Goal: Task Accomplishment & Management: Complete application form

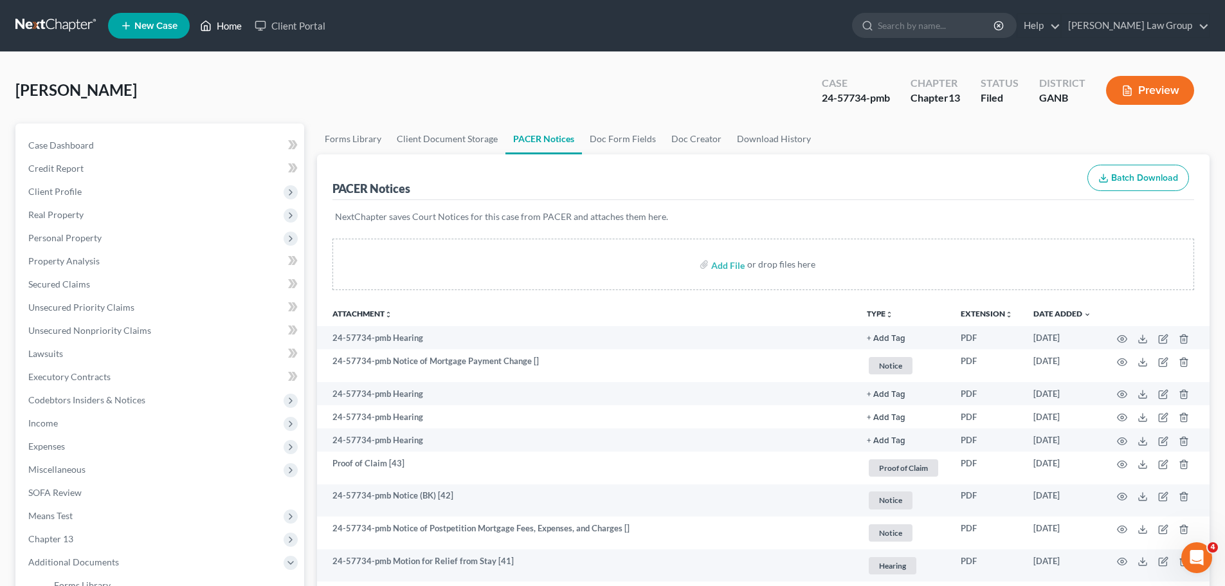
click at [219, 22] on link "Home" at bounding box center [221, 25] width 55 height 23
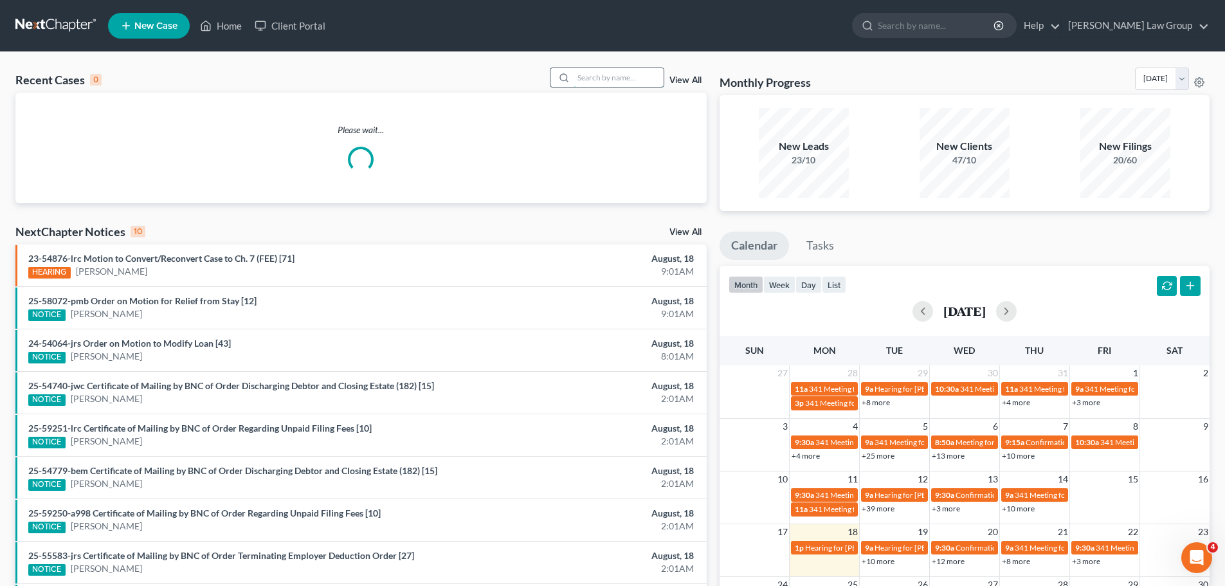
click at [592, 68] on input "search" at bounding box center [619, 77] width 90 height 19
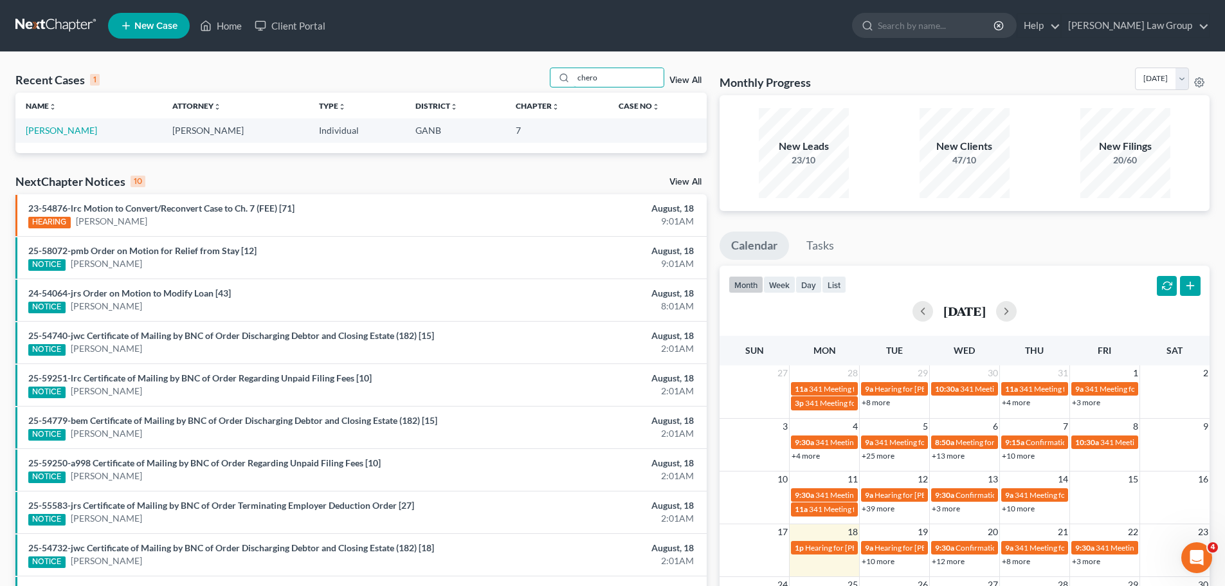
drag, startPoint x: 614, startPoint y: 87, endPoint x: 558, endPoint y: 89, distance: 55.4
click at [558, 89] on div "Recent Cases 1 chero View All" at bounding box center [360, 80] width 691 height 25
type input "[PERSON_NAME]"
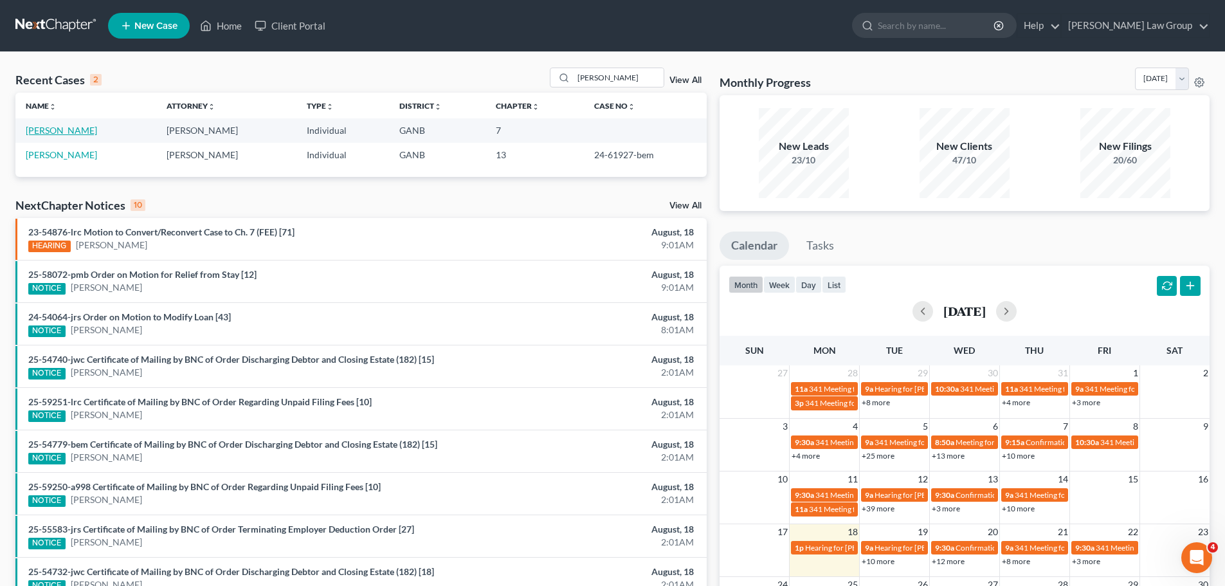
click at [79, 133] on link "[PERSON_NAME]" at bounding box center [61, 130] width 71 height 11
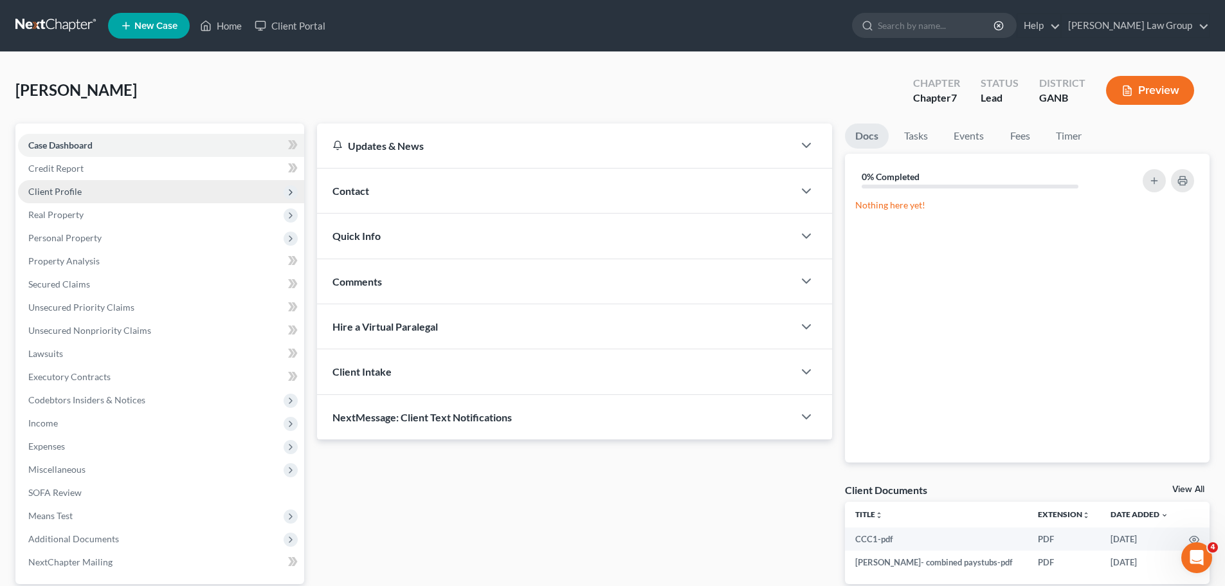
click at [91, 188] on span "Client Profile" at bounding box center [161, 191] width 286 height 23
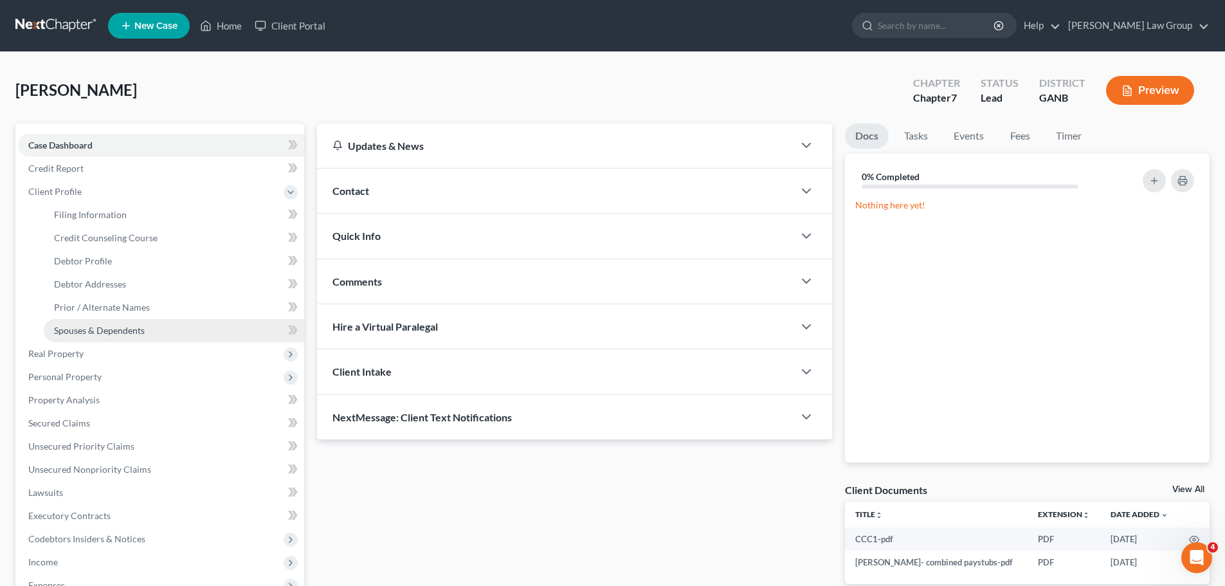
click at [142, 322] on link "Spouses & Dependents" at bounding box center [174, 330] width 261 height 23
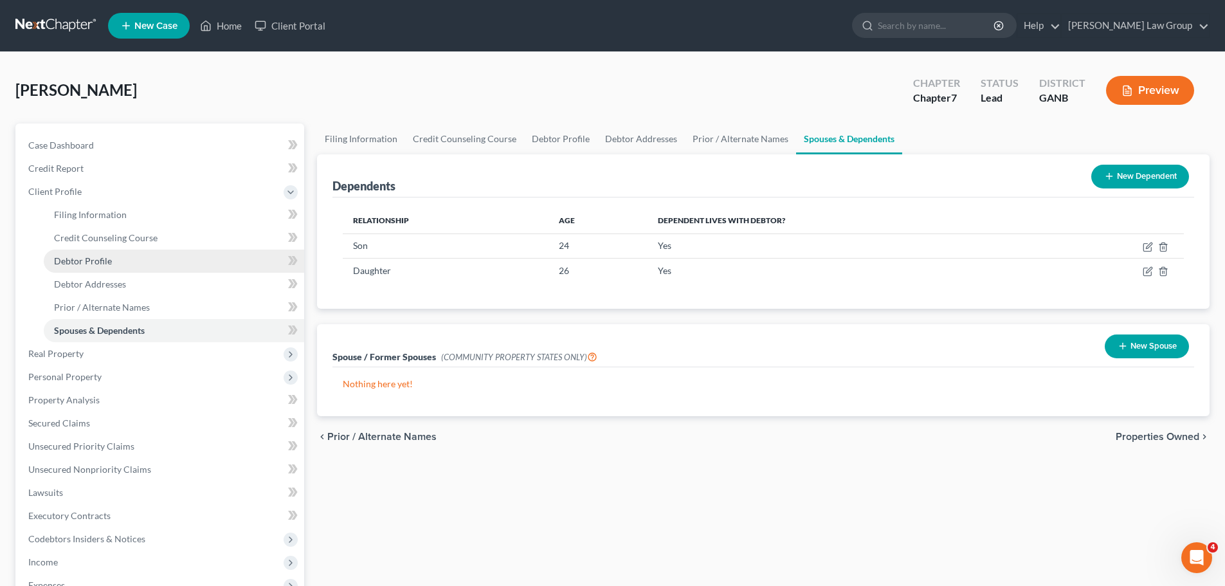
click at [150, 261] on link "Debtor Profile" at bounding box center [174, 261] width 261 height 23
select select "0"
select select "2"
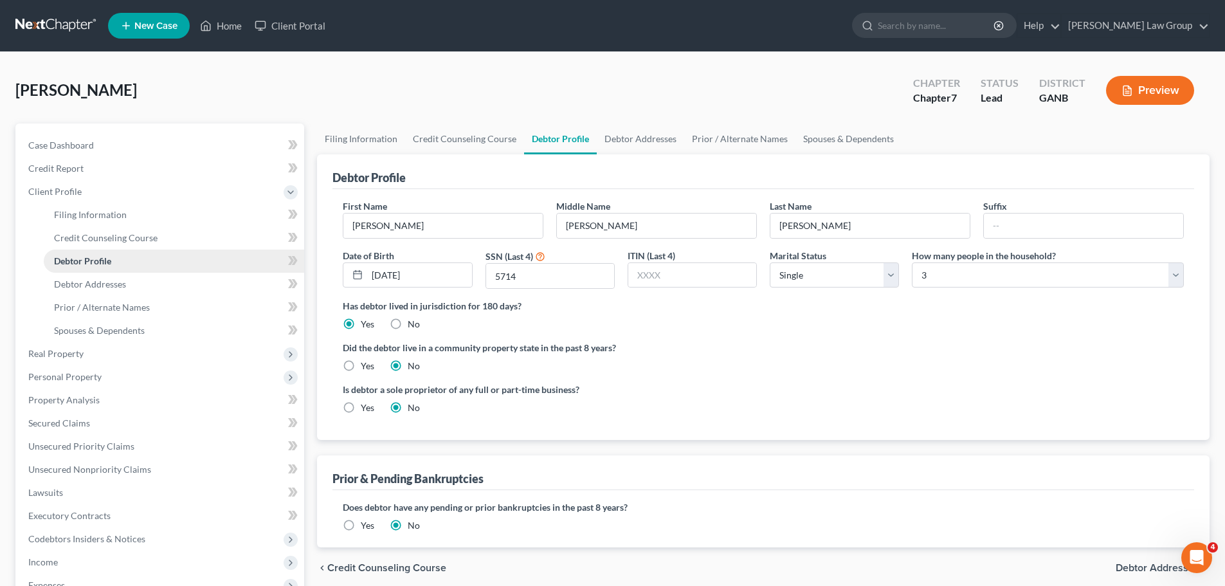
radio input "true"
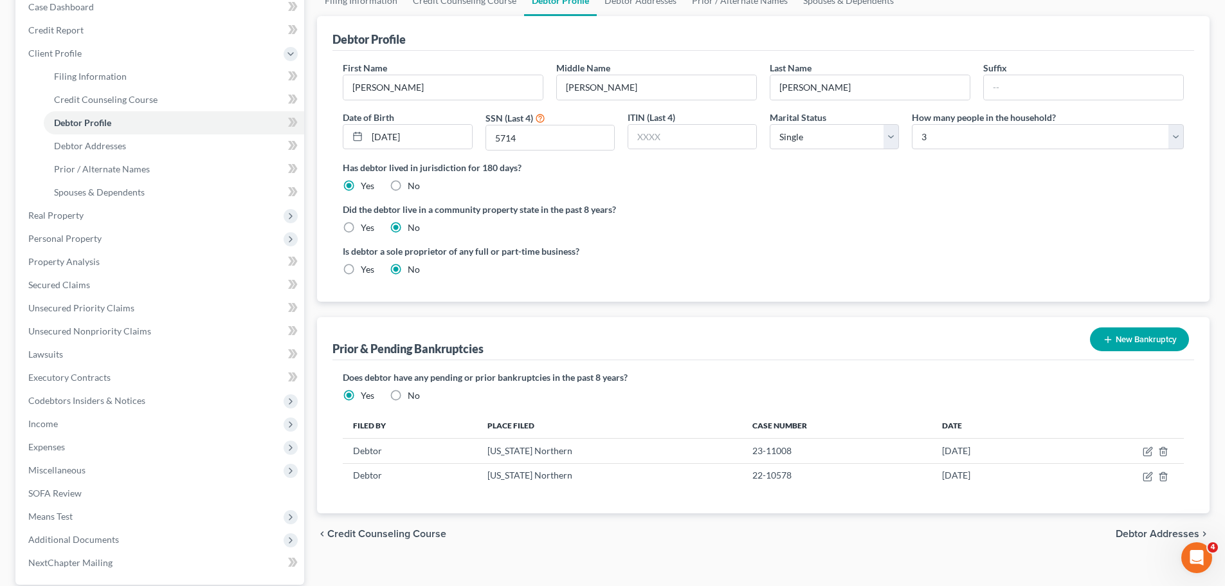
scroll to position [260, 0]
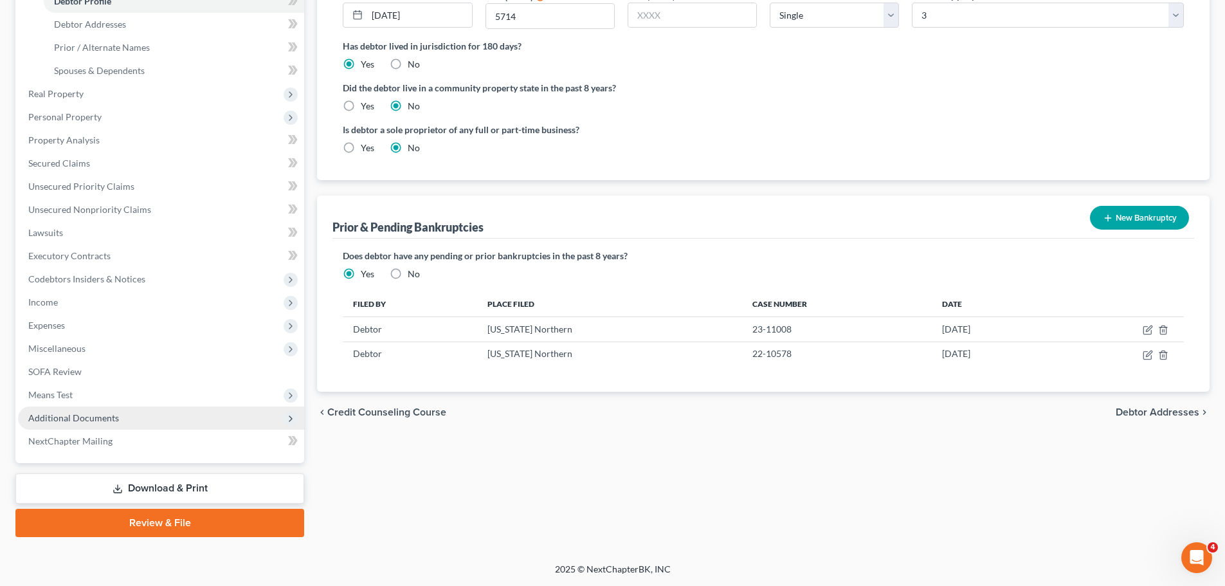
click at [168, 416] on span "Additional Documents" at bounding box center [161, 418] width 286 height 23
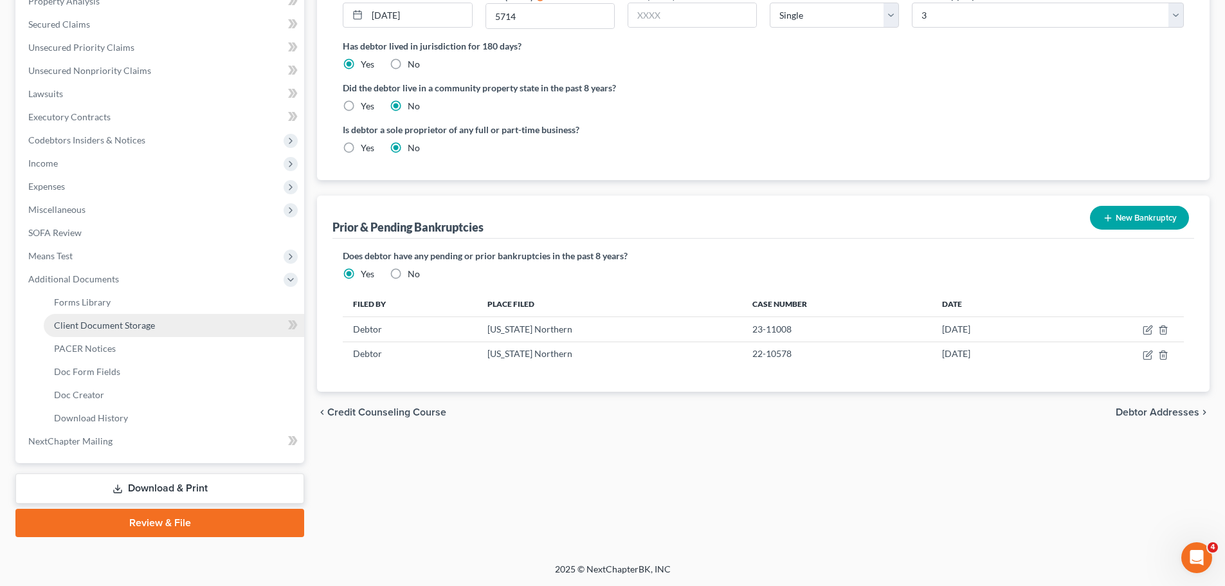
click at [152, 317] on link "Client Document Storage" at bounding box center [174, 325] width 261 height 23
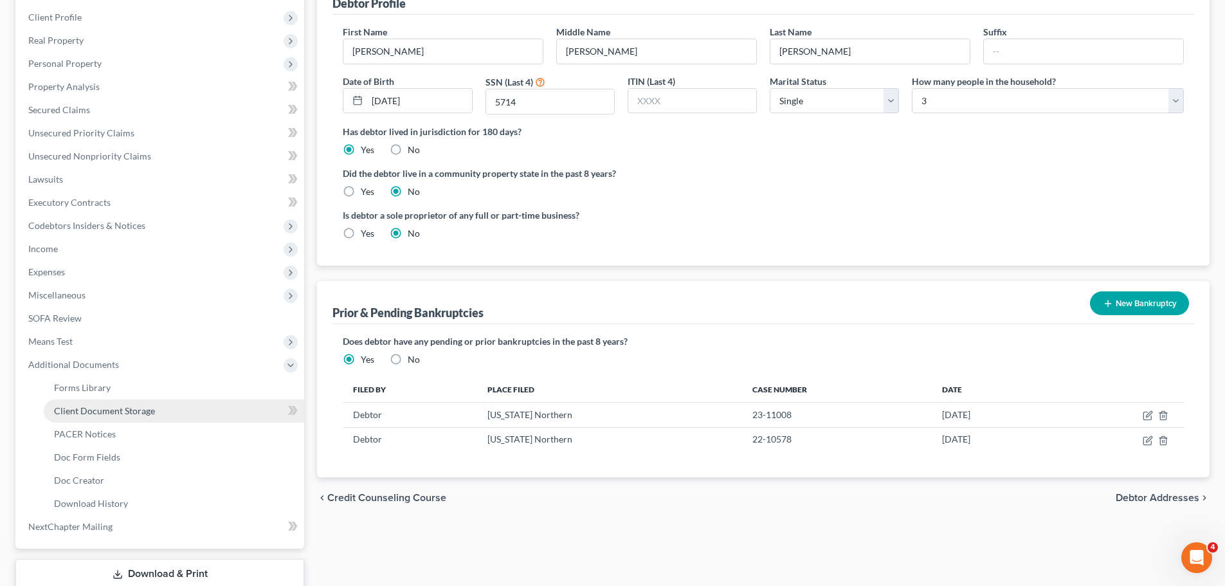
select select "35"
select select "5"
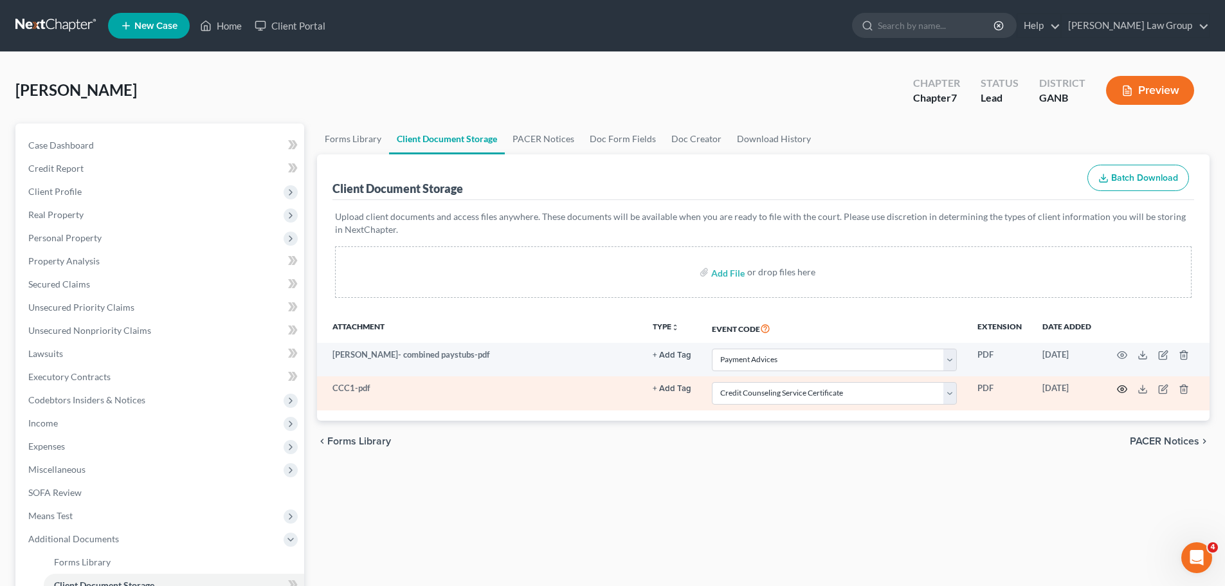
click at [1120, 386] on icon "button" at bounding box center [1123, 388] width 10 height 7
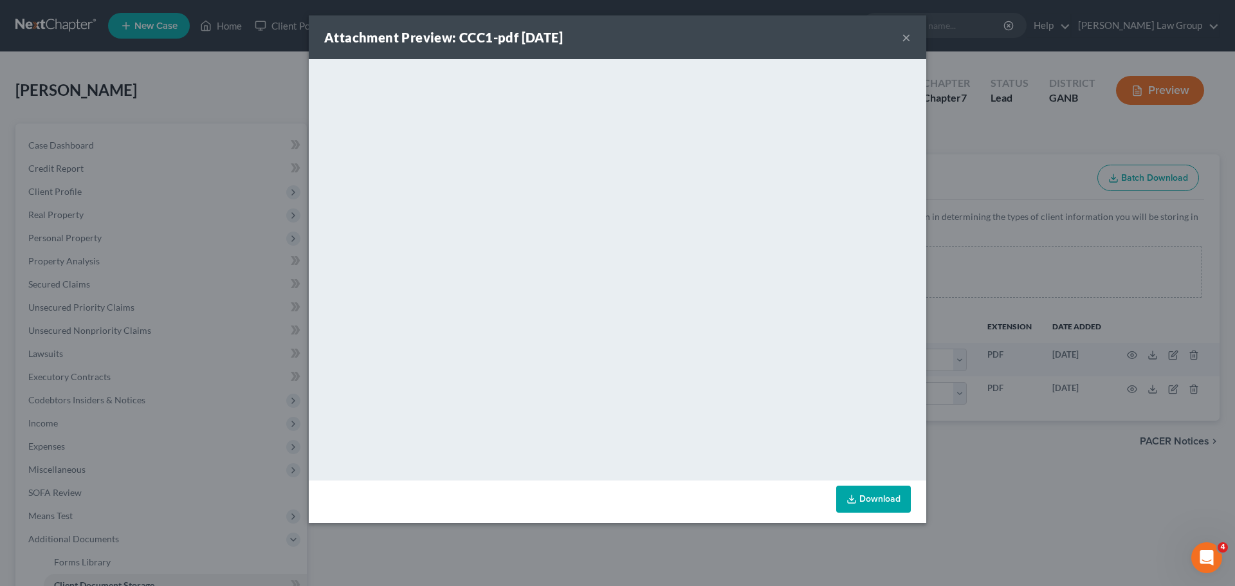
click at [903, 41] on button "×" at bounding box center [906, 37] width 9 height 15
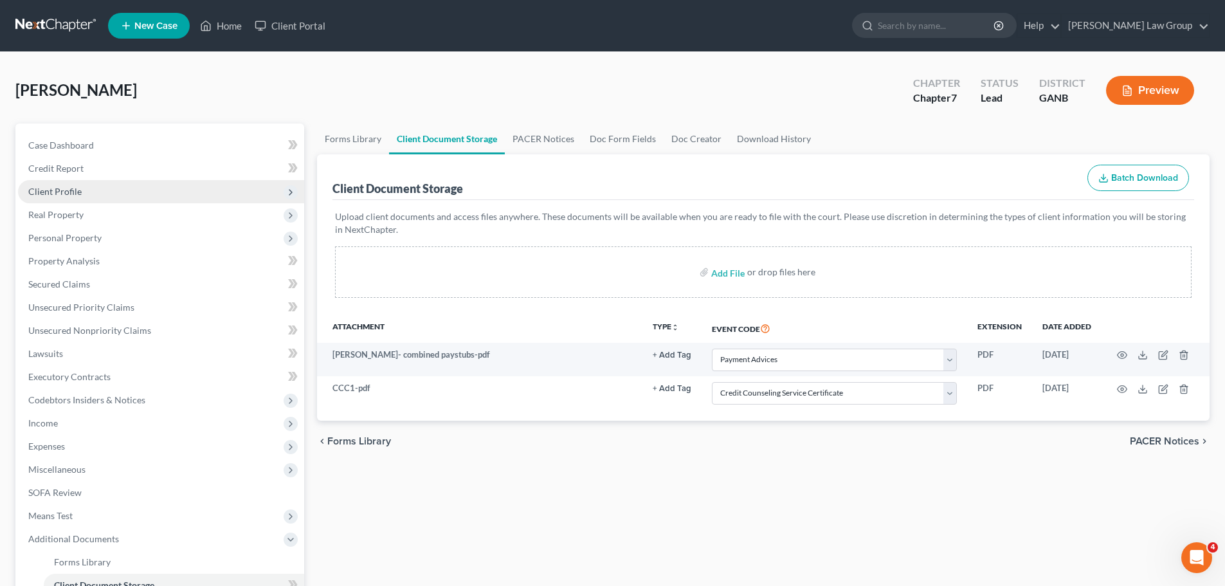
click at [91, 188] on span "Client Profile" at bounding box center [161, 191] width 286 height 23
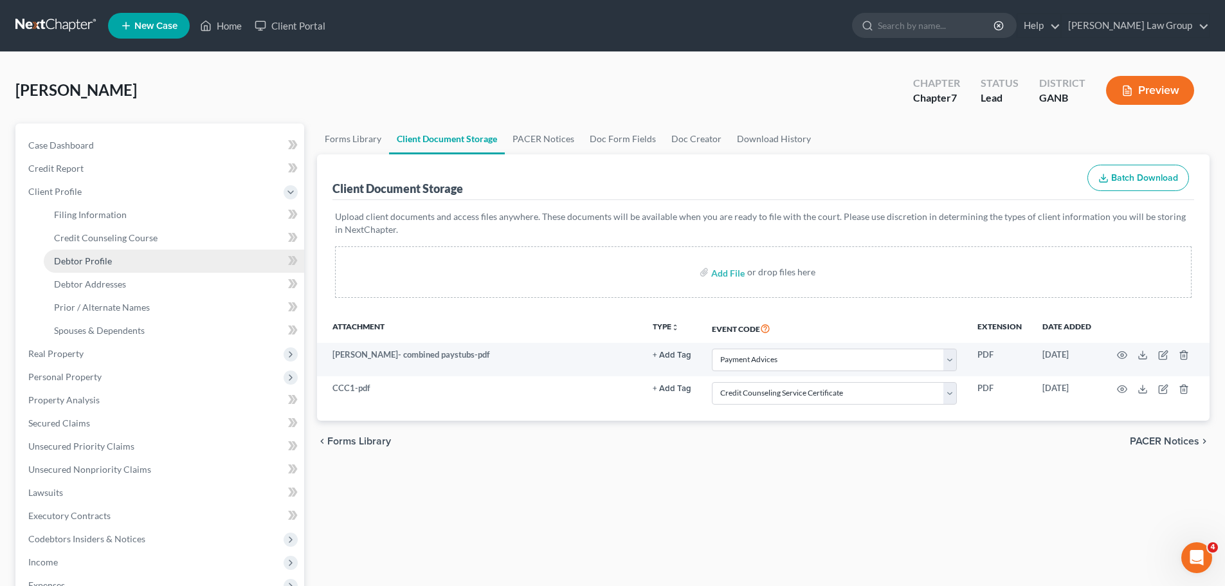
click at [110, 261] on span "Debtor Profile" at bounding box center [83, 260] width 58 height 11
select select "0"
select select "2"
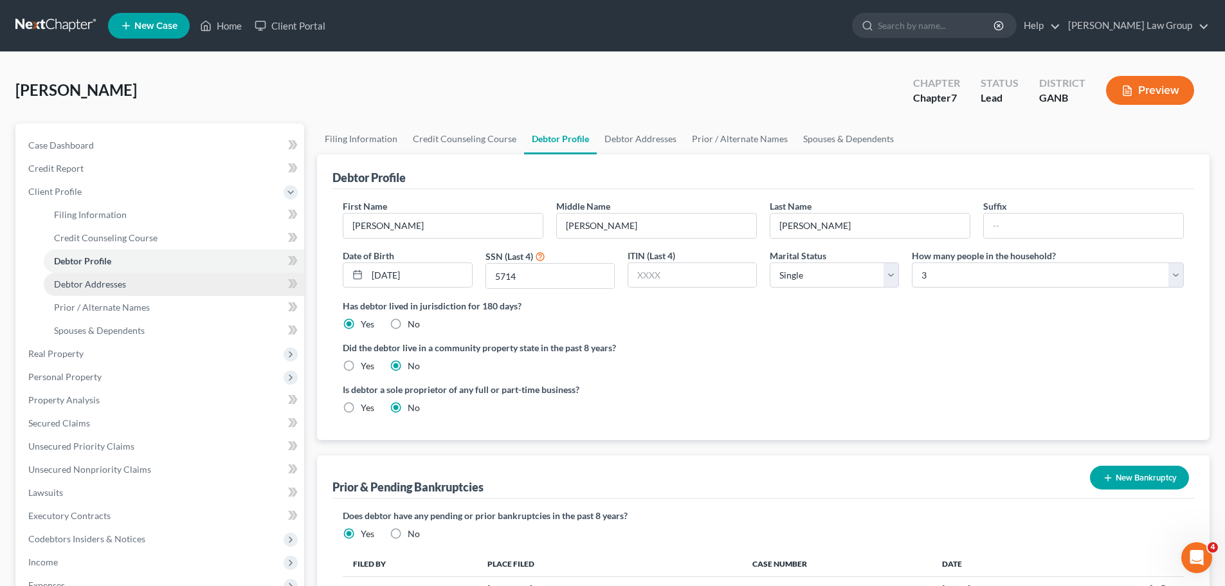
click at [115, 288] on link "Debtor Addresses" at bounding box center [174, 284] width 261 height 23
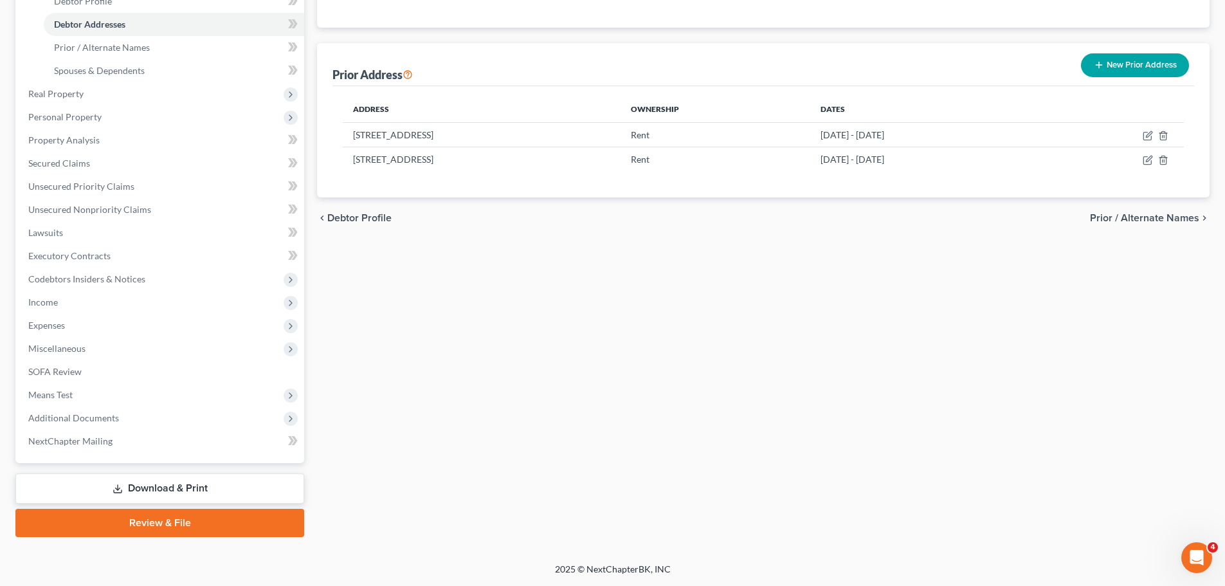
click at [210, 521] on link "Review & File" at bounding box center [159, 523] width 289 height 28
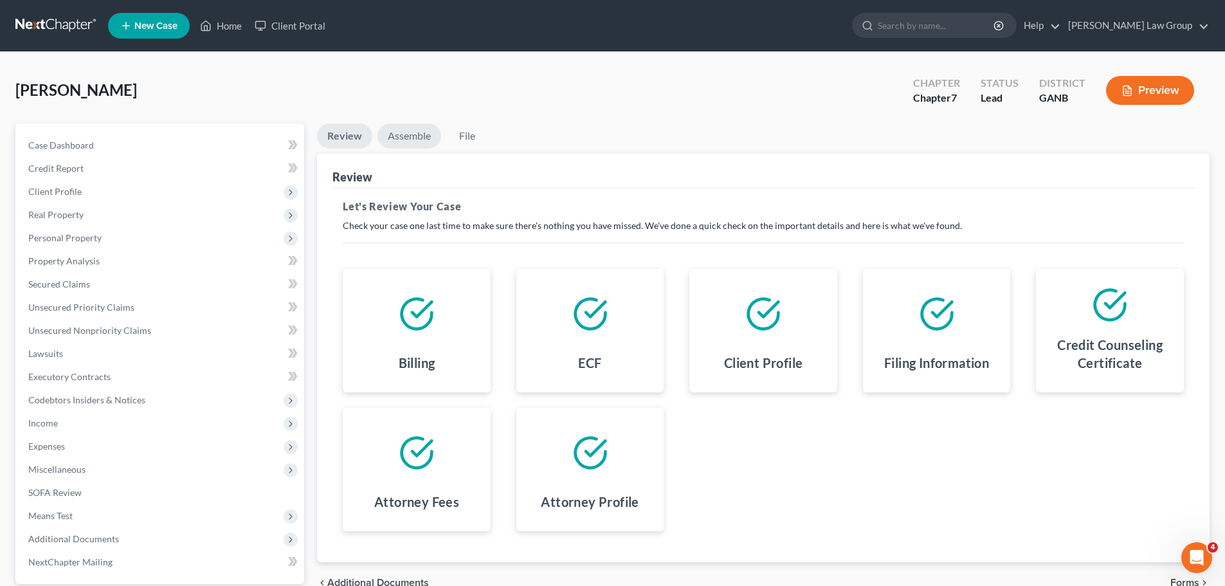
click at [415, 122] on div "[PERSON_NAME] Upgraded Chapter Chapter 7 Status Lead District GANB Preview Peti…" at bounding box center [612, 368] width 1194 height 601
click at [417, 148] on link "Assemble" at bounding box center [410, 135] width 64 height 25
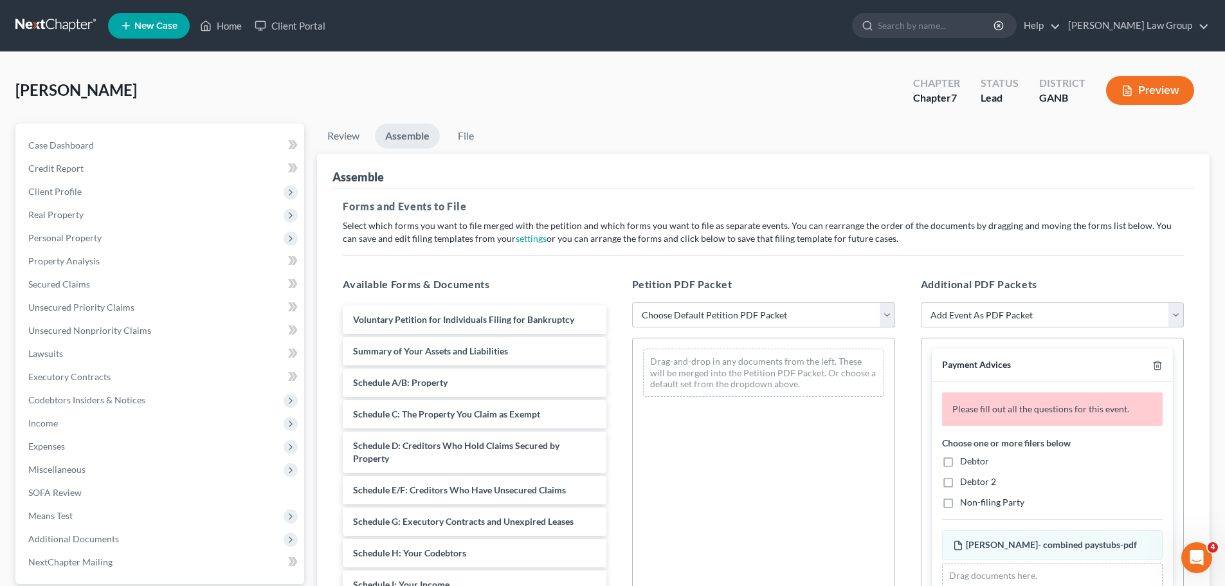
click at [739, 313] on select "Choose Default Petition PDF Packet Complete Bankruptcy Petition (all forms and …" at bounding box center [763, 315] width 263 height 26
select select "0"
click at [632, 302] on select "Choose Default Petition PDF Packet Complete Bankruptcy Petition (all forms and …" at bounding box center [763, 315] width 263 height 26
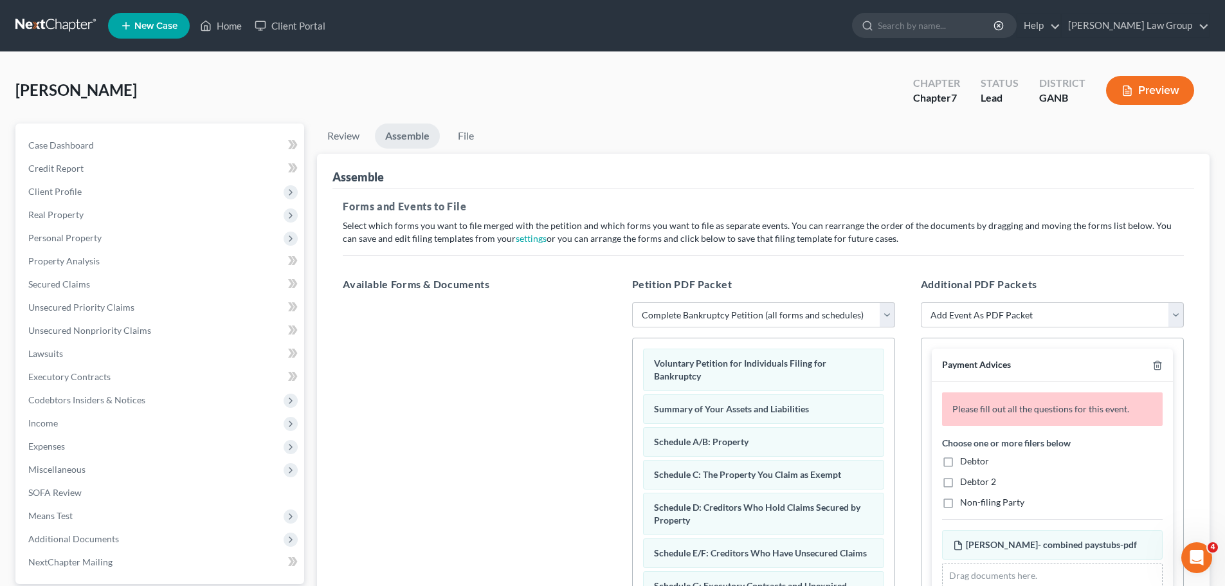
click at [960, 463] on label "Debtor" at bounding box center [974, 461] width 29 height 13
click at [965, 463] on input "Debtor" at bounding box center [969, 459] width 8 height 8
checkbox input "true"
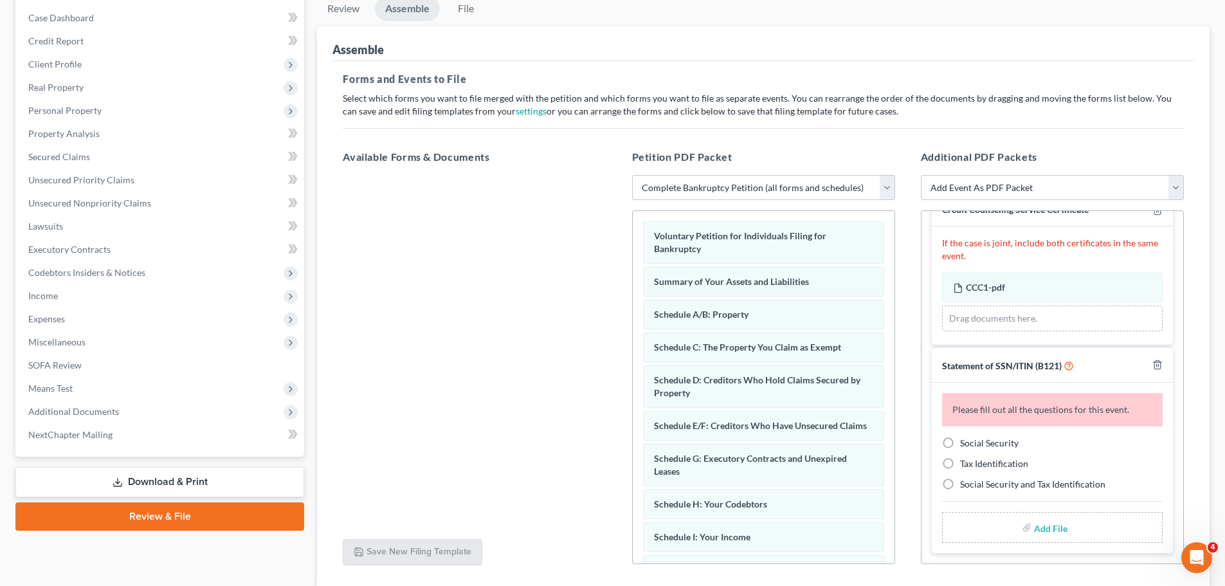
scroll to position [129, 0]
click at [960, 442] on label "Social Security" at bounding box center [989, 441] width 59 height 13
click at [965, 442] on input "Social Security" at bounding box center [969, 439] width 8 height 8
radio input "true"
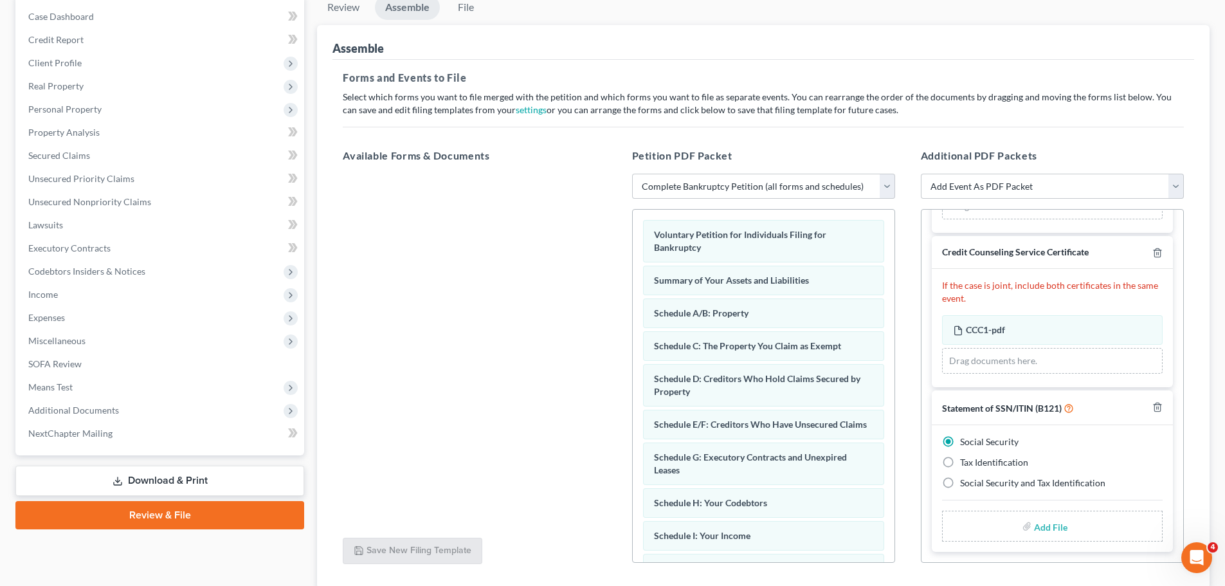
scroll to position [197, 0]
click at [1052, 527] on input "file" at bounding box center [1049, 526] width 31 height 23
type input "C:\fakepath\SSN to file in case [PERSON_NAME].pdf"
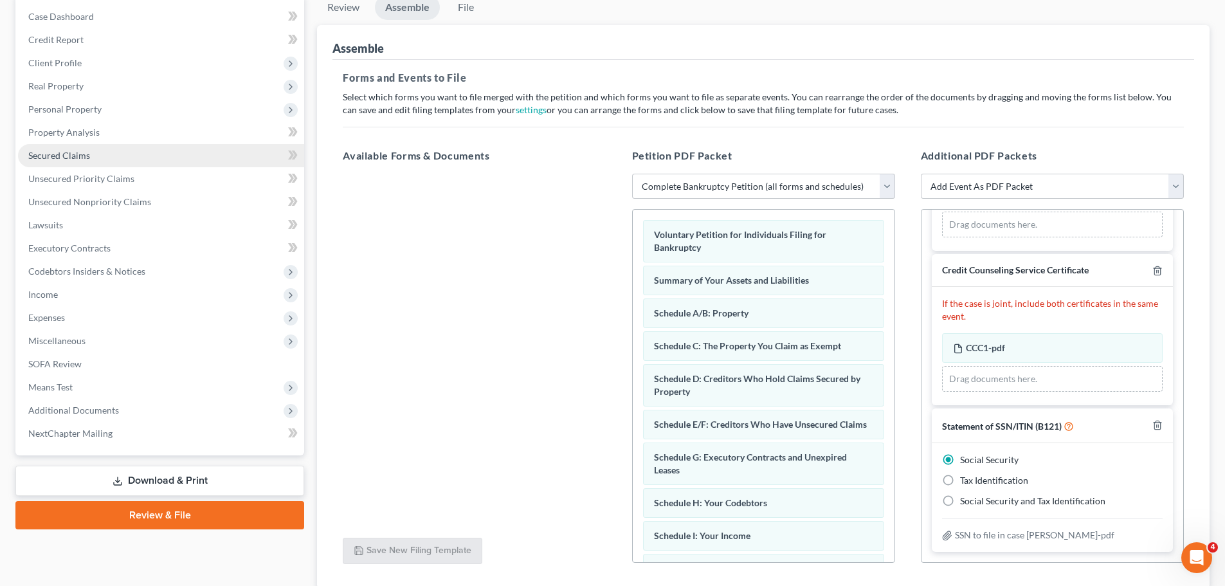
scroll to position [0, 0]
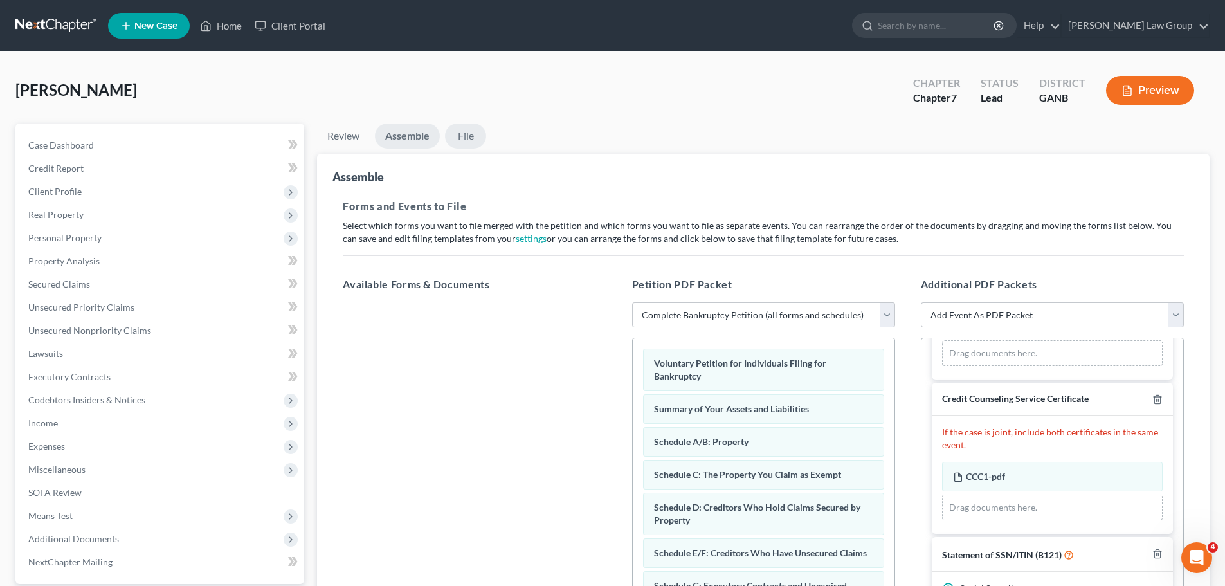
click at [459, 131] on link "File" at bounding box center [465, 135] width 41 height 25
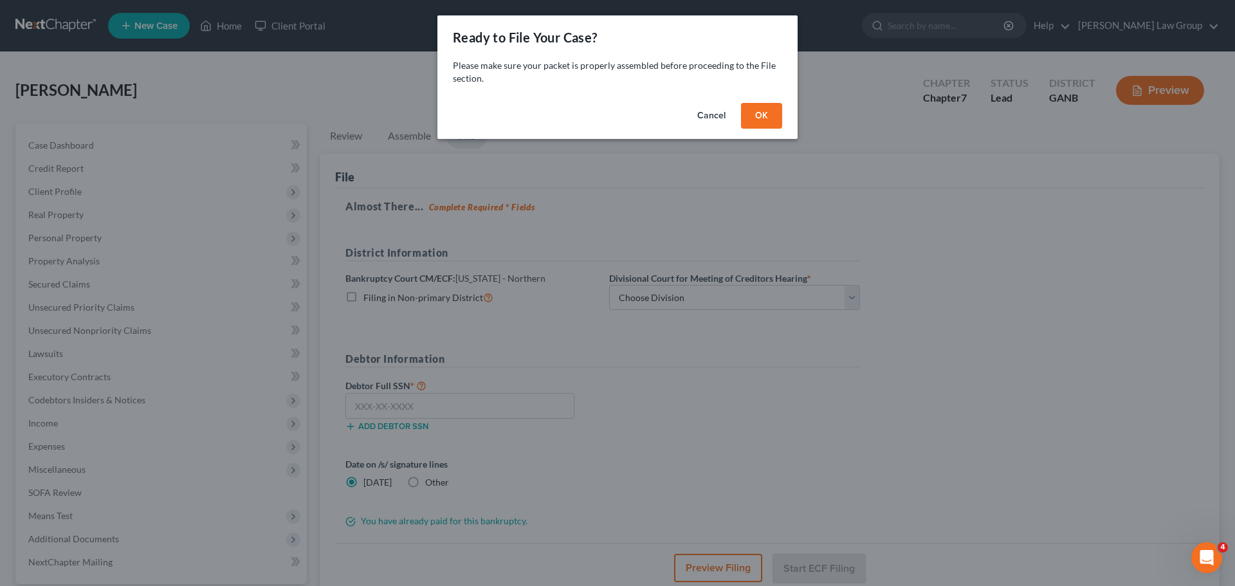
click at [756, 111] on button "OK" at bounding box center [761, 116] width 41 height 26
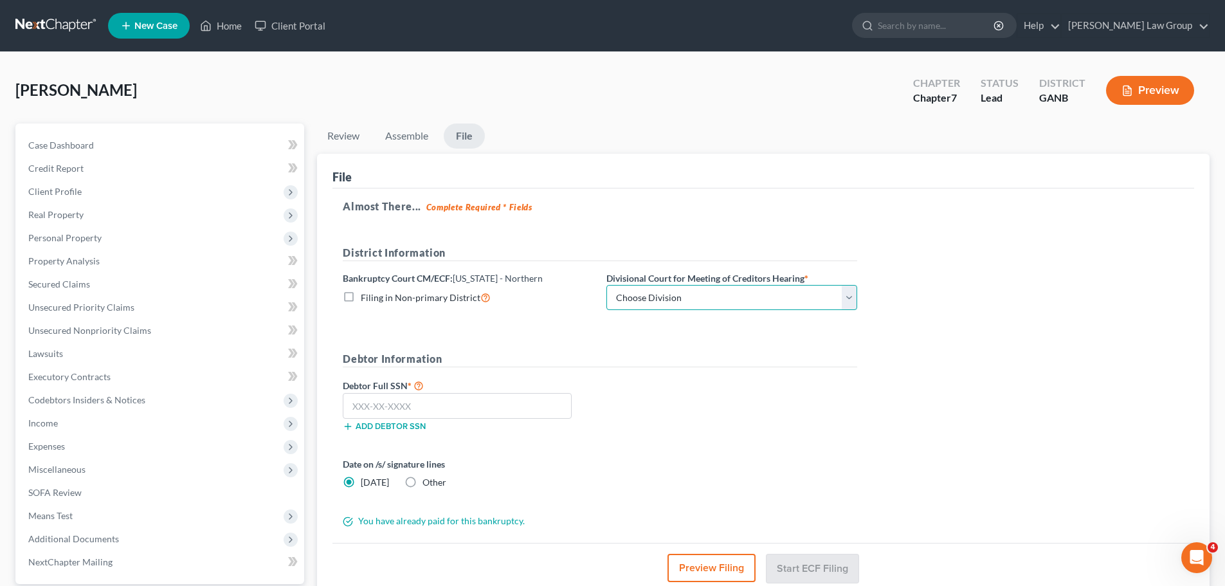
click at [659, 303] on select "Choose Division [GEOGRAPHIC_DATA] [GEOGRAPHIC_DATA] [GEOGRAPHIC_DATA] [GEOGRAPH…" at bounding box center [732, 298] width 251 height 26
select select "0"
click at [607, 285] on select "Choose Division [GEOGRAPHIC_DATA] [GEOGRAPHIC_DATA] [GEOGRAPHIC_DATA] [GEOGRAPH…" at bounding box center [732, 298] width 251 height 26
click at [416, 408] on input "text" at bounding box center [457, 406] width 229 height 26
paste input "419-29-5714"
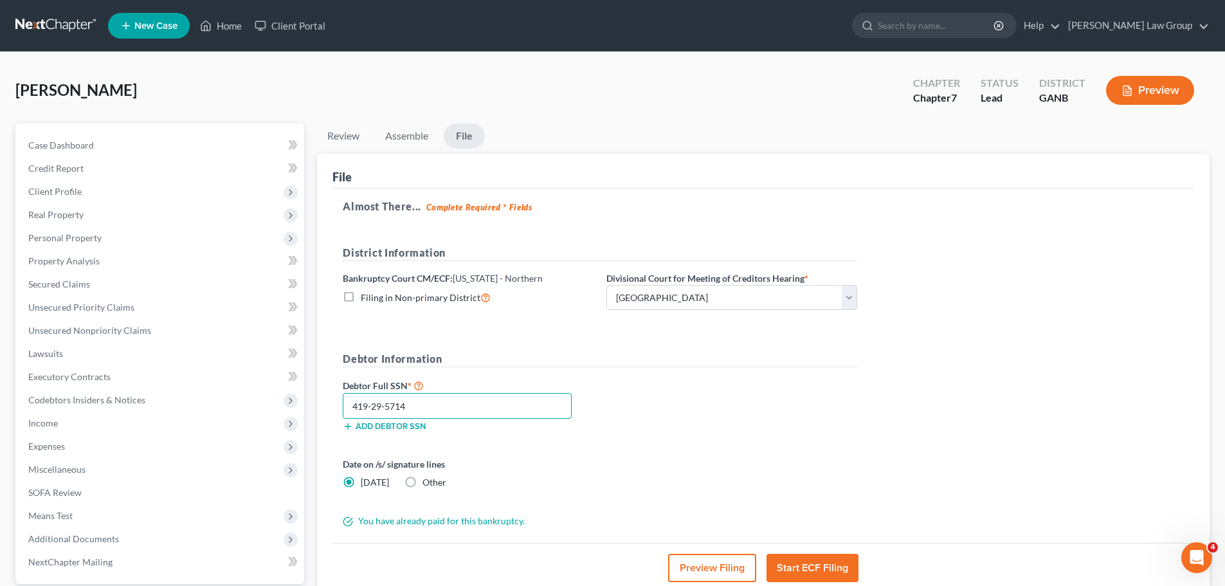
type input "419-29-5714"
click at [724, 405] on div "Debtor Full SSN * 419-29-5714 Add debtor SSN" at bounding box center [599, 410] width 527 height 64
click at [1018, 293] on div "Almost There... Complete Required * Fields District Information Bankruptcy Cour…" at bounding box center [764, 365] width 862 height 355
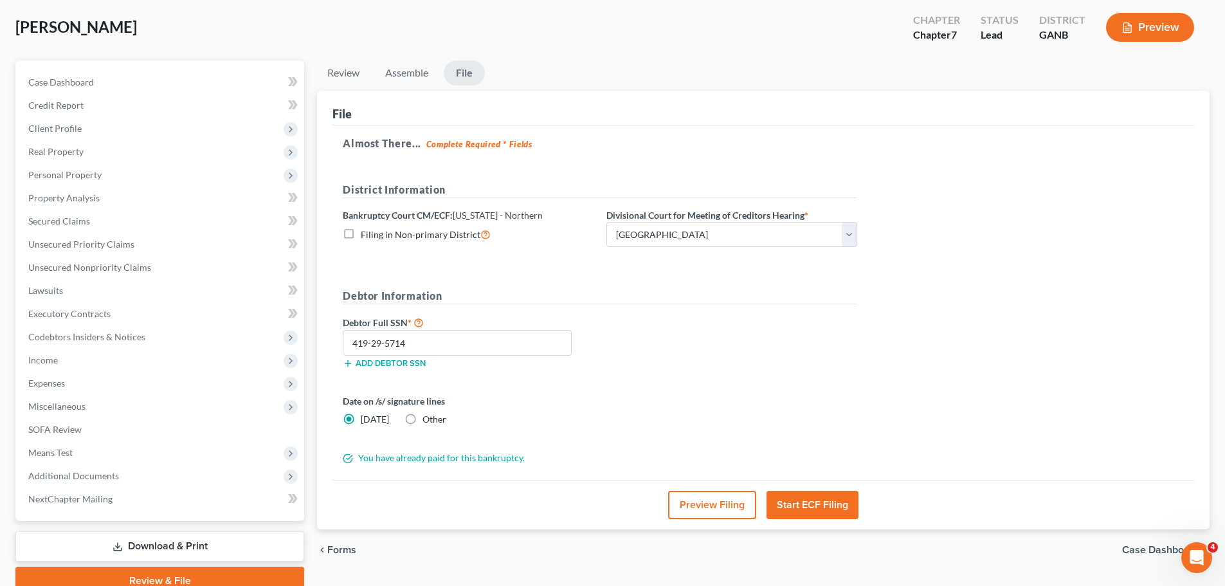
scroll to position [121, 0]
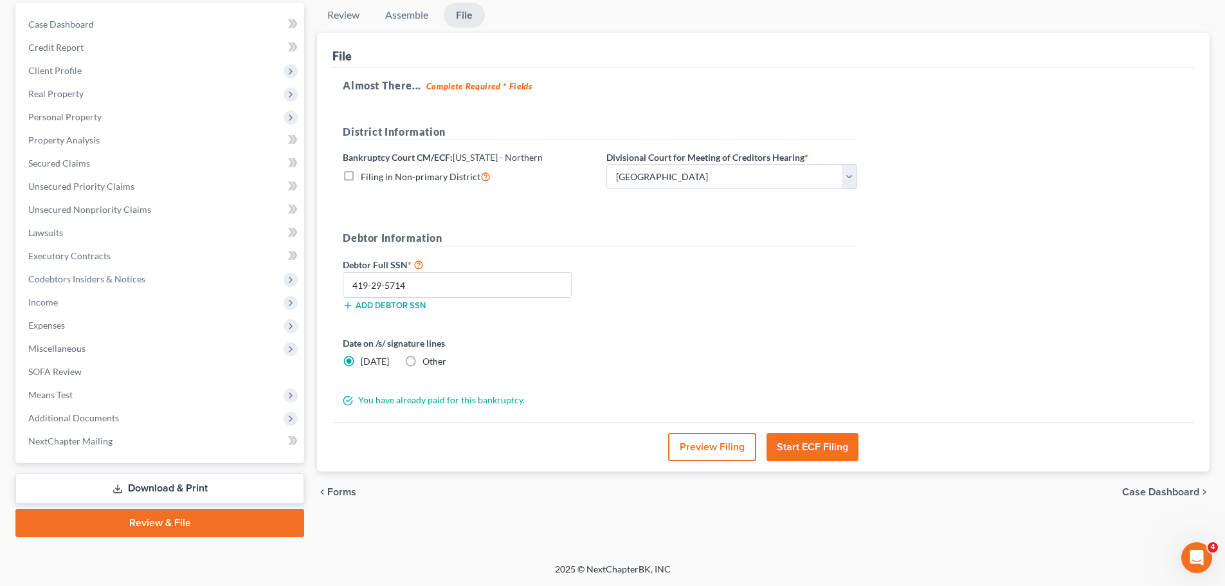
click at [824, 450] on button "Start ECF Filing" at bounding box center [813, 447] width 92 height 28
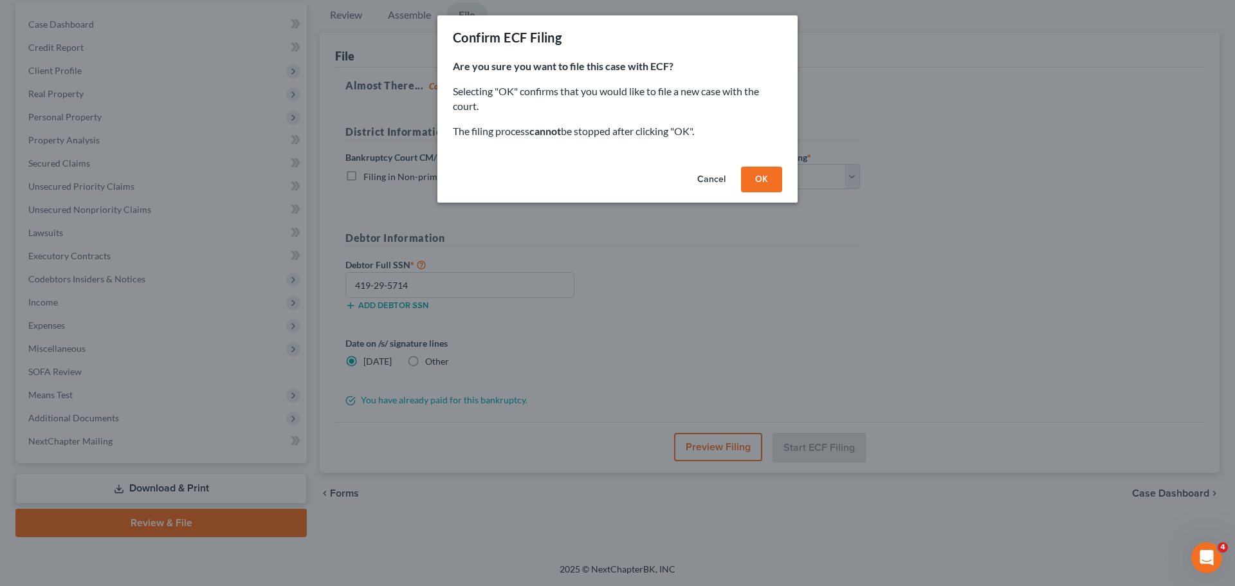
click at [765, 176] on button "OK" at bounding box center [761, 180] width 41 height 26
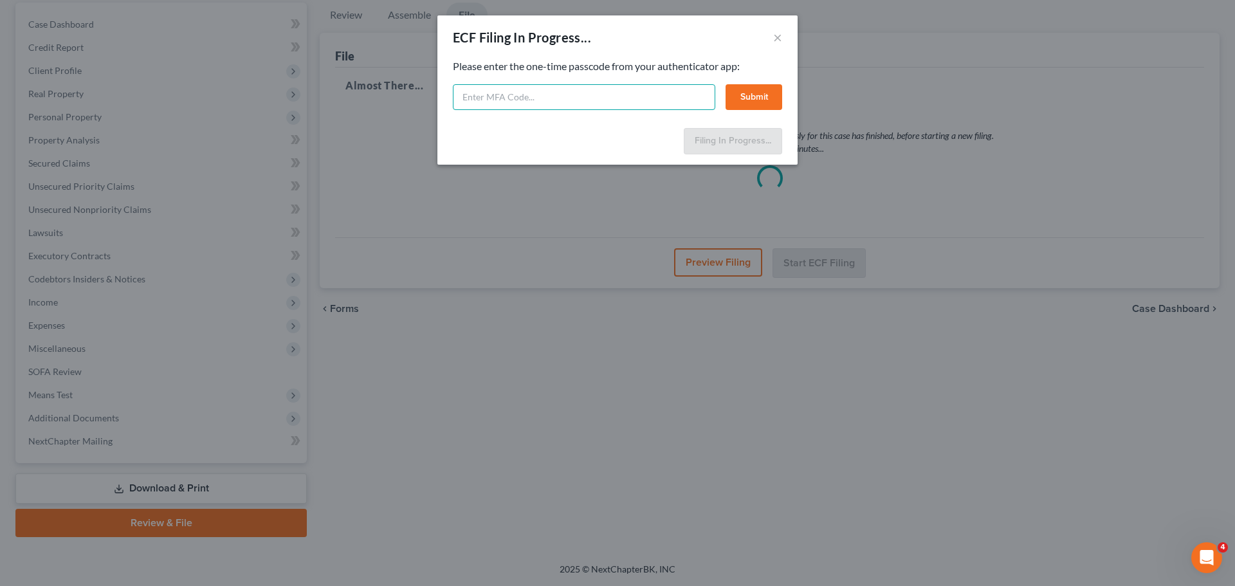
click at [529, 95] on input "text" at bounding box center [584, 97] width 262 height 26
click at [518, 101] on input "text" at bounding box center [584, 97] width 262 height 26
type input "281811"
click at [745, 96] on button "Submit" at bounding box center [754, 97] width 57 height 26
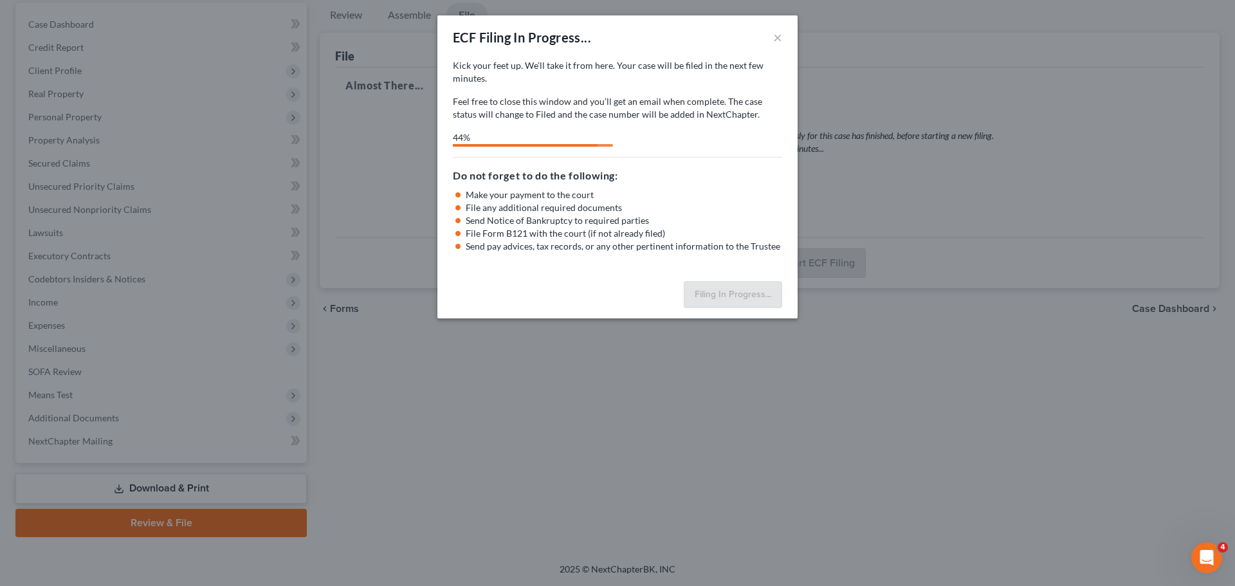
select select "0"
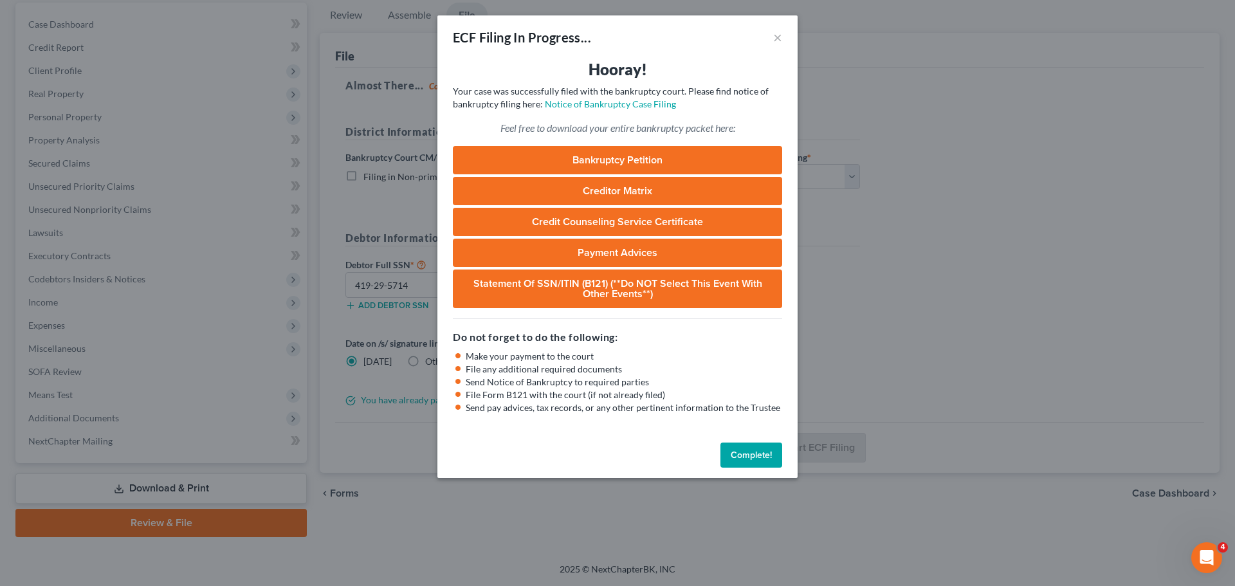
click at [743, 459] on button "Complete!" at bounding box center [751, 456] width 62 height 26
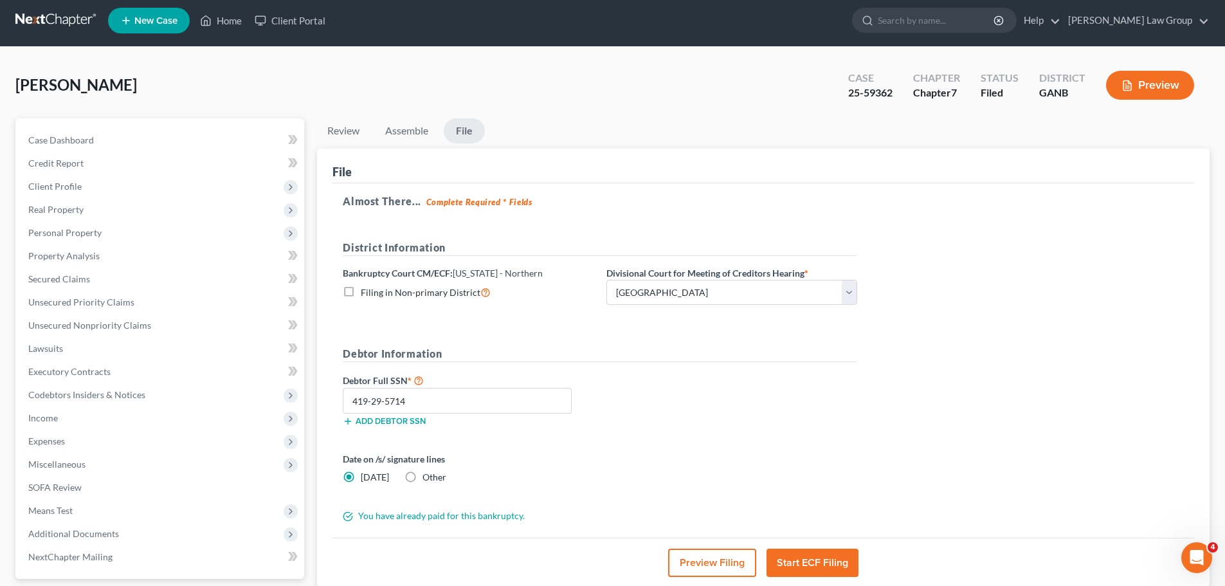
scroll to position [0, 0]
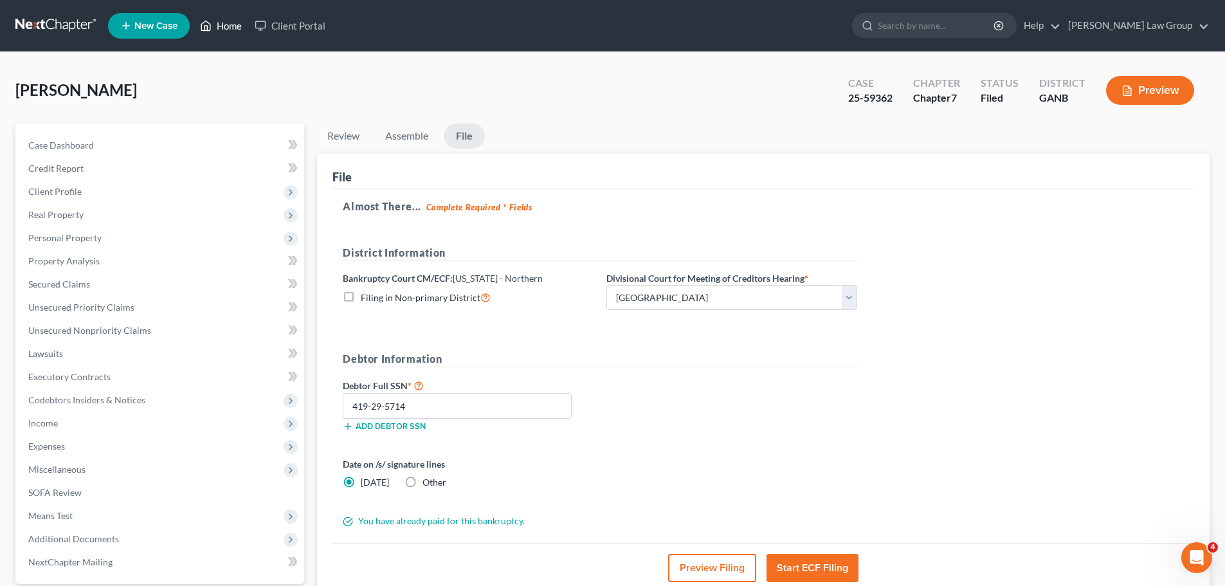
click at [233, 26] on link "Home" at bounding box center [221, 25] width 55 height 23
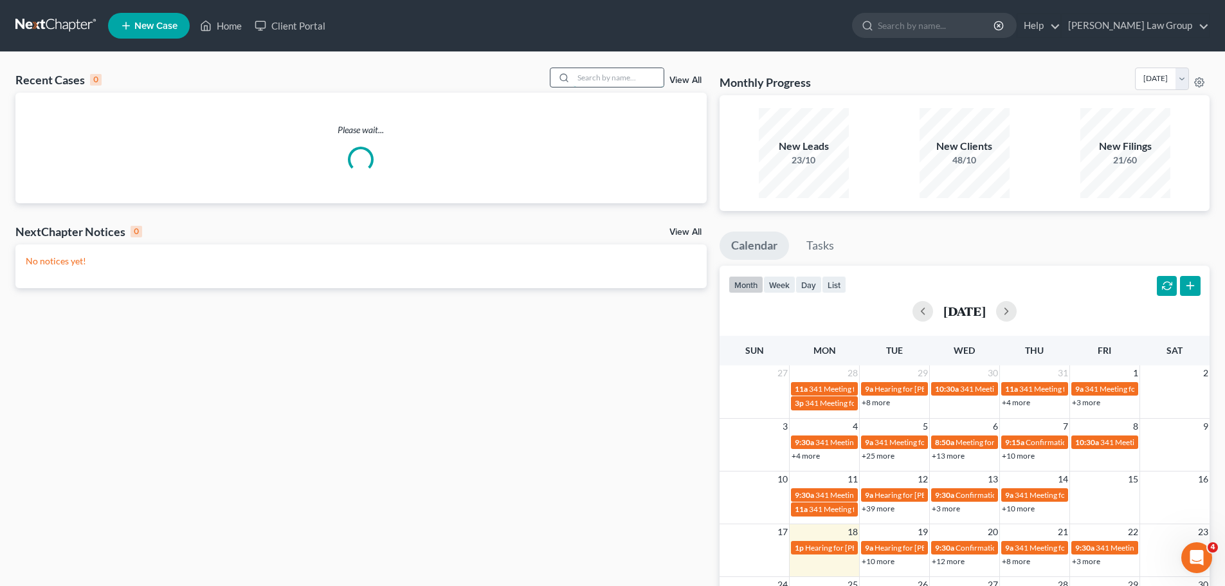
click at [594, 82] on input "search" at bounding box center [619, 77] width 90 height 19
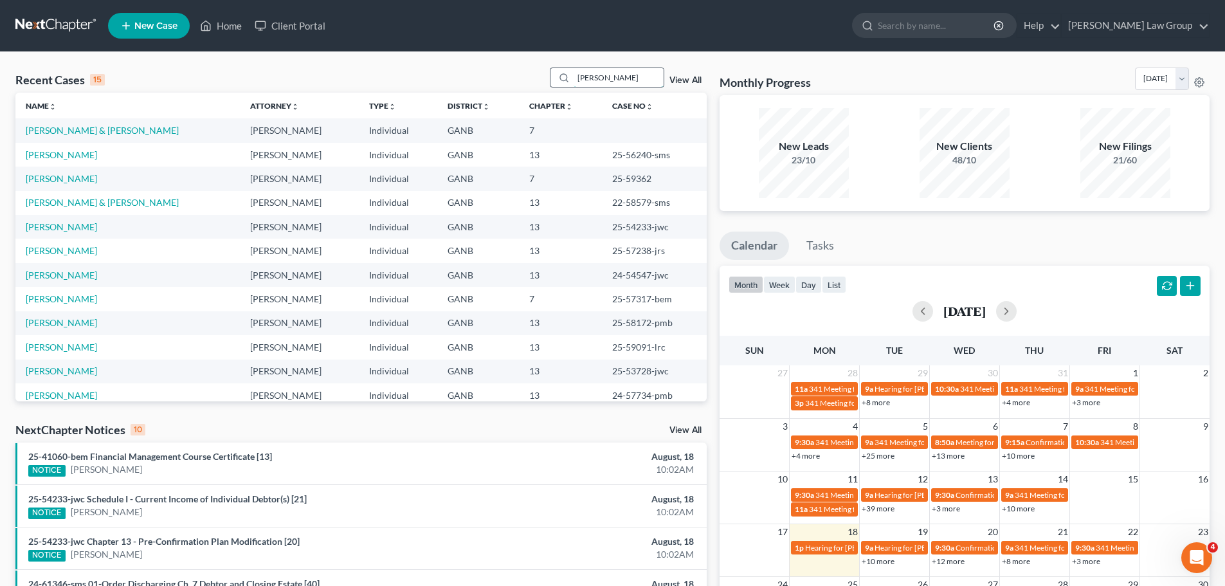
type input "[PERSON_NAME]"
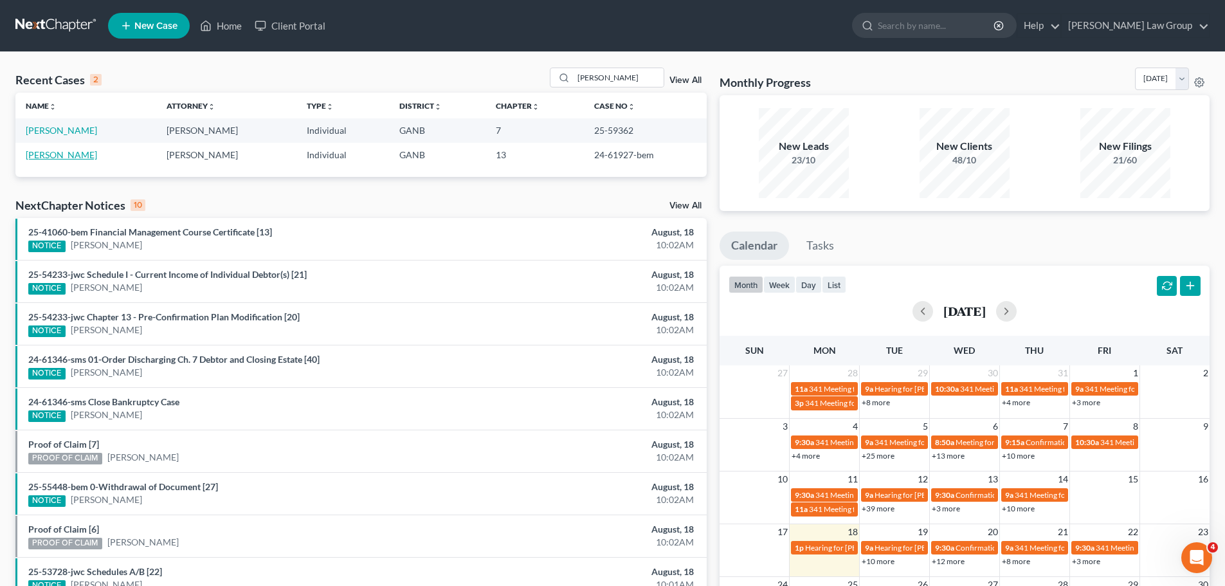
click at [72, 156] on link "[PERSON_NAME]" at bounding box center [61, 154] width 71 height 11
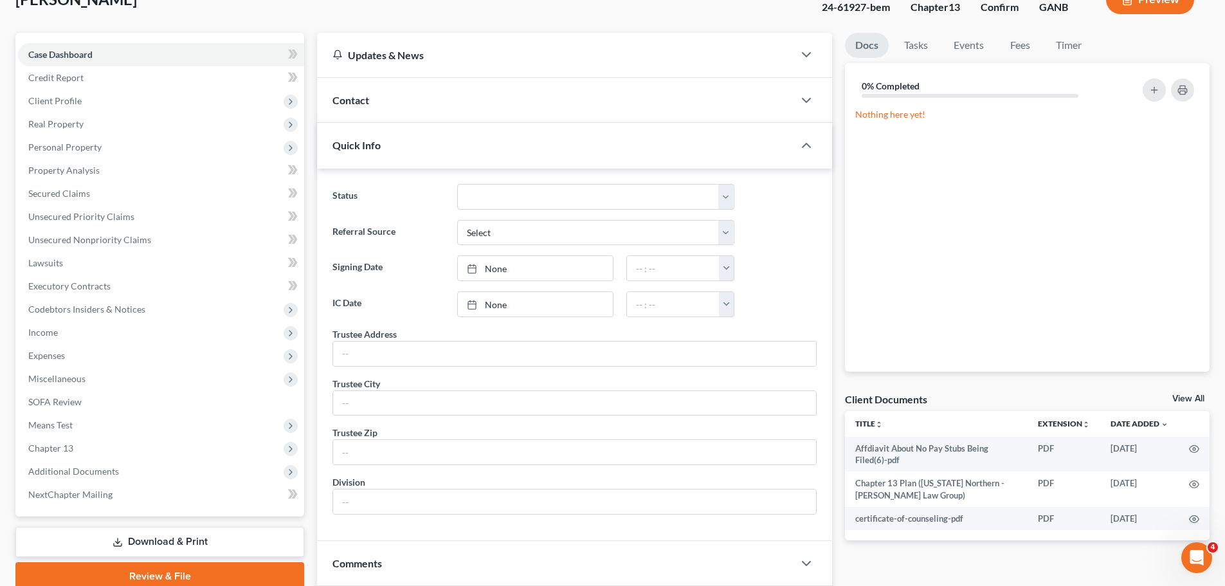
scroll to position [193, 0]
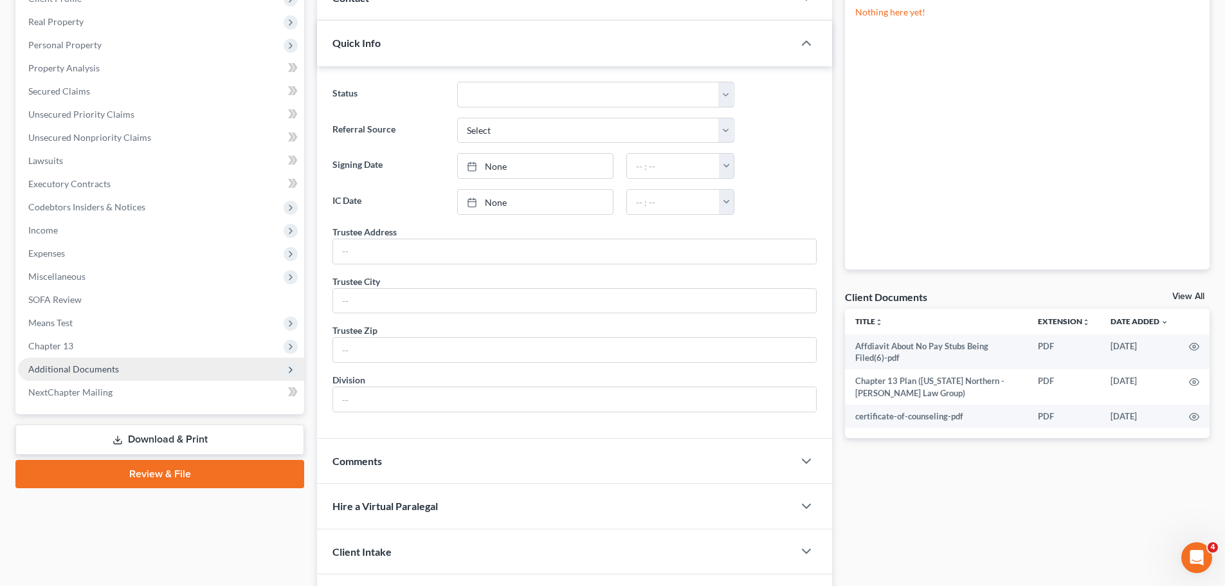
click at [122, 364] on span "Additional Documents" at bounding box center [161, 369] width 286 height 23
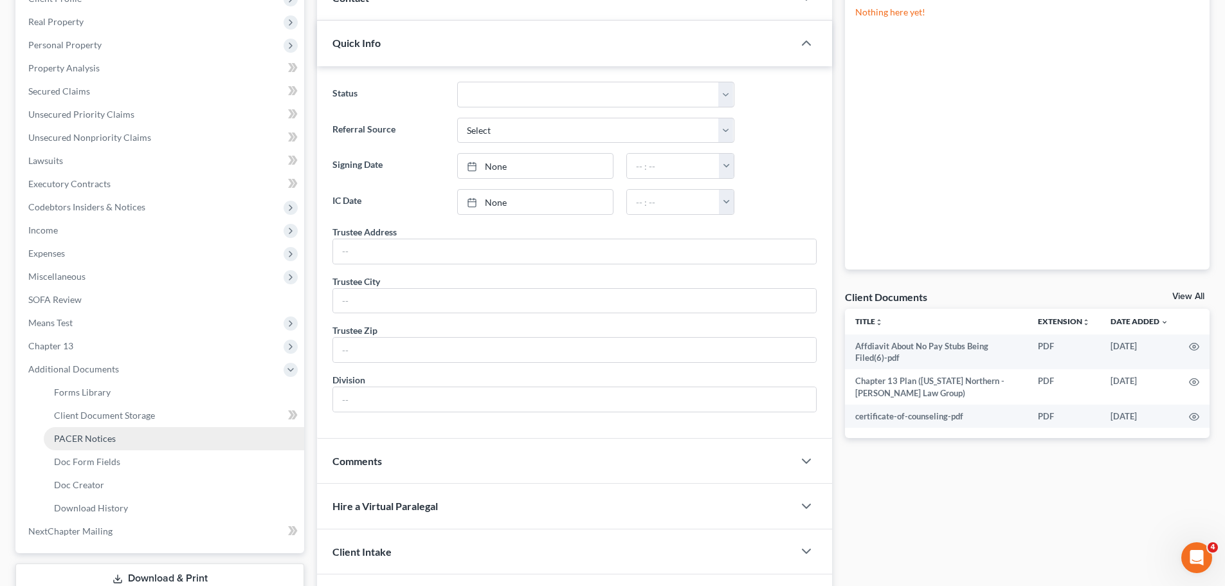
click at [104, 435] on span "PACER Notices" at bounding box center [85, 438] width 62 height 11
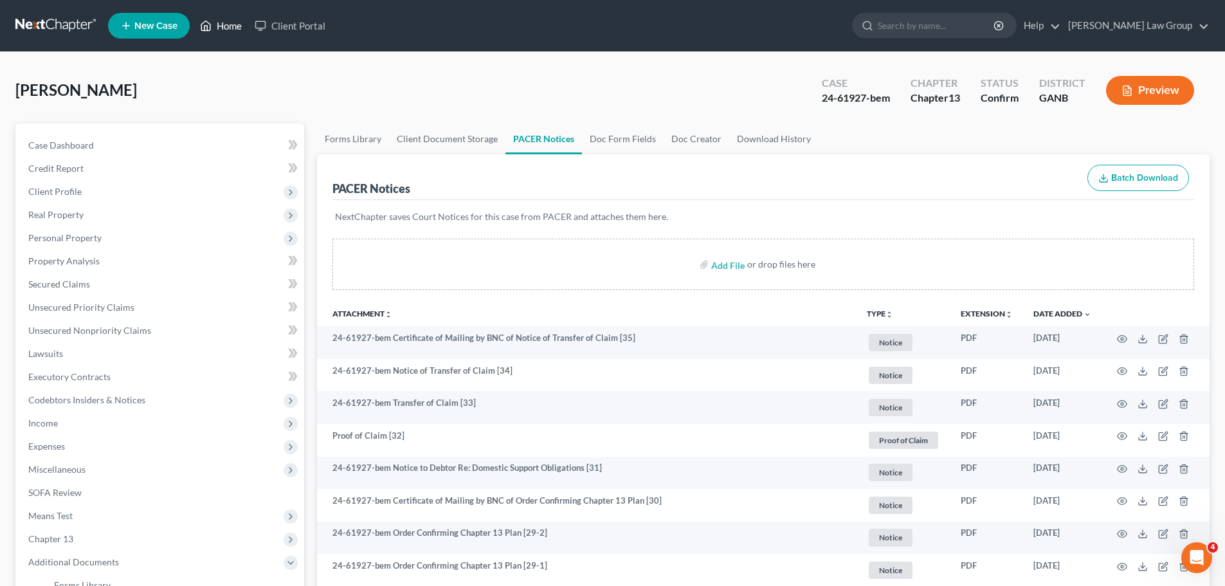
click at [238, 17] on link "Home" at bounding box center [221, 25] width 55 height 23
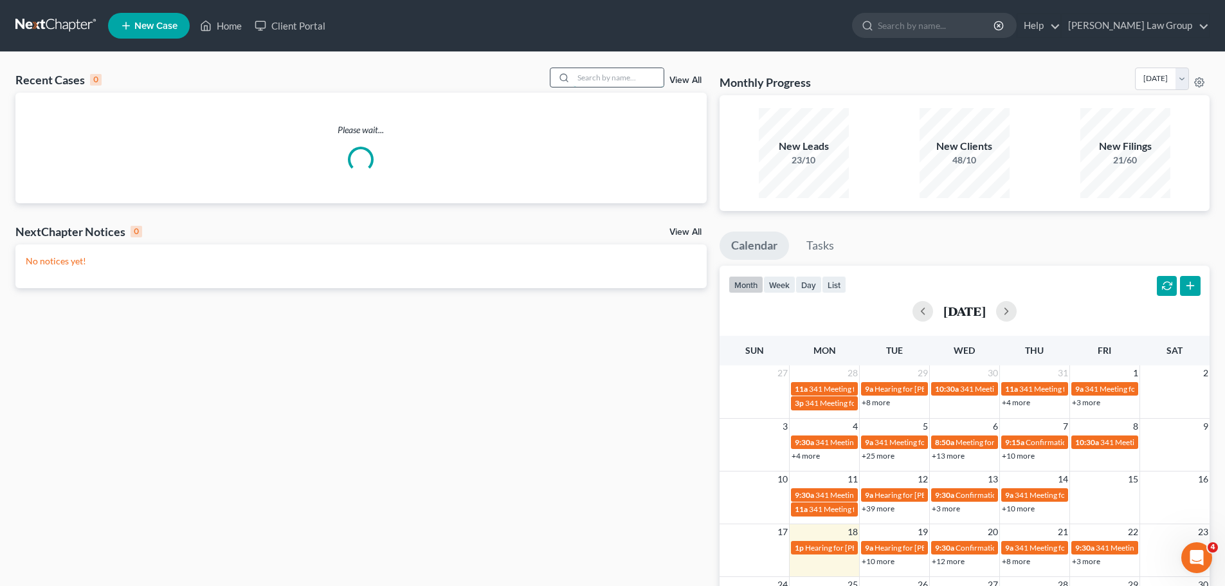
click at [624, 75] on input "search" at bounding box center [619, 77] width 90 height 19
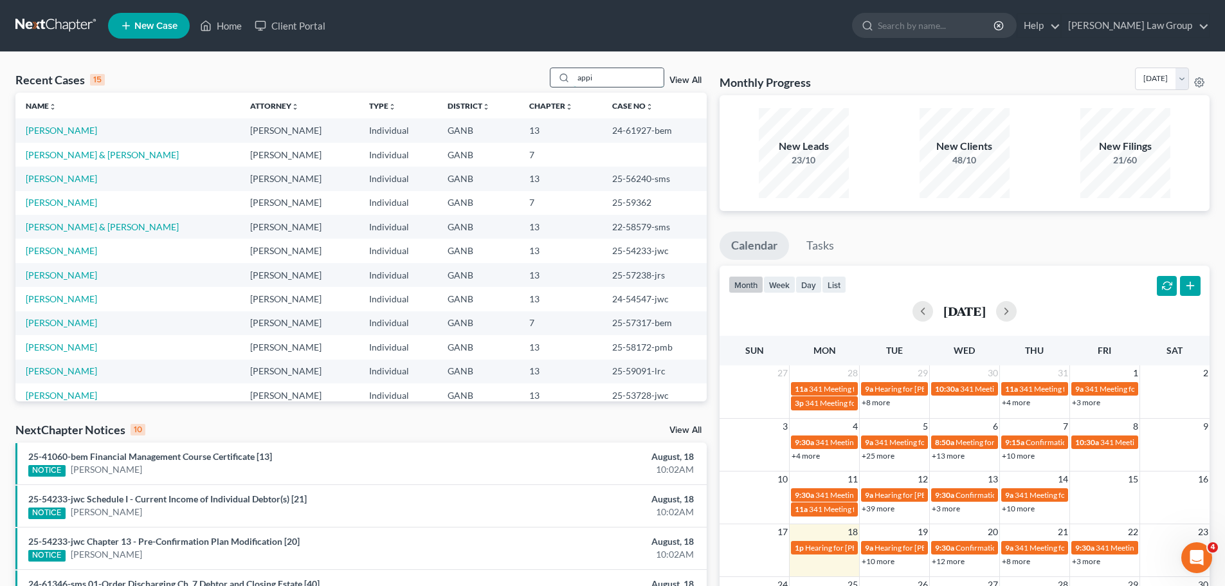
type input "appi"
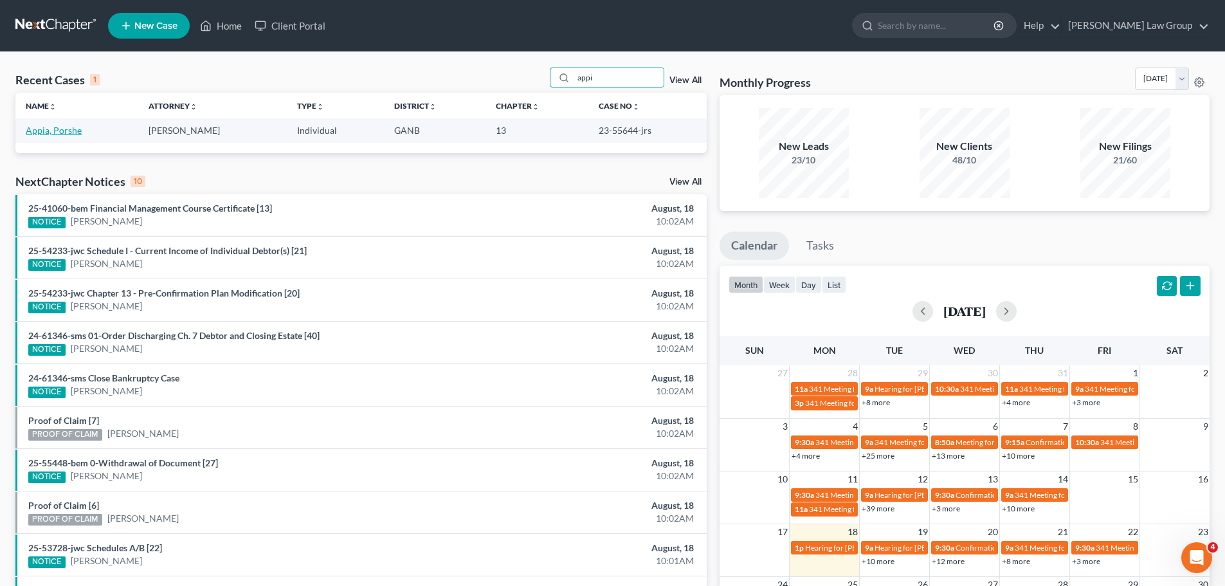
click at [54, 131] on link "Appia, Porshe" at bounding box center [54, 130] width 56 height 11
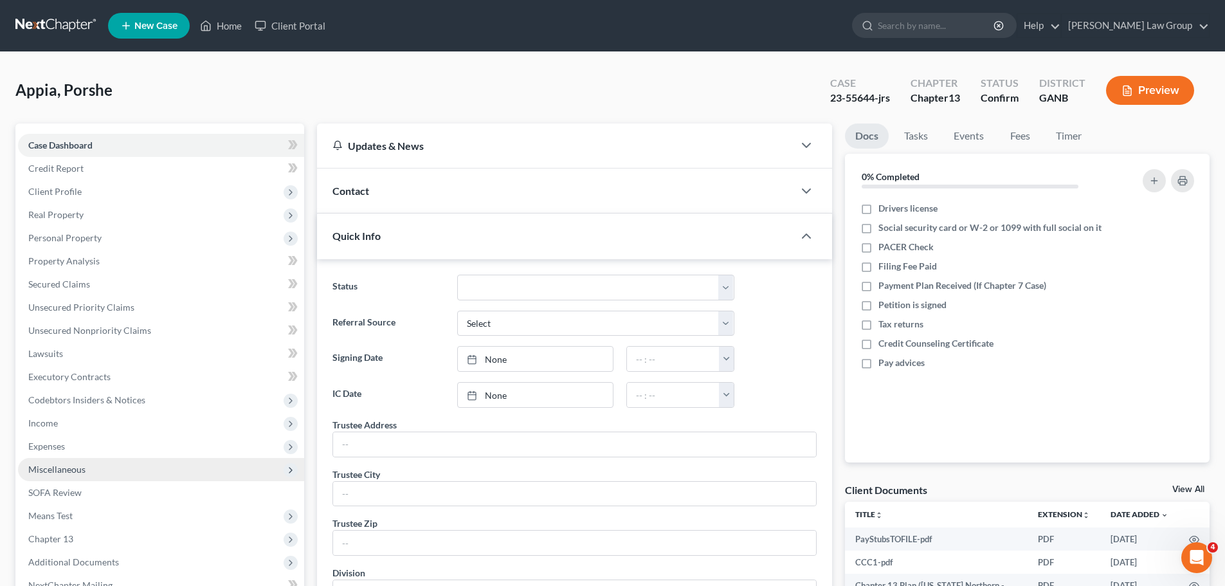
scroll to position [178, 0]
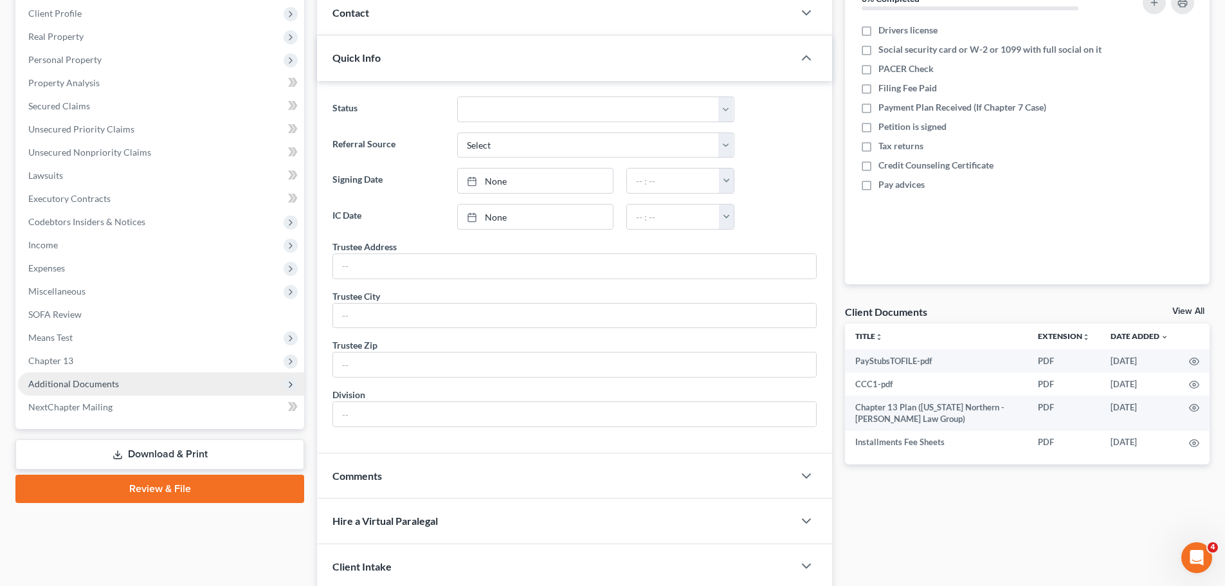
click at [156, 378] on span "Additional Documents" at bounding box center [161, 383] width 286 height 23
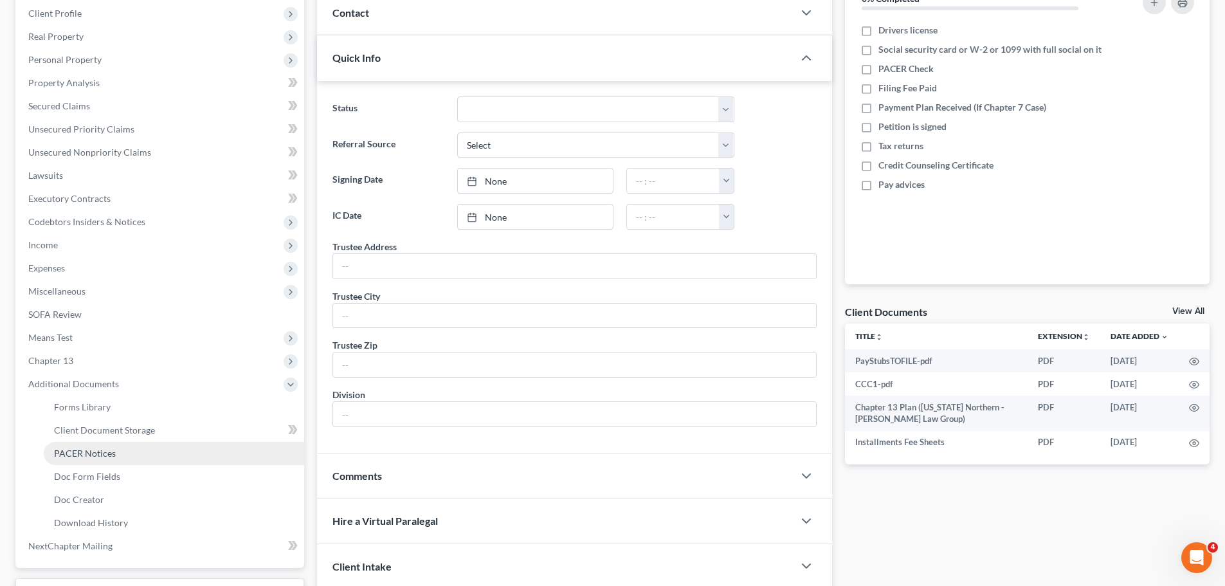
click at [170, 449] on link "PACER Notices" at bounding box center [174, 453] width 261 height 23
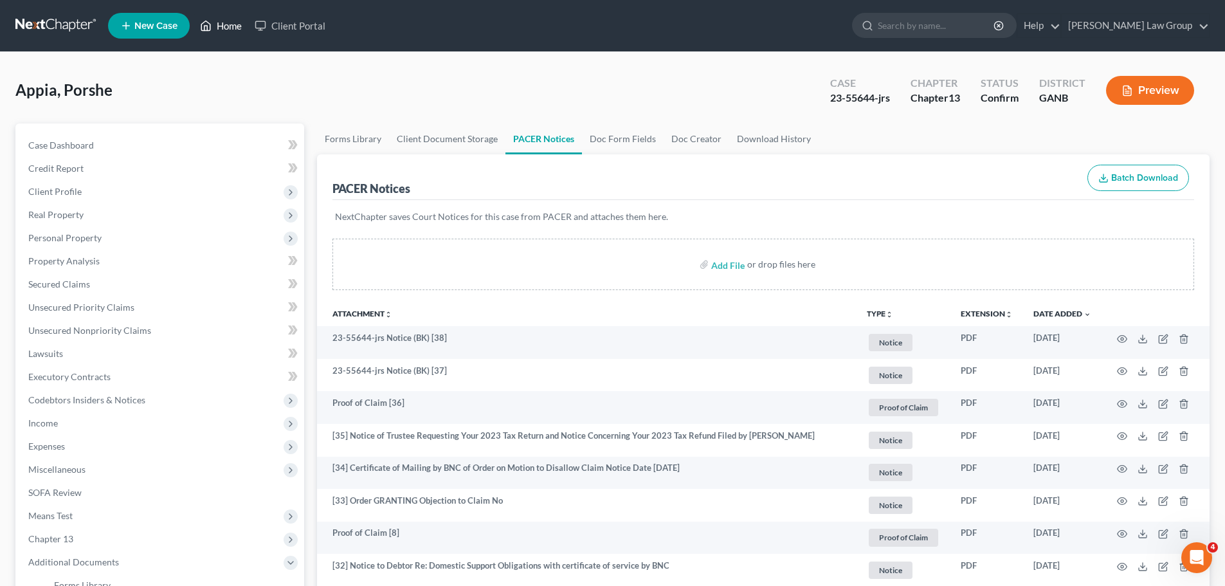
click at [221, 32] on link "Home" at bounding box center [221, 25] width 55 height 23
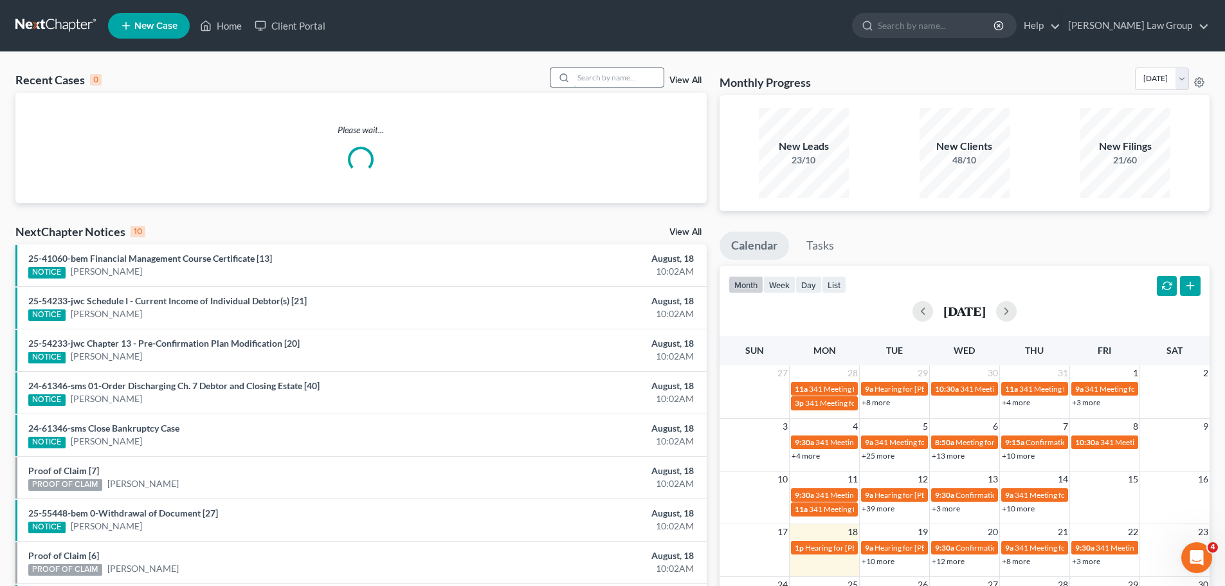
click at [610, 83] on input "search" at bounding box center [619, 77] width 90 height 19
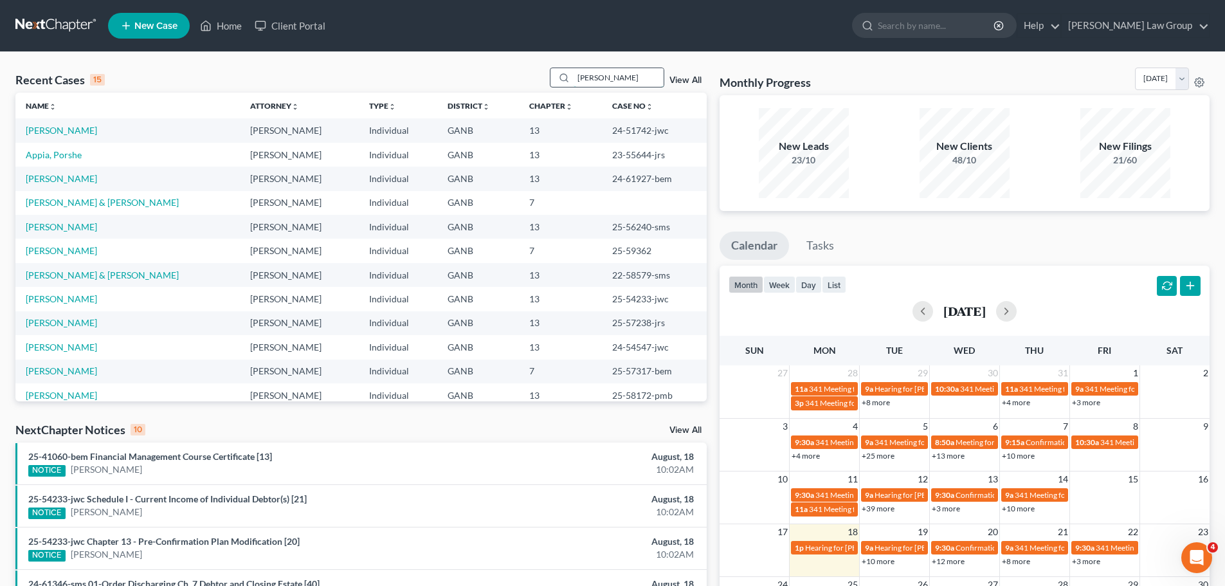
type input "[PERSON_NAME]"
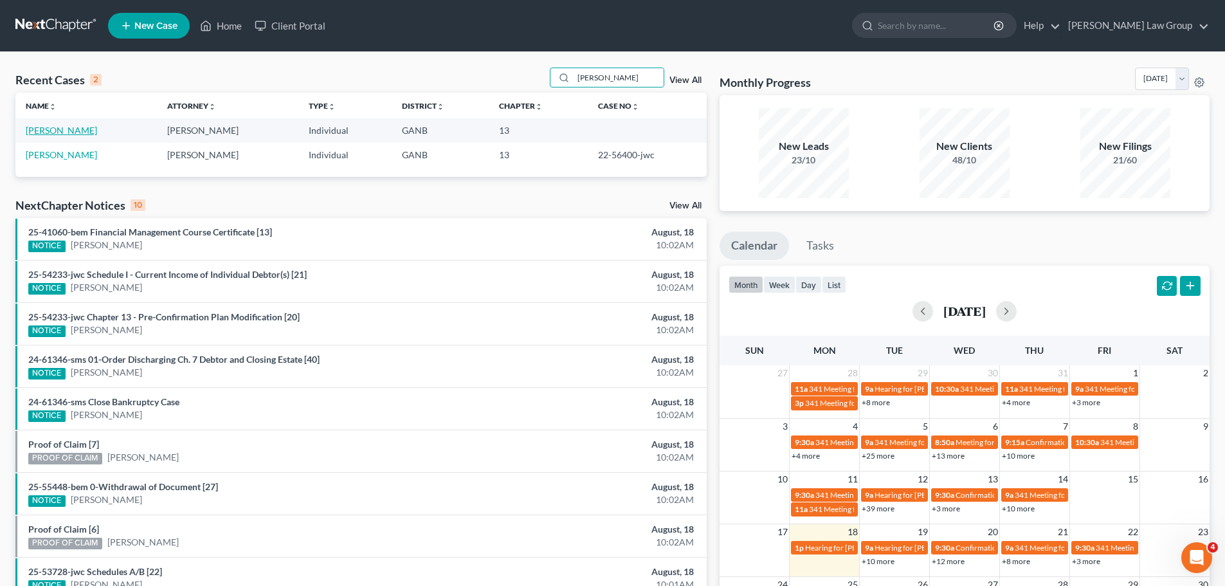
click at [41, 125] on link "[PERSON_NAME]" at bounding box center [61, 130] width 71 height 11
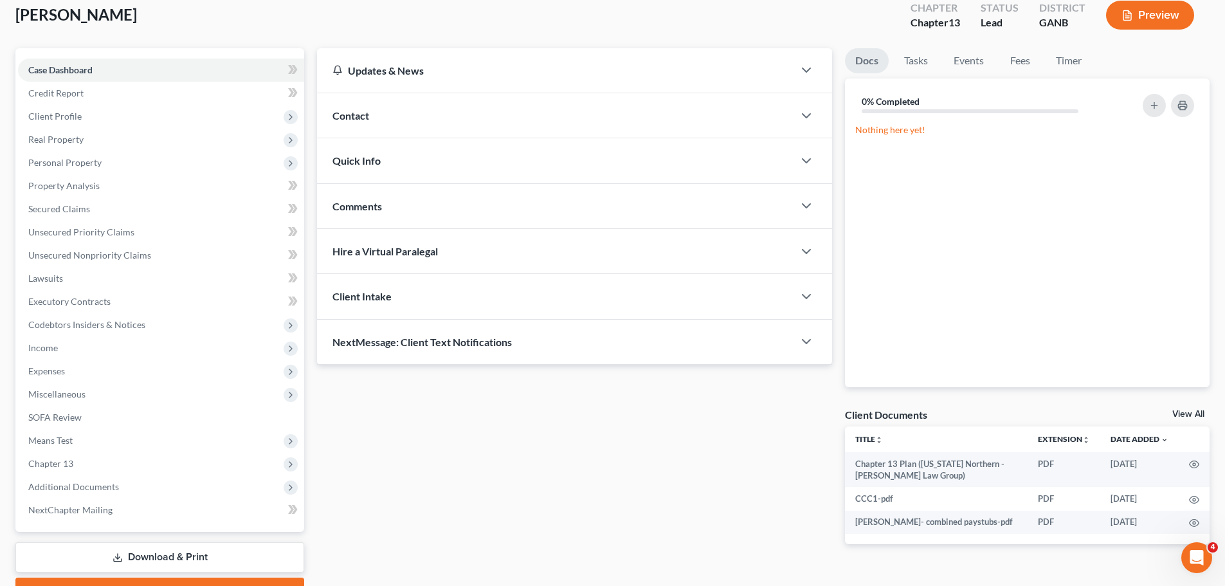
scroll to position [144, 0]
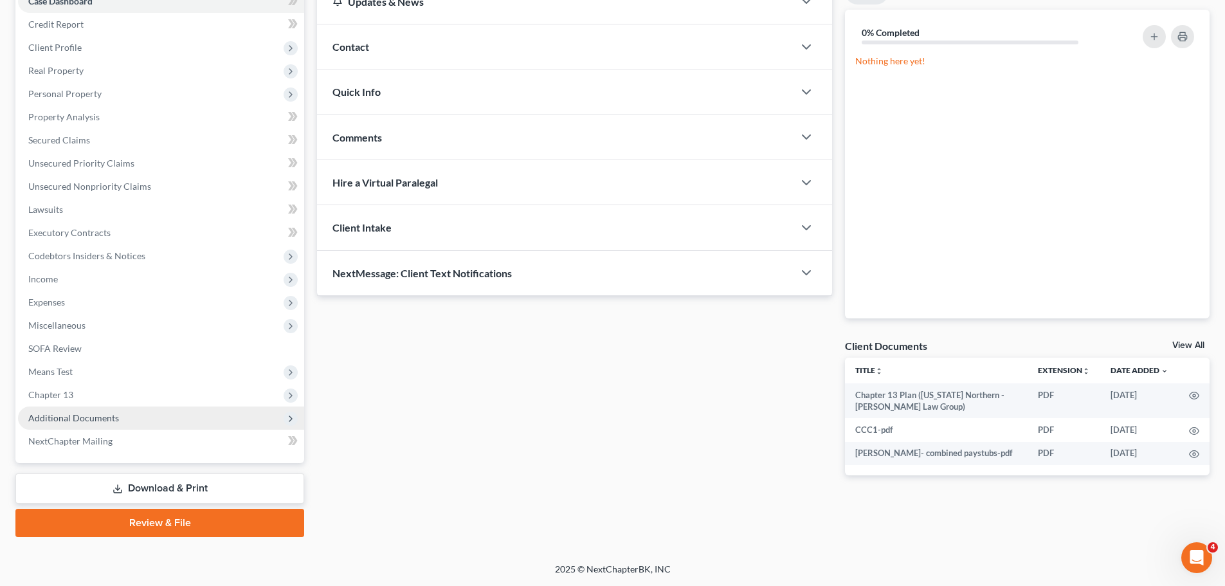
click at [173, 409] on span "Additional Documents" at bounding box center [161, 418] width 286 height 23
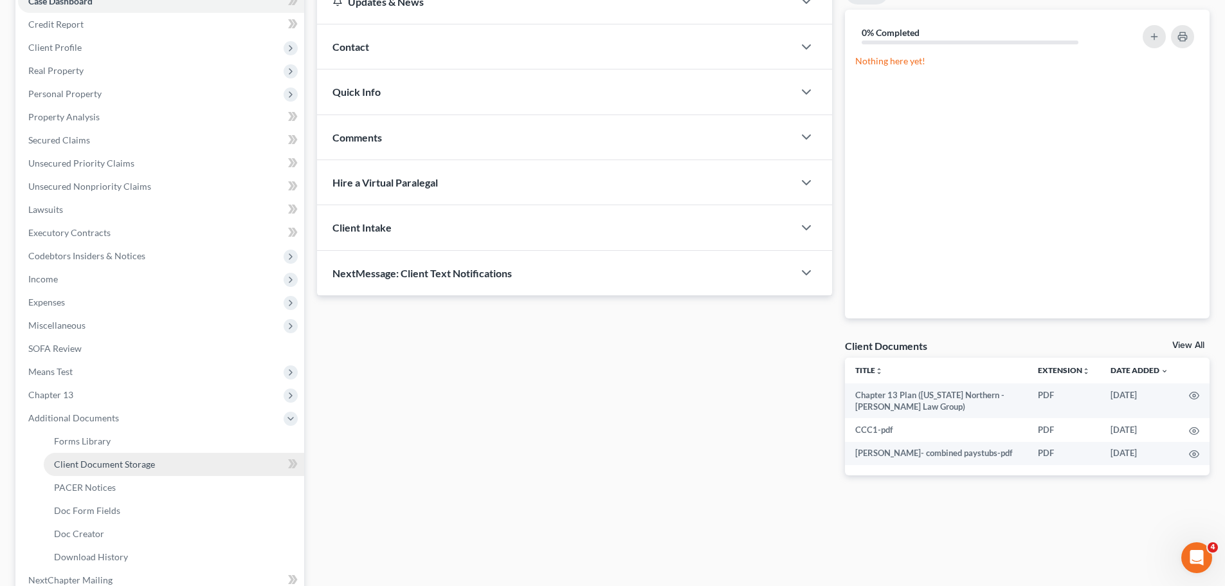
click at [218, 464] on link "Client Document Storage" at bounding box center [174, 464] width 261 height 23
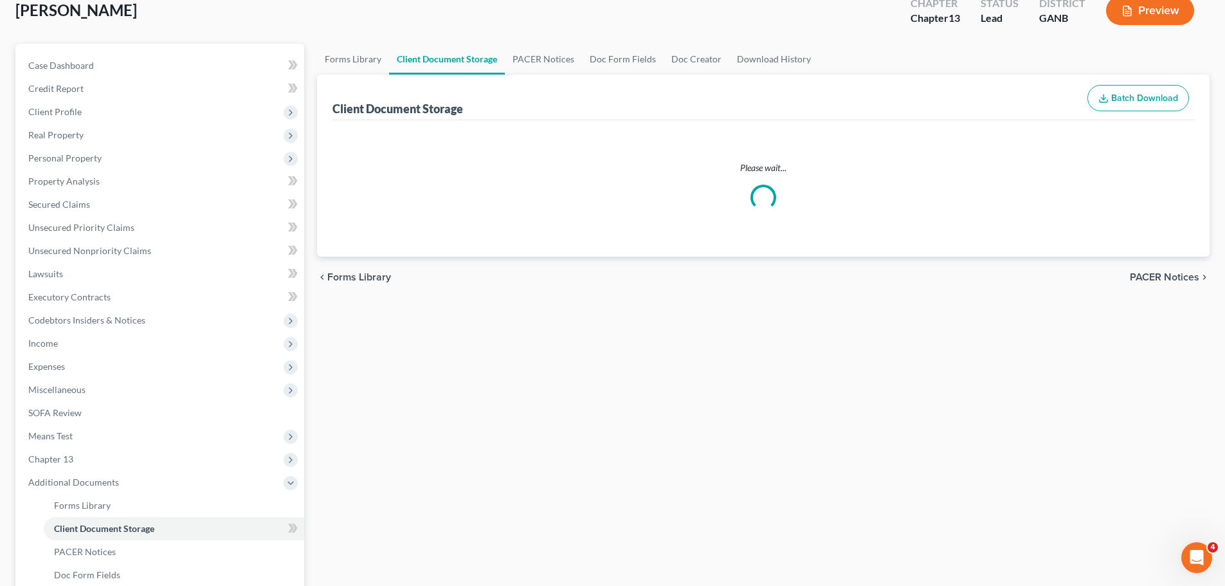
scroll to position [1, 0]
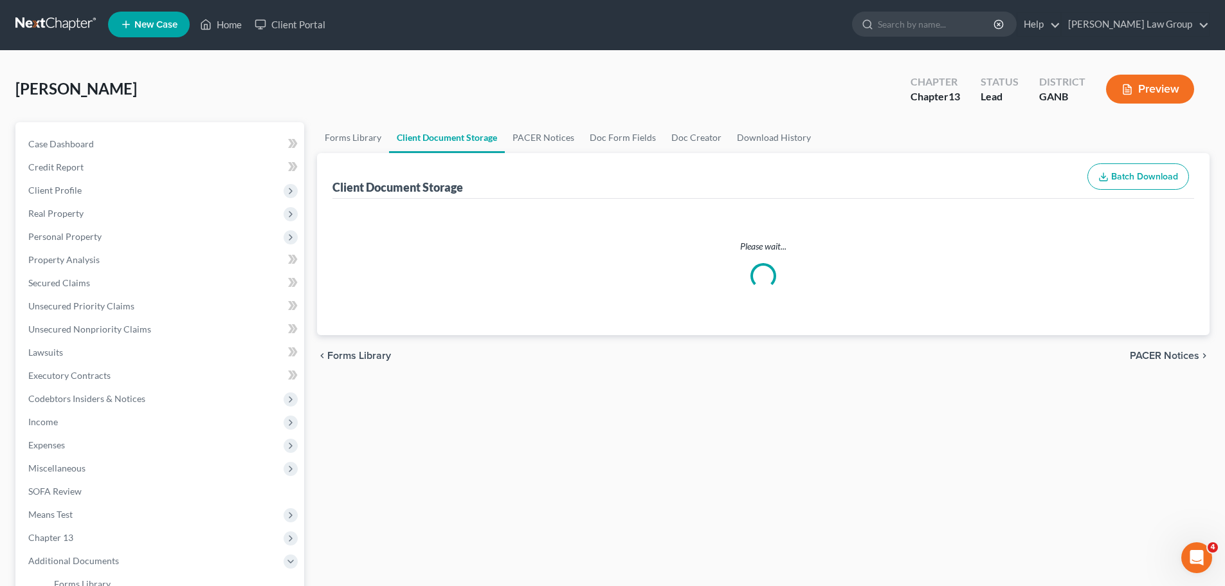
select select "35"
select select "5"
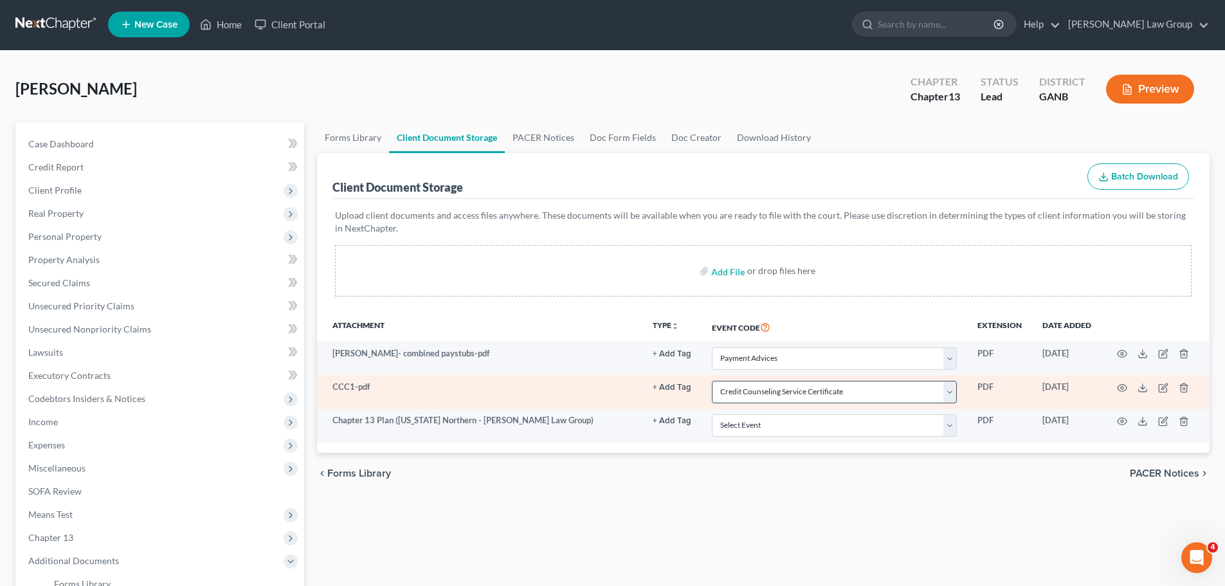
scroll to position [0, 0]
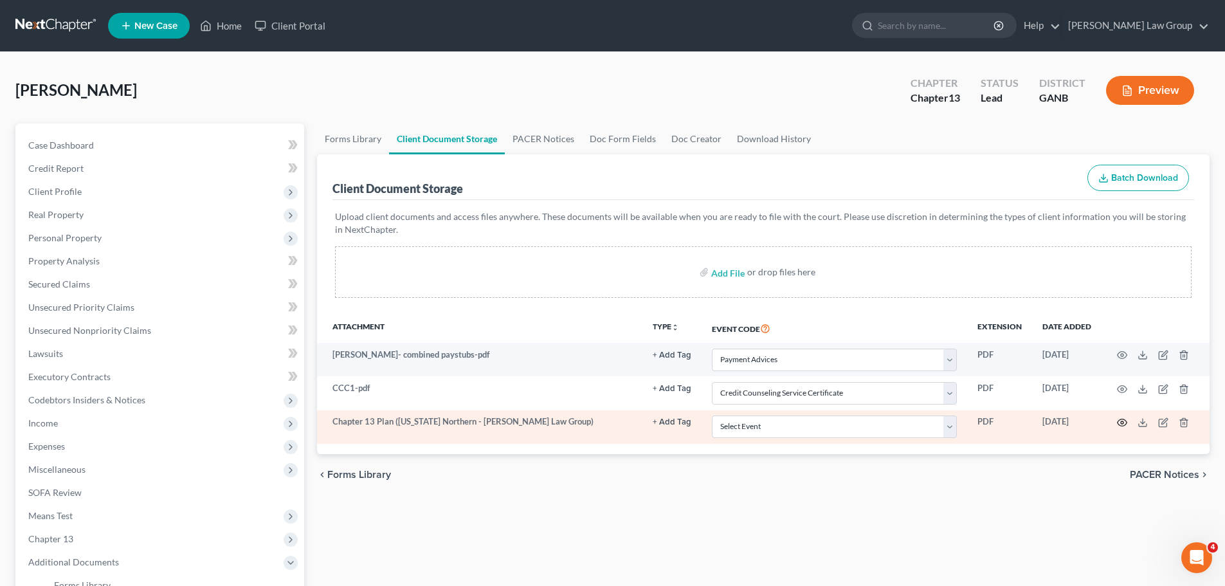
click at [1121, 421] on icon "button" at bounding box center [1122, 422] width 10 height 10
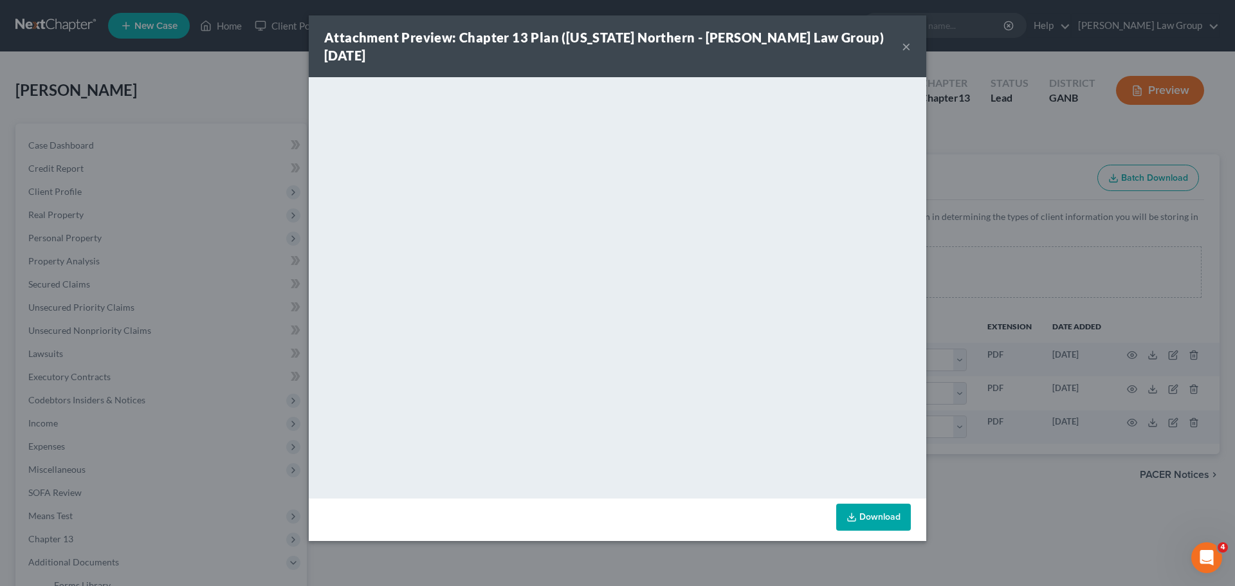
click at [902, 39] on button "×" at bounding box center [906, 46] width 9 height 15
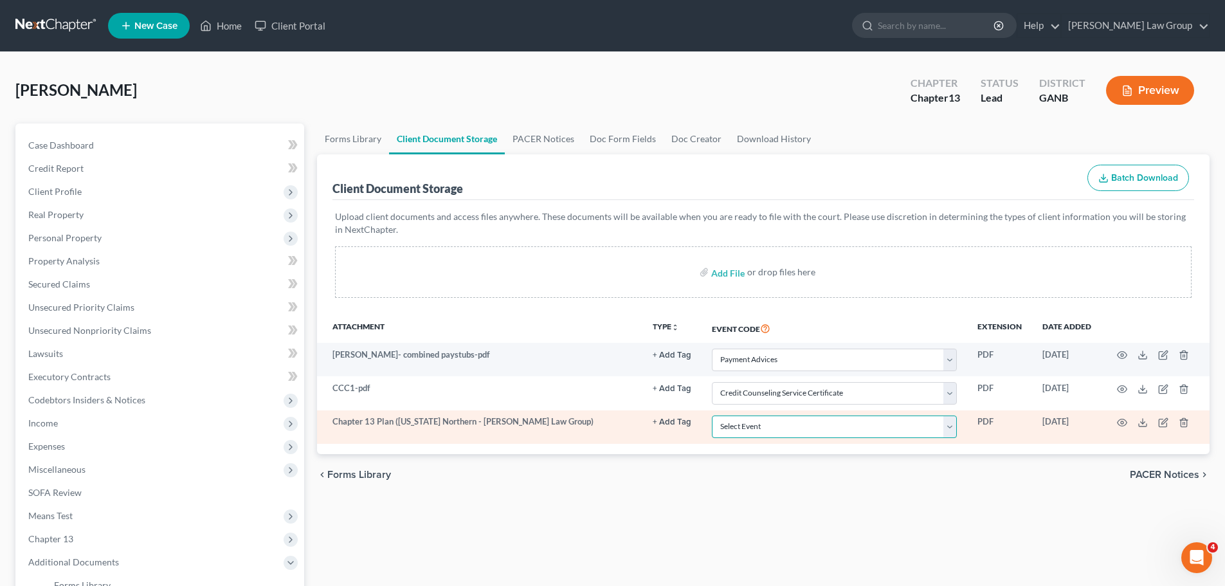
click at [826, 430] on select "Select Event 01 - Chapter 13 Plan - Initial Plan 02-Application to Pay Filing F…" at bounding box center [834, 427] width 245 height 23
select select "0"
click at [712, 416] on select "Select Event 01 - Chapter 13 Plan - Initial Plan 02-Application to Pay Filing F…" at bounding box center [834, 427] width 245 height 23
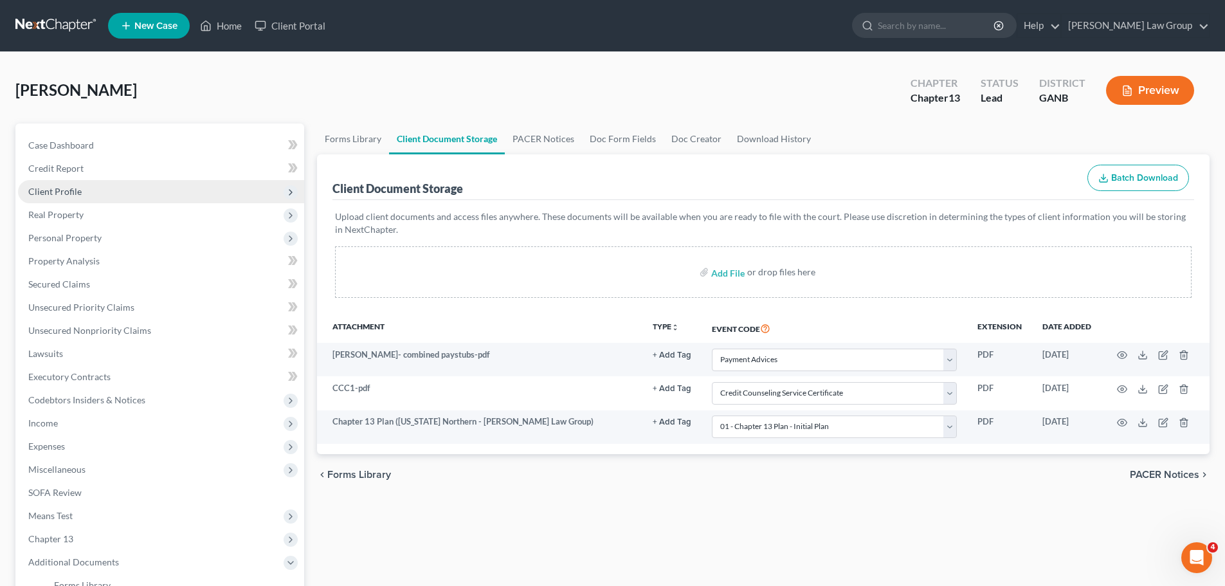
click at [80, 187] on span "Client Profile" at bounding box center [54, 191] width 53 height 11
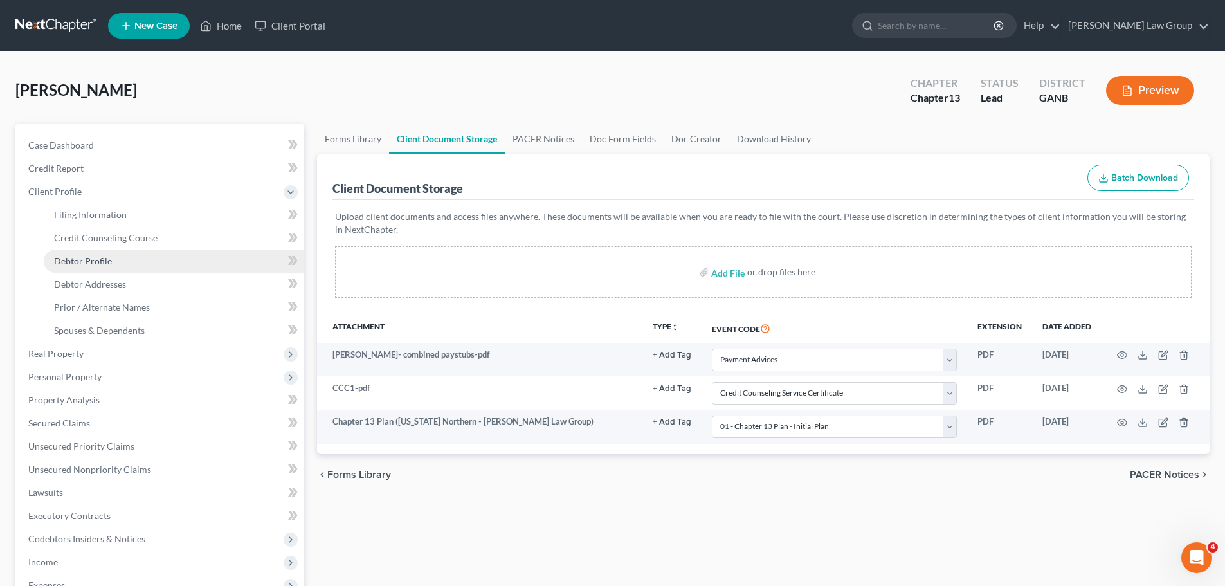
click at [123, 258] on link "Debtor Profile" at bounding box center [174, 261] width 261 height 23
select select "0"
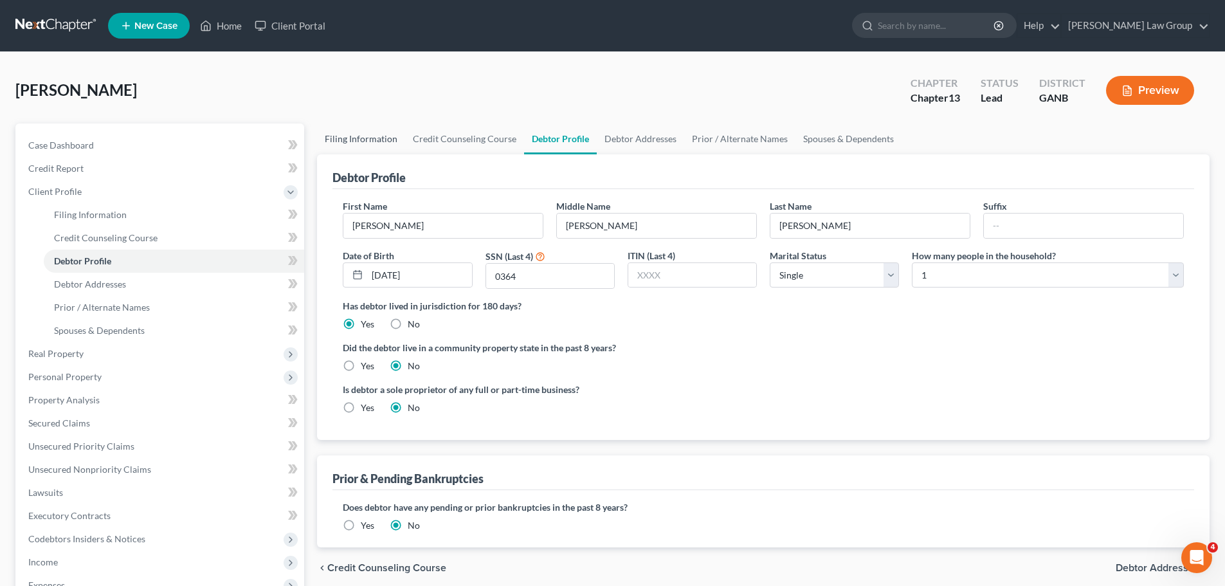
click at [342, 146] on link "Filing Information" at bounding box center [361, 138] width 88 height 31
select select "1"
select select "0"
select select "3"
select select "10"
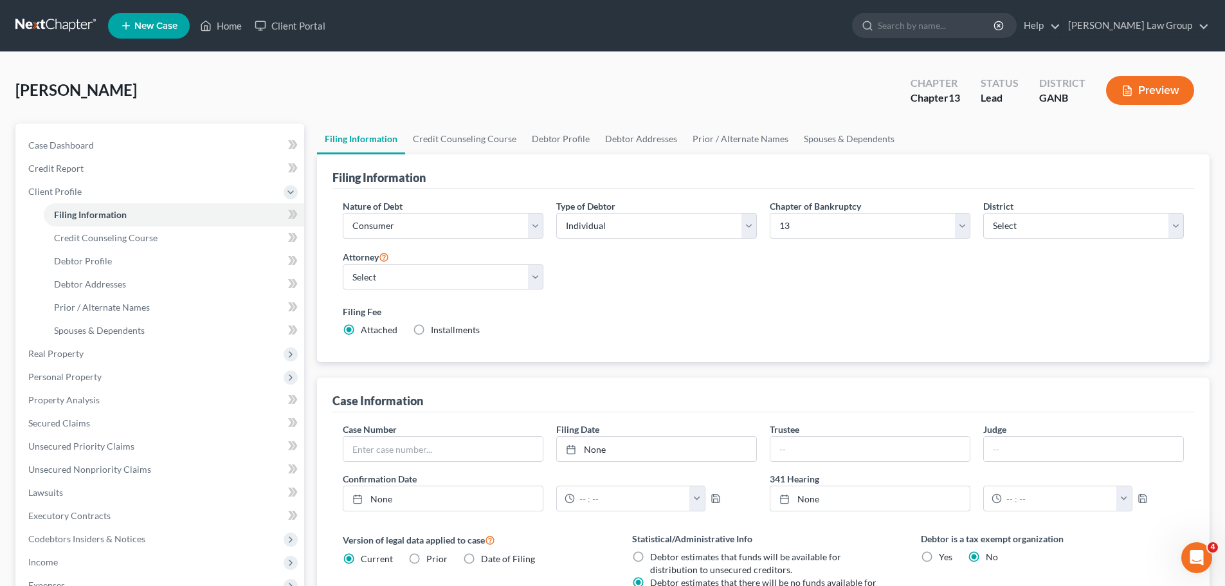
click at [431, 326] on label "Installments Installments" at bounding box center [455, 330] width 49 height 13
click at [436, 326] on input "Installments Installments" at bounding box center [440, 328] width 8 height 8
radio input "true"
radio input "false"
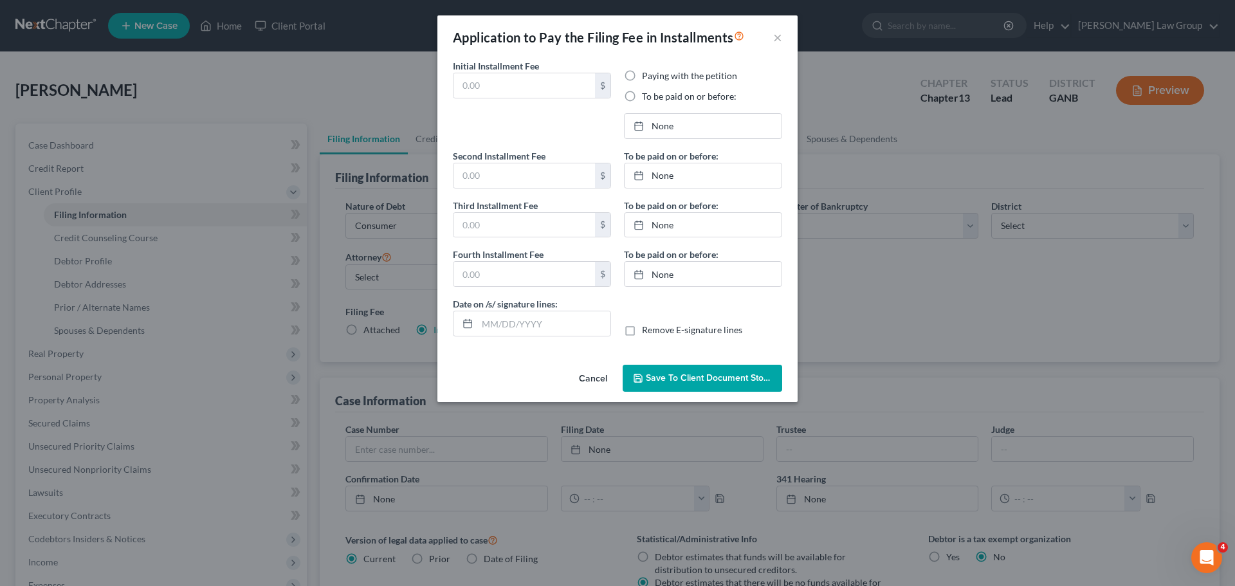
type input "0.00"
radio input "true"
type input "0.00"
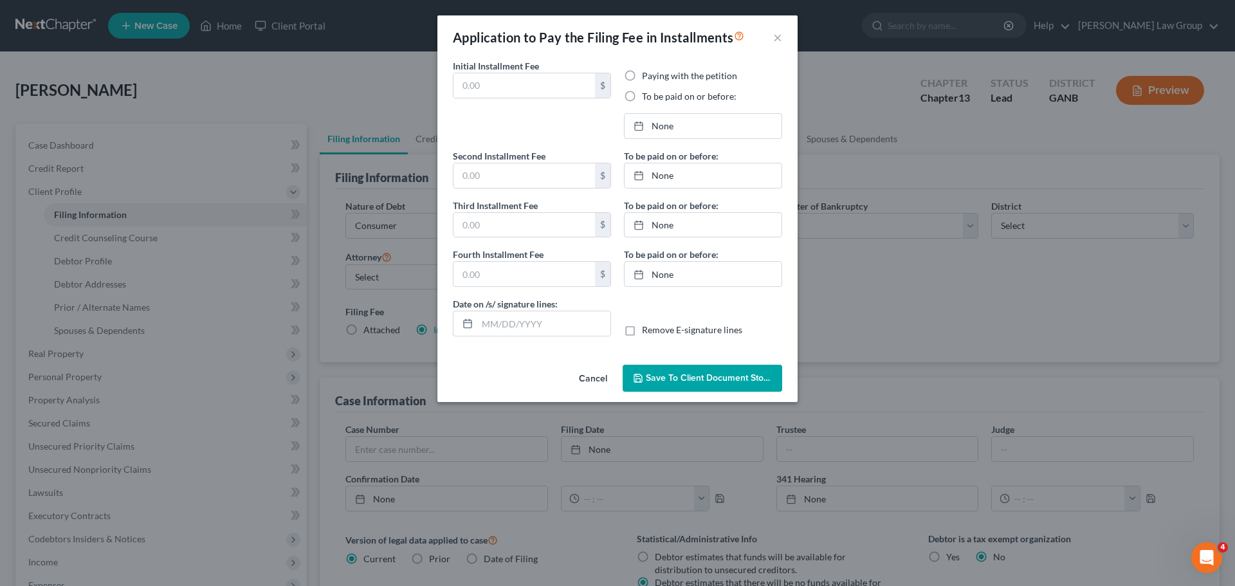
type input "[DATE]"
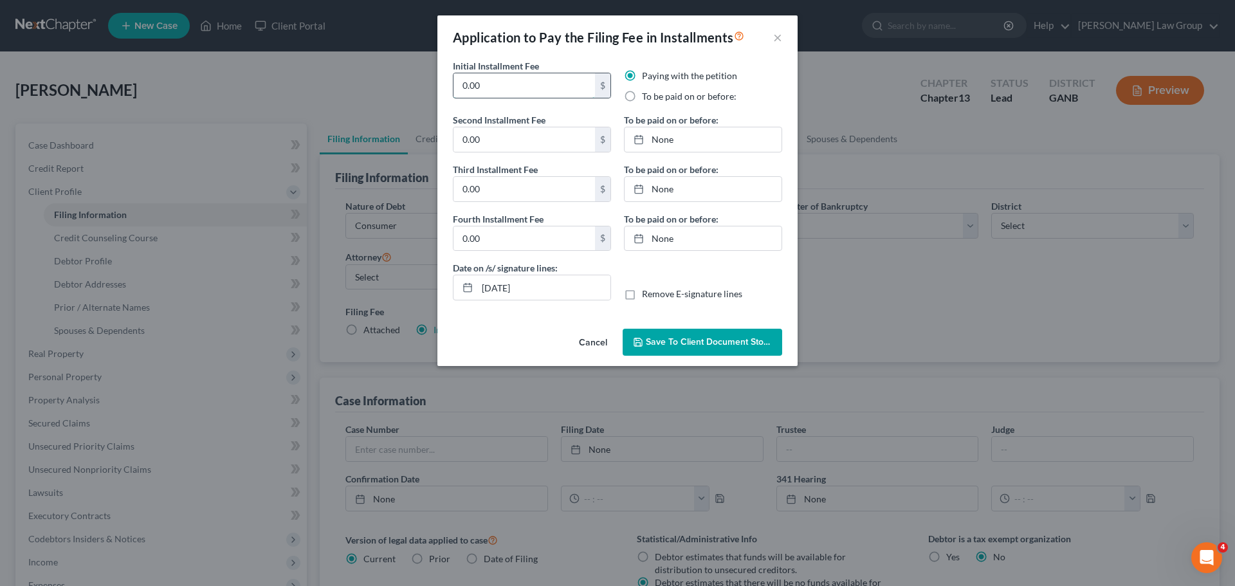
click at [489, 91] on input "0.00" at bounding box center [524, 85] width 142 height 24
drag, startPoint x: 489, startPoint y: 91, endPoint x: 385, endPoint y: 68, distance: 106.6
click at [385, 68] on div "Application to Pay the Filing Fee in Installments × Initial Installment Fee 0.0…" at bounding box center [617, 293] width 1235 height 586
type input "78.00"
click at [497, 139] on input "0.00" at bounding box center [524, 139] width 142 height 24
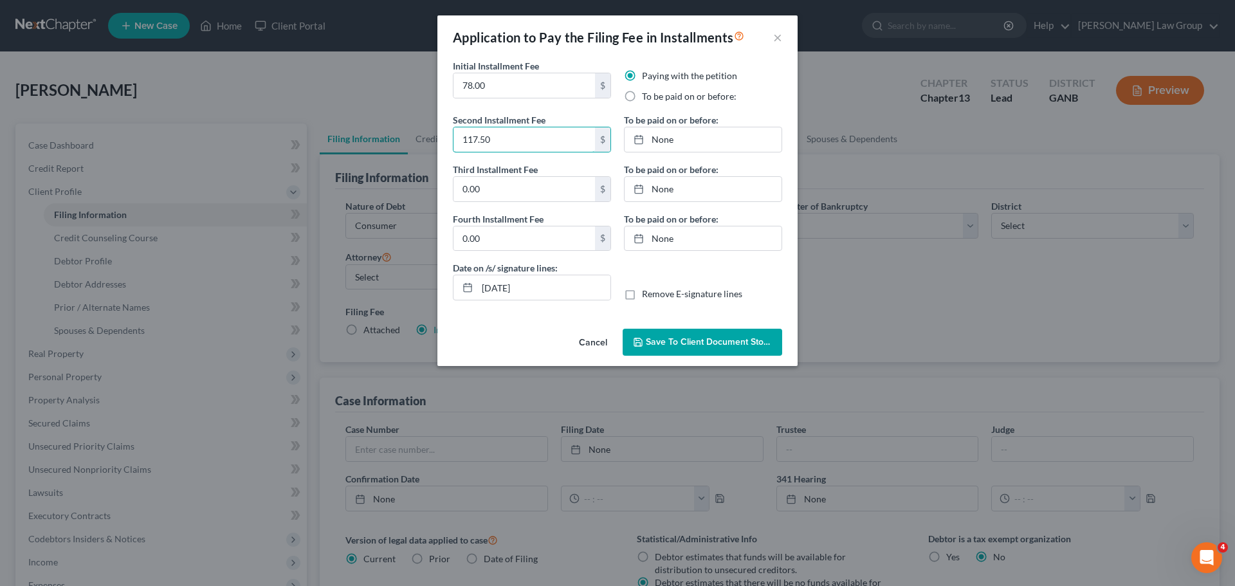
drag, startPoint x: 497, startPoint y: 139, endPoint x: 442, endPoint y: 147, distance: 55.3
click at [442, 147] on div "Initial Installment Fee 78.00 $ Paying with the petition To be paid on or befor…" at bounding box center [617, 191] width 360 height 264
type input "117.50"
click at [501, 192] on input "0.00" at bounding box center [524, 189] width 142 height 24
paste input "117.5"
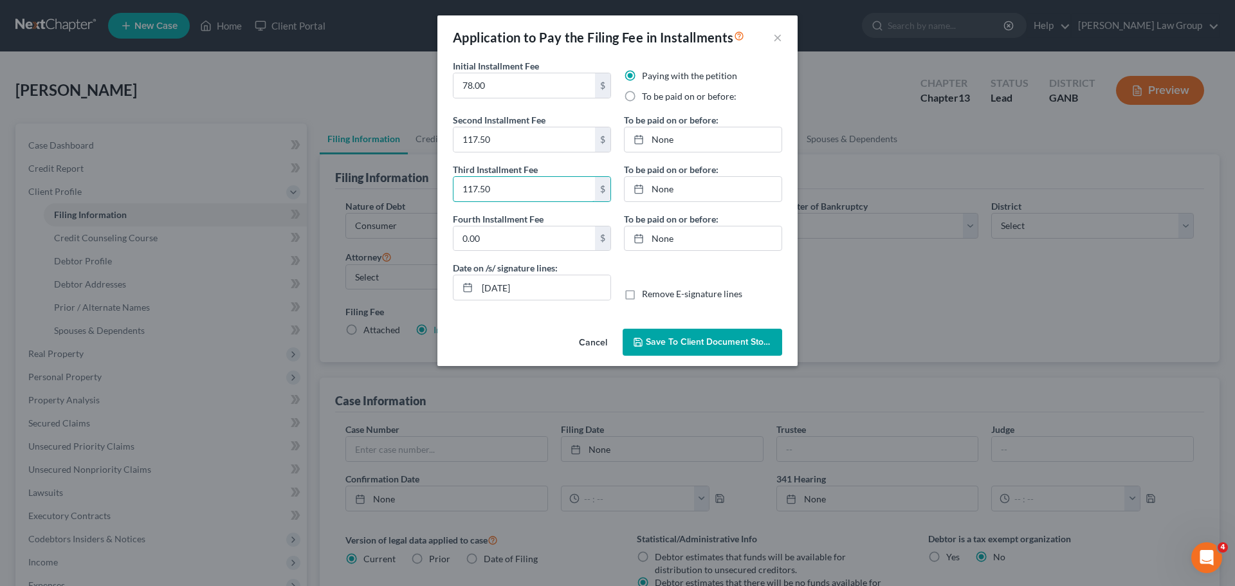
type input "117.50"
click at [717, 334] on button "Save to Client Document Storage" at bounding box center [703, 342] width 160 height 27
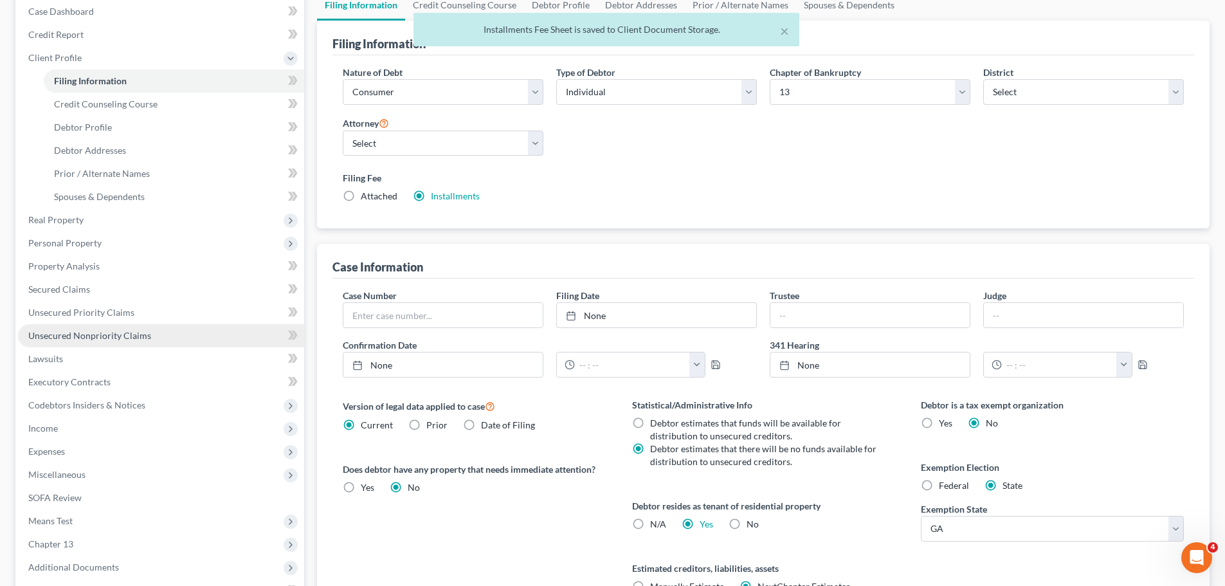
scroll to position [257, 0]
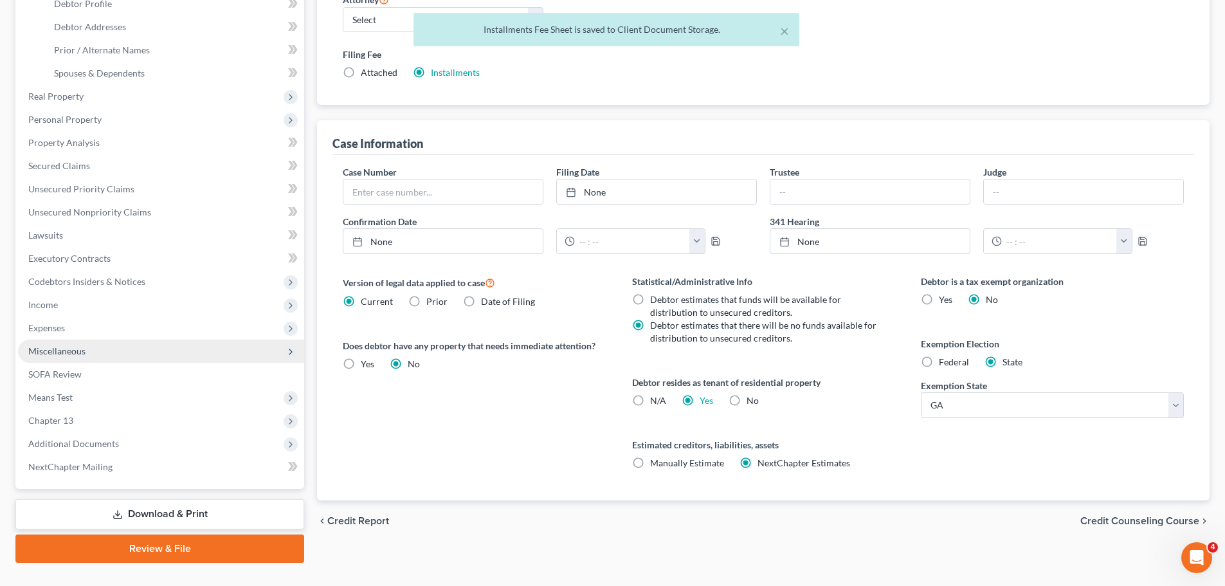
click at [115, 357] on span "Miscellaneous" at bounding box center [161, 351] width 286 height 23
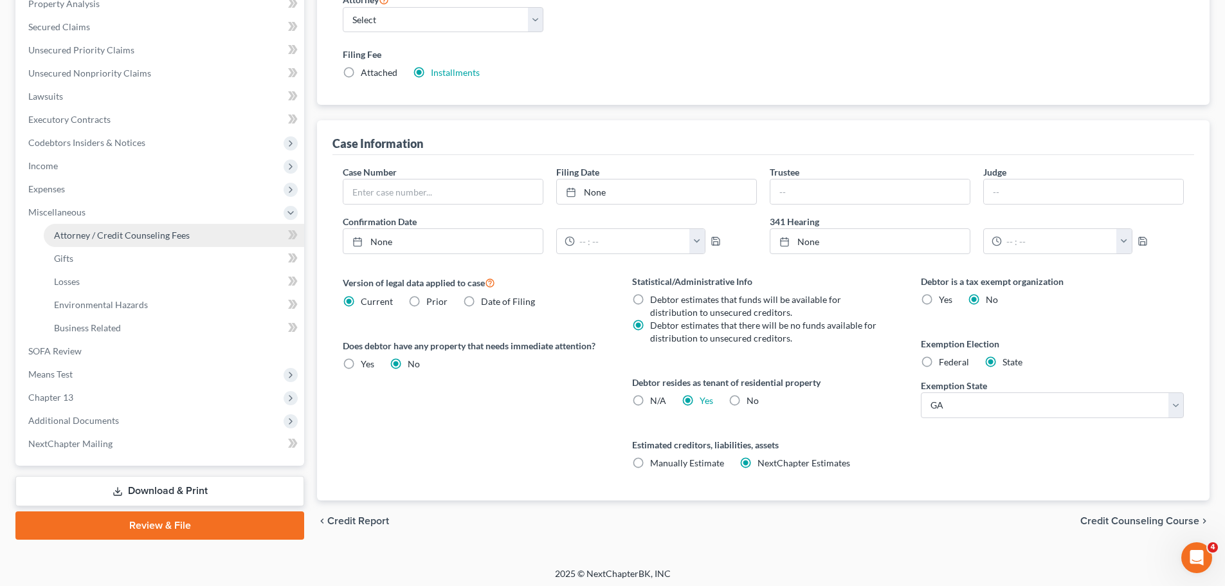
click at [205, 231] on link "Attorney / Credit Counseling Fees" at bounding box center [174, 235] width 261 height 23
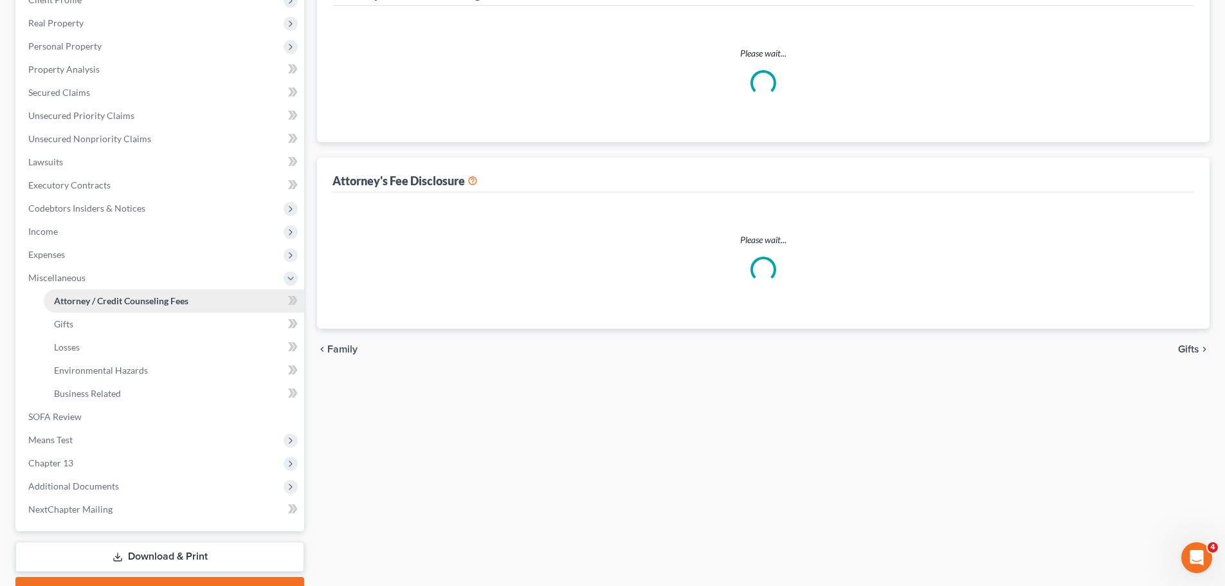
select select "1"
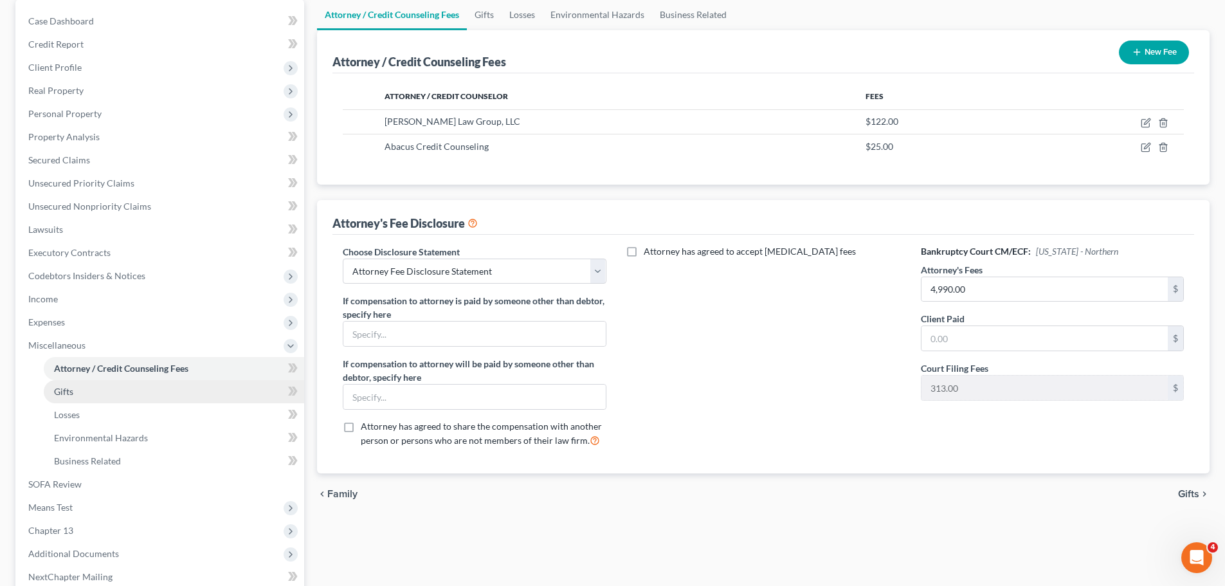
scroll to position [260, 0]
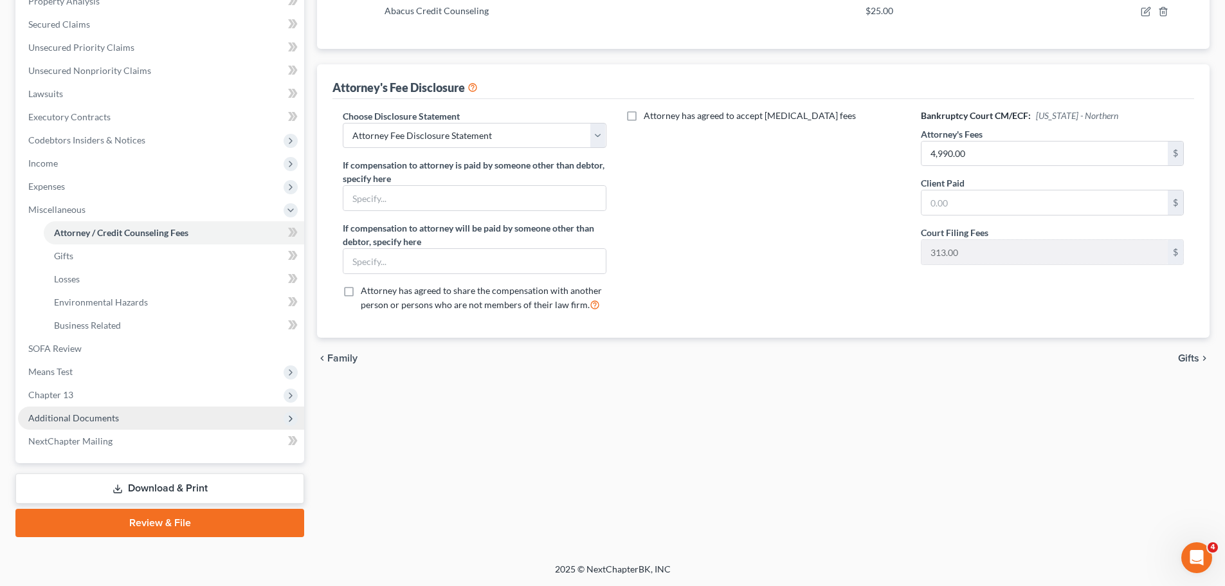
click at [129, 411] on span "Additional Documents" at bounding box center [161, 418] width 286 height 23
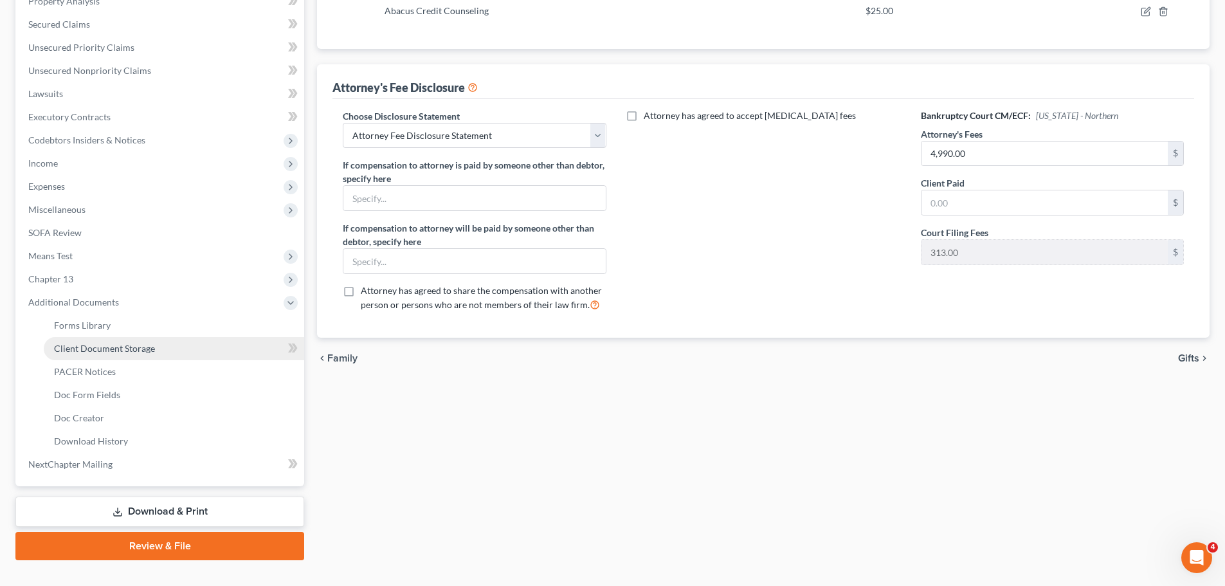
click at [184, 343] on link "Client Document Storage" at bounding box center [174, 348] width 261 height 23
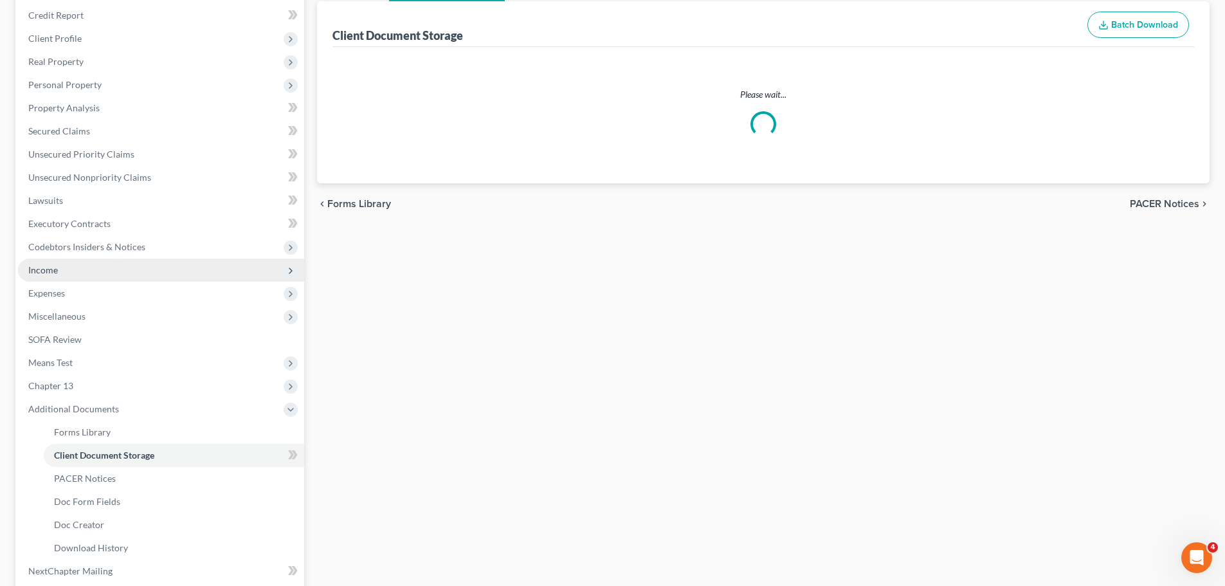
select select "35"
select select "5"
select select "0"
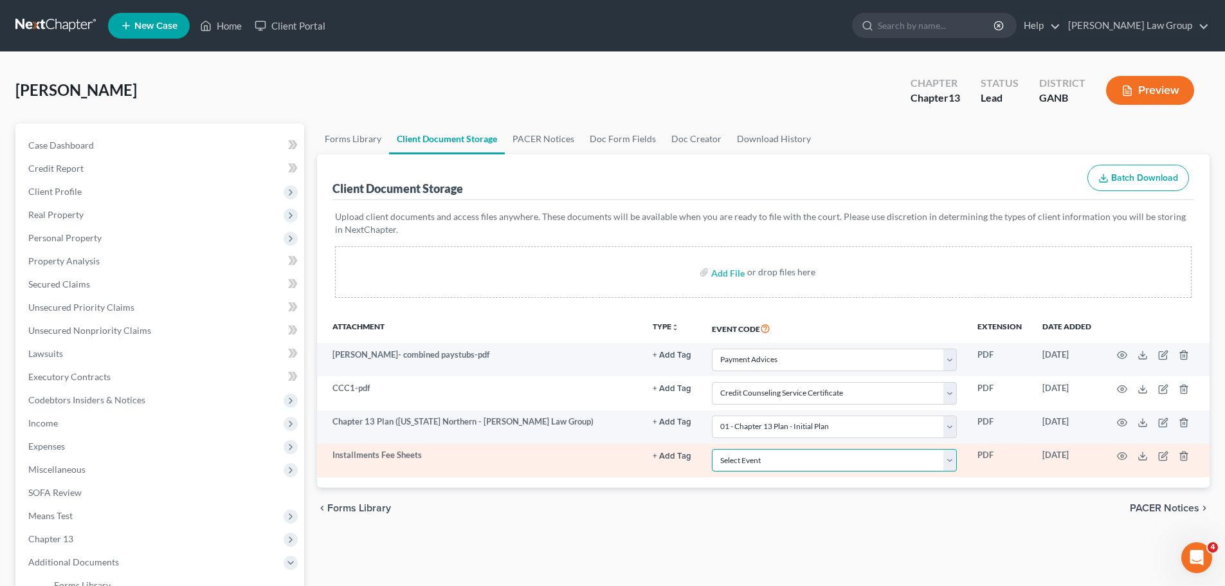
click at [954, 465] on select "Select Event 01 - Chapter 13 Plan - Initial Plan 02-Application to Pay Filing F…" at bounding box center [834, 460] width 245 height 23
select select "1"
click at [712, 449] on select "Select Event 01 - Chapter 13 Plan - Initial Plan 02-Application to Pay Filing F…" at bounding box center [834, 460] width 245 height 23
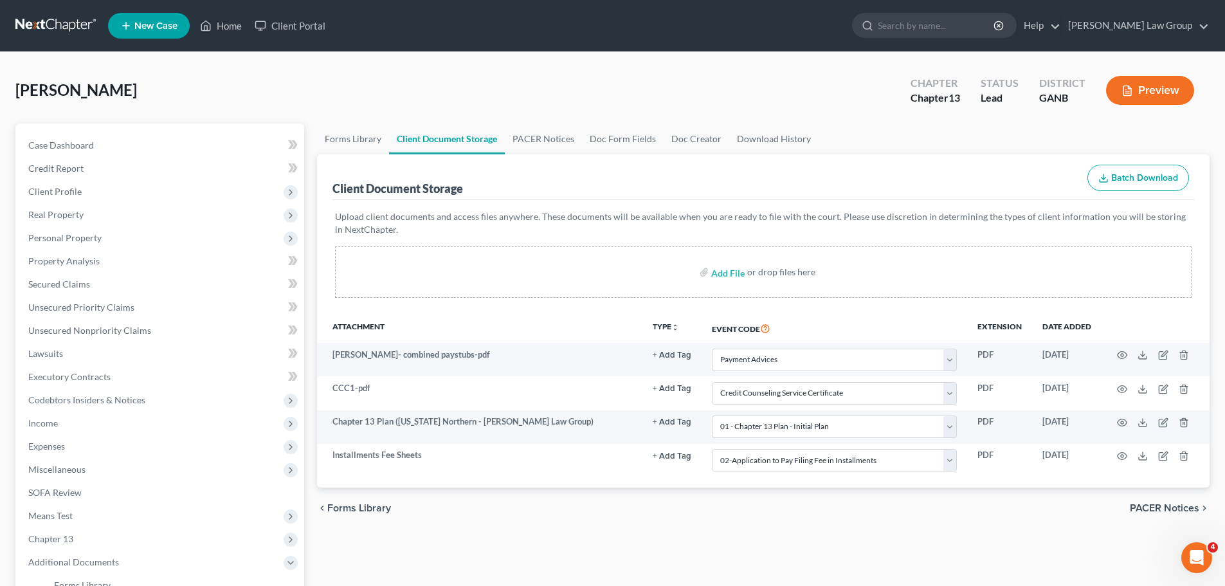
click at [931, 535] on div "Forms Library Client Document Storage PACER Notices Doc Form Fields Doc Creator…" at bounding box center [764, 471] width 906 height 697
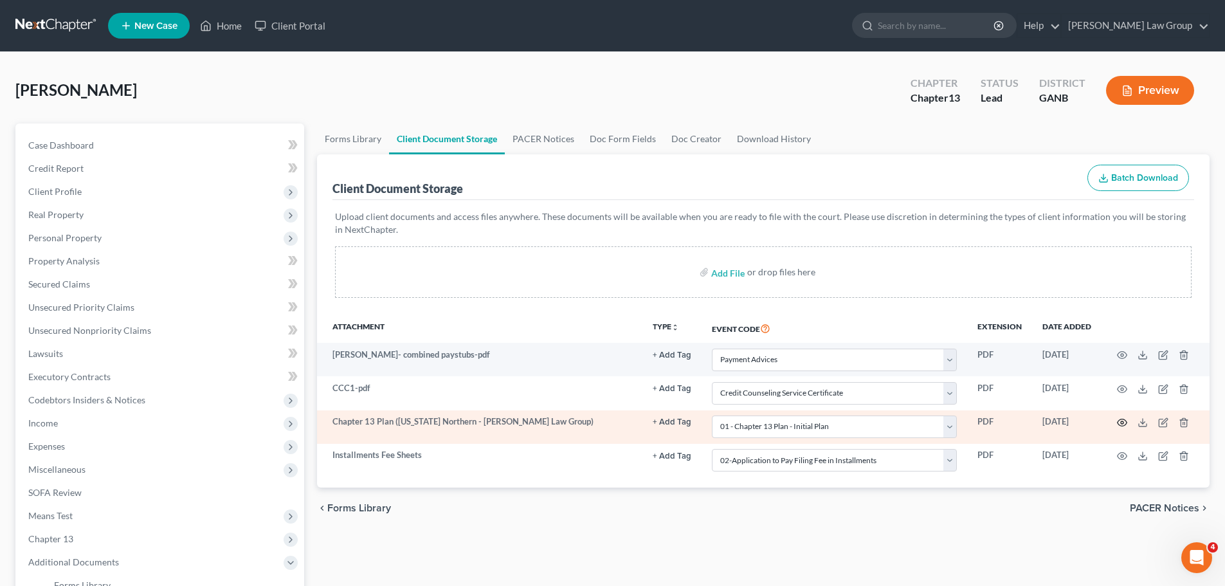
click at [1124, 422] on icon "button" at bounding box center [1122, 422] width 10 height 10
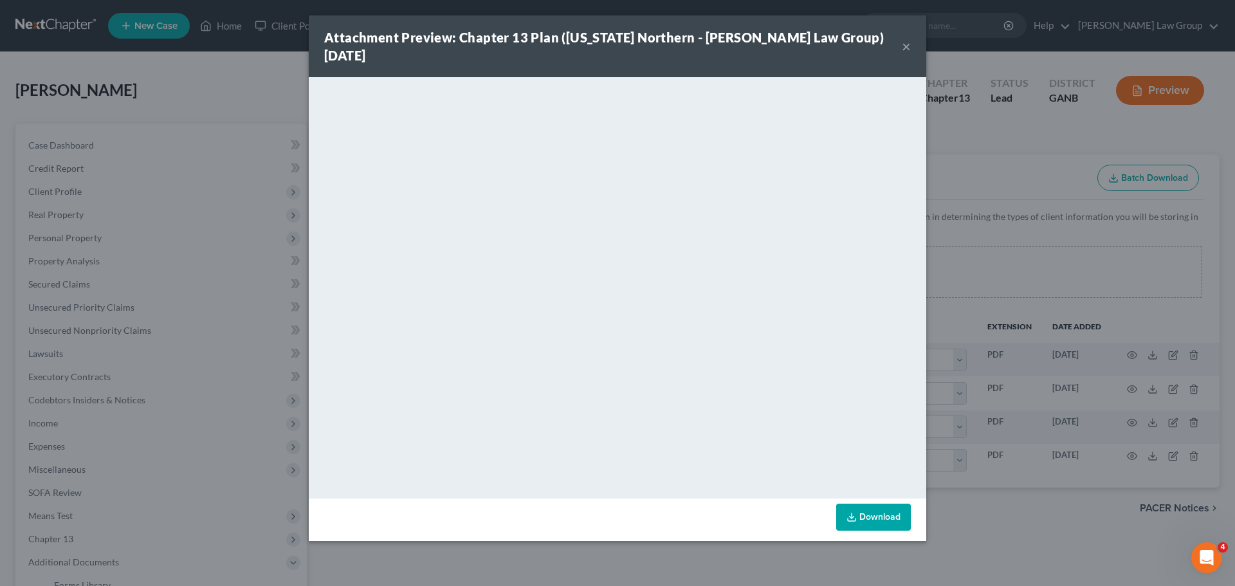
click at [903, 39] on button "×" at bounding box center [906, 46] width 9 height 15
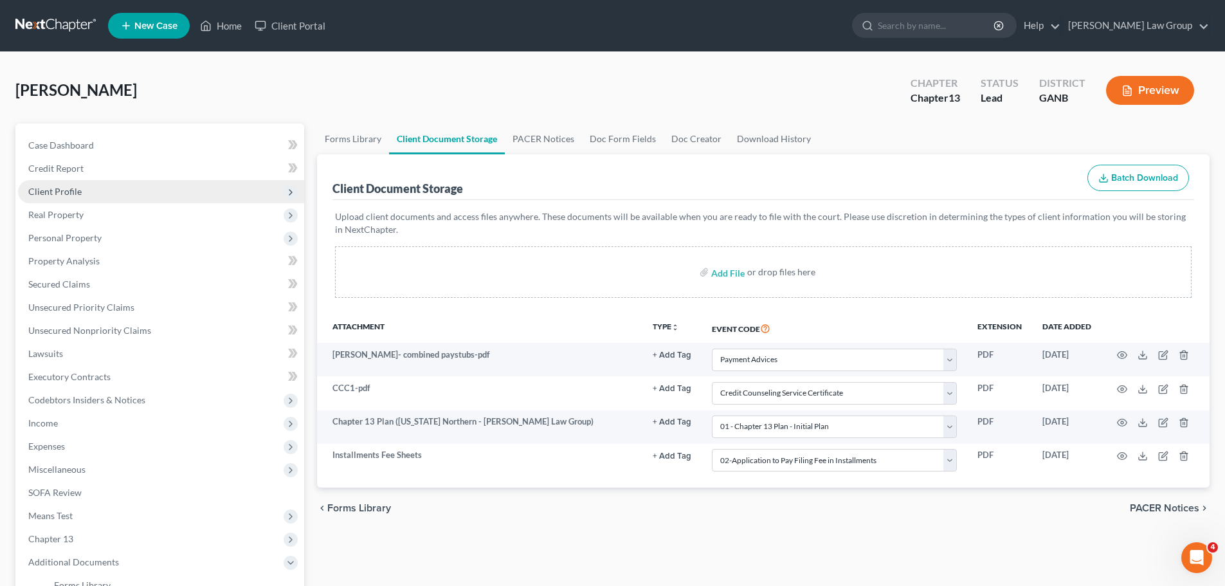
click at [91, 190] on span "Client Profile" at bounding box center [161, 191] width 286 height 23
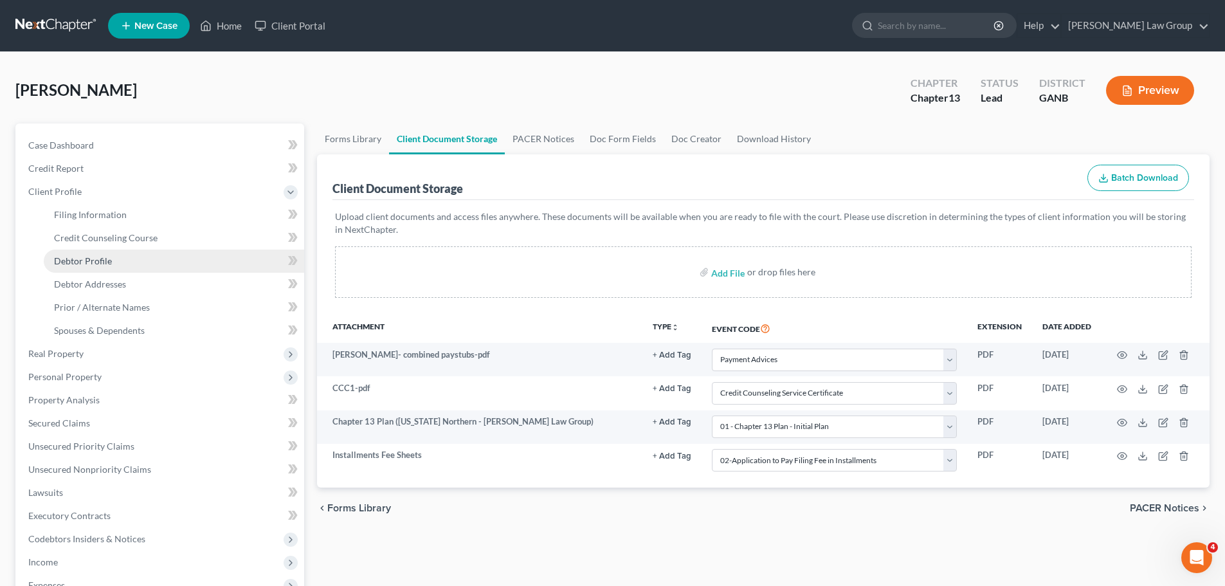
click at [88, 257] on span "Debtor Profile" at bounding box center [83, 260] width 58 height 11
select select "0"
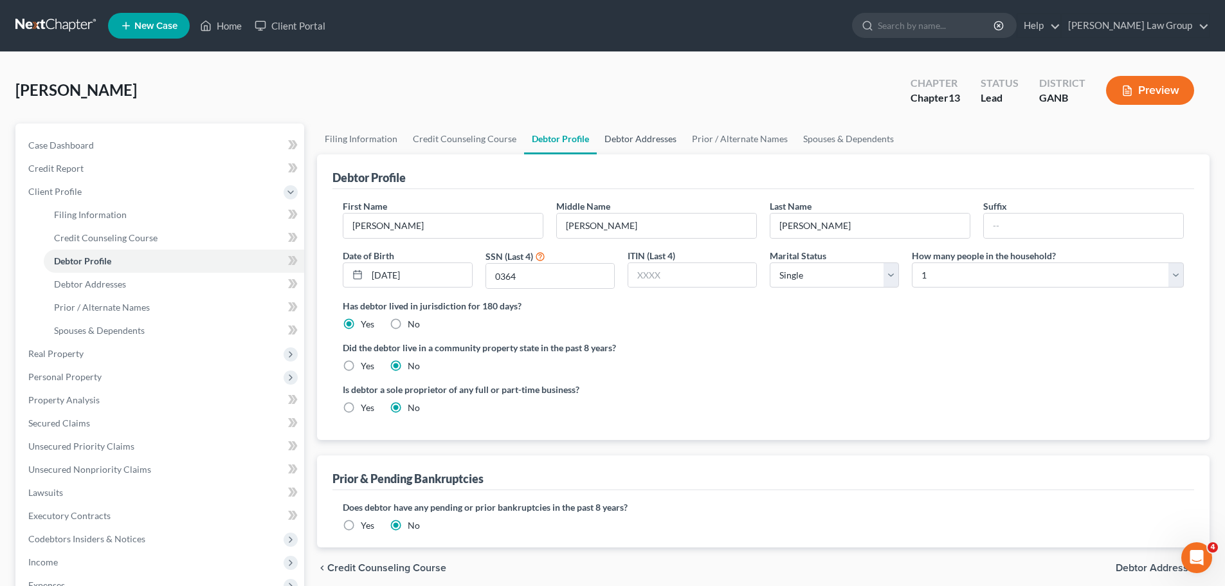
click at [642, 149] on link "Debtor Addresses" at bounding box center [640, 138] width 87 height 31
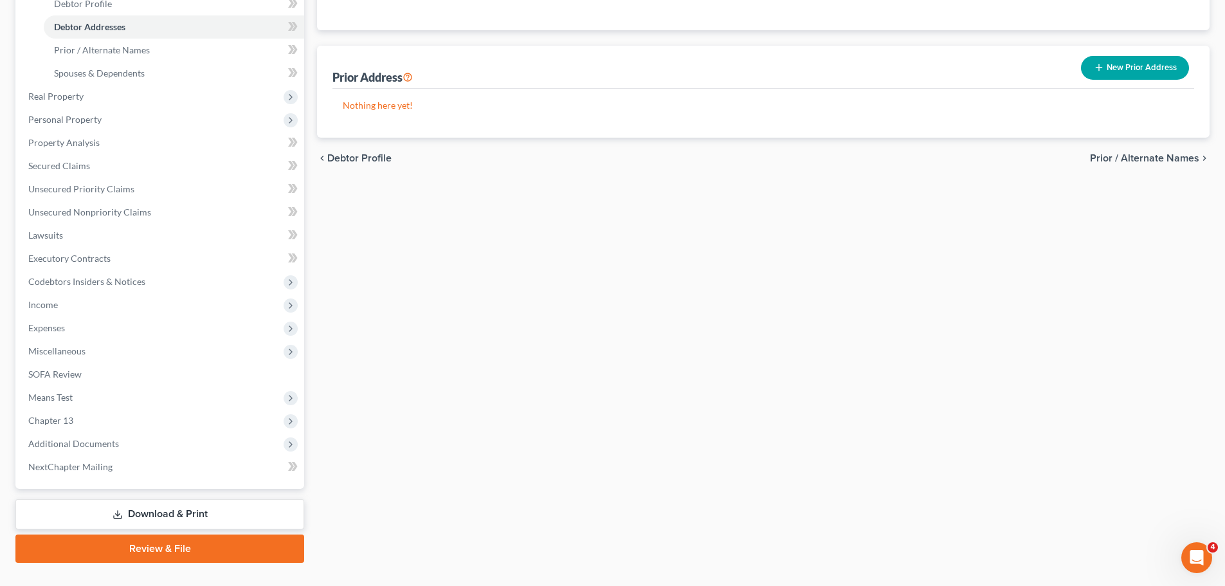
click at [143, 545] on link "Review & File" at bounding box center [159, 549] width 289 height 28
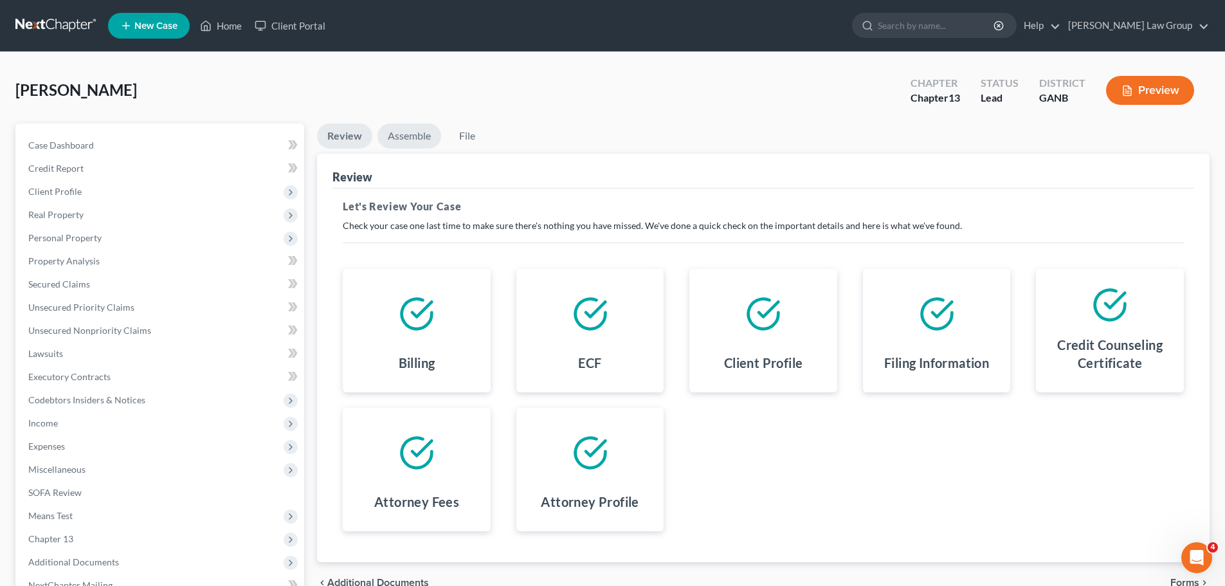
click at [384, 136] on link "Assemble" at bounding box center [410, 135] width 64 height 25
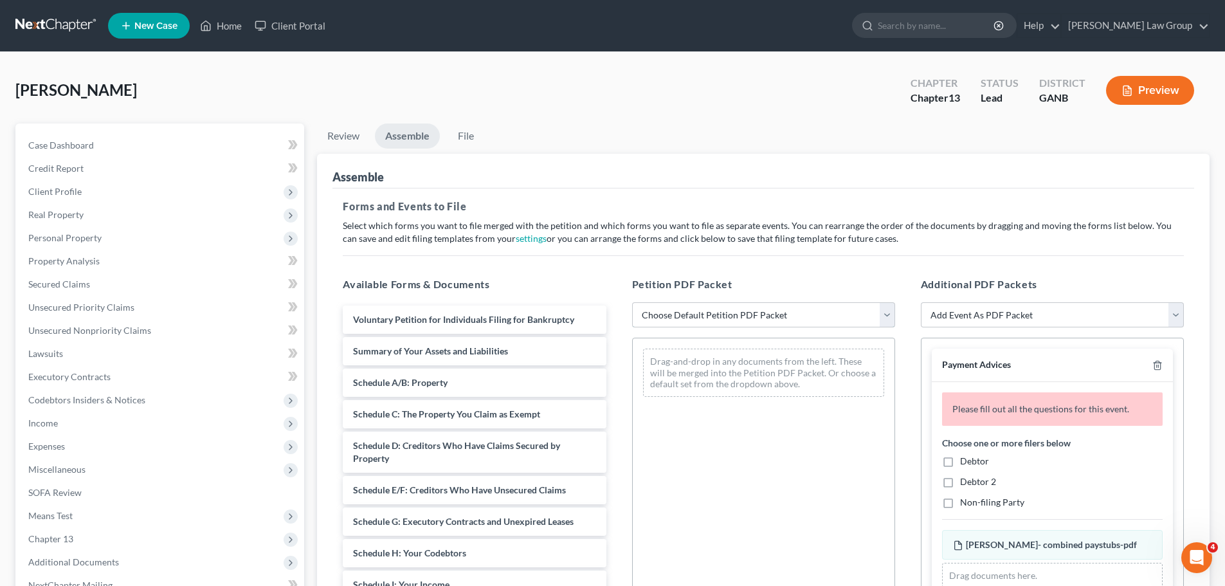
click at [708, 313] on select "Choose Default Petition PDF Packet Complete Bankruptcy Petition (all forms and …" at bounding box center [763, 315] width 263 height 26
select select "0"
click at [632, 302] on select "Choose Default Petition PDF Packet Complete Bankruptcy Petition (all forms and …" at bounding box center [763, 315] width 263 height 26
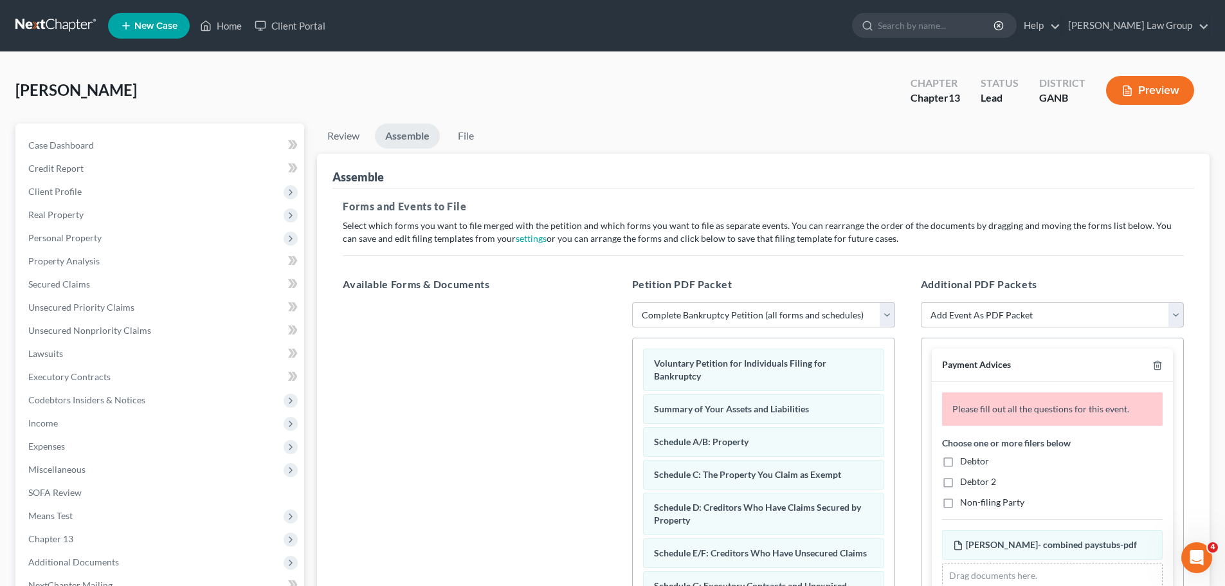
click at [960, 463] on label "Debtor" at bounding box center [974, 461] width 29 height 13
click at [965, 463] on input "Debtor" at bounding box center [969, 459] width 8 height 8
checkbox input "true"
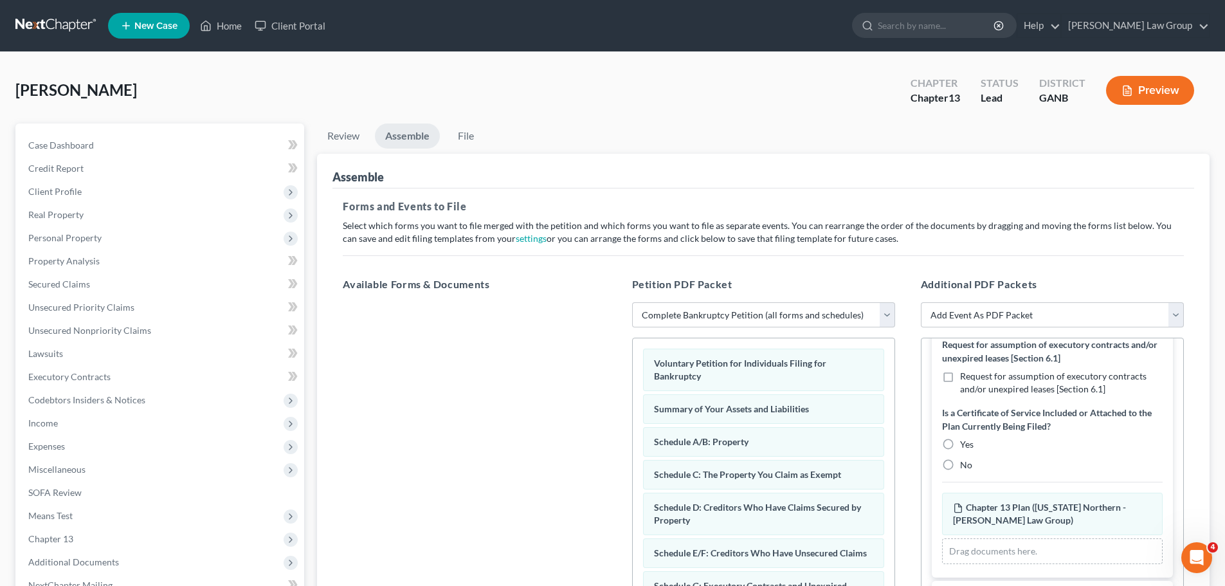
click at [960, 461] on label "No" at bounding box center [966, 465] width 12 height 13
click at [965, 461] on input "No" at bounding box center [969, 463] width 8 height 8
radio input "true"
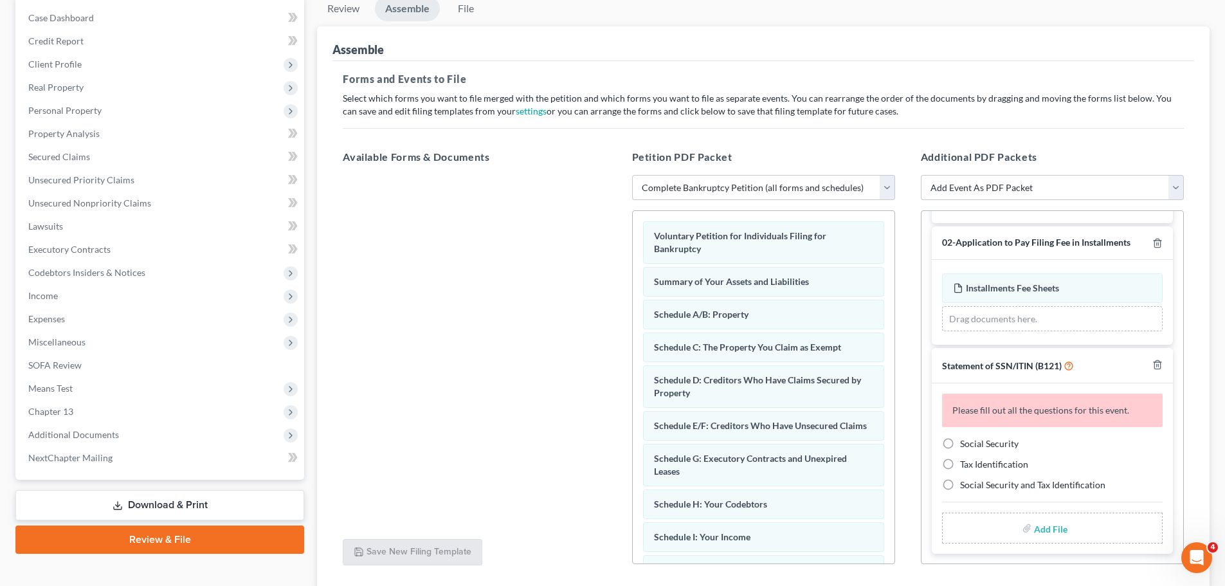
scroll to position [129, 0]
click at [960, 441] on label "Social Security" at bounding box center [989, 442] width 59 height 13
click at [965, 441] on input "Social Security" at bounding box center [969, 440] width 8 height 8
radio input "true"
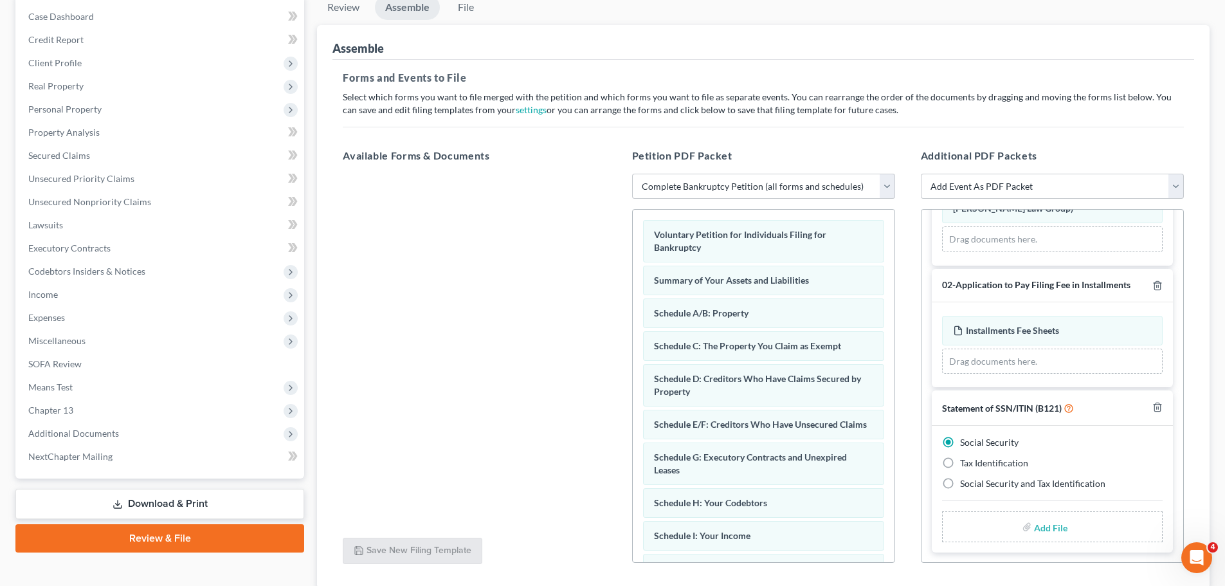
scroll to position [783, 0]
click at [1048, 529] on input "file" at bounding box center [1049, 526] width 31 height 23
type input "C:\fakepath\SSN to file in case [PERSON_NAME].pdf"
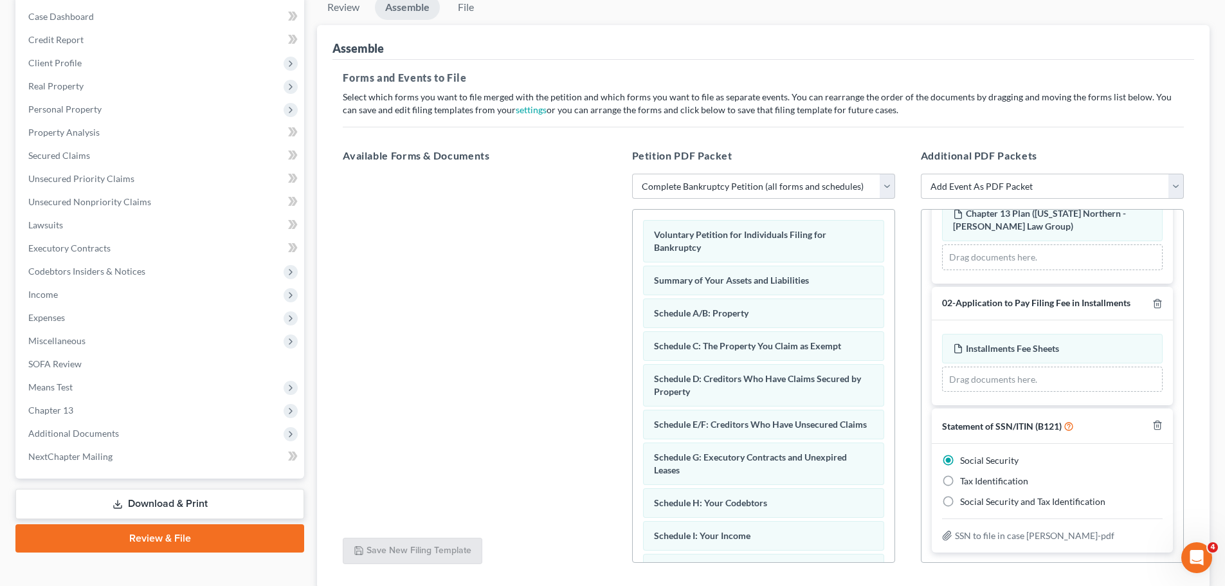
scroll to position [0, 0]
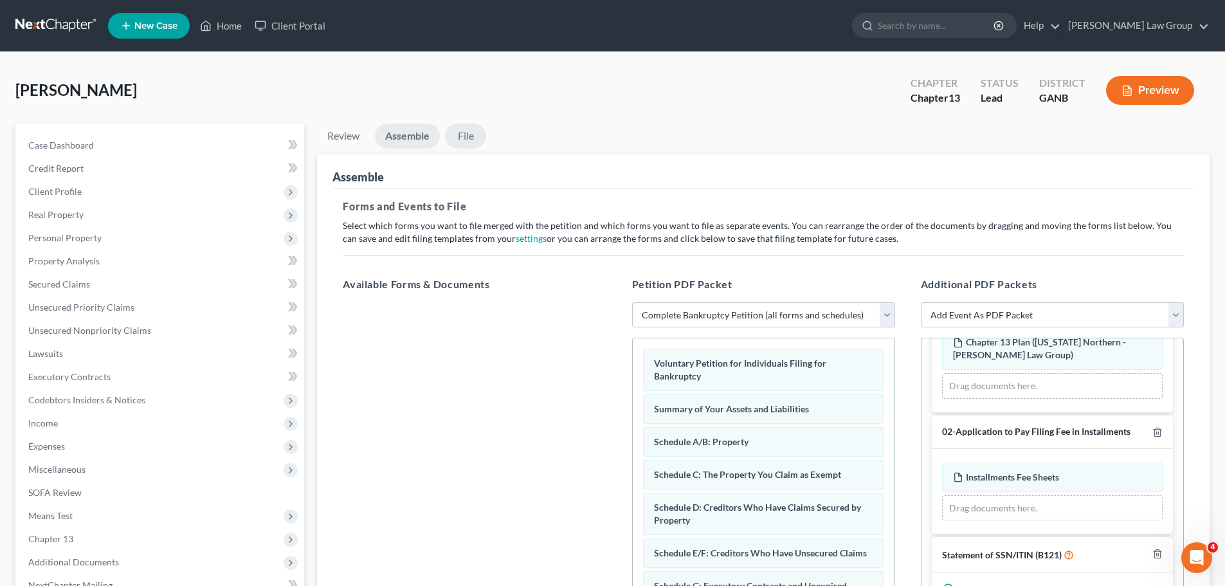
click at [461, 134] on link "File" at bounding box center [465, 135] width 41 height 25
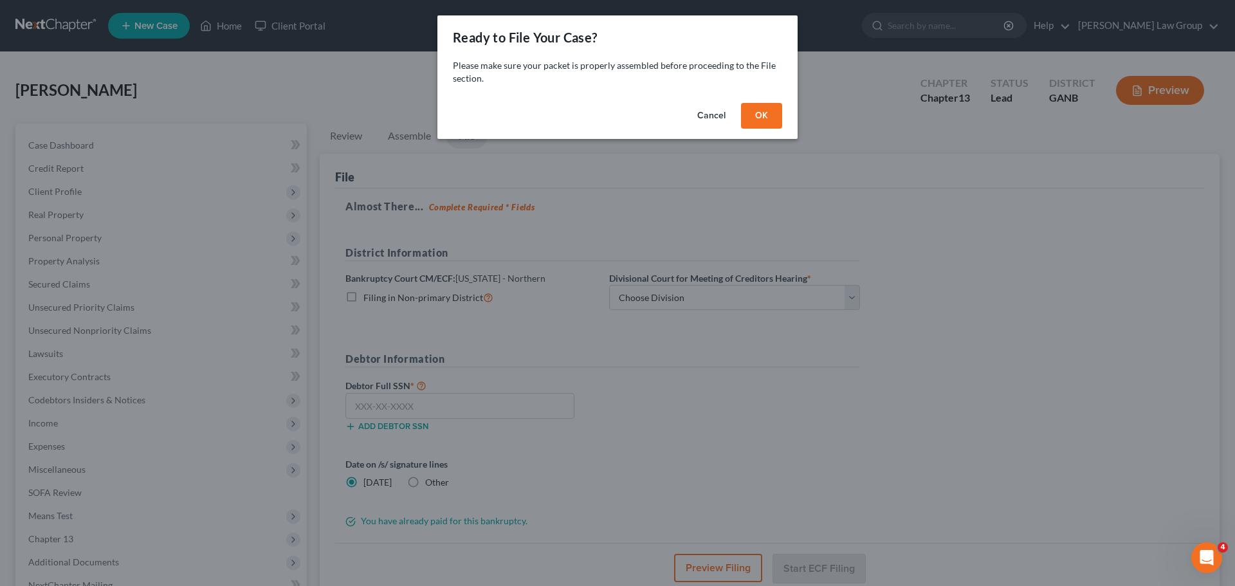
click at [754, 115] on button "OK" at bounding box center [761, 116] width 41 height 26
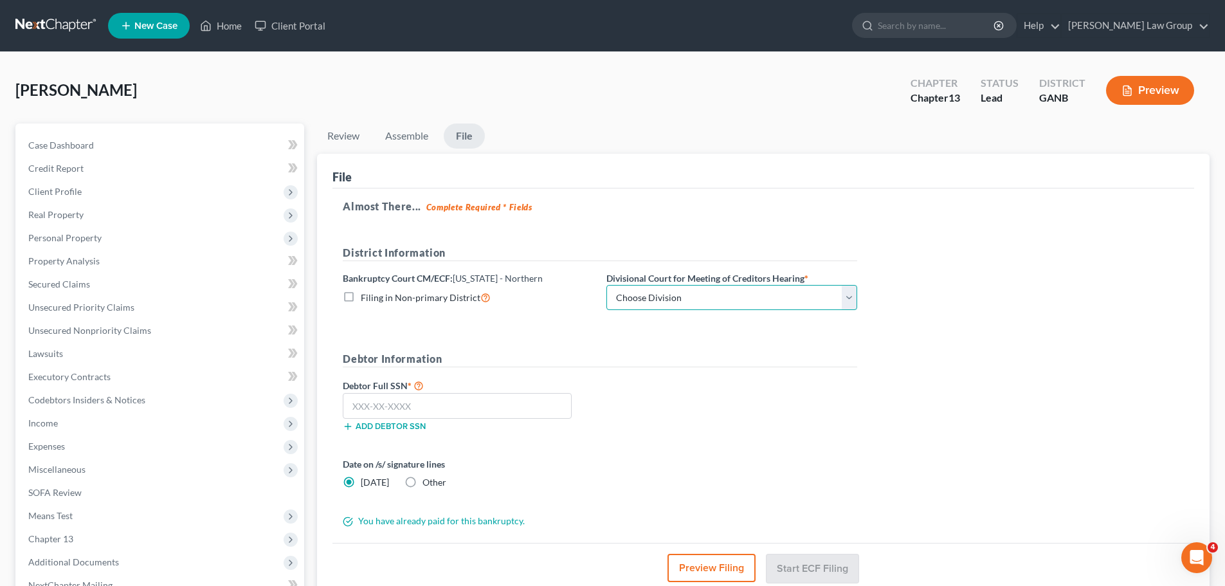
click at [648, 304] on select "Choose Division [GEOGRAPHIC_DATA] [GEOGRAPHIC_DATA] [GEOGRAPHIC_DATA] [GEOGRAPH…" at bounding box center [732, 298] width 251 height 26
select select "0"
click at [607, 285] on select "Choose Division [GEOGRAPHIC_DATA] [GEOGRAPHIC_DATA] [GEOGRAPHIC_DATA] [GEOGRAPH…" at bounding box center [732, 298] width 251 height 26
click at [444, 409] on input "text" at bounding box center [457, 406] width 229 height 26
paste input "412-75-0364"
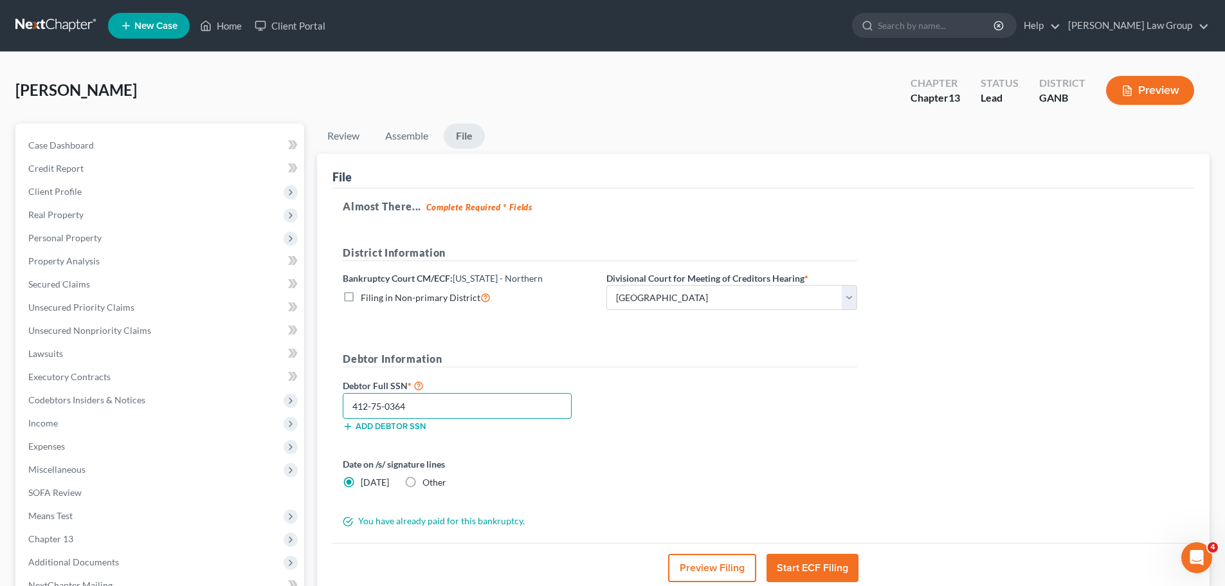
type input "412-75-0364"
click at [867, 394] on div "Almost There... Complete Required * Fields District Information Bankruptcy Cour…" at bounding box center [764, 365] width 862 height 355
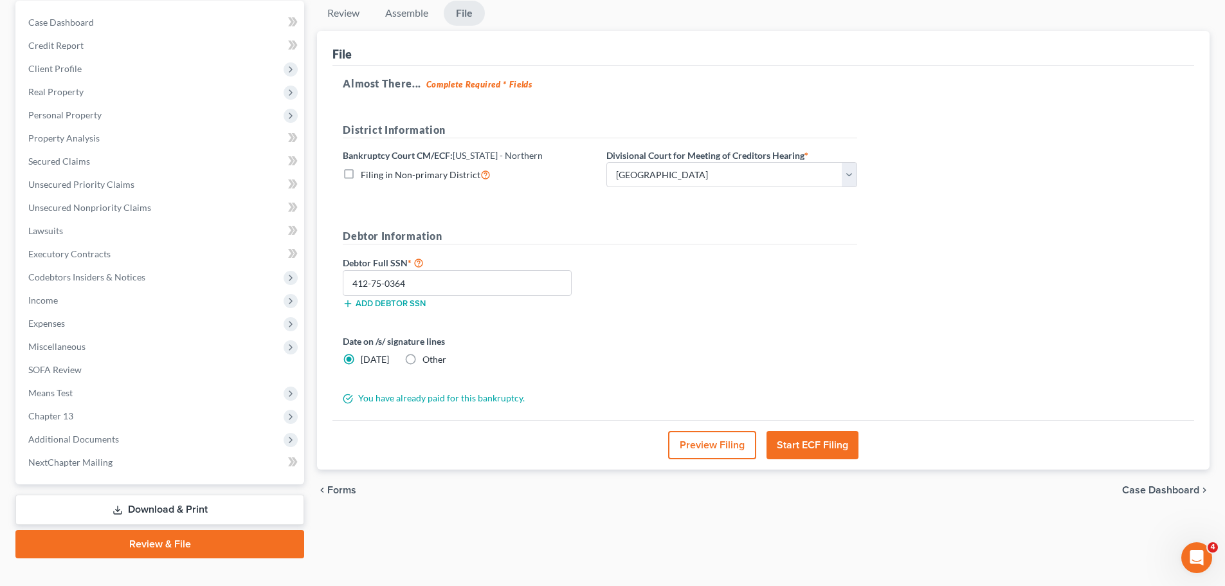
scroll to position [129, 0]
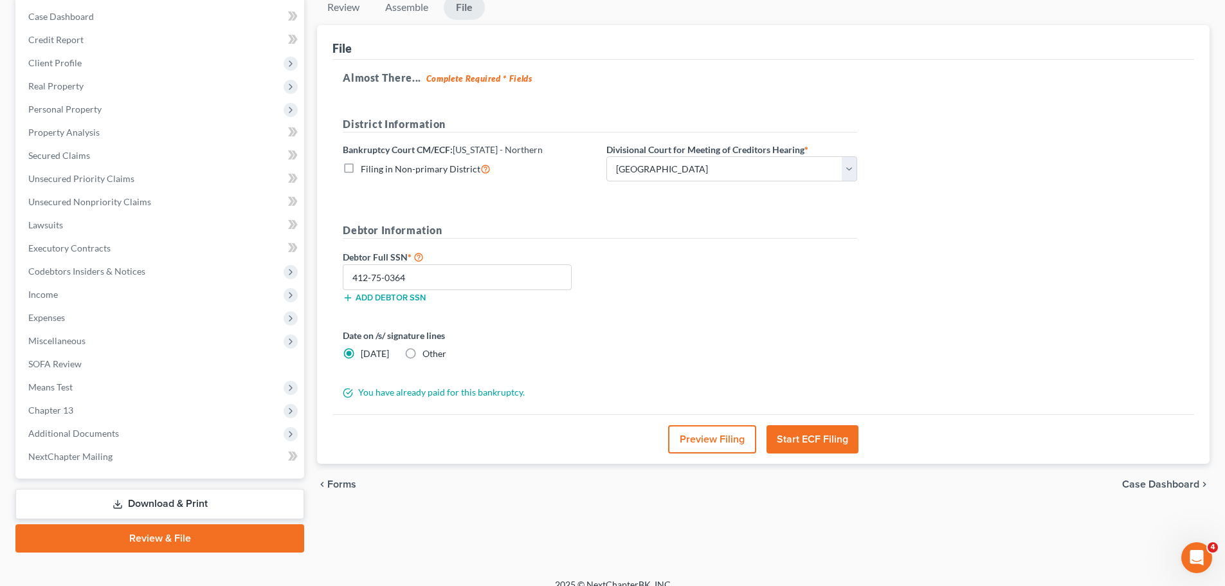
click at [799, 434] on button "Start ECF Filing" at bounding box center [813, 439] width 92 height 28
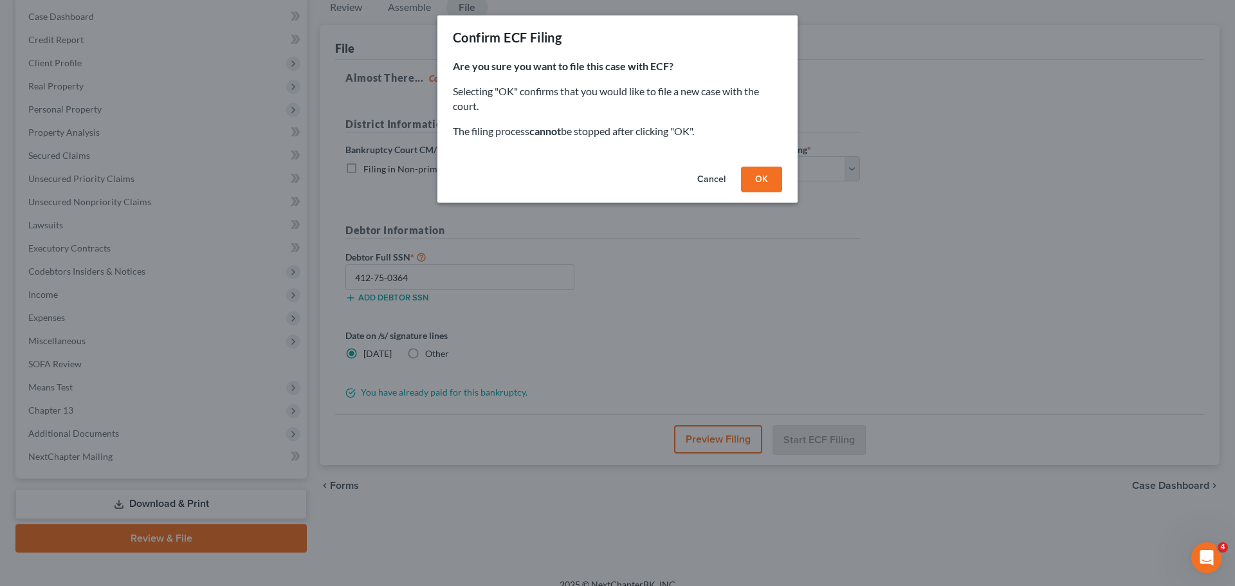
click at [763, 178] on button "OK" at bounding box center [761, 180] width 41 height 26
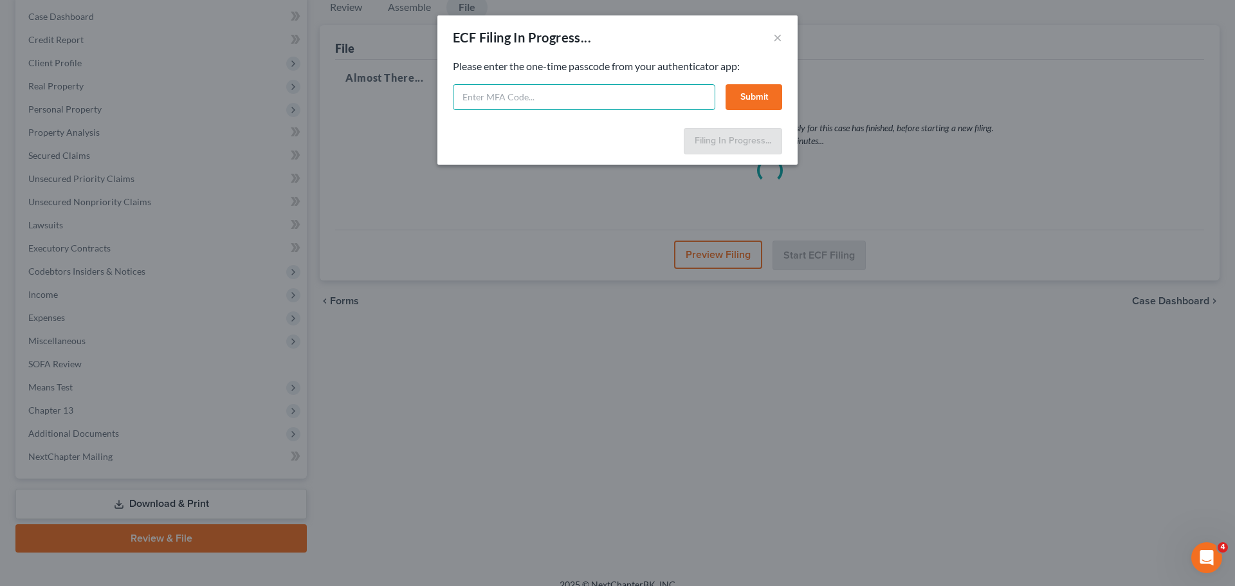
click at [523, 95] on input "text" at bounding box center [584, 97] width 262 height 26
type input "267850"
click at [763, 104] on button "Submit" at bounding box center [754, 97] width 57 height 26
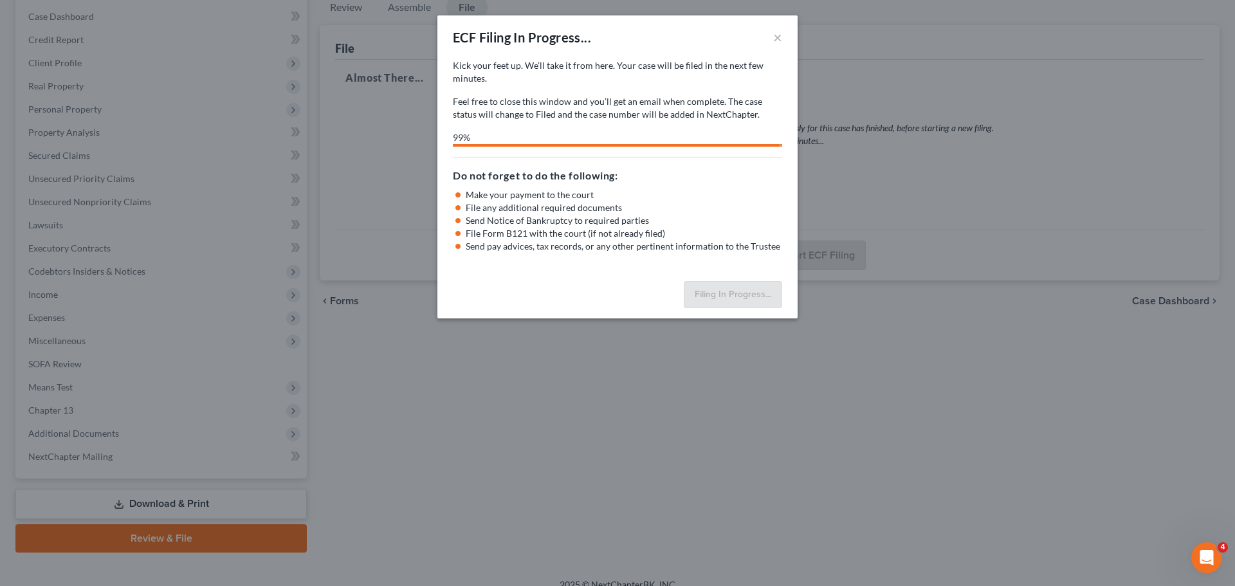
select select "0"
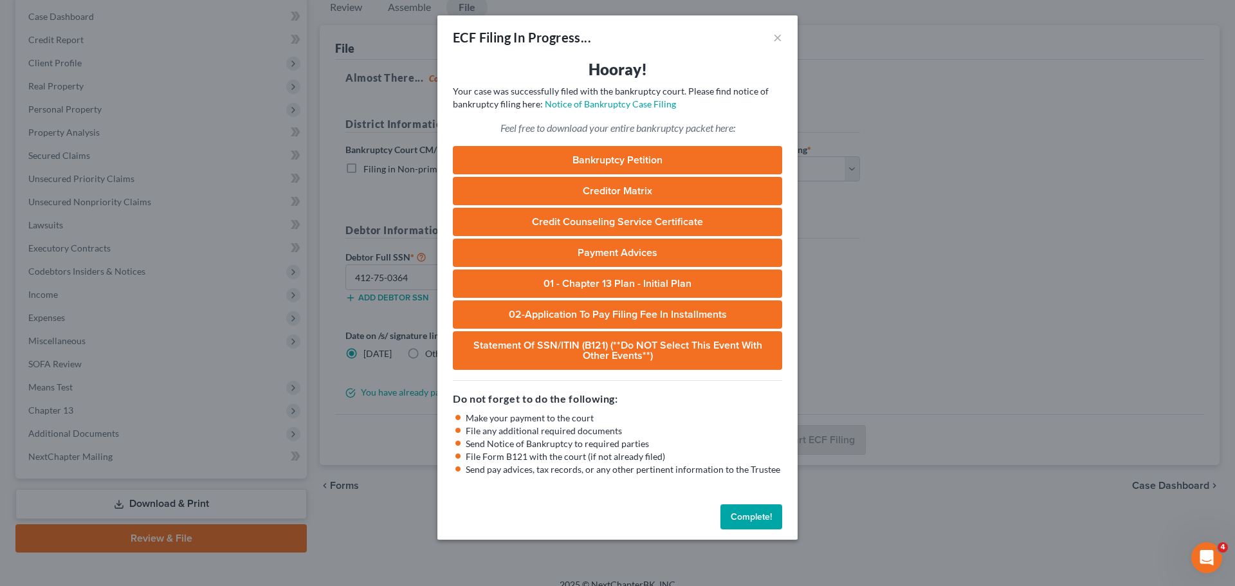
click at [753, 507] on button "Complete!" at bounding box center [751, 517] width 62 height 26
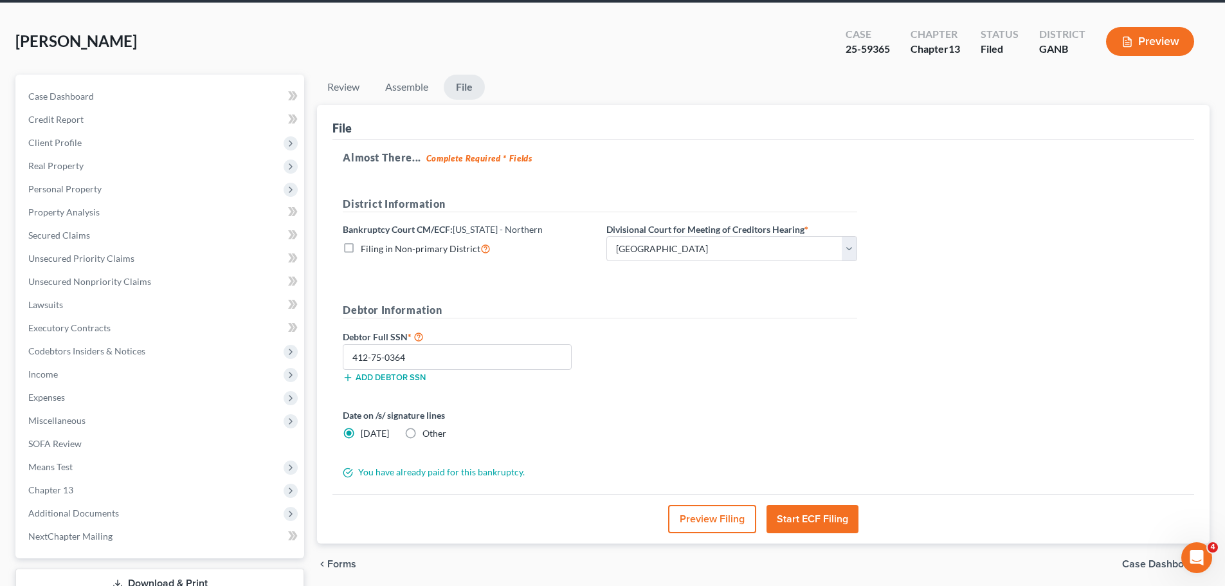
scroll to position [0, 0]
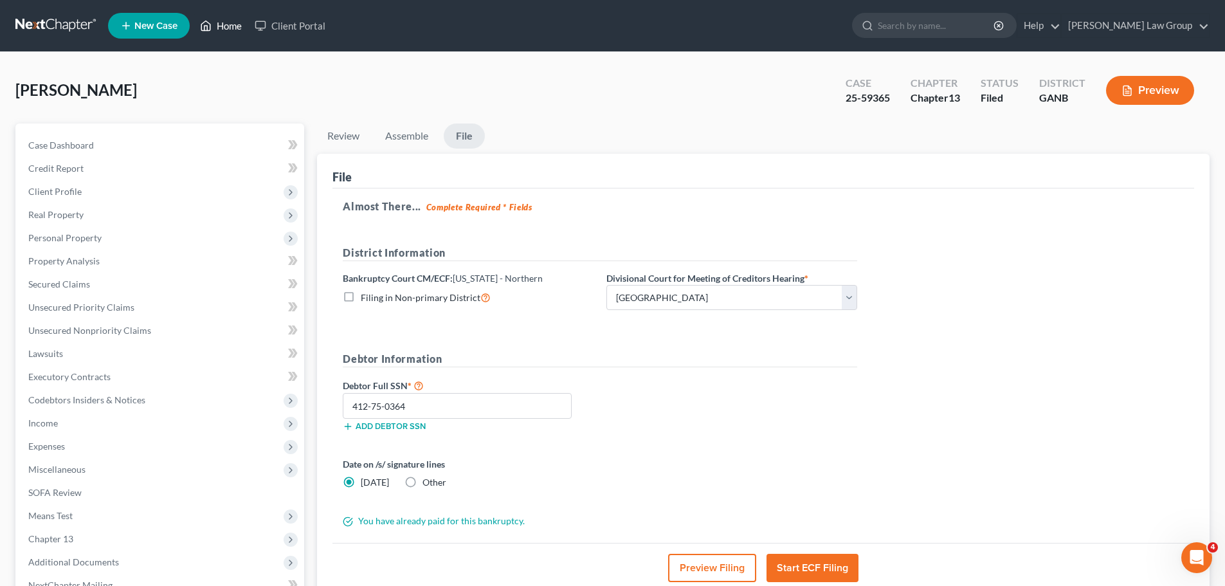
click at [220, 29] on link "Home" at bounding box center [221, 25] width 55 height 23
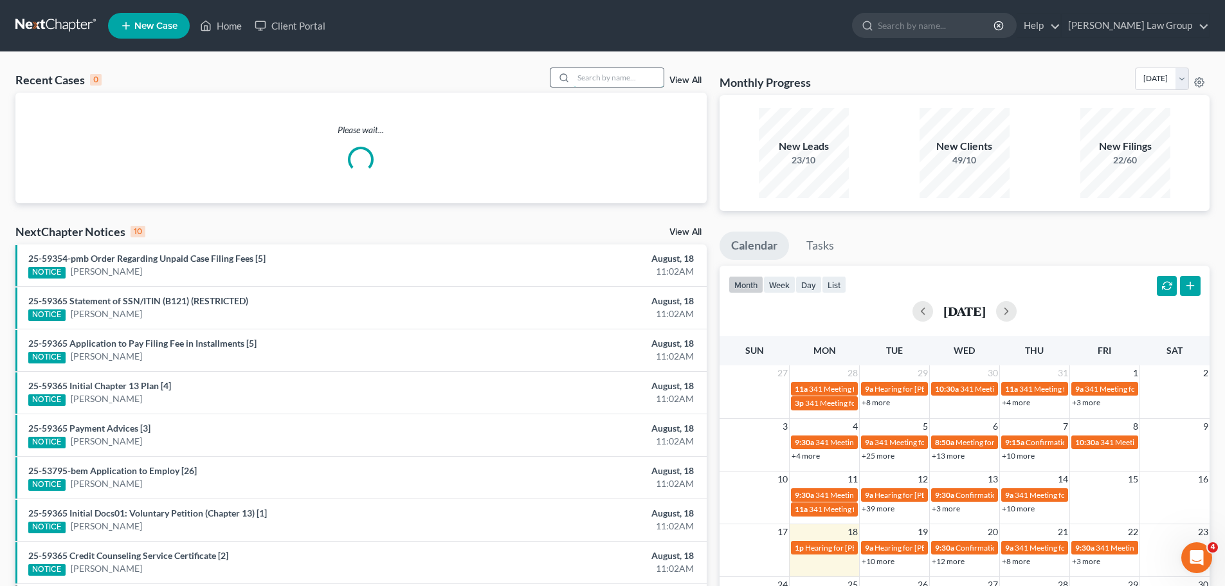
click at [608, 80] on input "search" at bounding box center [619, 77] width 90 height 19
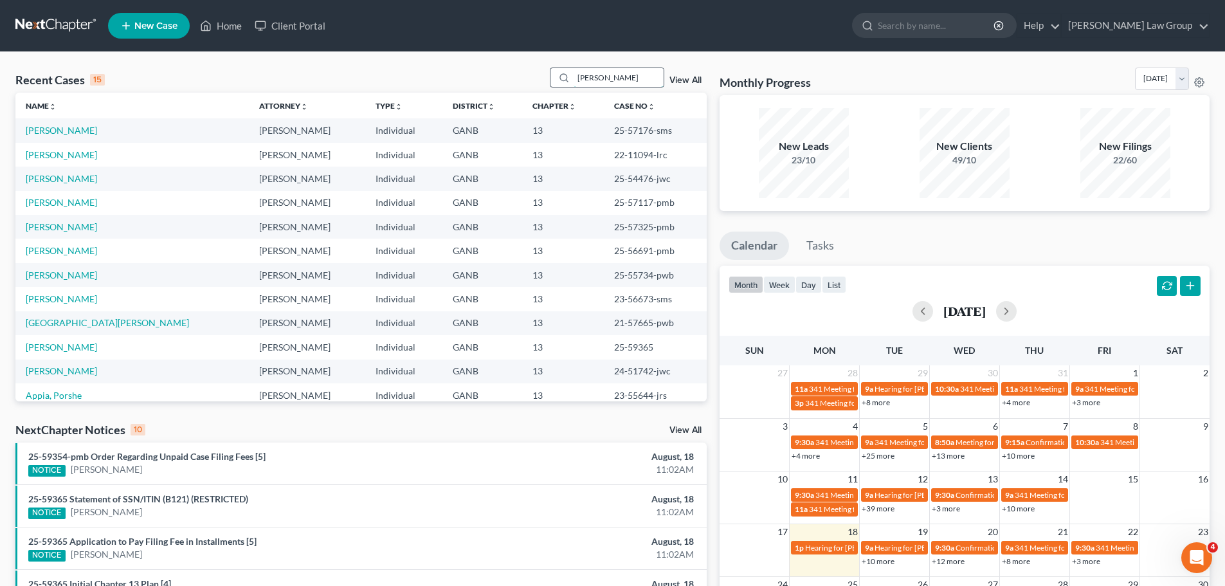
type input "[PERSON_NAME]"
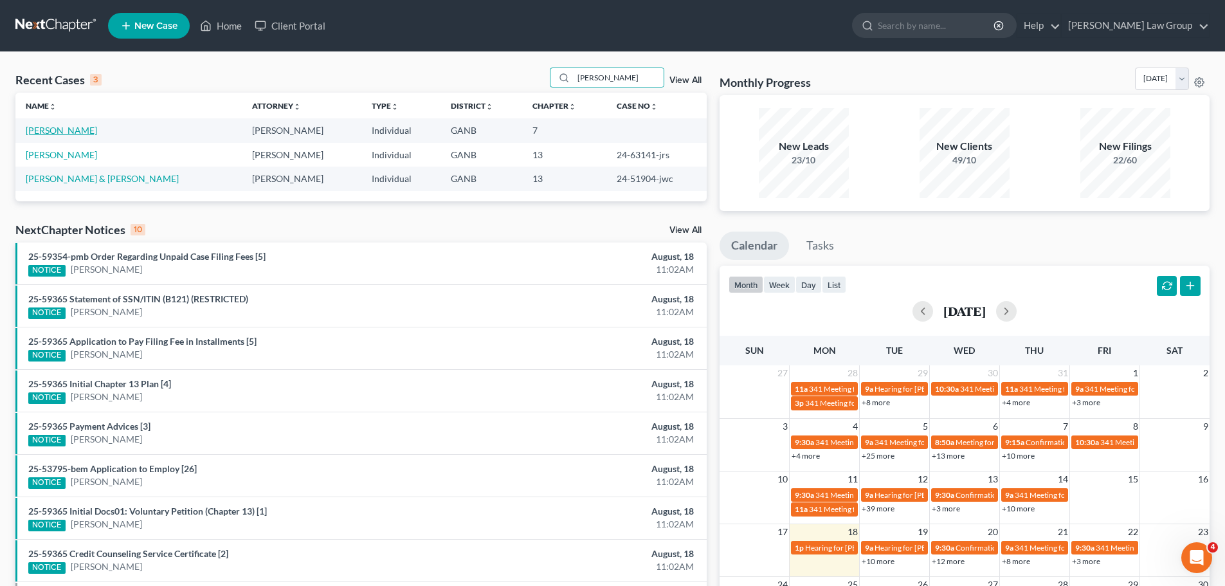
click at [47, 131] on link "[PERSON_NAME]" at bounding box center [61, 130] width 71 height 11
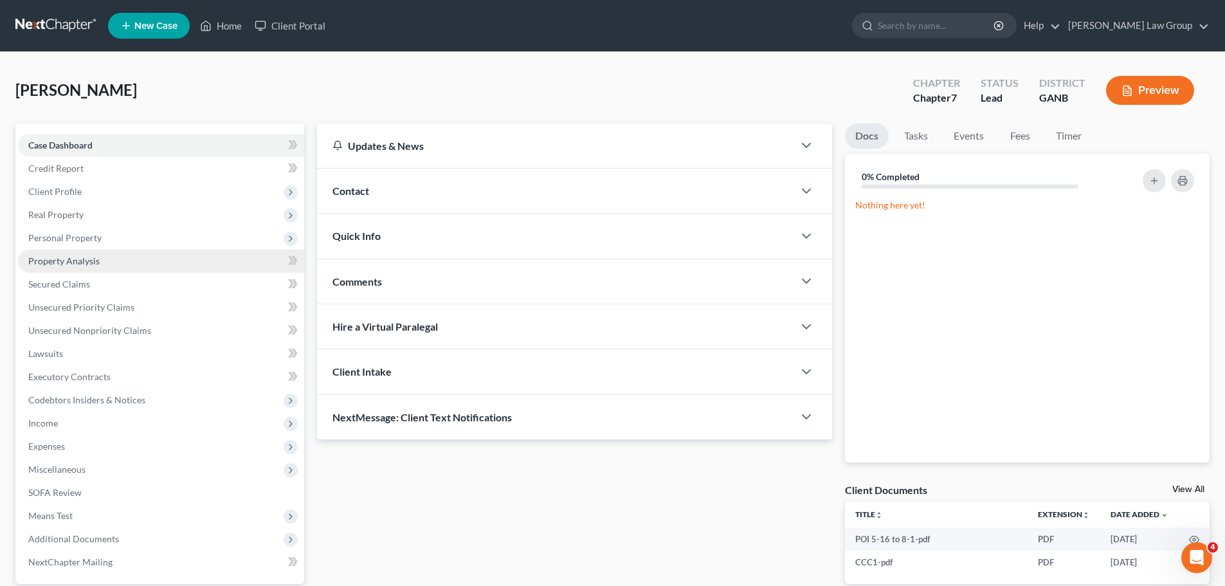
scroll to position [121, 0]
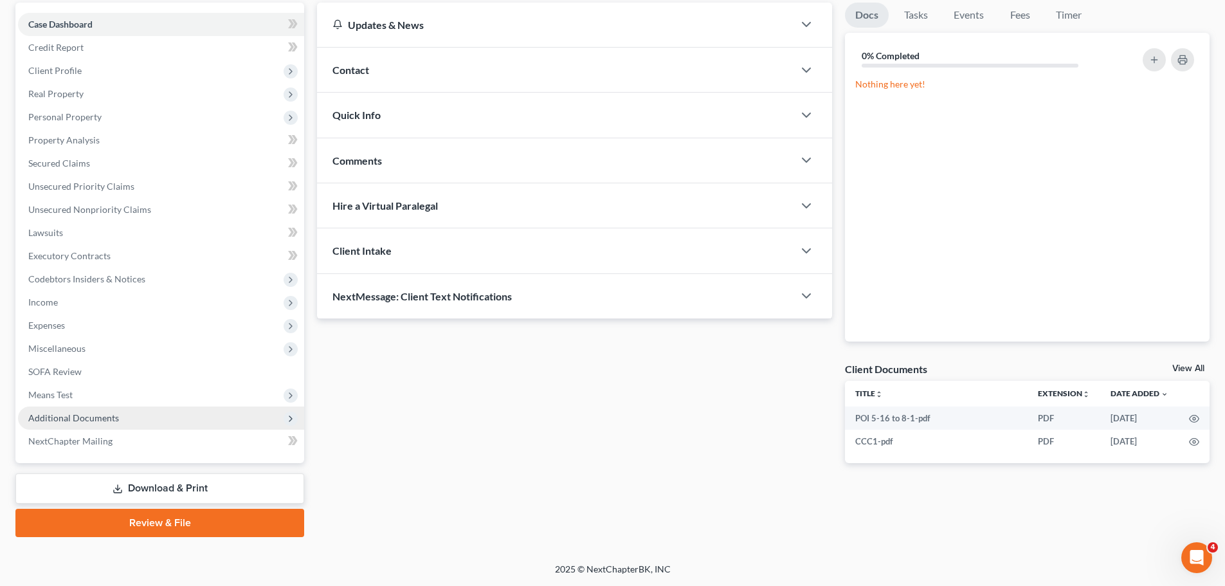
click at [140, 416] on span "Additional Documents" at bounding box center [161, 418] width 286 height 23
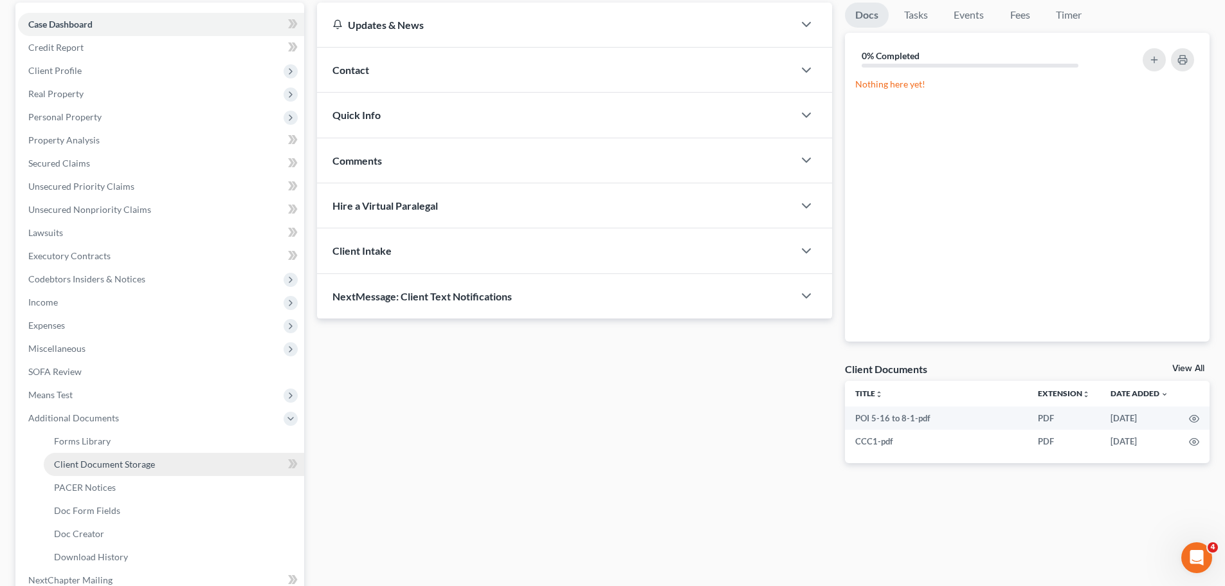
click at [141, 463] on span "Client Document Storage" at bounding box center [104, 464] width 101 height 11
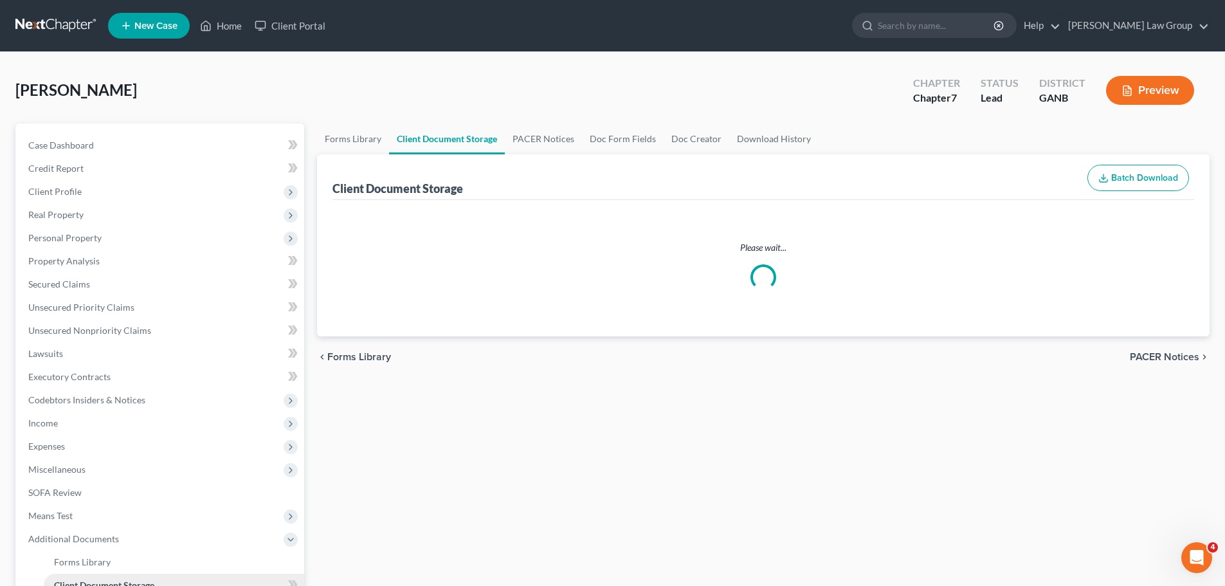
select select "5"
select select "35"
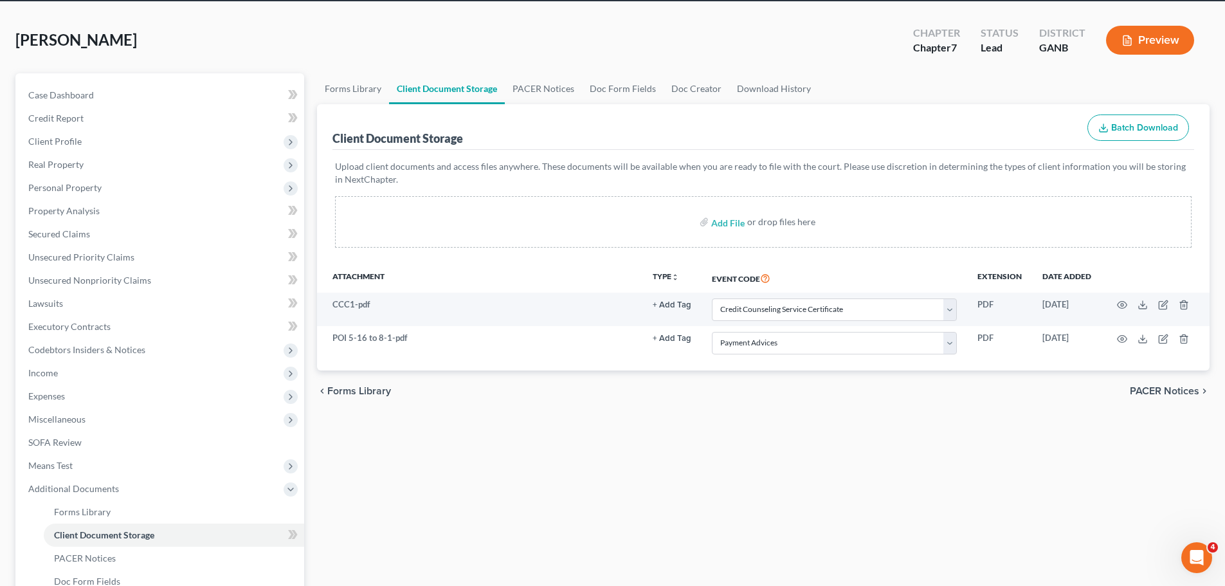
scroll to position [129, 0]
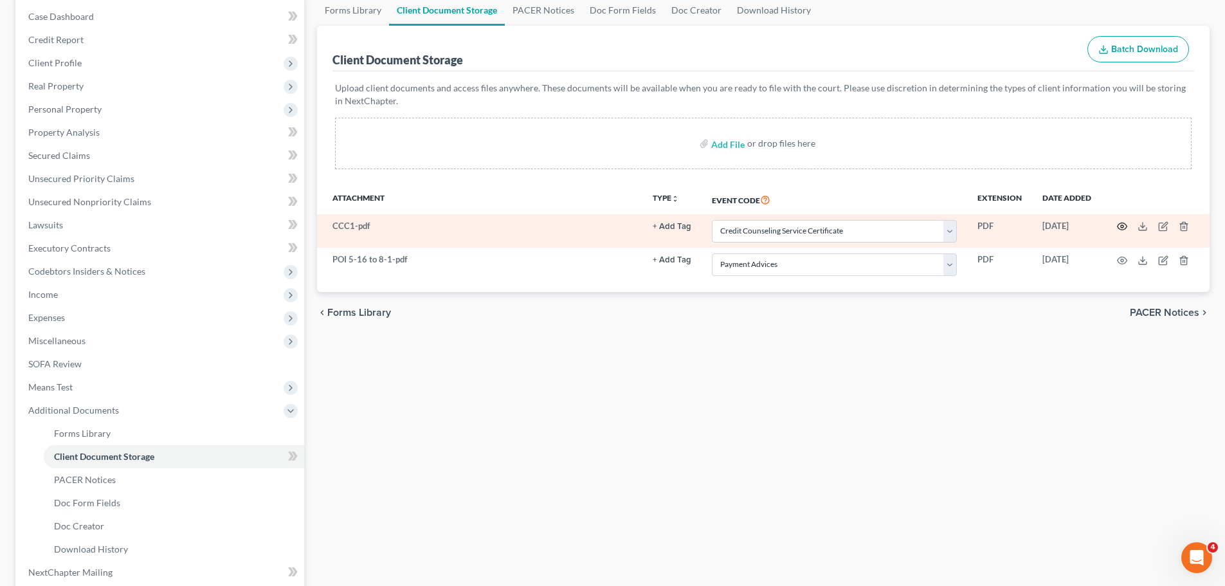
click at [1125, 227] on icon "button" at bounding box center [1122, 226] width 10 height 10
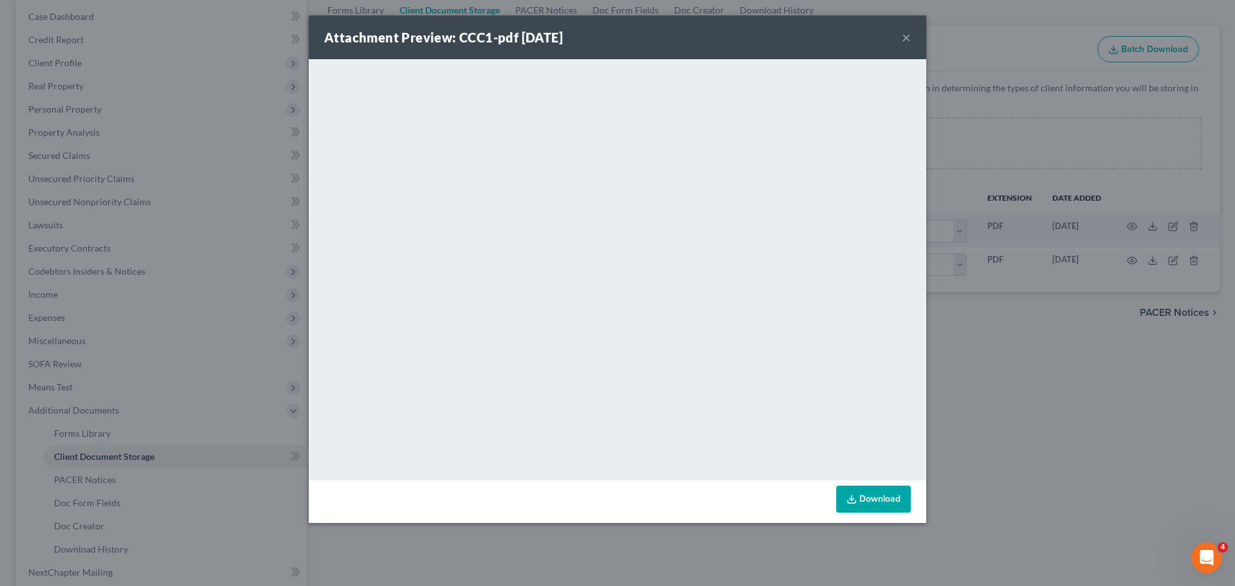
click at [902, 36] on button "×" at bounding box center [906, 37] width 9 height 15
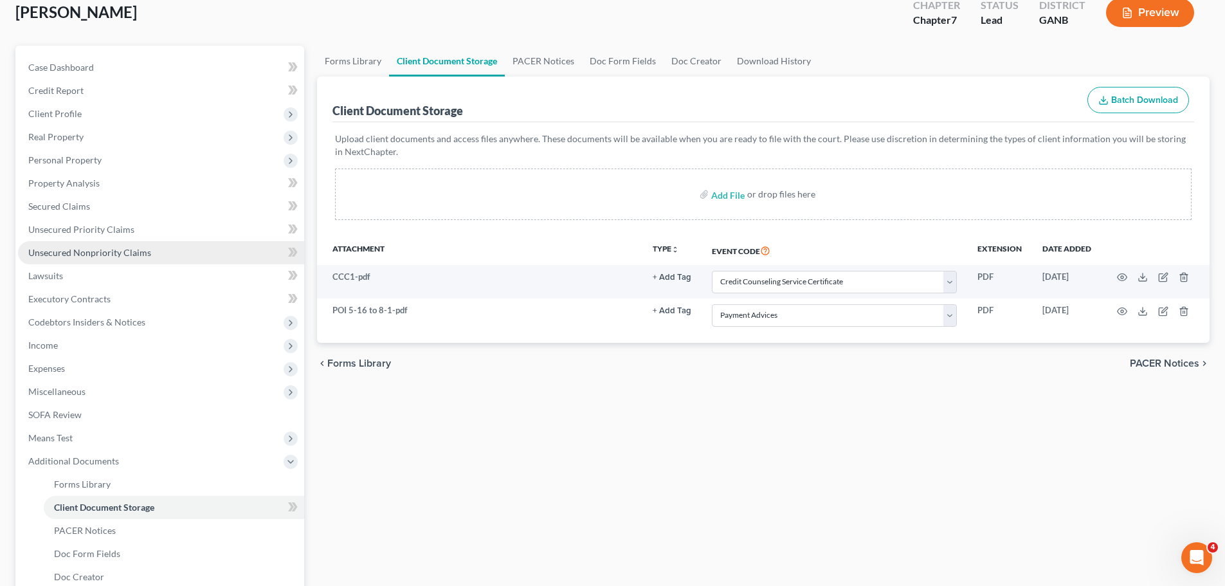
scroll to position [0, 0]
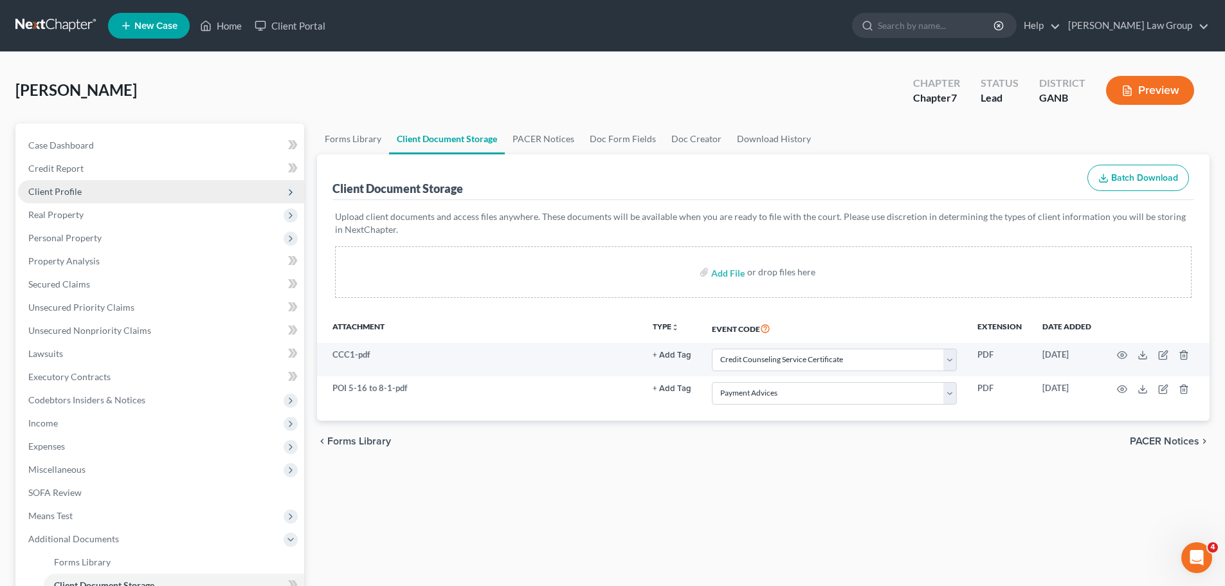
click at [90, 190] on span "Client Profile" at bounding box center [161, 191] width 286 height 23
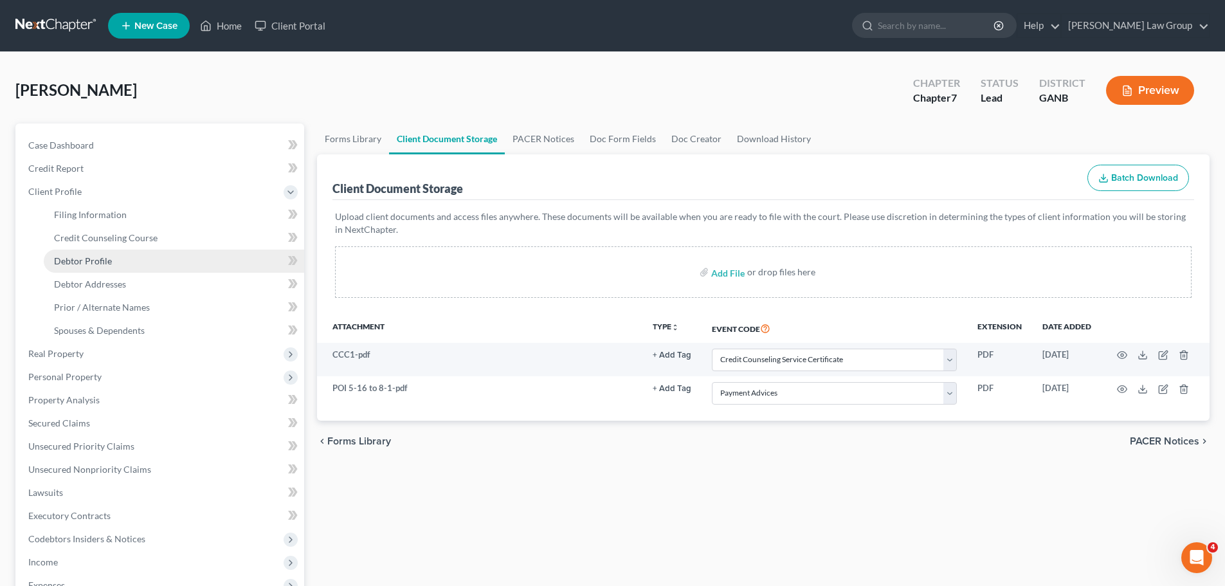
click at [101, 254] on link "Debtor Profile" at bounding box center [174, 261] width 261 height 23
select select "0"
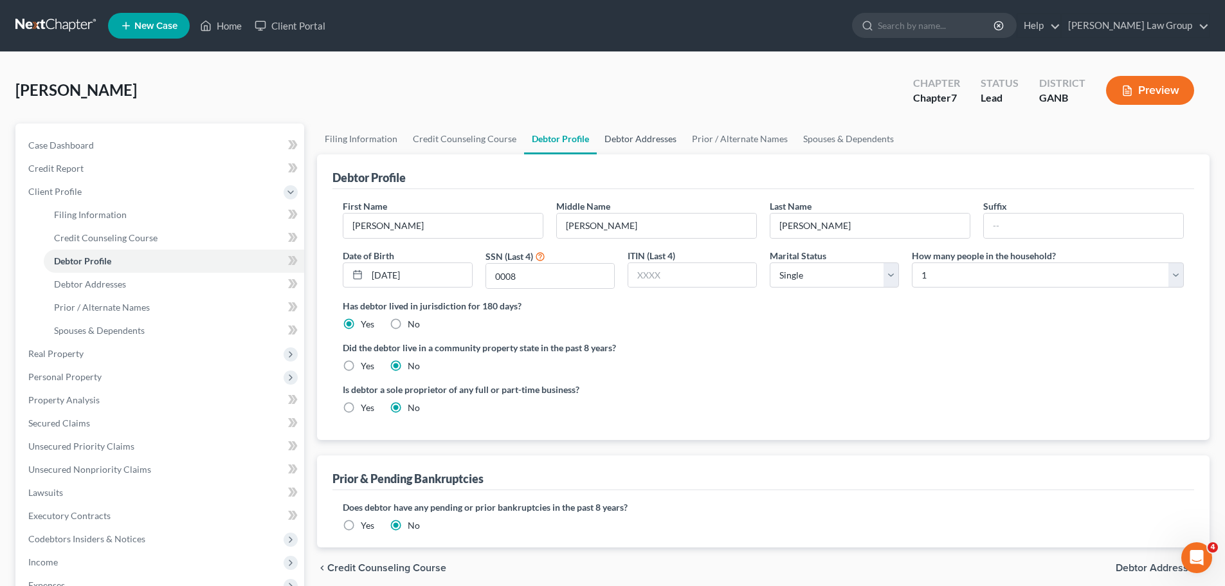
click at [650, 138] on link "Debtor Addresses" at bounding box center [640, 138] width 87 height 31
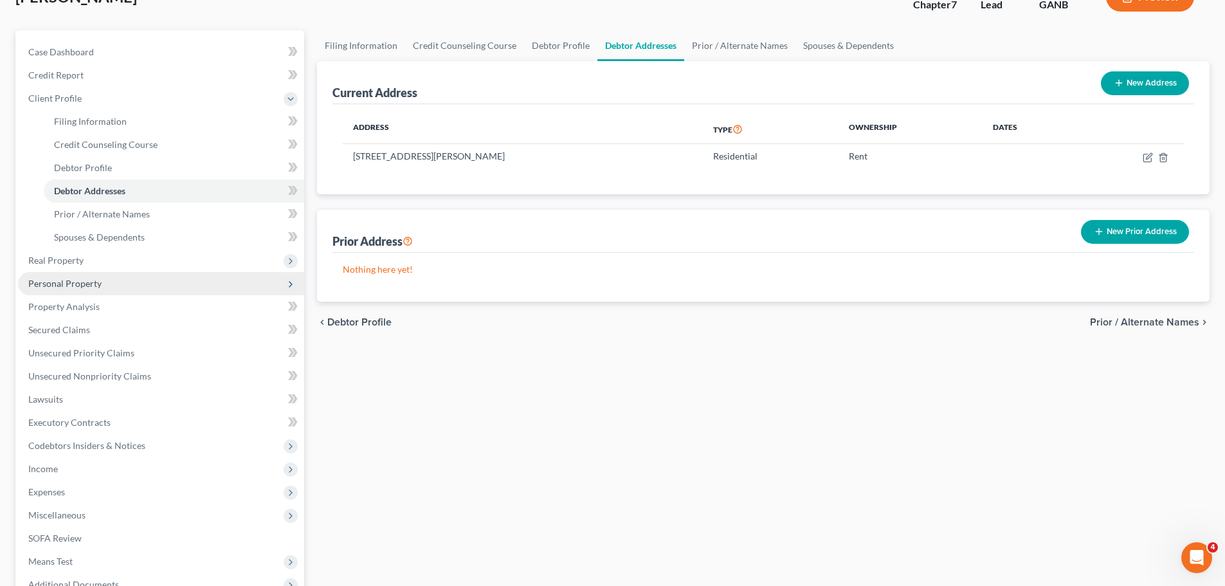
scroll to position [257, 0]
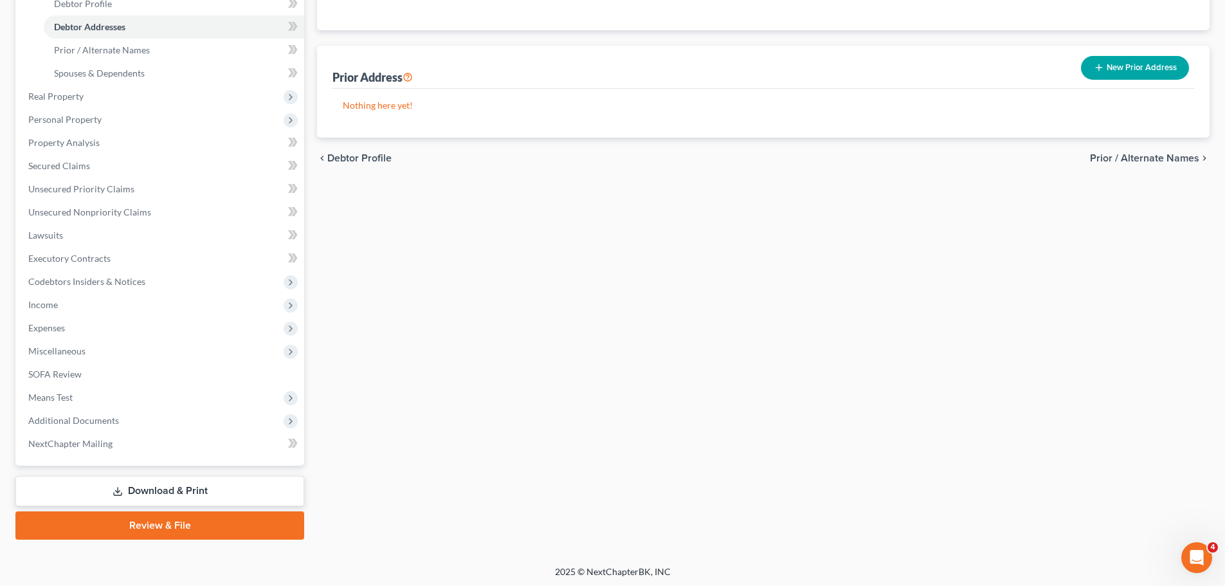
click at [105, 523] on link "Review & File" at bounding box center [159, 525] width 289 height 28
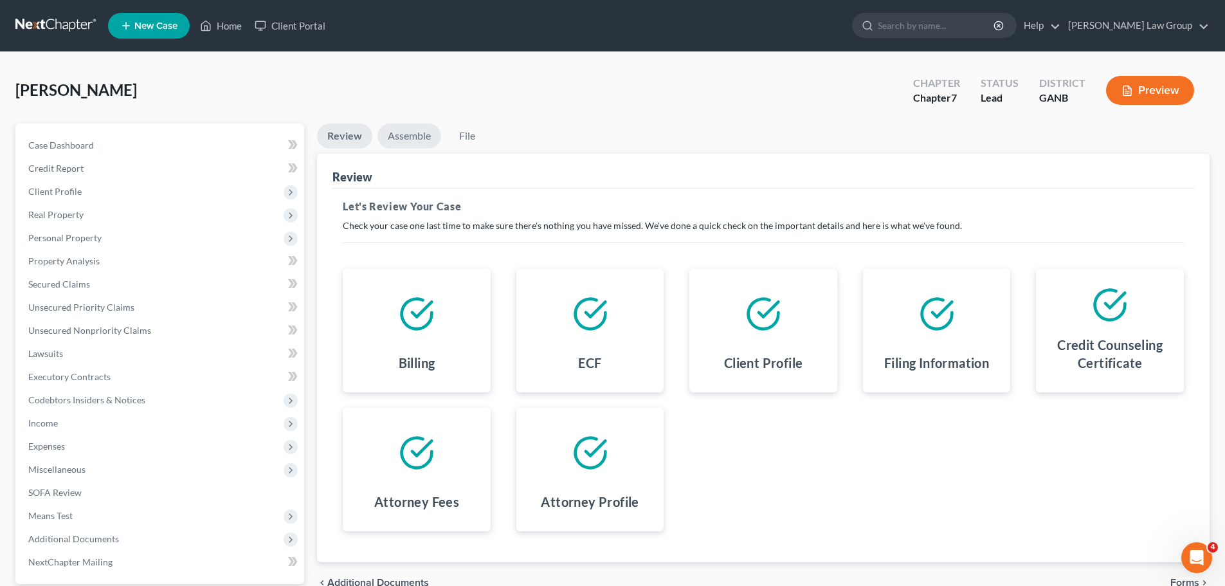
click at [389, 144] on link "Assemble" at bounding box center [410, 135] width 64 height 25
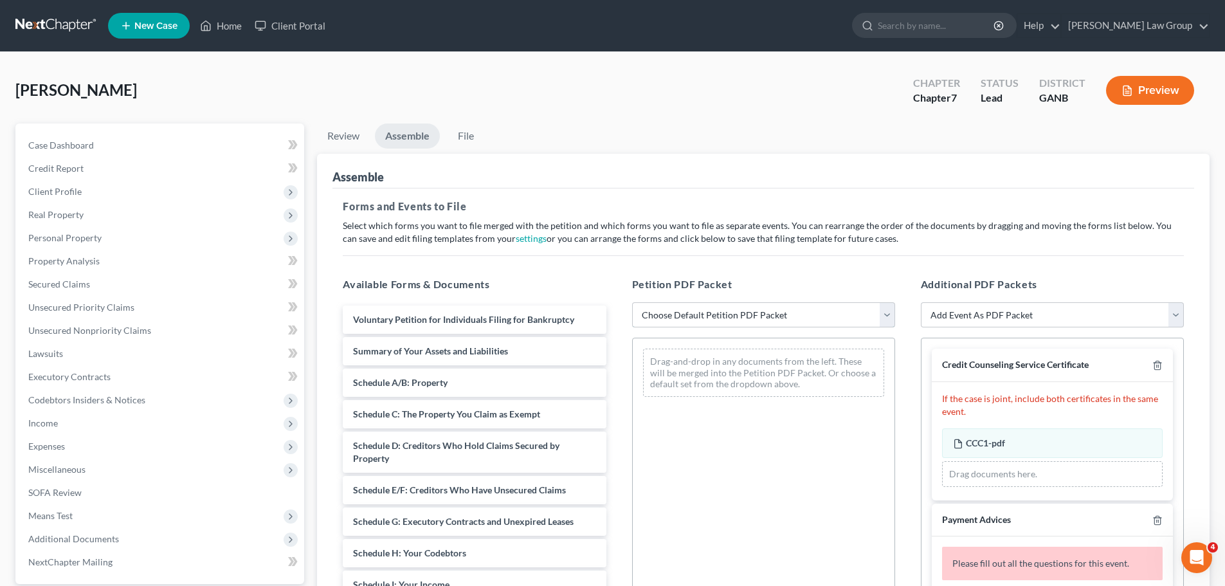
click at [742, 318] on select "Choose Default Petition PDF Packet Complete Bankruptcy Petition (all forms and …" at bounding box center [763, 315] width 263 height 26
select select "0"
click at [632, 302] on select "Choose Default Petition PDF Packet Complete Bankruptcy Petition (all forms and …" at bounding box center [763, 315] width 263 height 26
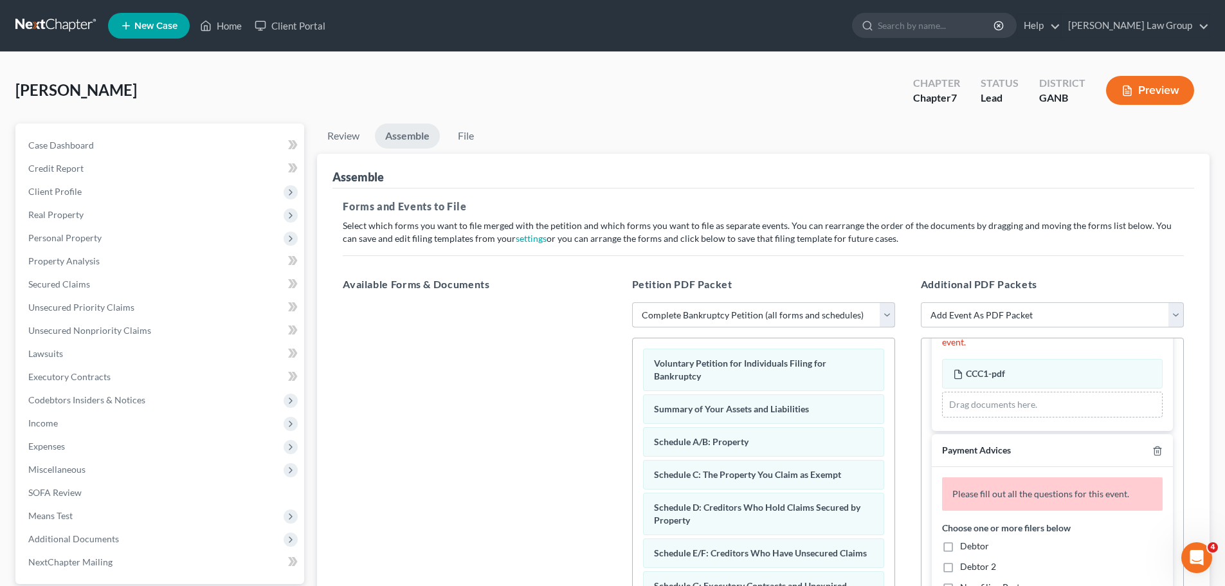
scroll to position [193, 0]
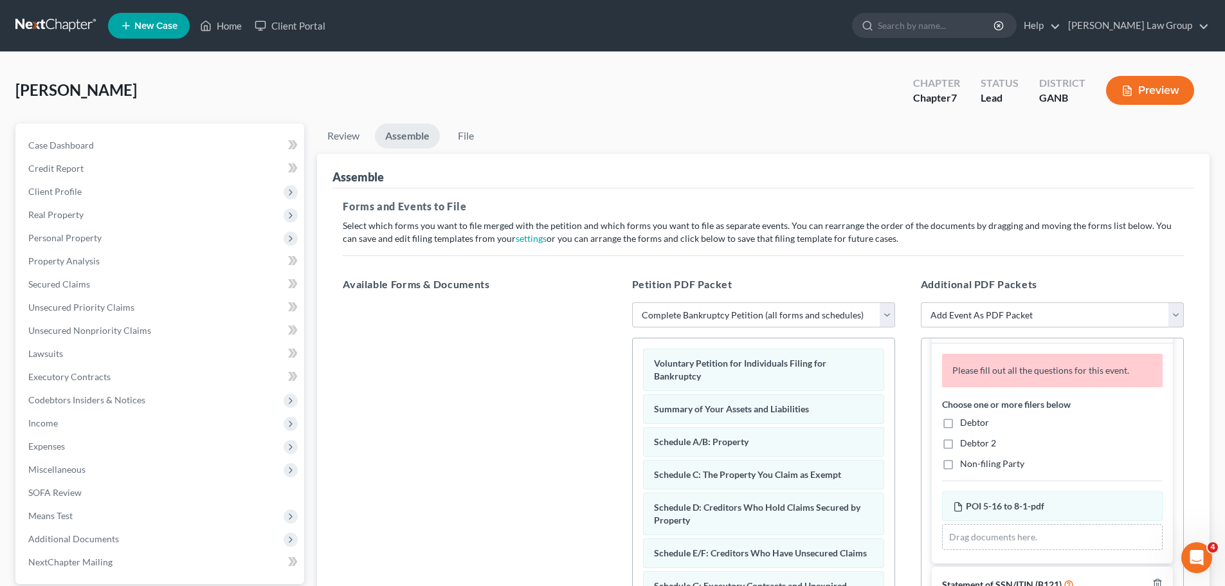
click at [960, 423] on label "Debtor" at bounding box center [974, 422] width 29 height 13
click at [965, 423] on input "Debtor" at bounding box center [969, 420] width 8 height 8
checkbox input "true"
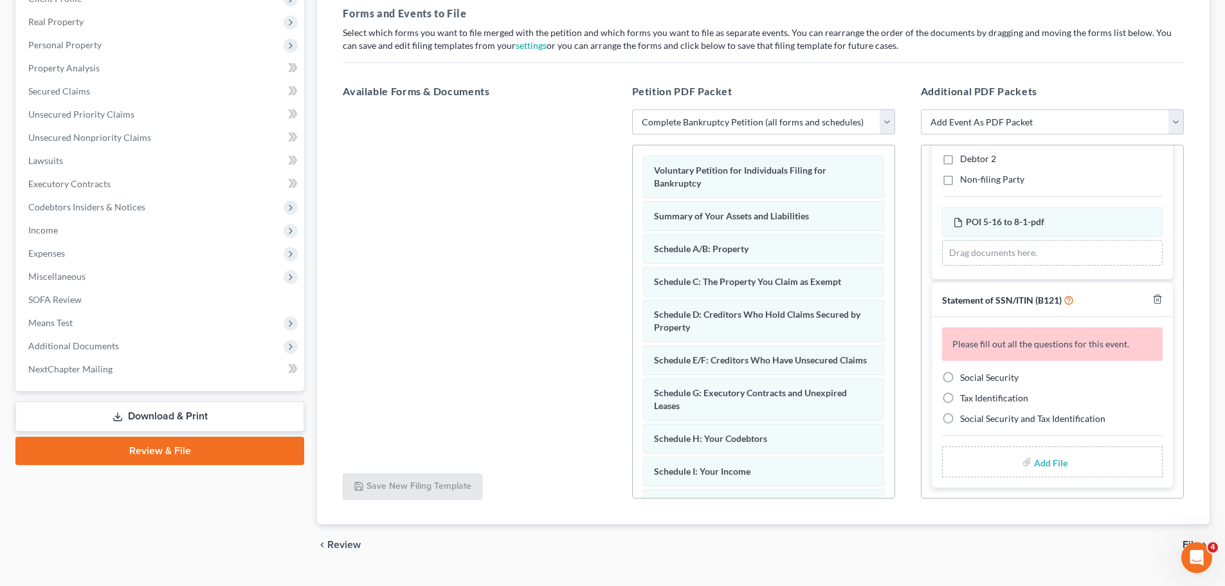
click at [960, 384] on label "Social Security" at bounding box center [989, 377] width 59 height 13
click at [965, 379] on input "Social Security" at bounding box center [969, 375] width 8 height 8
radio input "true"
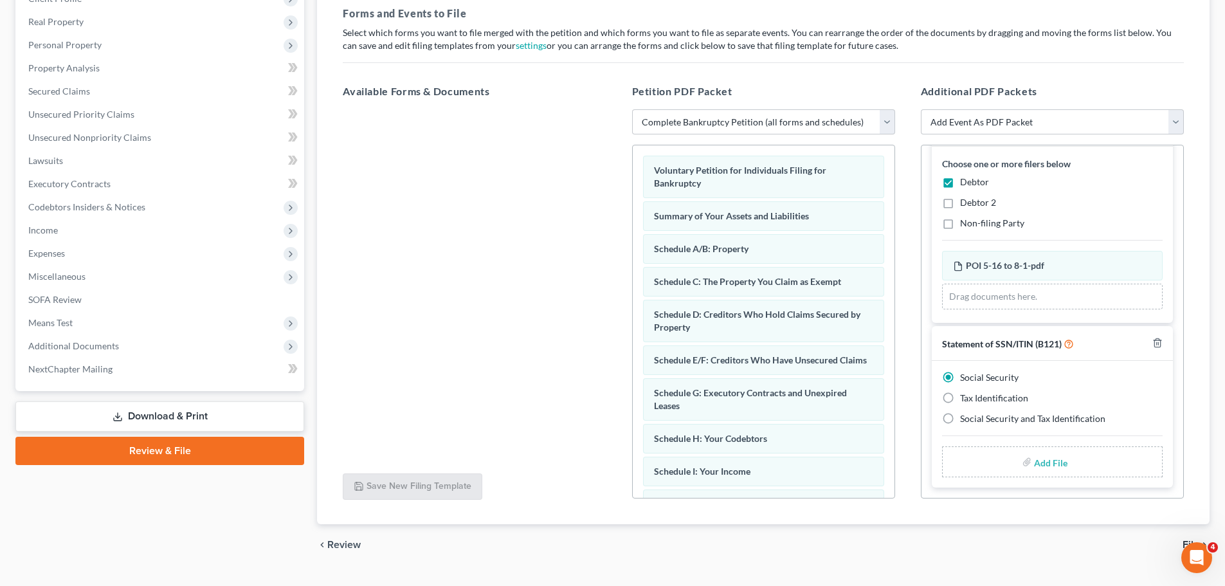
scroll to position [197, 0]
click at [1045, 462] on input "file" at bounding box center [1049, 461] width 31 height 23
type input "C:\fakepath\SSN to file in case [PERSON_NAME].pdf"
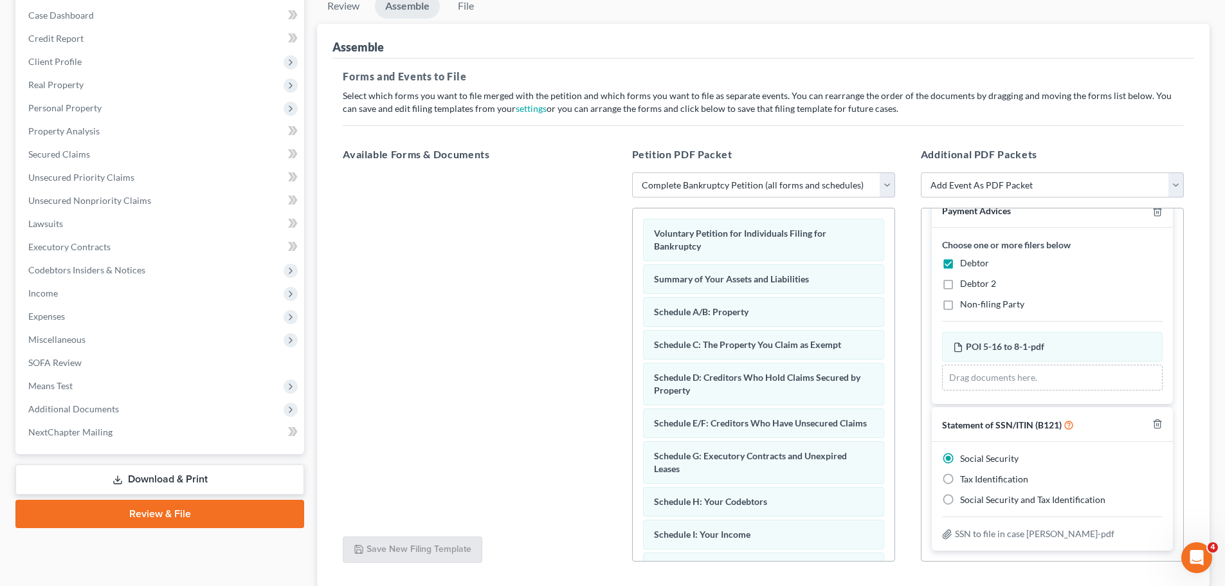
scroll to position [0, 0]
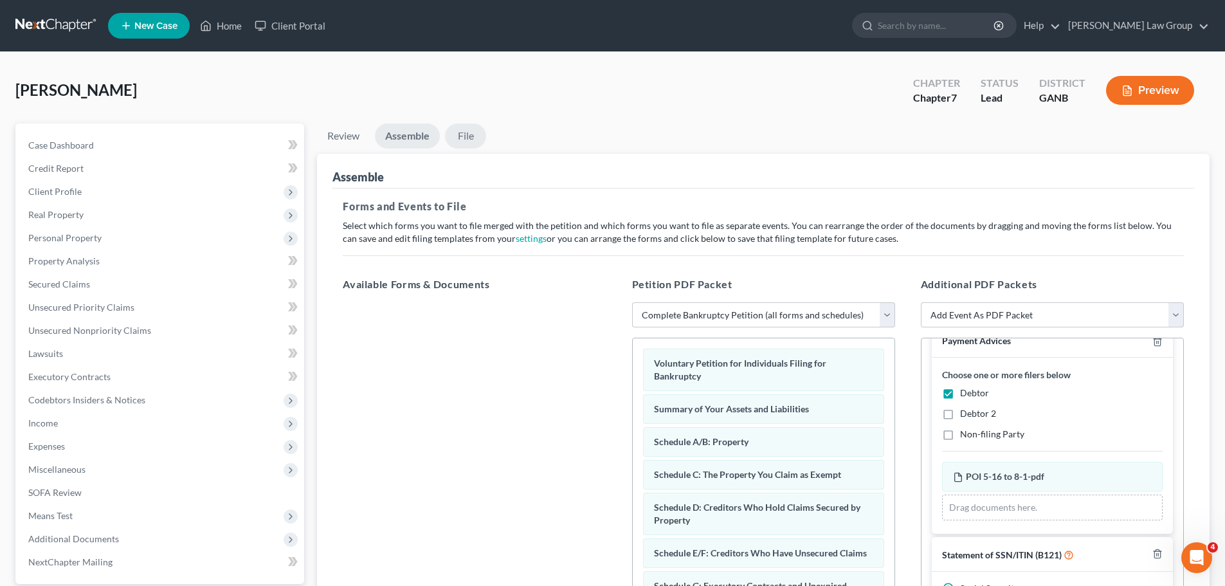
click at [475, 146] on link "File" at bounding box center [465, 135] width 41 height 25
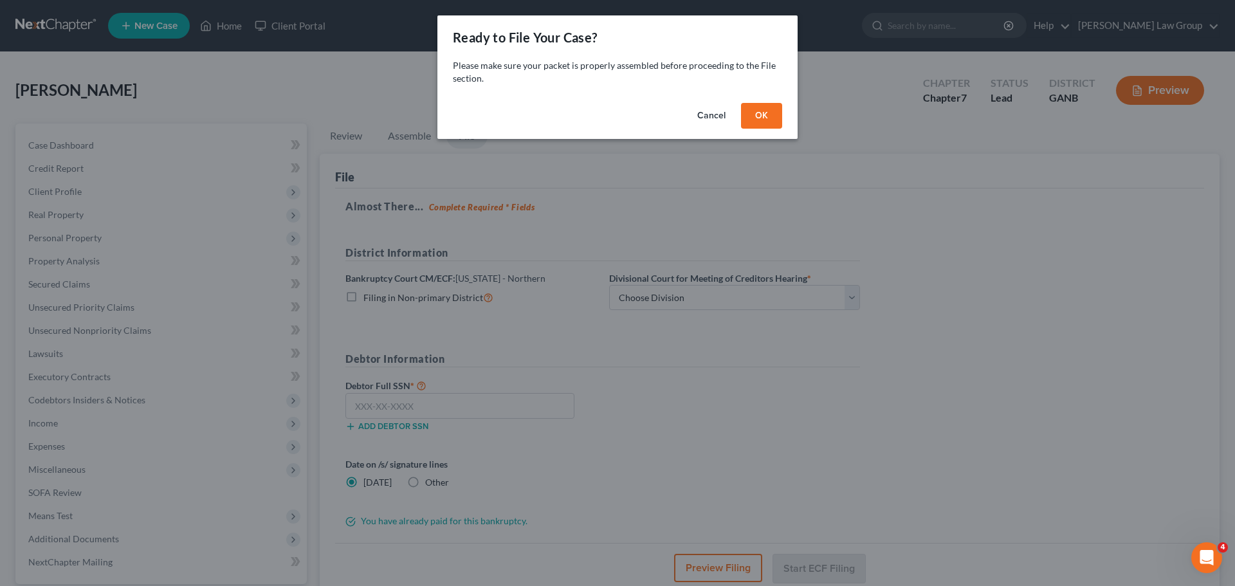
click at [786, 125] on div "Cancel OK" at bounding box center [617, 118] width 360 height 41
drag, startPoint x: 754, startPoint y: 122, endPoint x: 817, endPoint y: 92, distance: 69.3
click at [754, 122] on button "OK" at bounding box center [761, 116] width 41 height 26
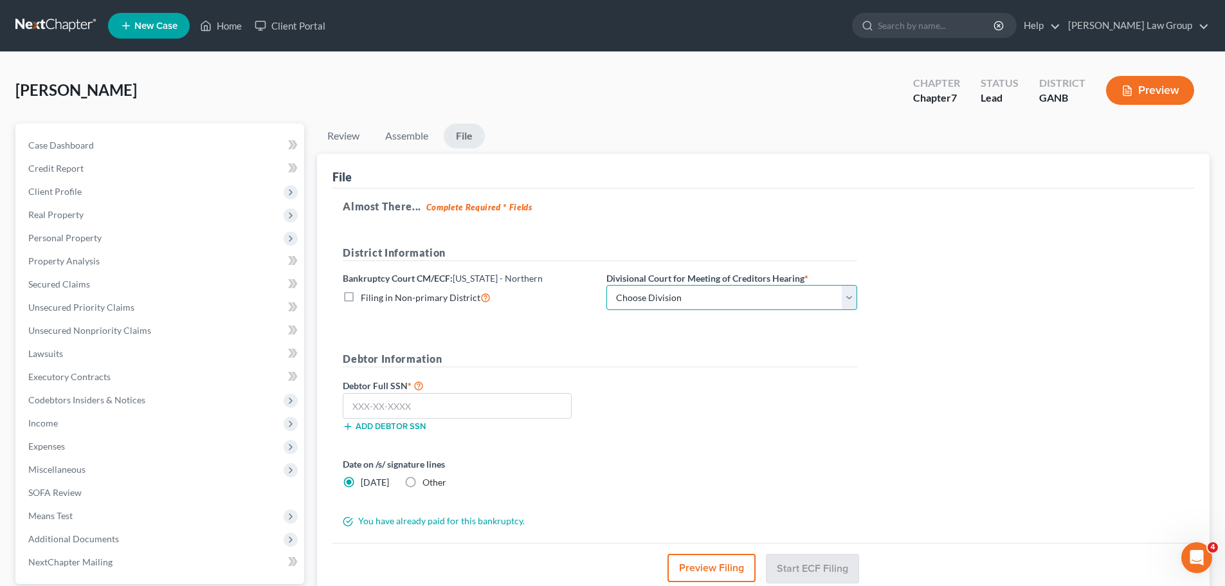
click at [620, 297] on select "Choose Division [GEOGRAPHIC_DATA] [GEOGRAPHIC_DATA] [GEOGRAPHIC_DATA] [GEOGRAPH…" at bounding box center [732, 298] width 251 height 26
select select "0"
click at [607, 285] on select "Choose Division [GEOGRAPHIC_DATA] [GEOGRAPHIC_DATA] [GEOGRAPHIC_DATA] [GEOGRAPH…" at bounding box center [732, 298] width 251 height 26
click at [417, 407] on input "text" at bounding box center [457, 406] width 229 height 26
paste input "382-25-0008"
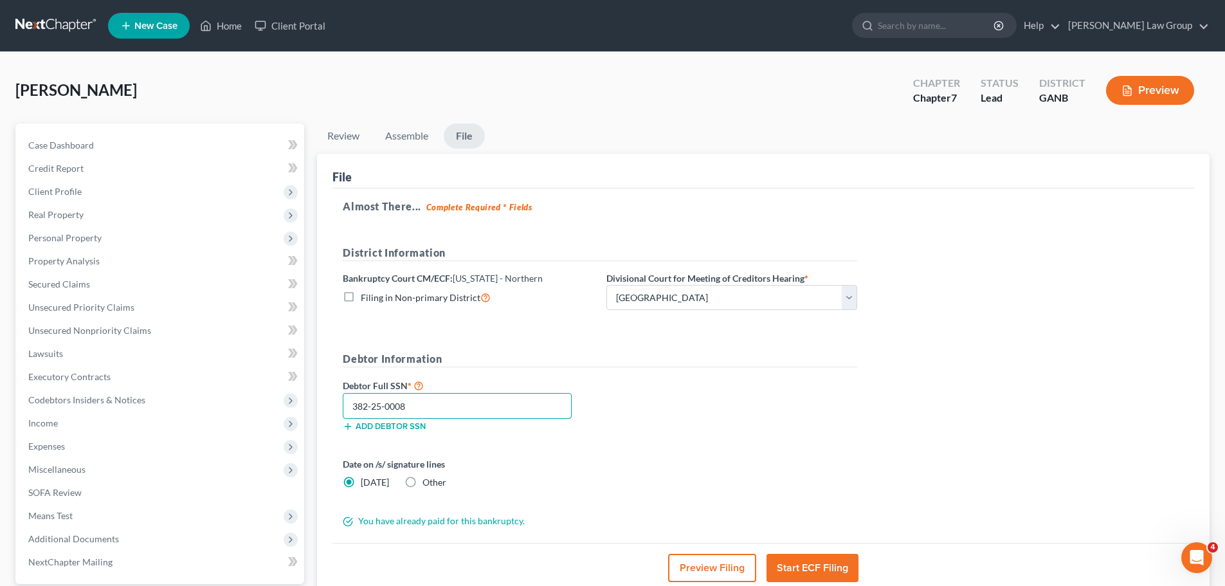
type input "382-25-0008"
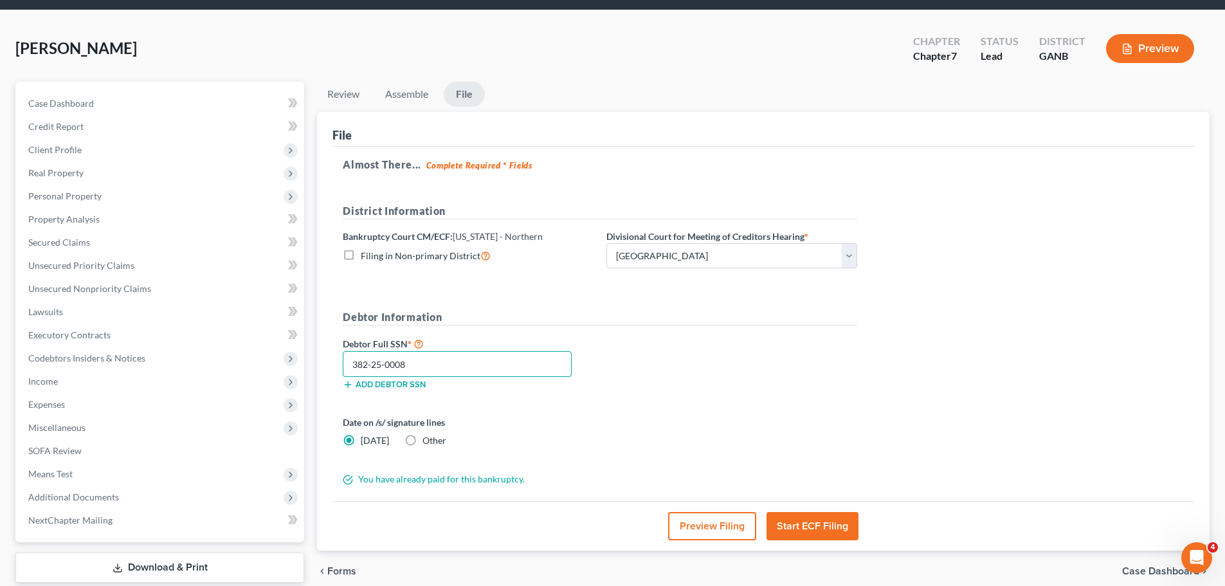
scroll to position [64, 0]
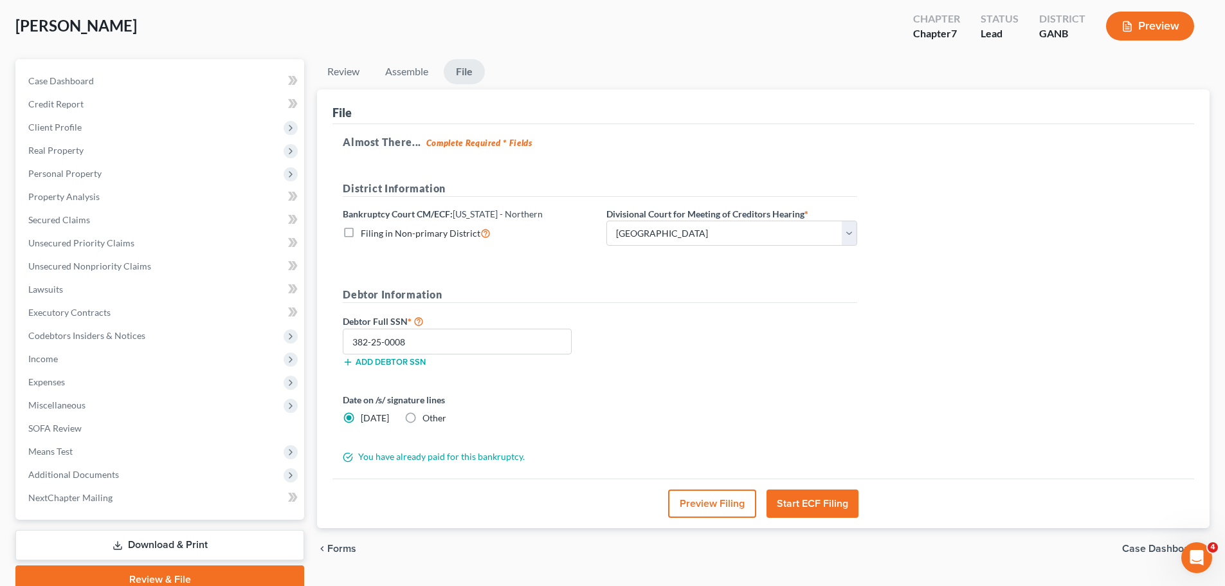
click at [803, 503] on button "Start ECF Filing" at bounding box center [813, 503] width 92 height 28
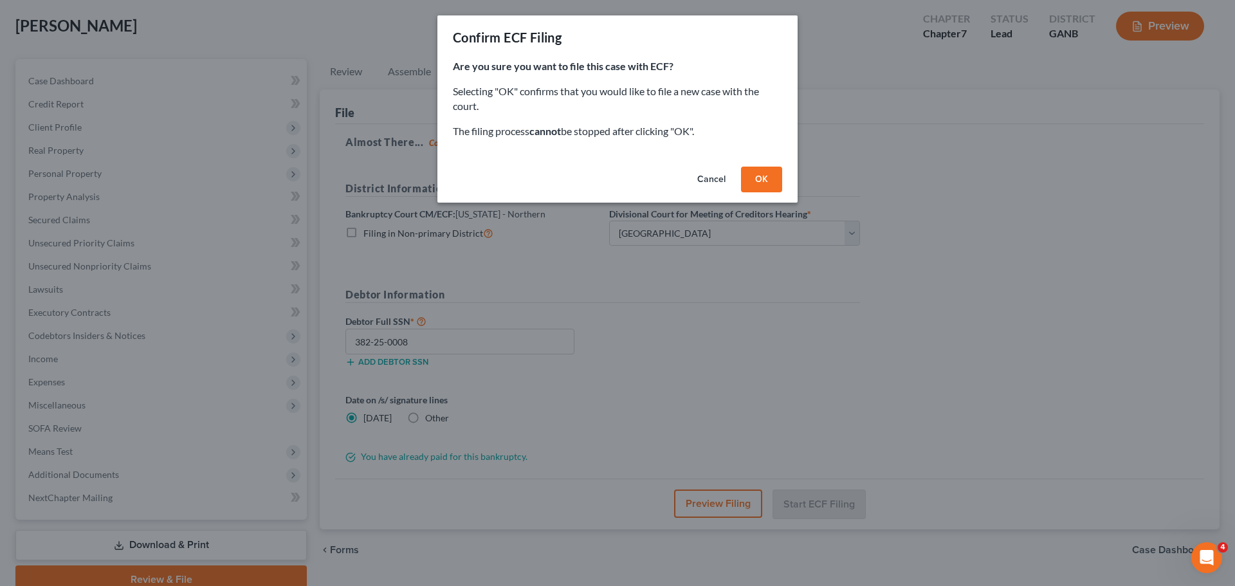
click at [756, 181] on button "OK" at bounding box center [761, 180] width 41 height 26
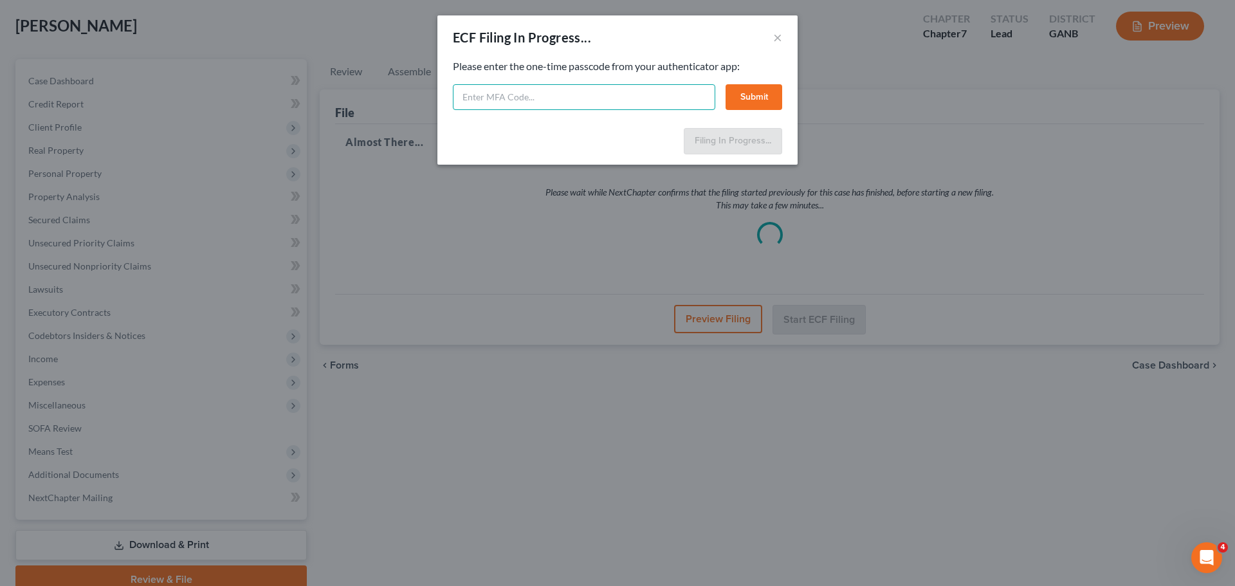
click at [532, 97] on input "text" at bounding box center [584, 97] width 262 height 26
type input "422888"
click at [747, 89] on button "Submit" at bounding box center [754, 97] width 57 height 26
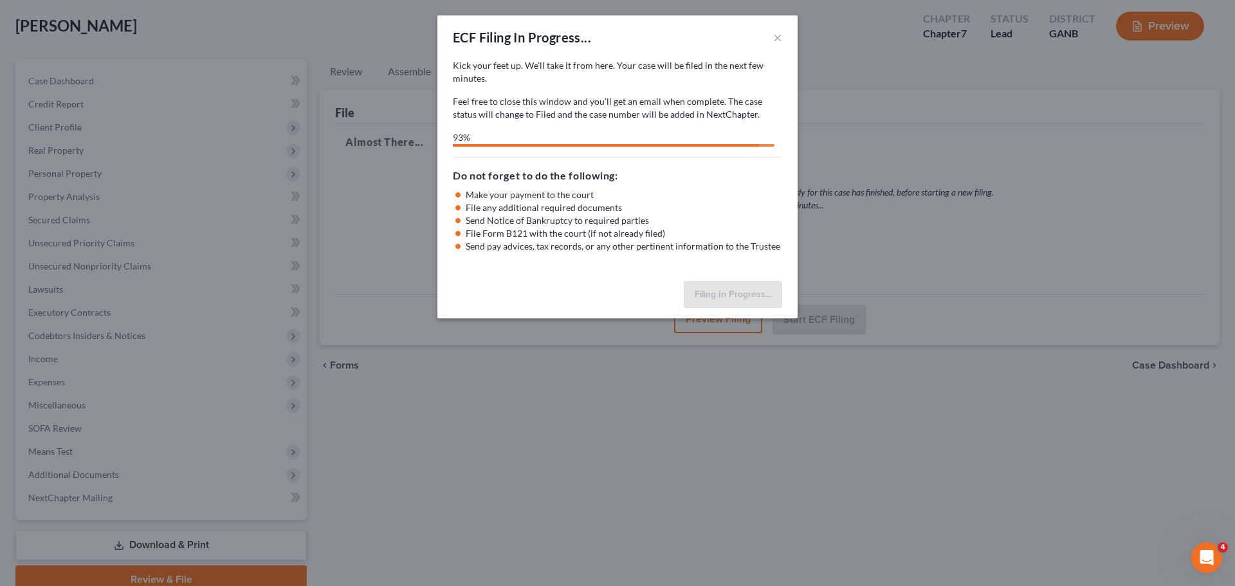
select select "0"
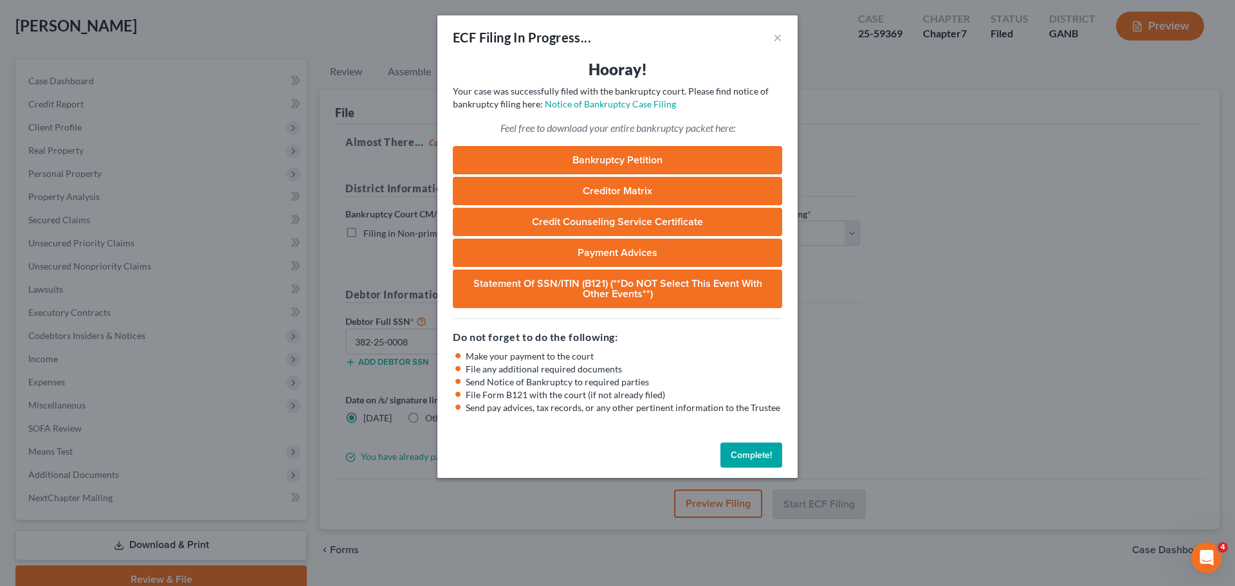
click at [761, 450] on button "Complete!" at bounding box center [751, 456] width 62 height 26
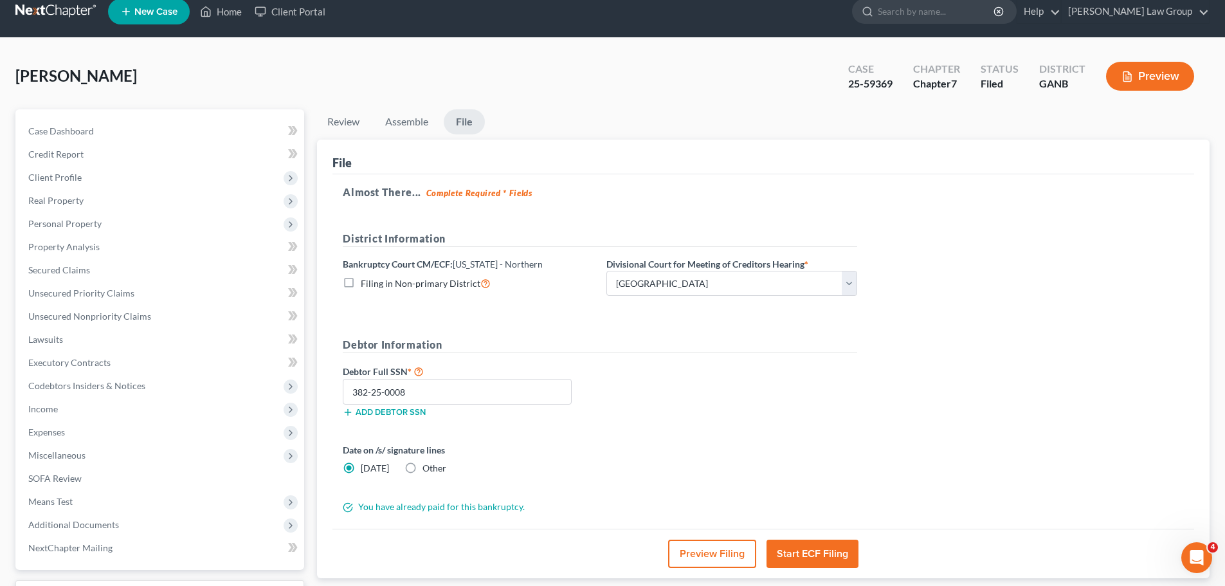
scroll to position [0, 0]
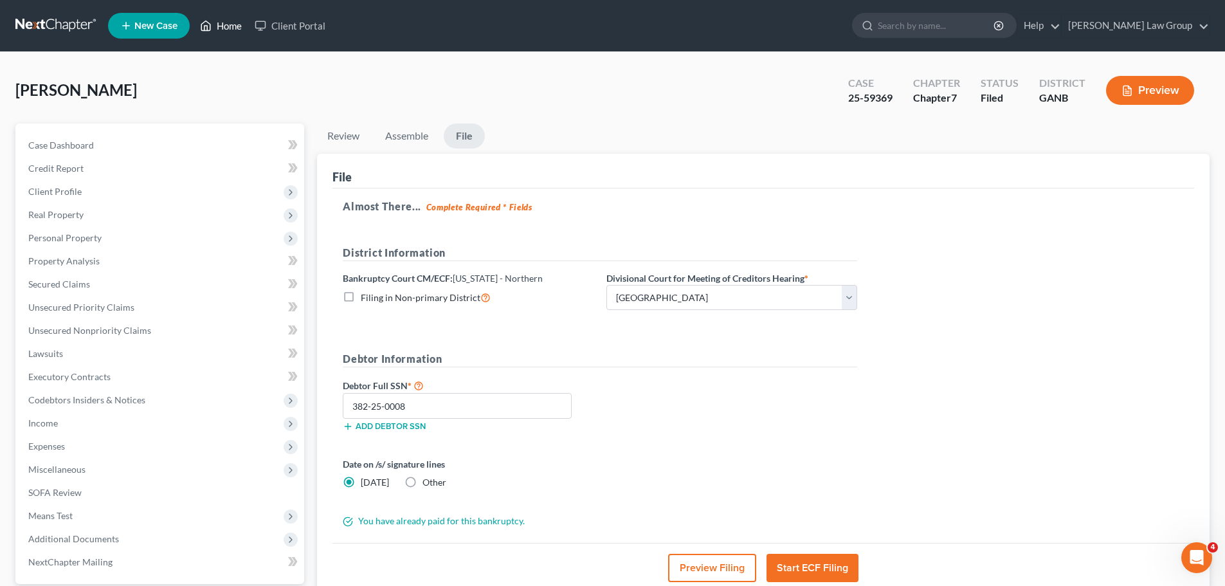
click at [233, 30] on link "Home" at bounding box center [221, 25] width 55 height 23
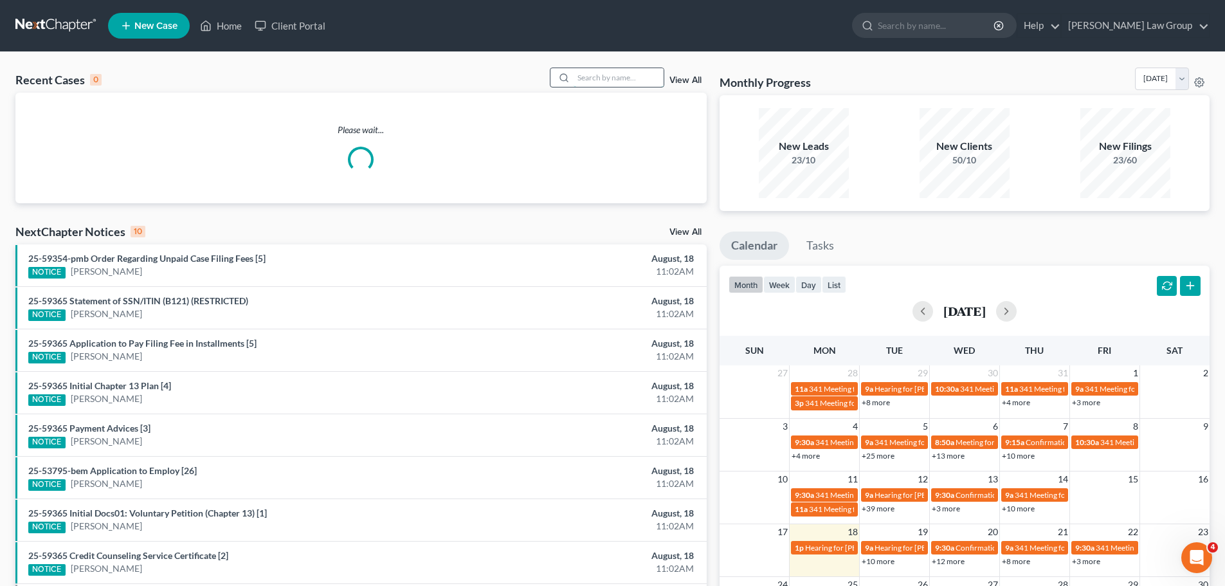
click at [596, 78] on input "search" at bounding box center [619, 77] width 90 height 19
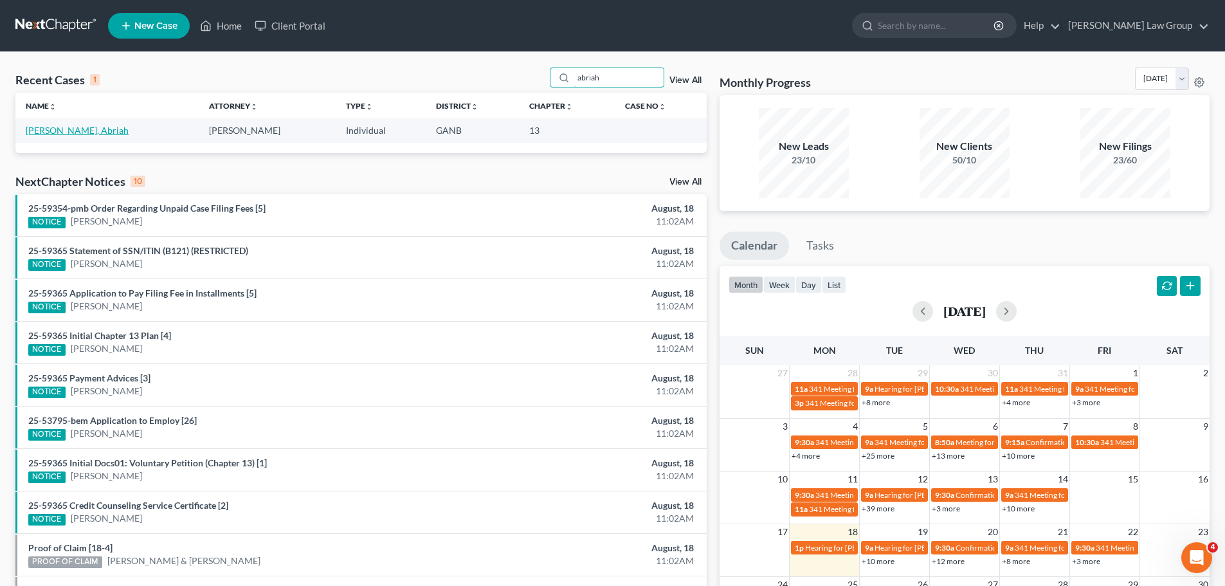
type input "abriah"
click at [65, 130] on link "[PERSON_NAME], Abriah" at bounding box center [77, 130] width 103 height 11
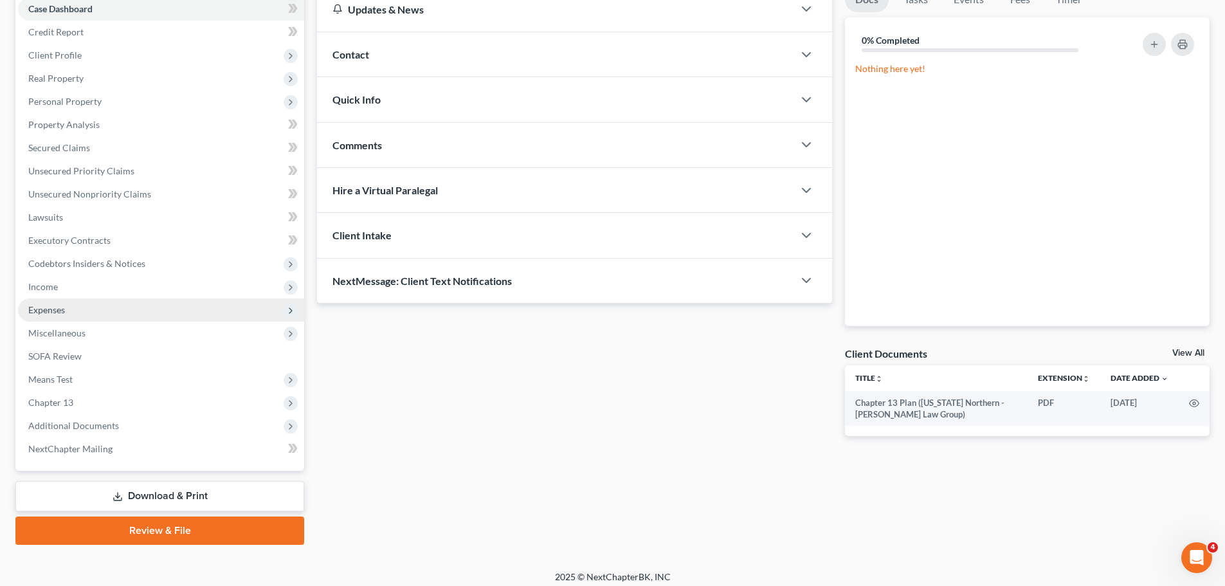
scroll to position [144, 0]
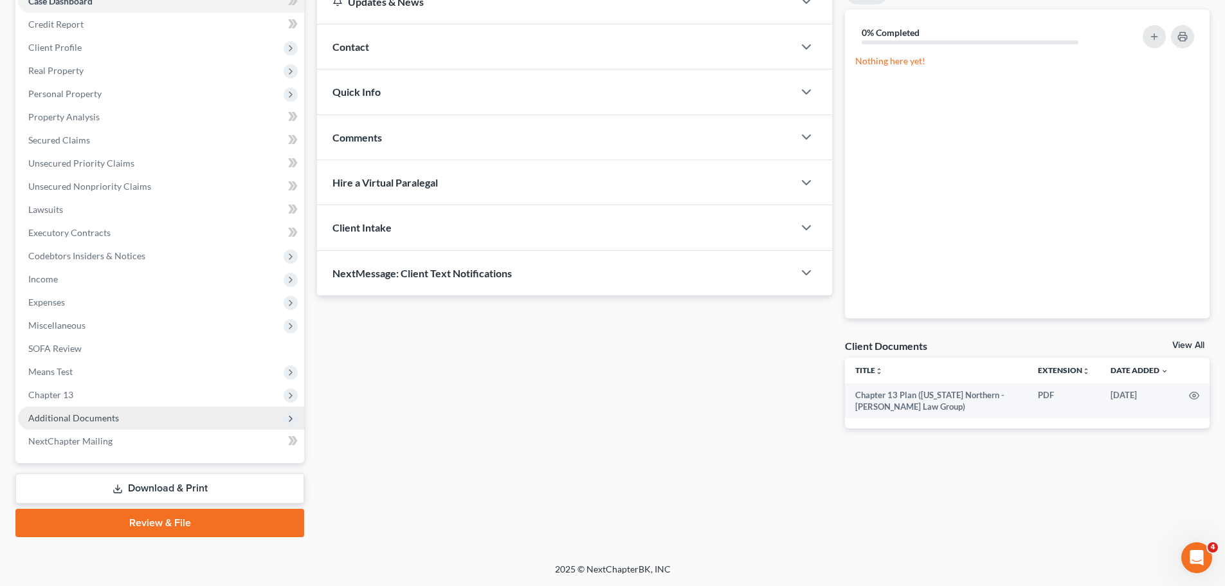
click at [165, 419] on span "Additional Documents" at bounding box center [161, 418] width 286 height 23
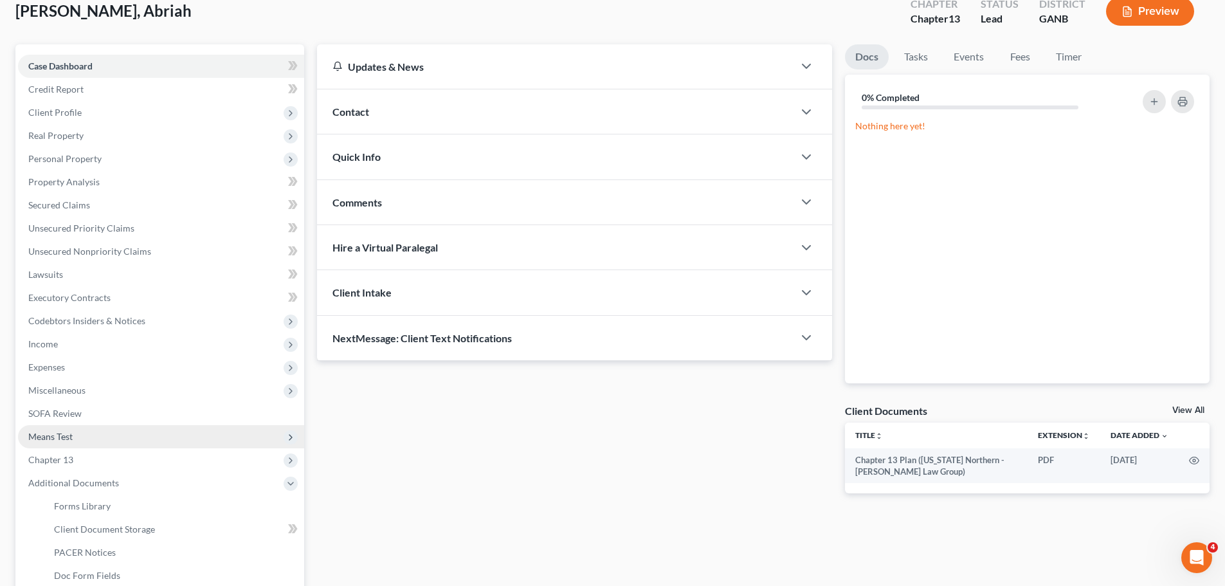
scroll to position [0, 0]
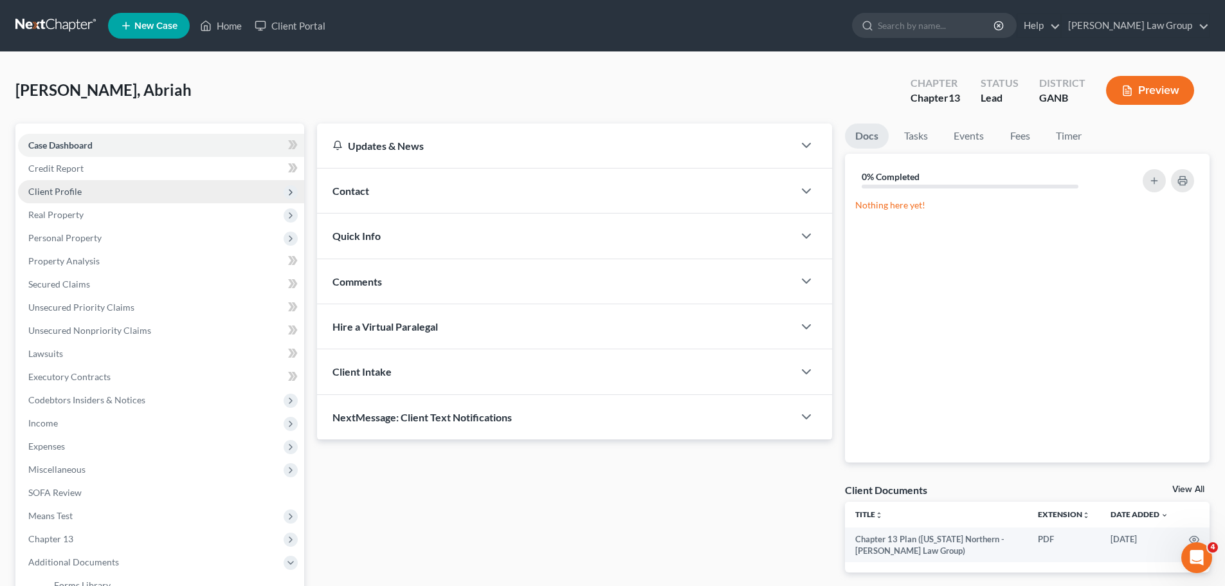
click at [83, 188] on span "Client Profile" at bounding box center [161, 191] width 286 height 23
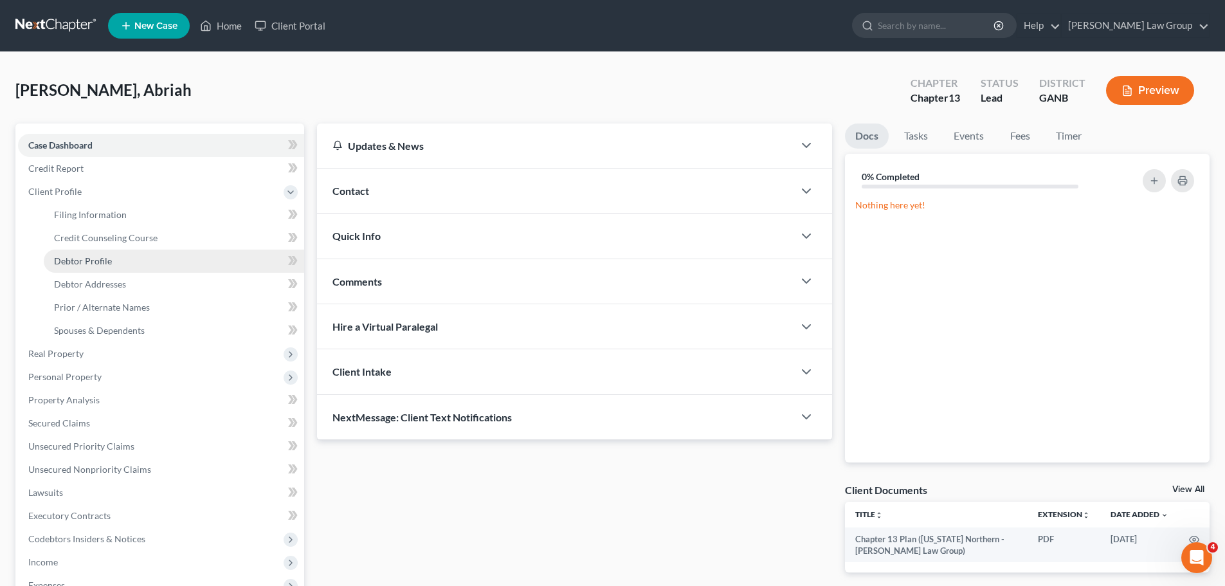
click at [88, 262] on span "Debtor Profile" at bounding box center [83, 260] width 58 height 11
select select "3"
select select "1"
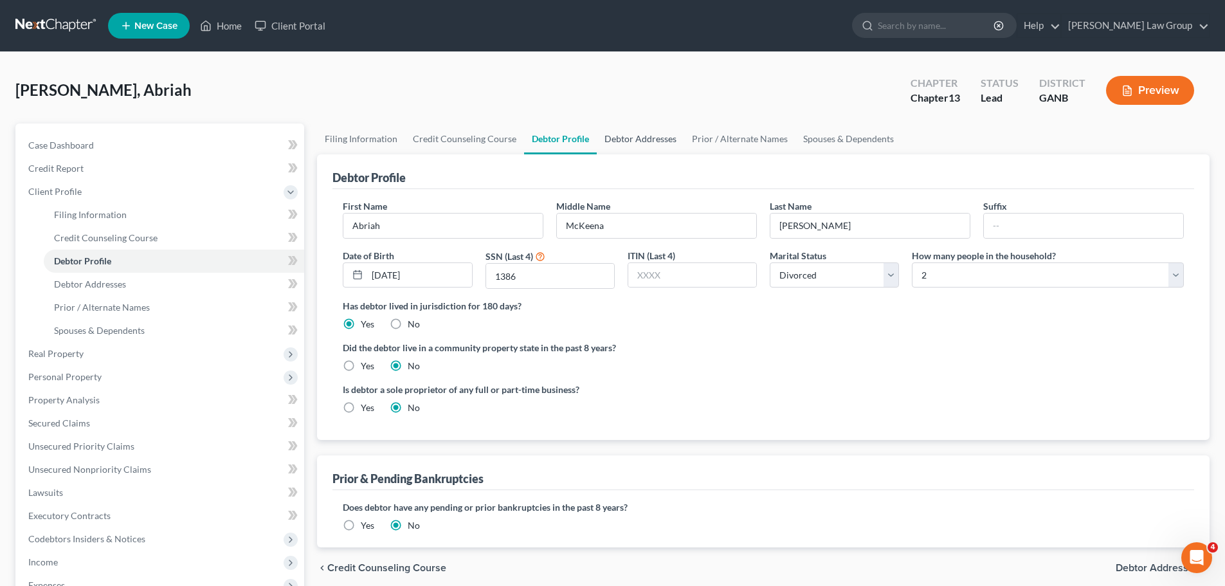
click at [650, 150] on link "Debtor Addresses" at bounding box center [640, 138] width 87 height 31
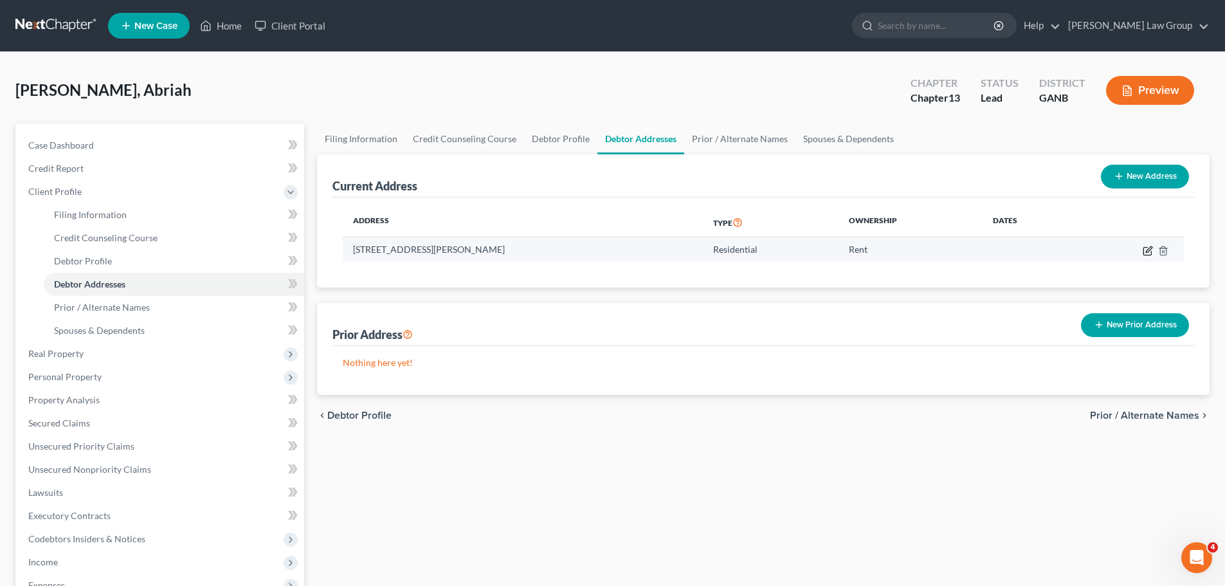
click at [1147, 254] on icon "button" at bounding box center [1148, 251] width 10 height 10
select select "10"
select select "74"
select select "0"
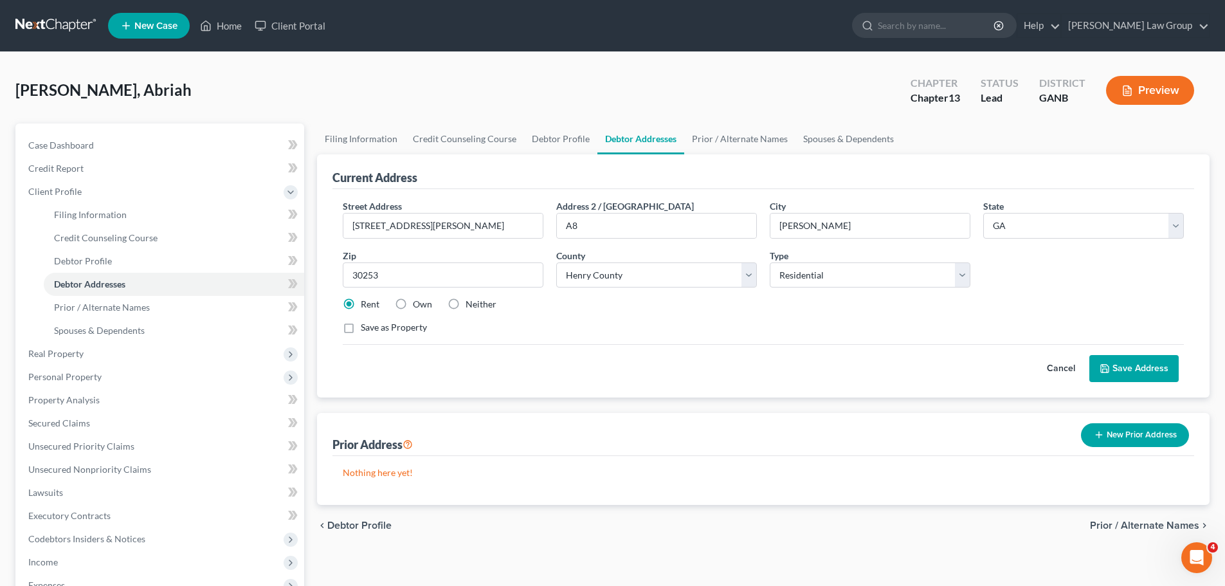
click at [1127, 372] on button "Save Address" at bounding box center [1134, 368] width 89 height 27
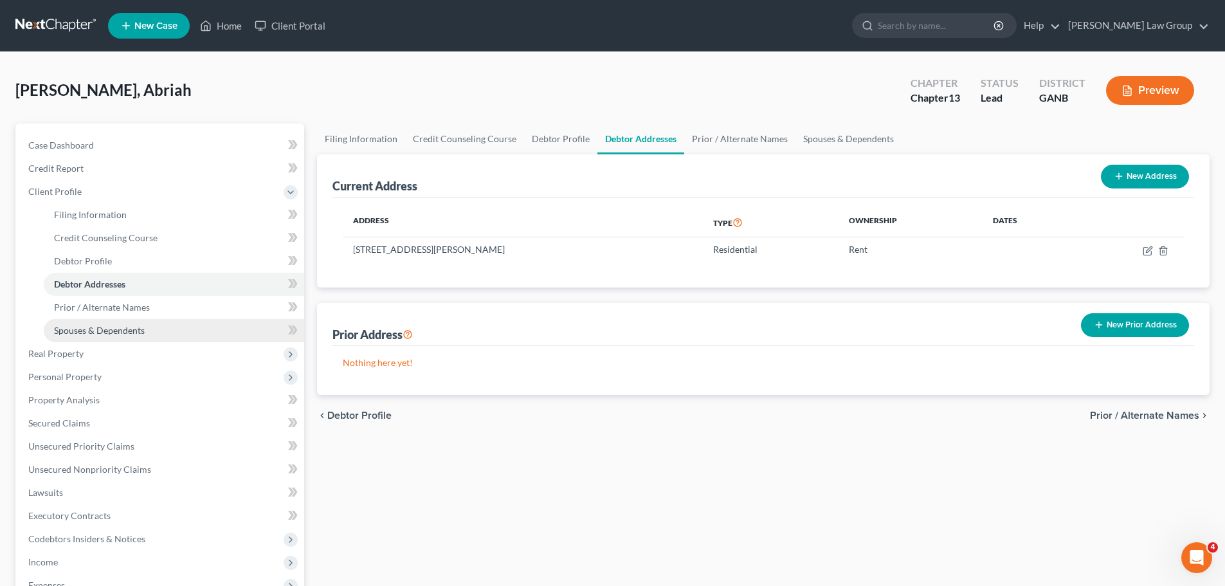
scroll to position [193, 0]
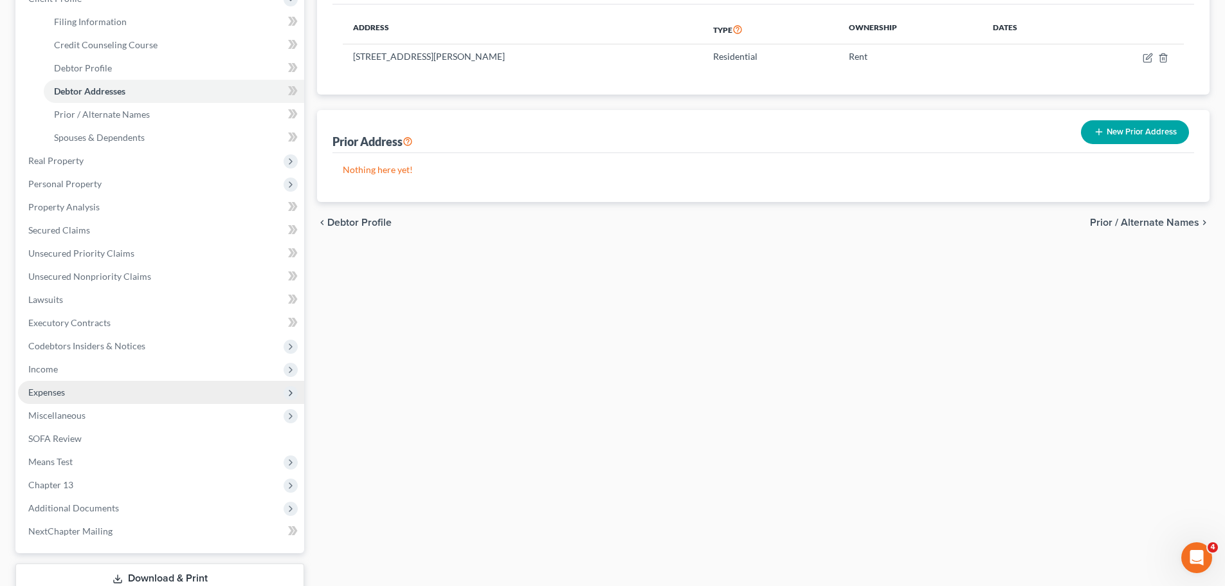
click at [66, 398] on span "Expenses" at bounding box center [161, 392] width 286 height 23
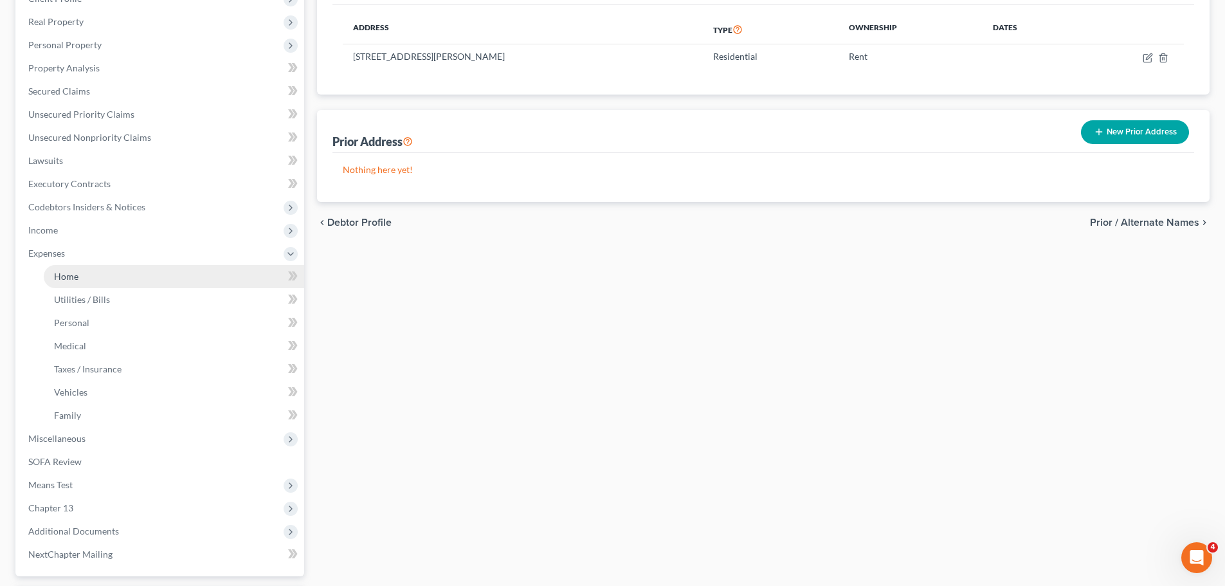
click at [71, 284] on link "Home" at bounding box center [174, 276] width 261 height 23
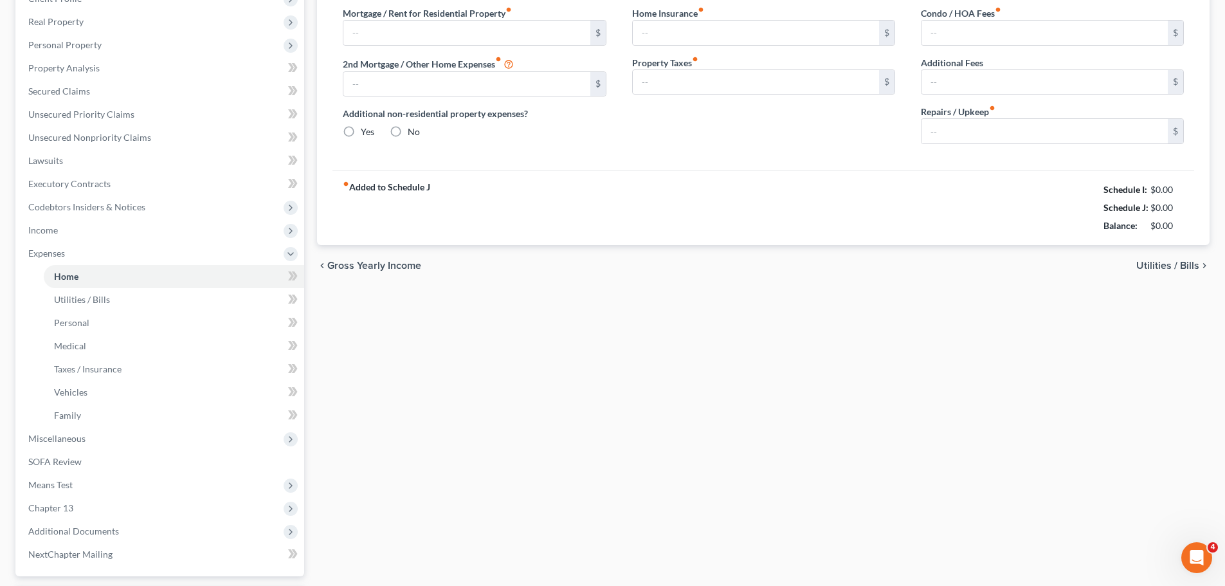
scroll to position [38, 0]
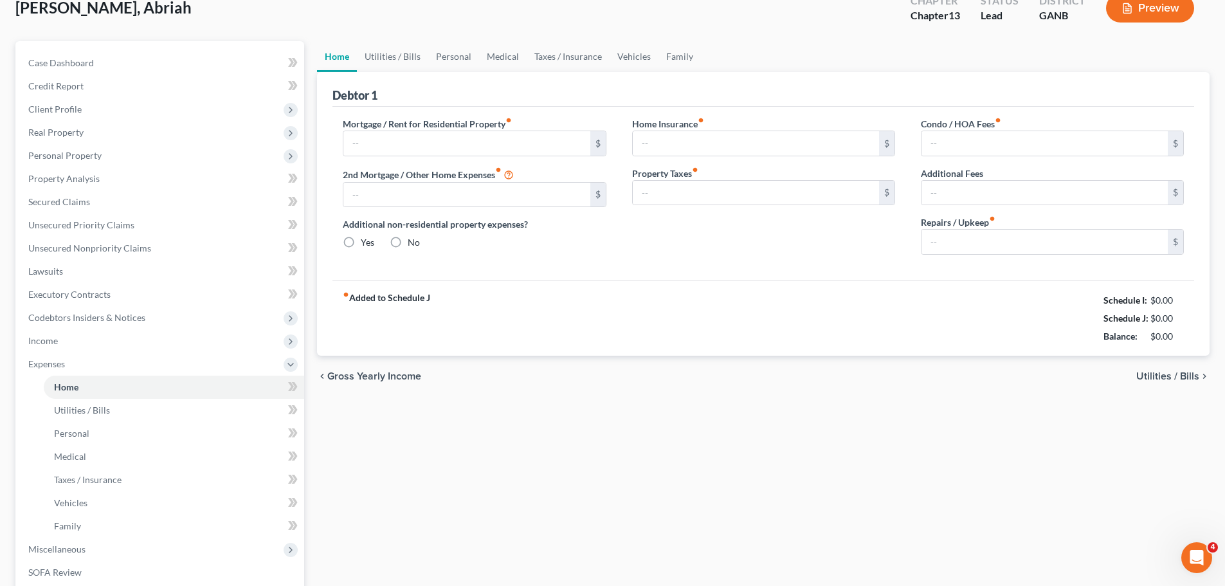
type input "1,281.00"
type input "0.00"
radio input "true"
type input "0.00"
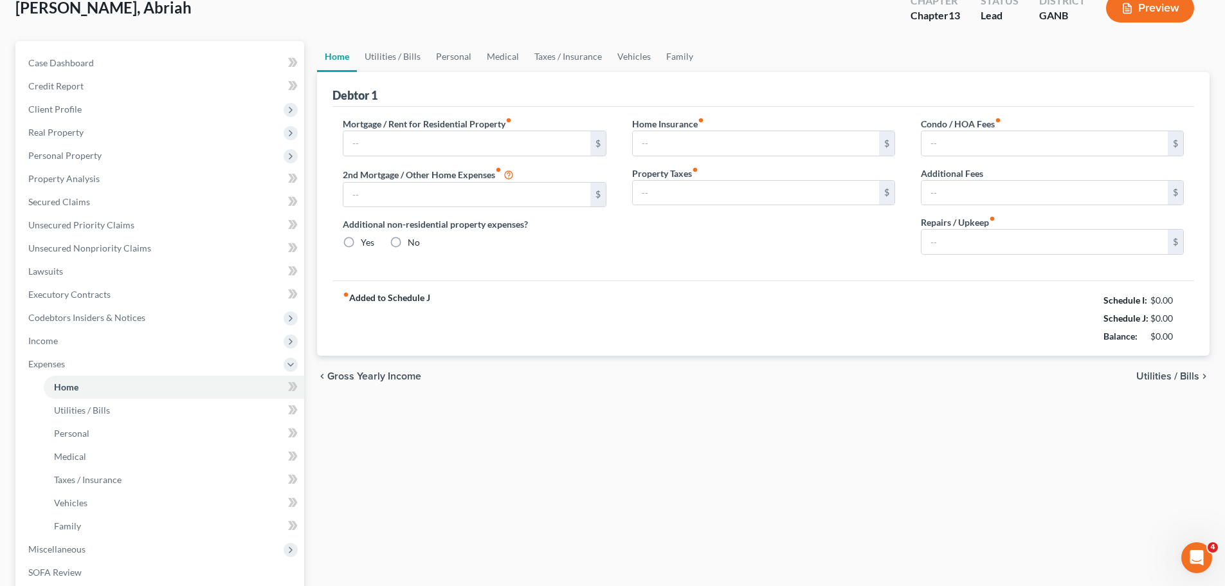
type input "0.00"
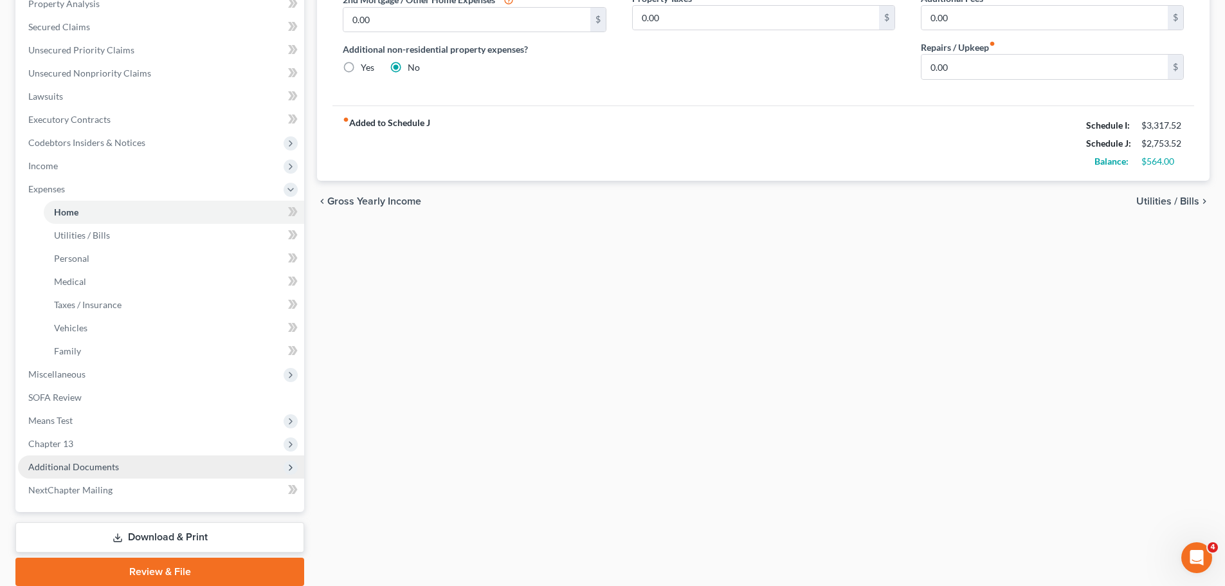
click at [142, 471] on span "Additional Documents" at bounding box center [161, 466] width 286 height 23
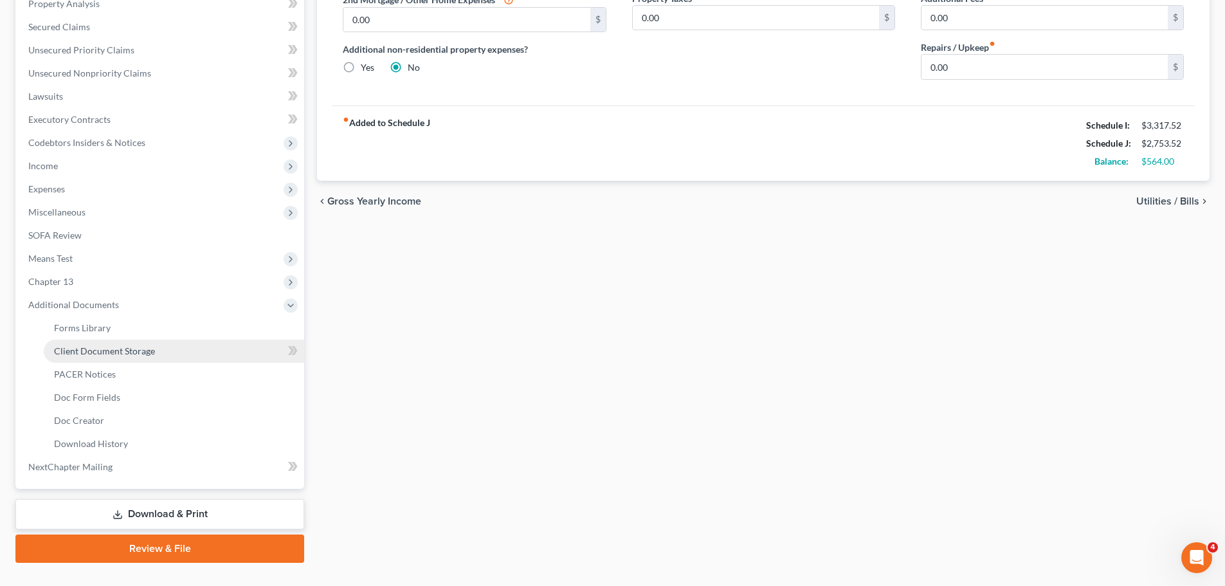
click at [136, 355] on span "Client Document Storage" at bounding box center [104, 350] width 101 height 11
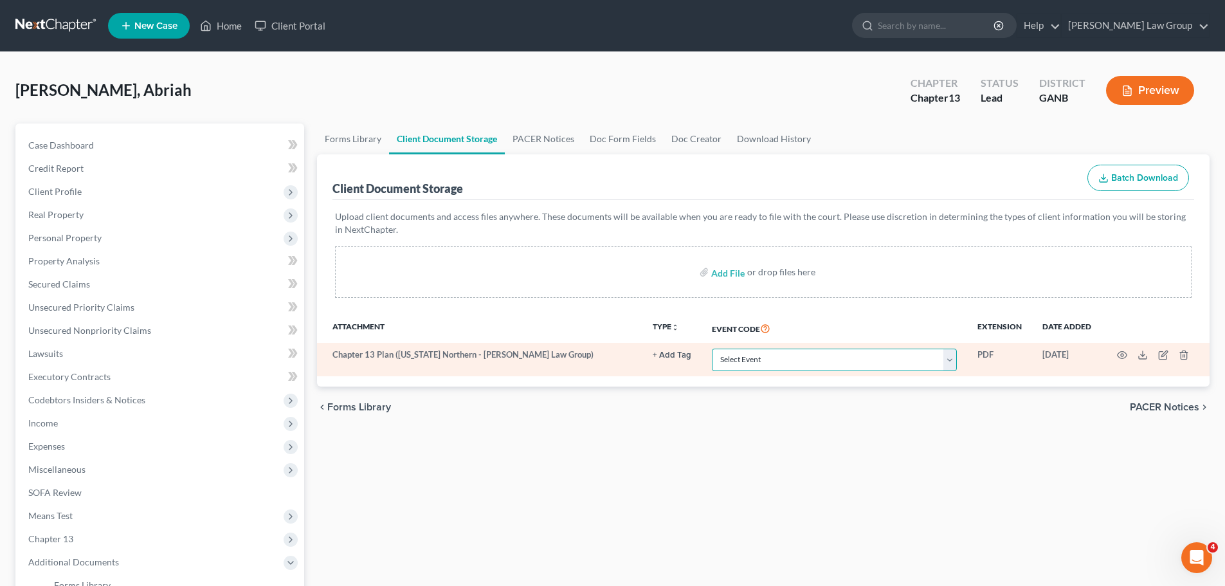
click at [771, 367] on select "Select Event 01 - Chapter 13 Plan - Initial Plan 02-Application to Pay Filing F…" at bounding box center [834, 360] width 245 height 23
select select "0"
click at [712, 349] on select "Select Event 01 - Chapter 13 Plan - Initial Plan 02-Application to Pay Filing F…" at bounding box center [834, 360] width 245 height 23
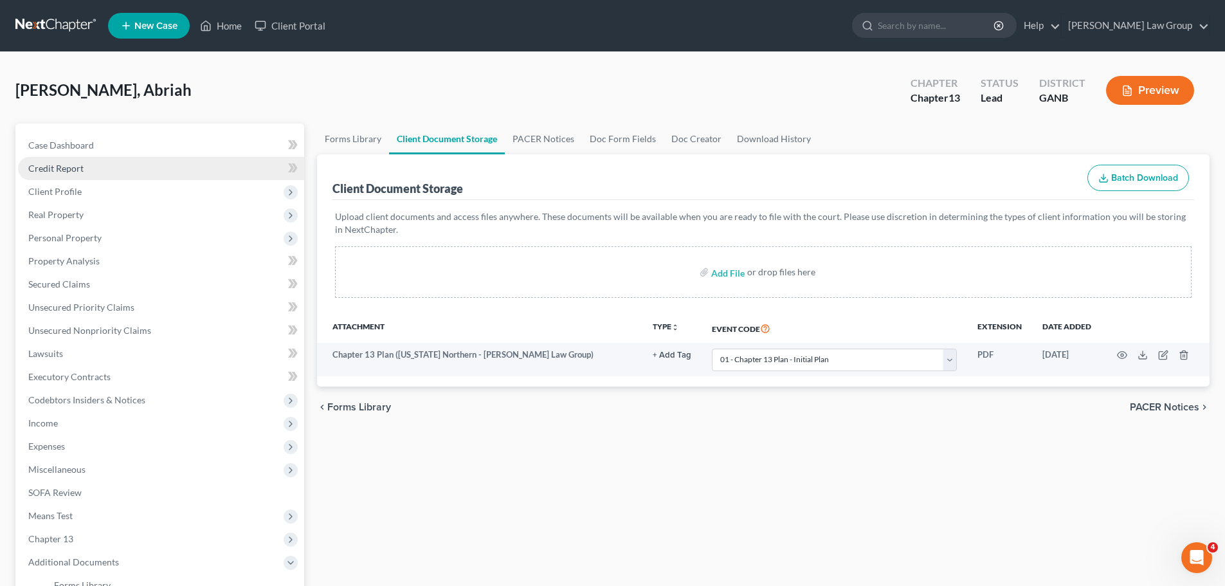
click at [37, 168] on span "Credit Report" at bounding box center [55, 168] width 55 height 11
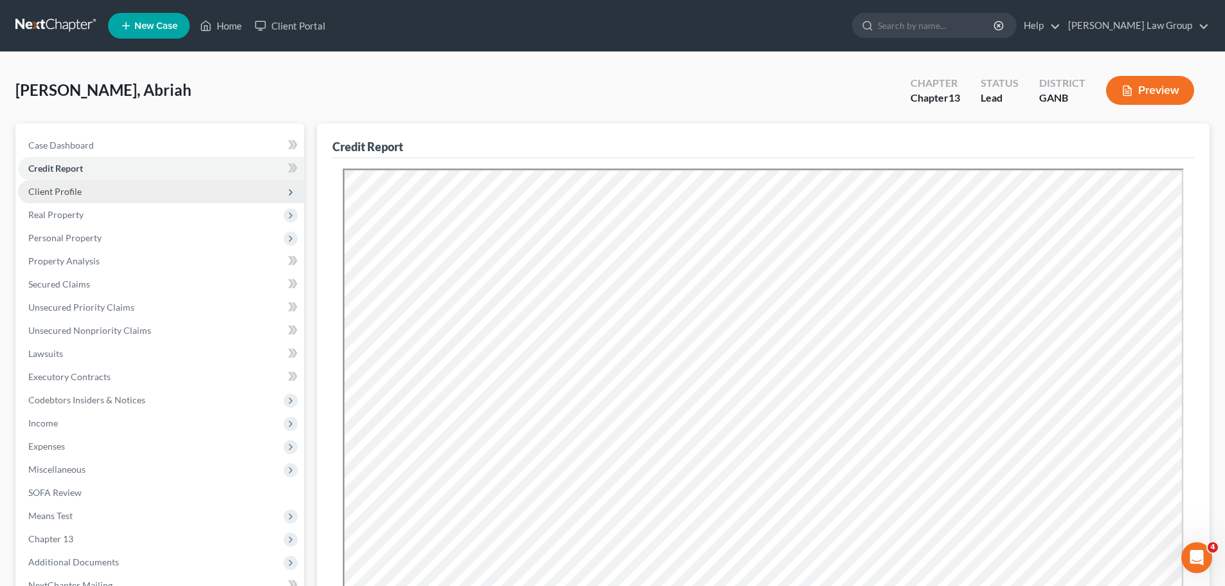
click at [68, 192] on span "Client Profile" at bounding box center [54, 191] width 53 height 11
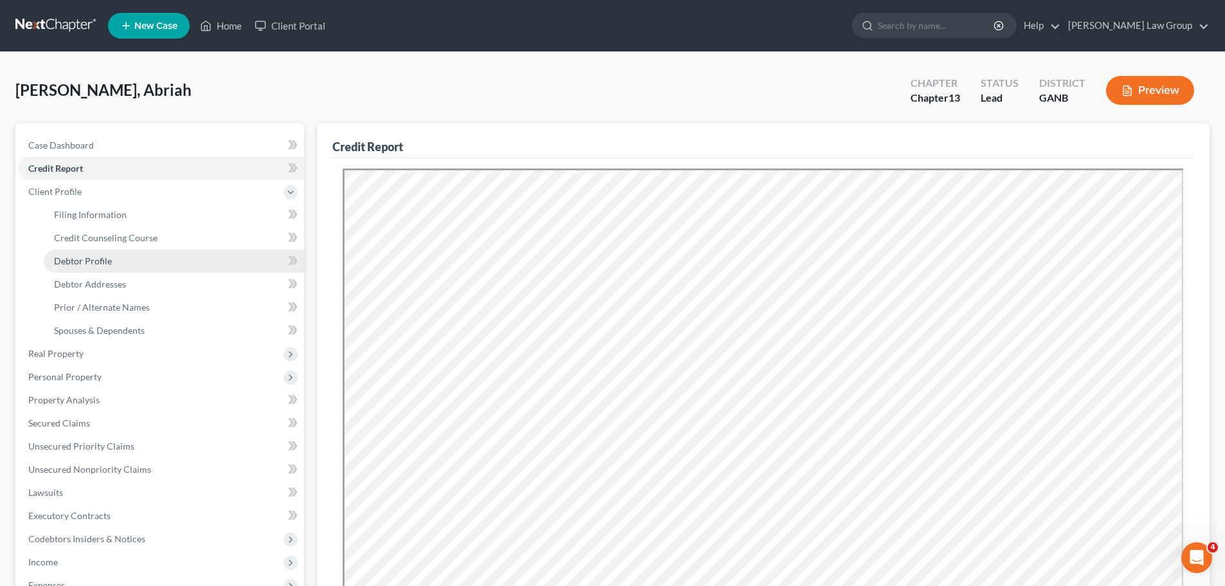
click at [98, 257] on span "Debtor Profile" at bounding box center [83, 260] width 58 height 11
select select "3"
select select "1"
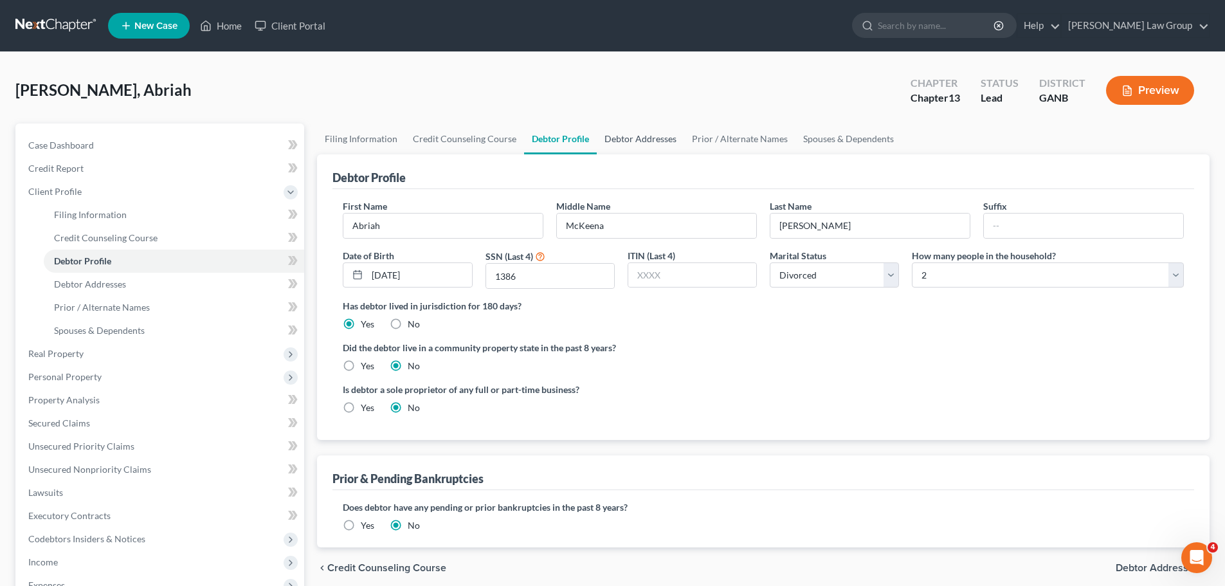
click at [638, 141] on link "Debtor Addresses" at bounding box center [640, 138] width 87 height 31
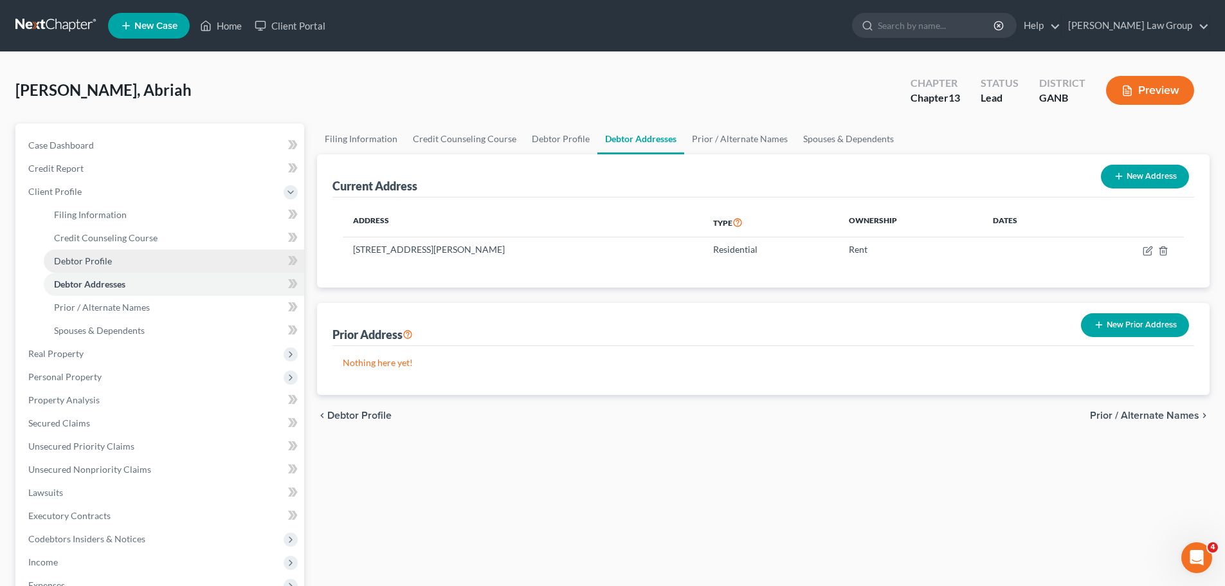
click at [123, 258] on link "Debtor Profile" at bounding box center [174, 261] width 261 height 23
select select "3"
select select "1"
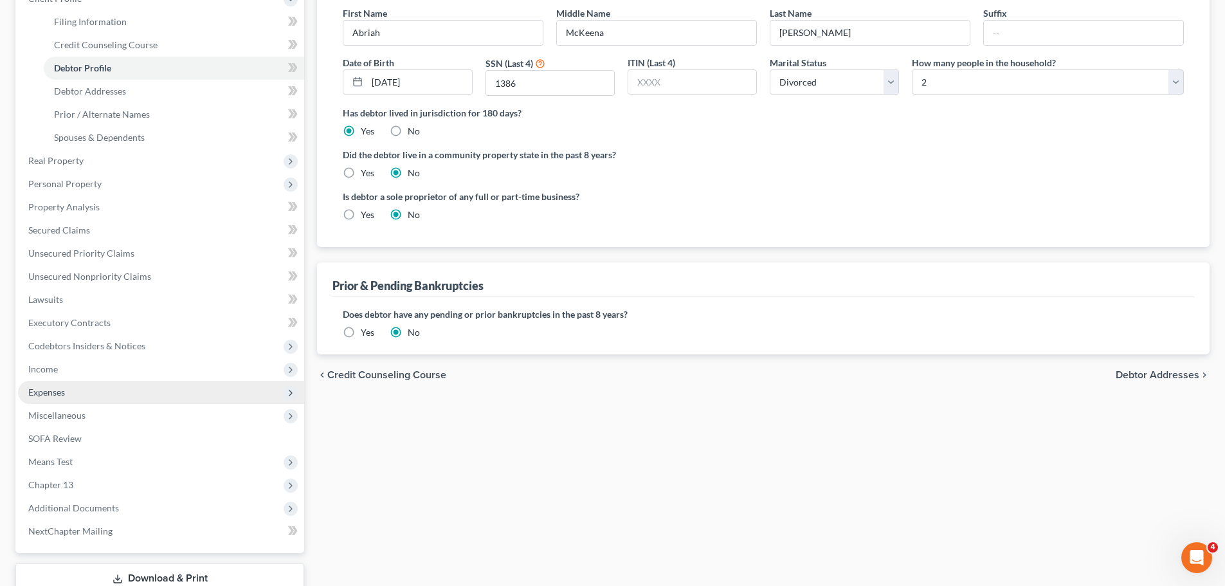
scroll to position [257, 0]
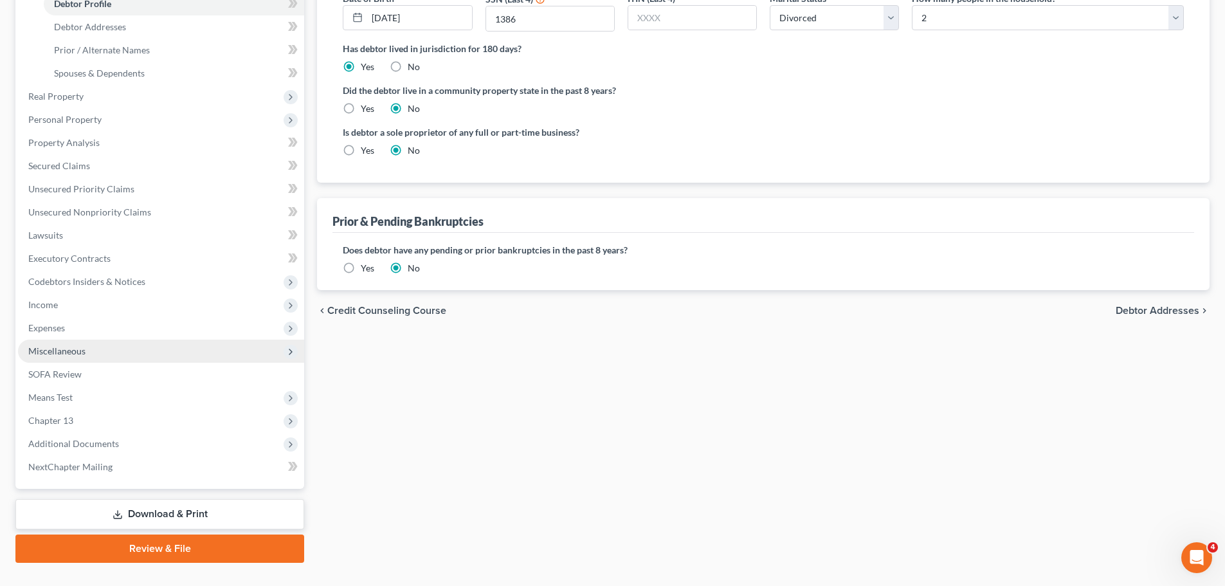
click at [104, 349] on span "Miscellaneous" at bounding box center [161, 351] width 286 height 23
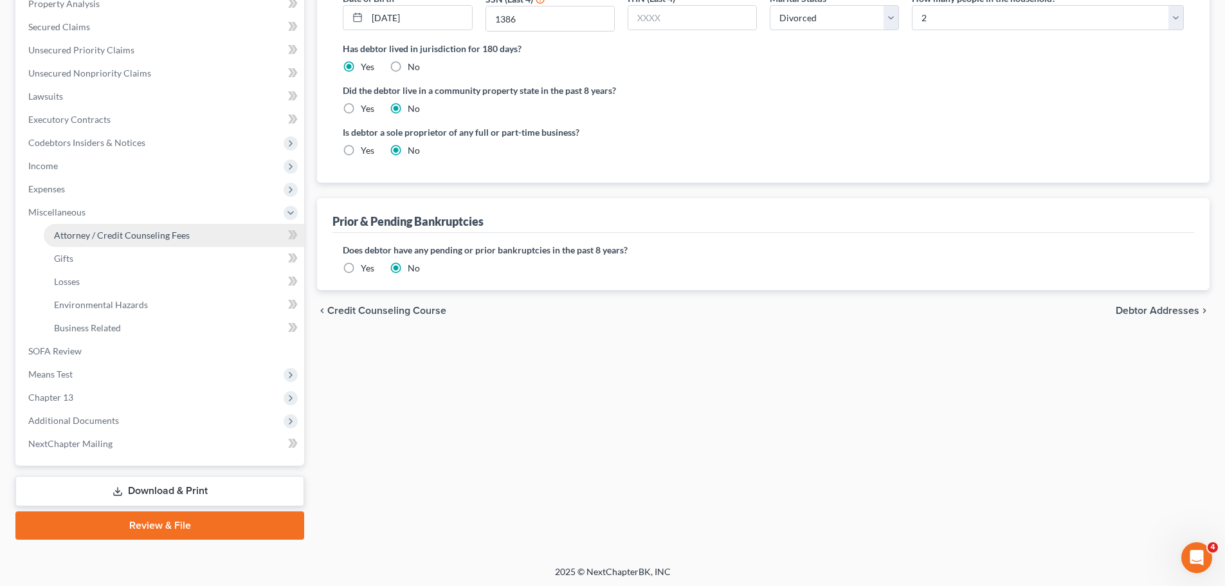
click at [194, 235] on link "Attorney / Credit Counseling Fees" at bounding box center [174, 235] width 261 height 23
select select "1"
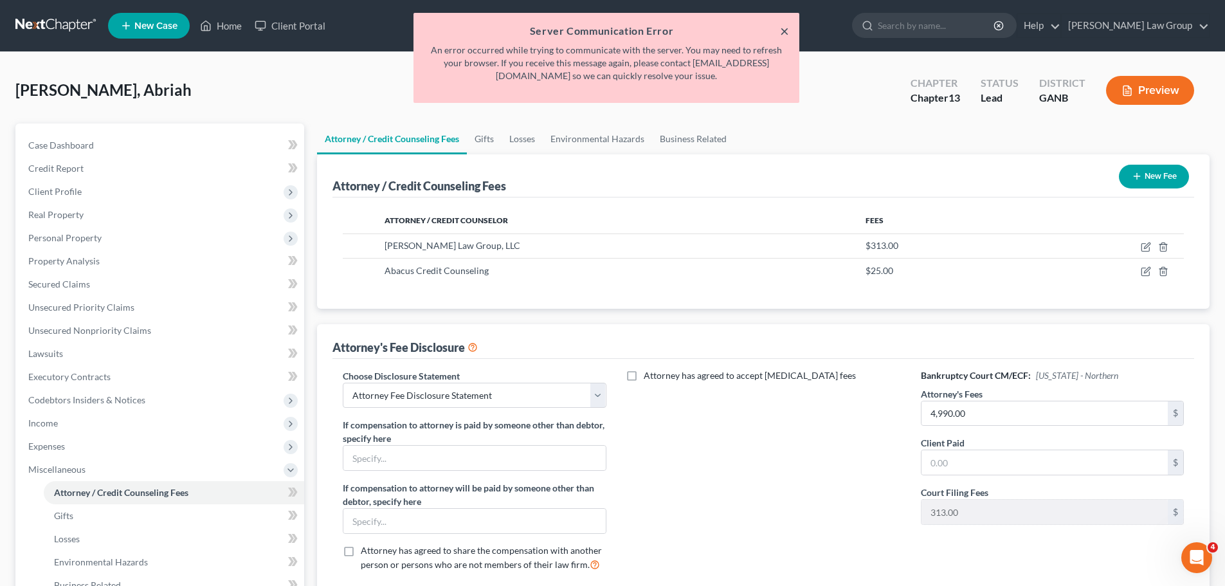
click at [782, 30] on button "×" at bounding box center [784, 30] width 9 height 15
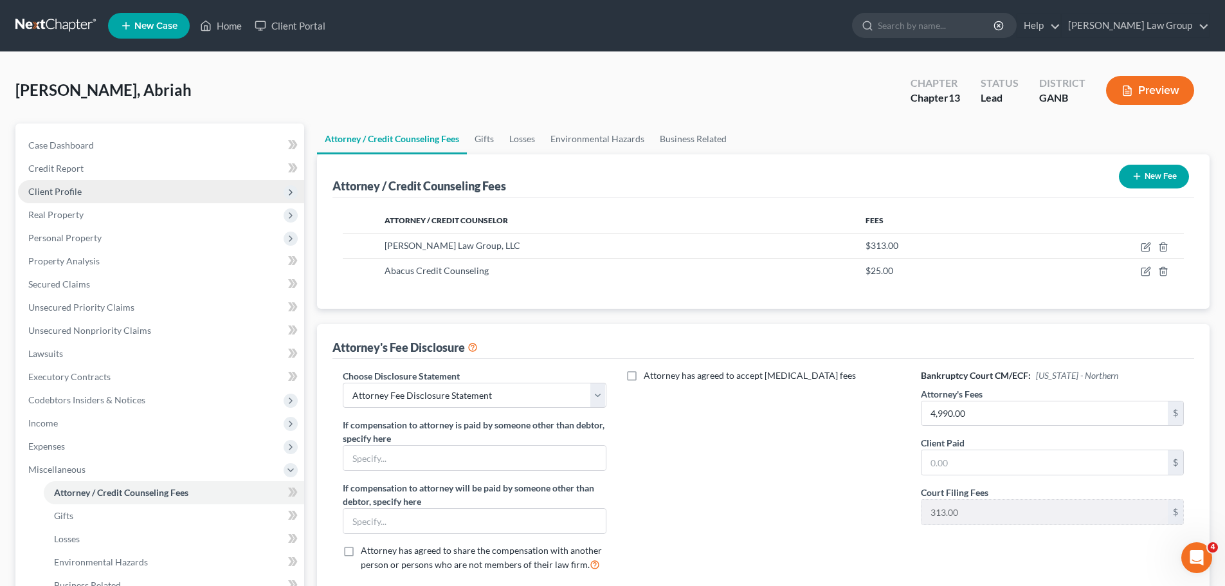
click at [96, 188] on span "Client Profile" at bounding box center [161, 191] width 286 height 23
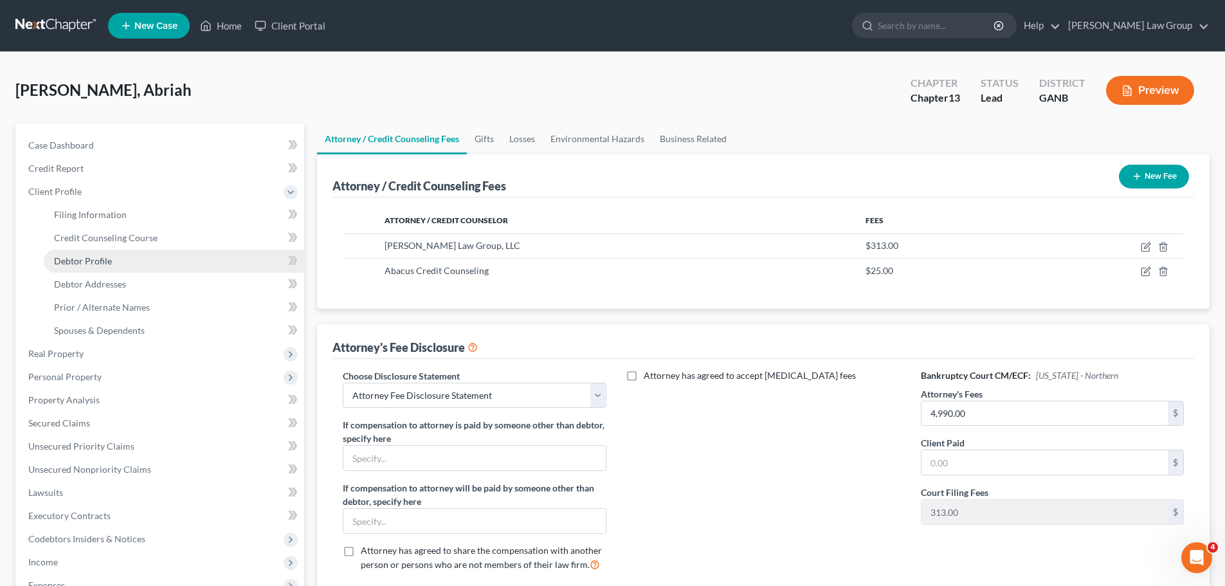
click at [105, 263] on span "Debtor Profile" at bounding box center [83, 260] width 58 height 11
select select "3"
select select "1"
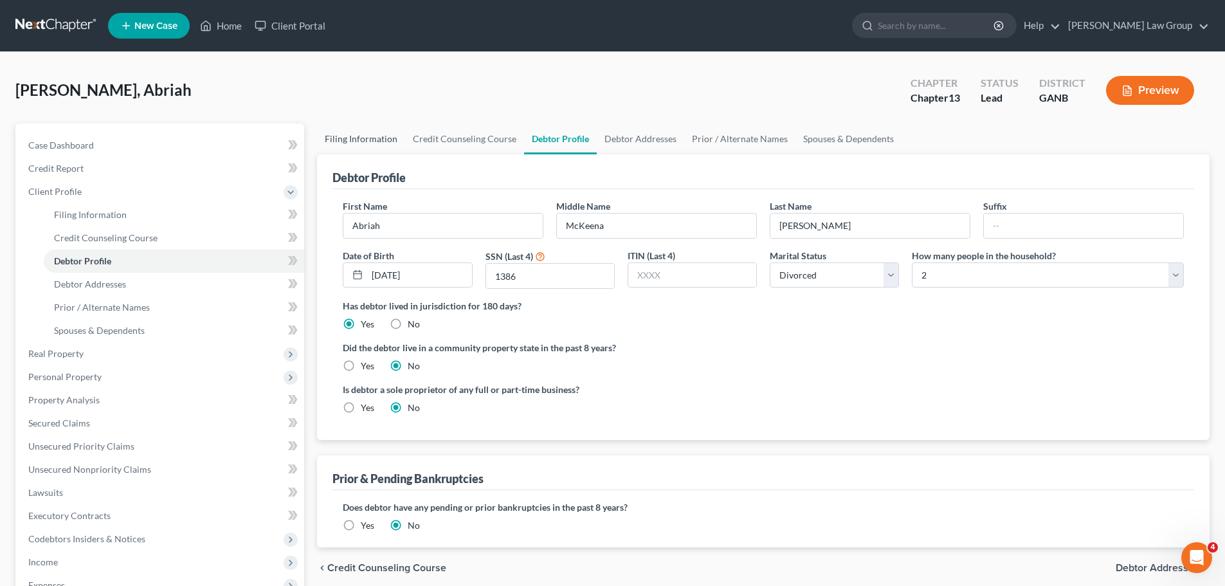
click at [356, 138] on link "Filing Information" at bounding box center [361, 138] width 88 height 31
select select "1"
select select "0"
select select "3"
select select "19"
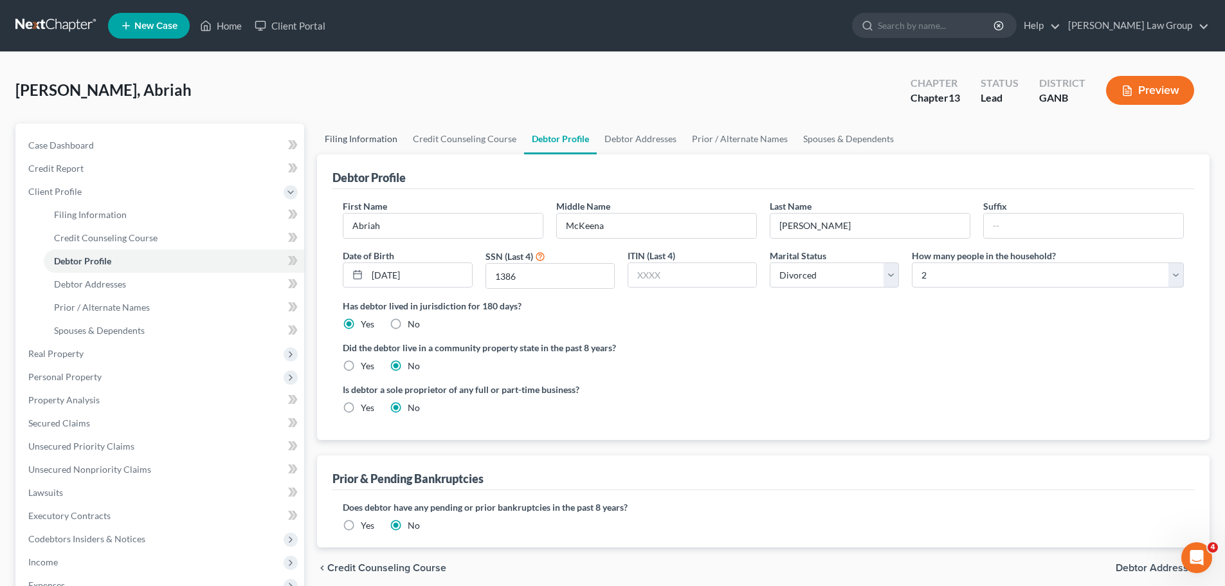
select select "0"
select select "10"
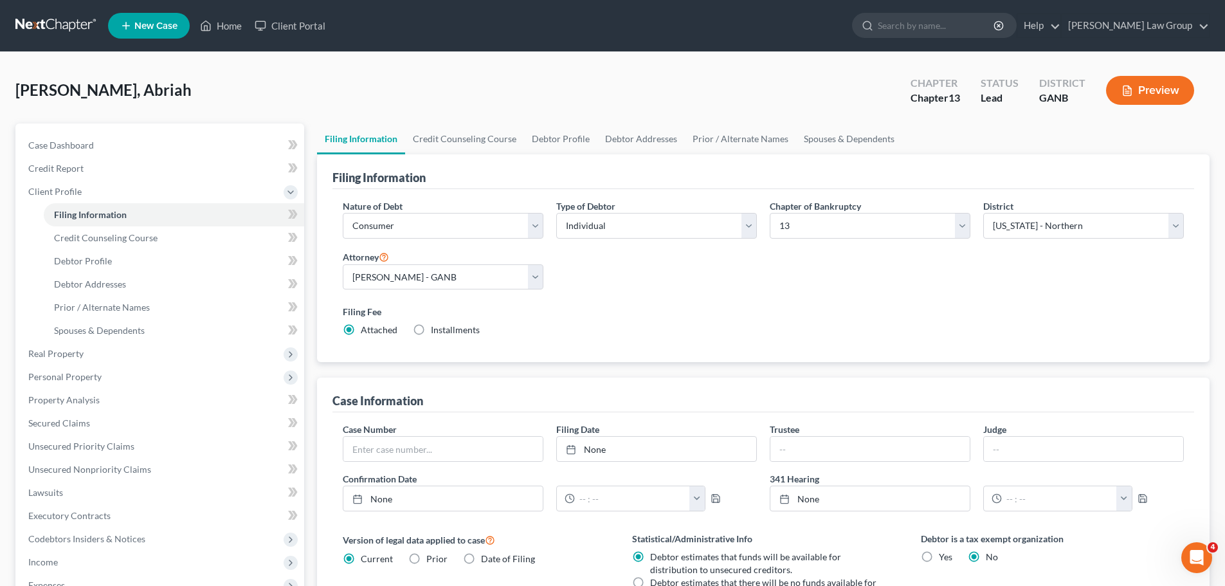
click at [431, 331] on label "Installments Installments" at bounding box center [455, 330] width 49 height 13
click at [436, 331] on input "Installments Installments" at bounding box center [440, 328] width 8 height 8
radio input "true"
radio input "false"
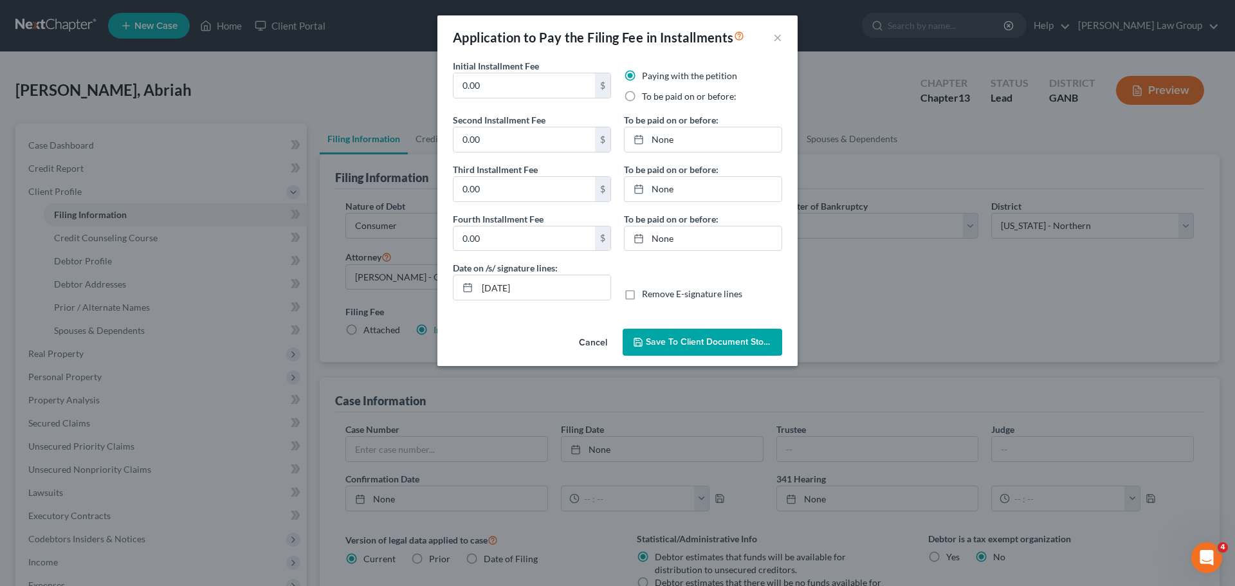
click at [515, 99] on div "Initial Installment Fee 0.00 $" at bounding box center [531, 86] width 171 height 54
click at [515, 90] on input "0.00" at bounding box center [524, 85] width 142 height 24
drag, startPoint x: 515, startPoint y: 90, endPoint x: 430, endPoint y: 92, distance: 84.9
click at [430, 92] on div "Application to Pay the Filing Fee in Installments × Initial Installment Fee 0.0…" at bounding box center [617, 293] width 1235 height 586
type input "78"
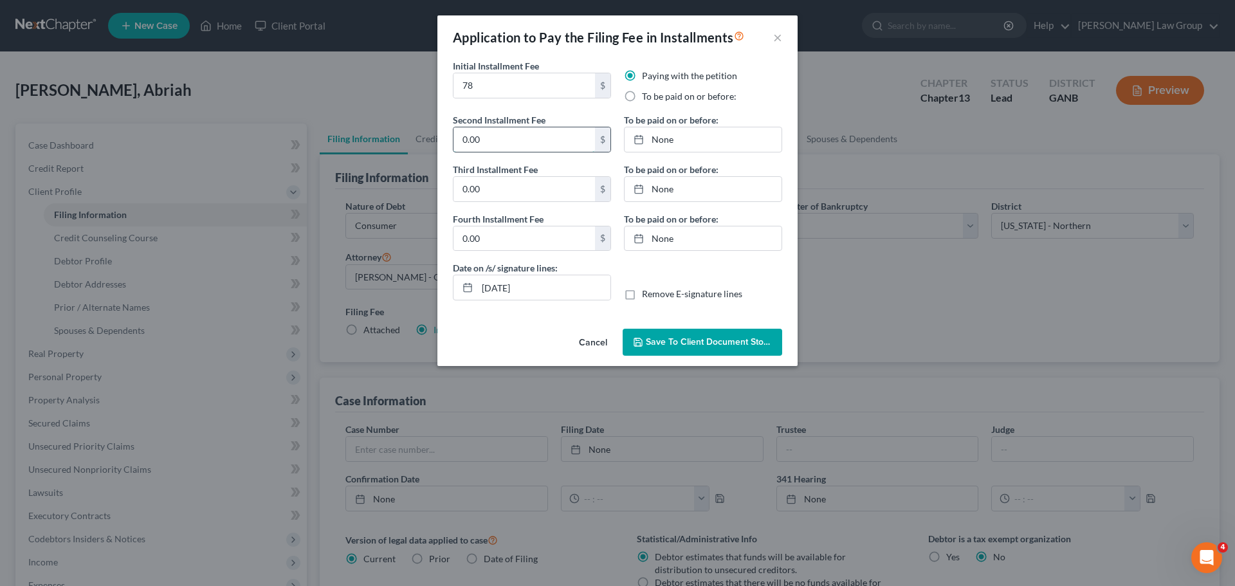
click at [506, 134] on input "0.00" at bounding box center [524, 139] width 142 height 24
drag, startPoint x: 505, startPoint y: 137, endPoint x: 412, endPoint y: 139, distance: 92.6
click at [412, 139] on div "Application to Pay the Filing Fee in Installments × Initial Installment Fee 78 …" at bounding box center [617, 293] width 1235 height 586
type input "117.50"
click at [565, 187] on input "0.00" at bounding box center [524, 189] width 142 height 24
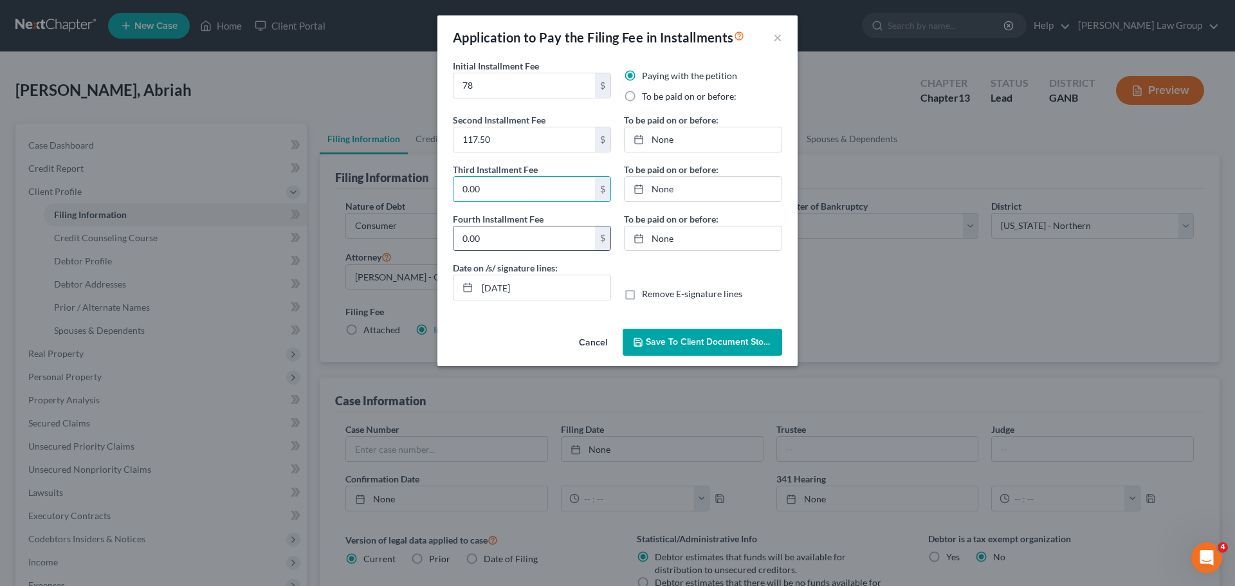
paste input "117.5"
type input "117.50"
click at [699, 335] on button "Save to Client Document Storage" at bounding box center [703, 342] width 160 height 27
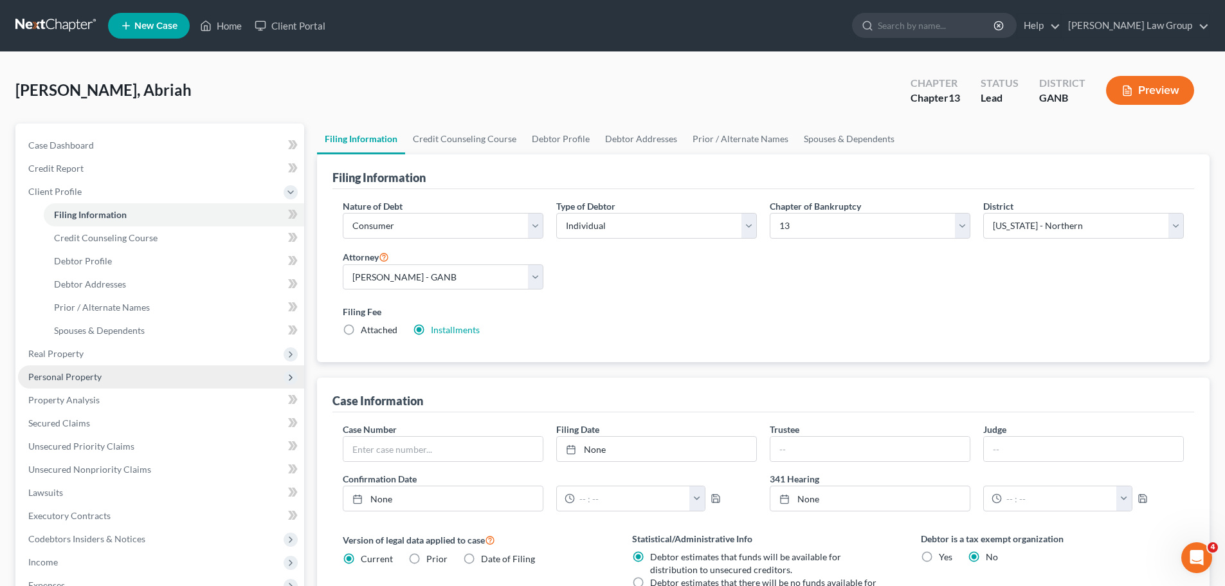
scroll to position [283, 0]
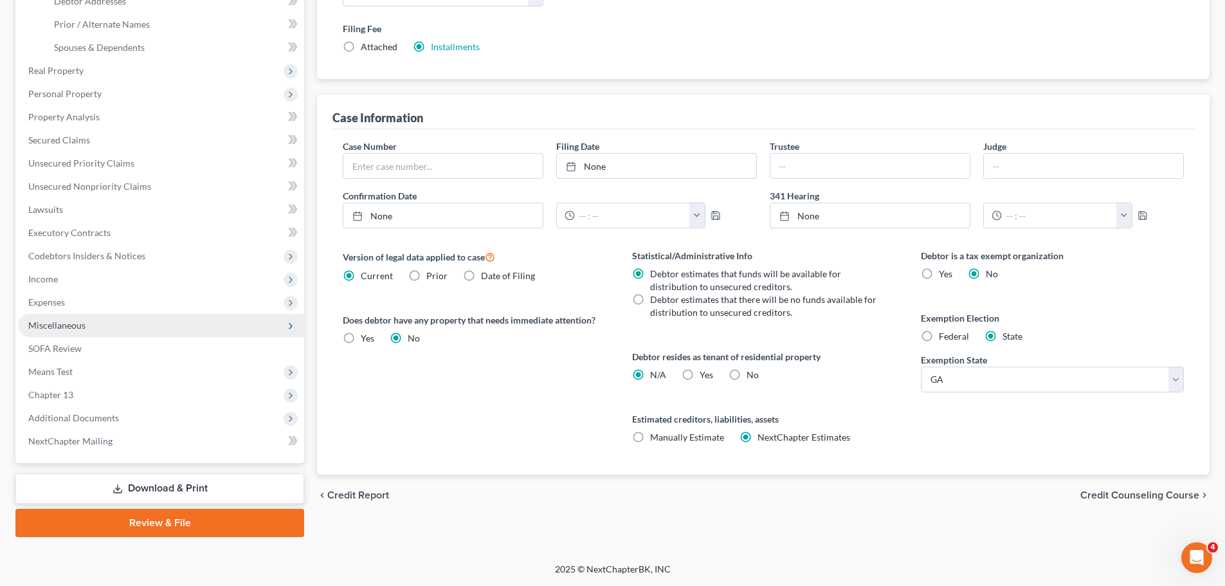
click at [99, 320] on span "Miscellaneous" at bounding box center [161, 325] width 286 height 23
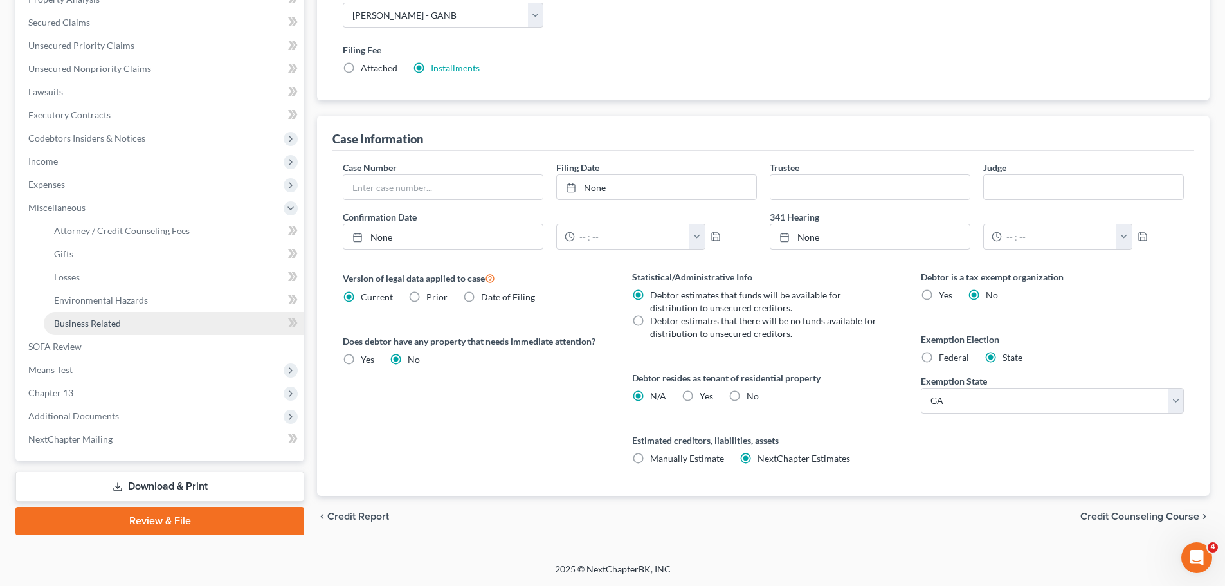
scroll to position [260, 0]
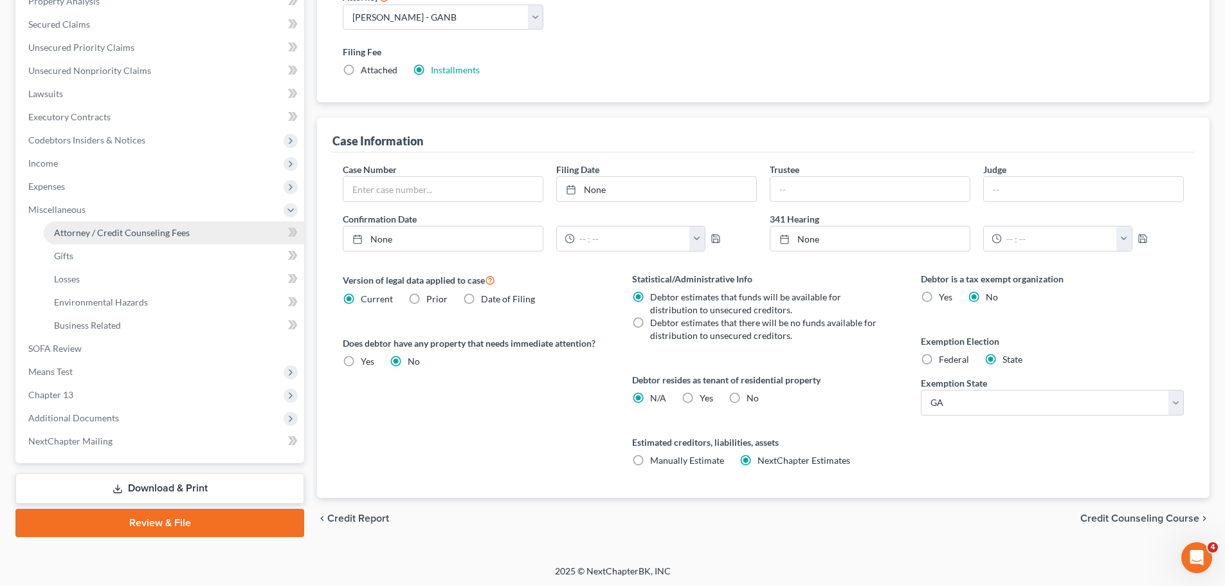
click at [223, 240] on link "Attorney / Credit Counseling Fees" at bounding box center [174, 232] width 261 height 23
select select "1"
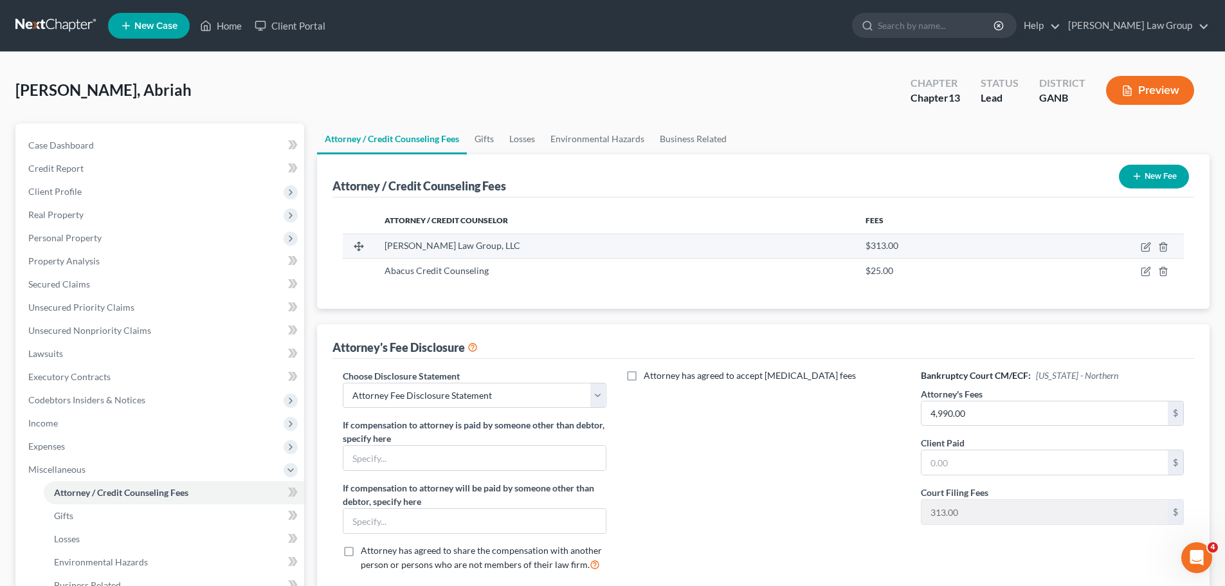
click at [1147, 252] on td at bounding box center [1102, 245] width 164 height 24
click at [1137, 239] on td at bounding box center [1102, 245] width 164 height 24
click at [1145, 248] on icon "button" at bounding box center [1147, 245] width 6 height 6
select select "10"
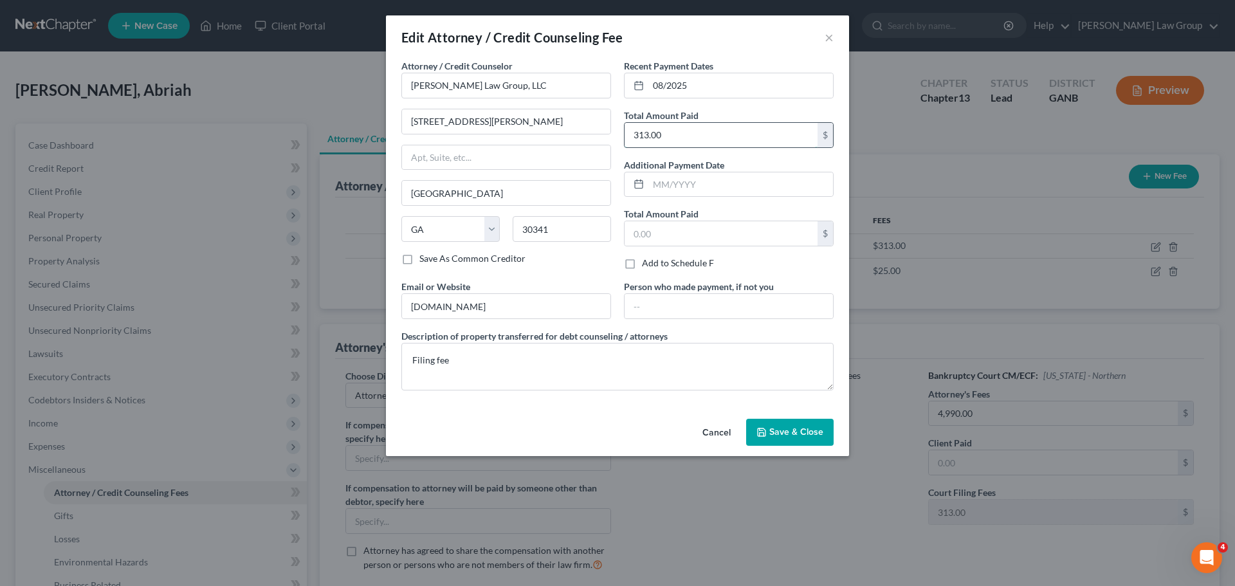
click at [711, 132] on input "313.00" at bounding box center [721, 135] width 193 height 24
type input "122"
click at [466, 369] on textarea "Filing fee" at bounding box center [617, 367] width 432 height 48
type textarea "Filing fee installment and credit report fee"
click at [780, 445] on button "Save & Close" at bounding box center [789, 432] width 87 height 27
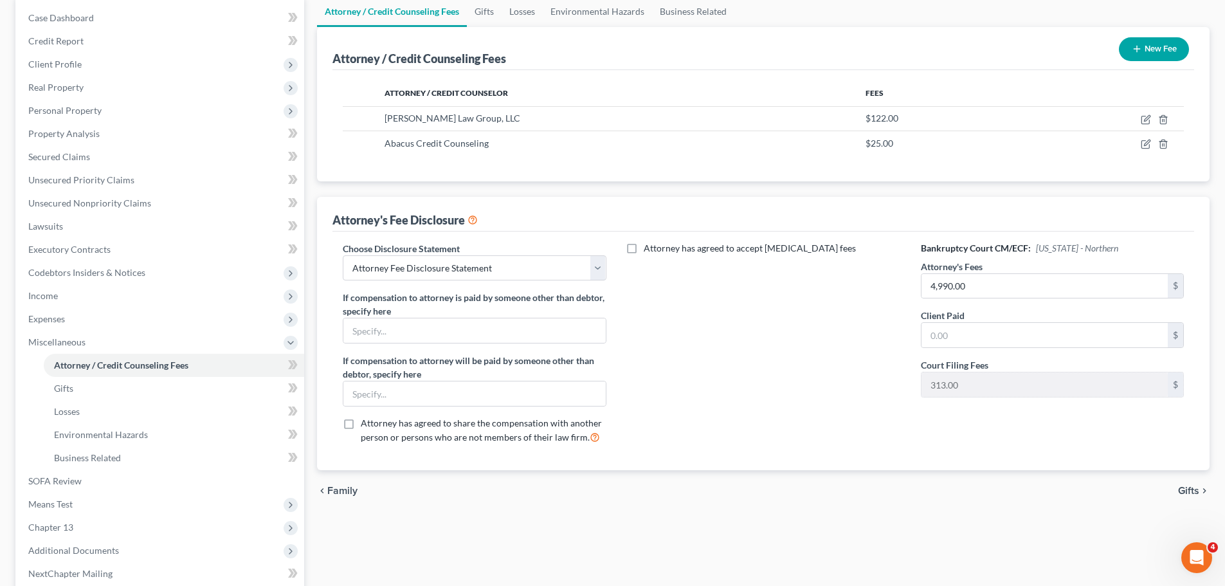
scroll to position [260, 0]
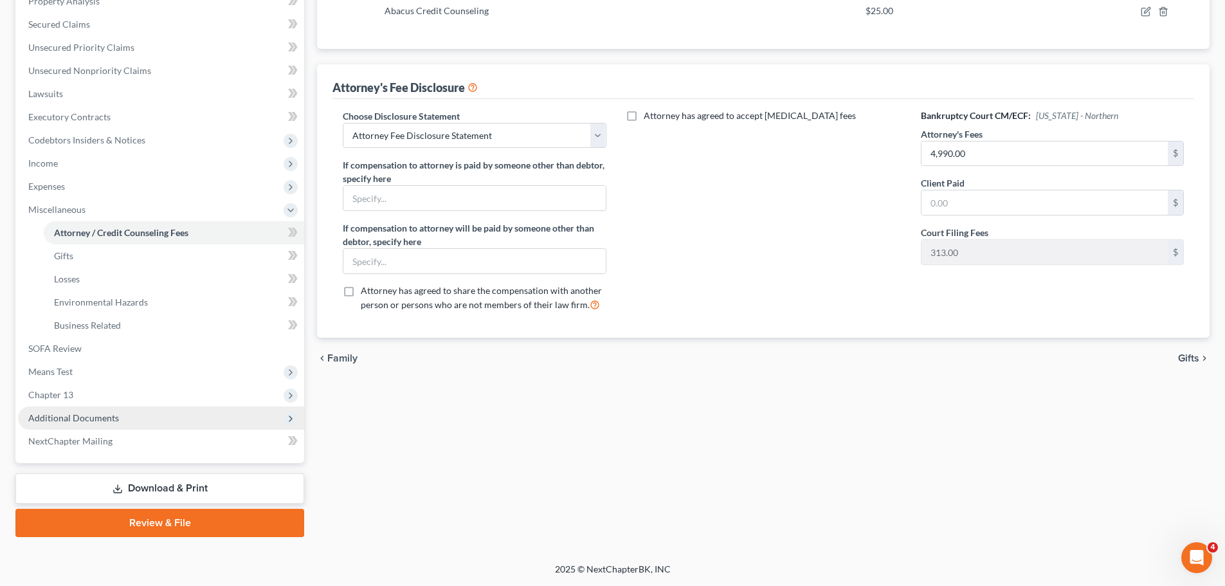
click at [164, 412] on span "Additional Documents" at bounding box center [161, 418] width 286 height 23
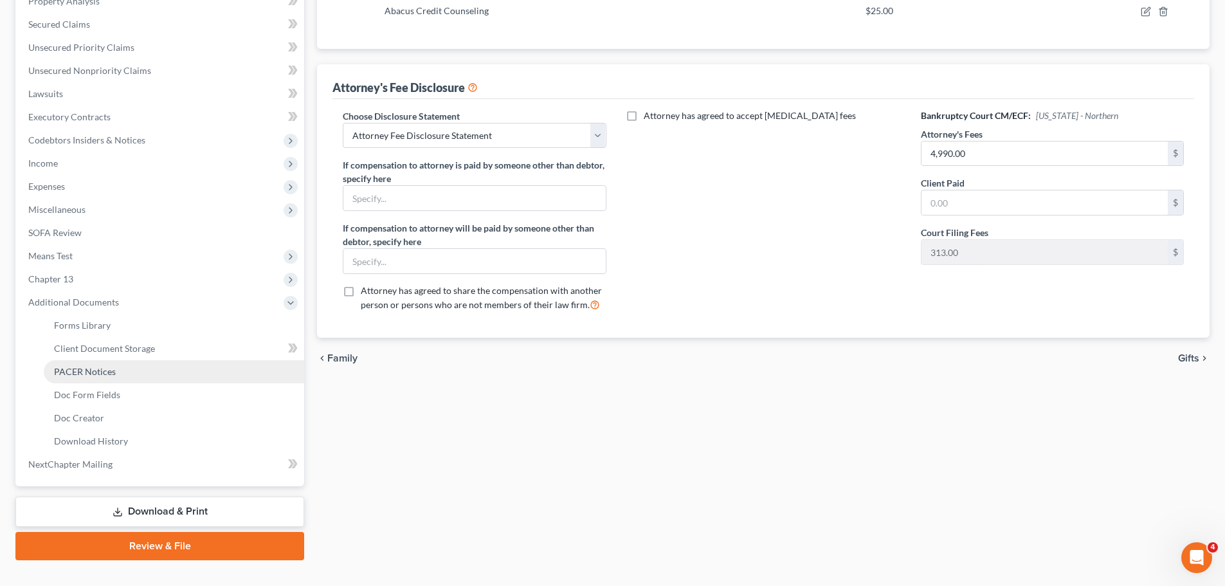
click at [206, 360] on link "PACER Notices" at bounding box center [174, 371] width 261 height 23
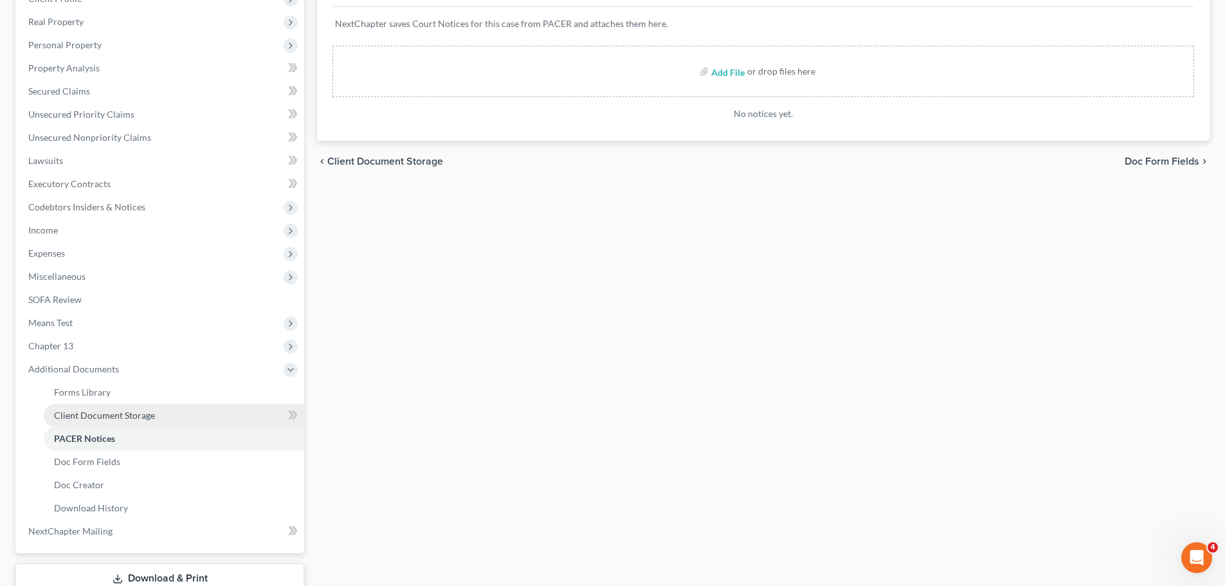
click at [180, 411] on link "Client Document Storage" at bounding box center [174, 415] width 261 height 23
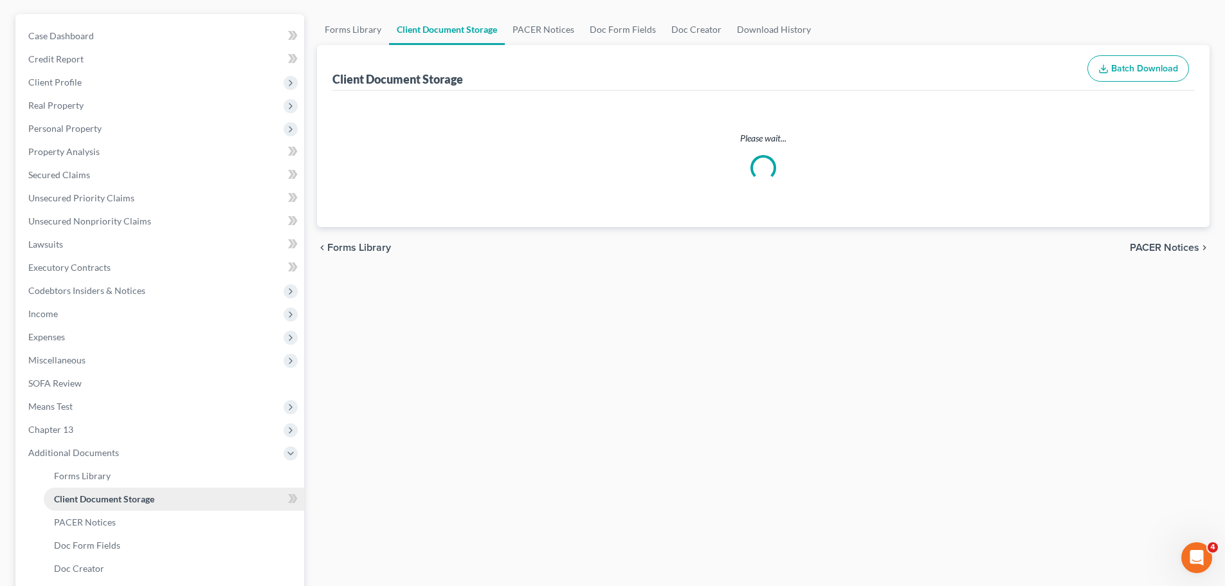
select select "0"
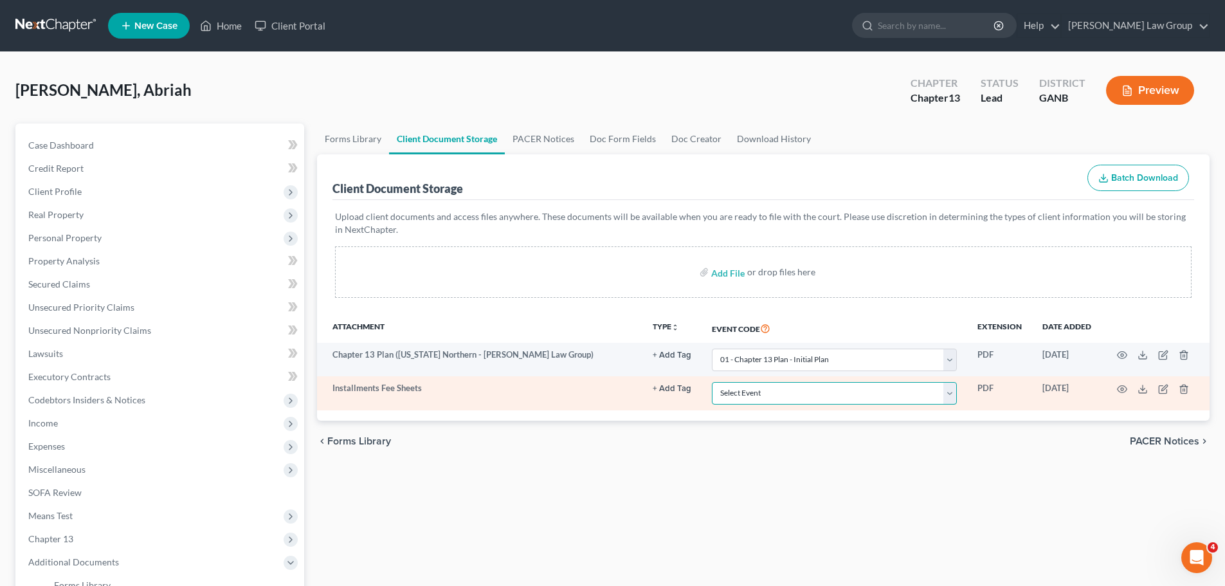
click at [746, 396] on select "Select Event 01 - Chapter 13 Plan - Initial Plan 02-Application to Pay Filing F…" at bounding box center [834, 393] width 245 height 23
select select "1"
click at [712, 382] on select "Select Event 01 - Chapter 13 Plan - Initial Plan 02-Application to Pay Filing F…" at bounding box center [834, 393] width 245 height 23
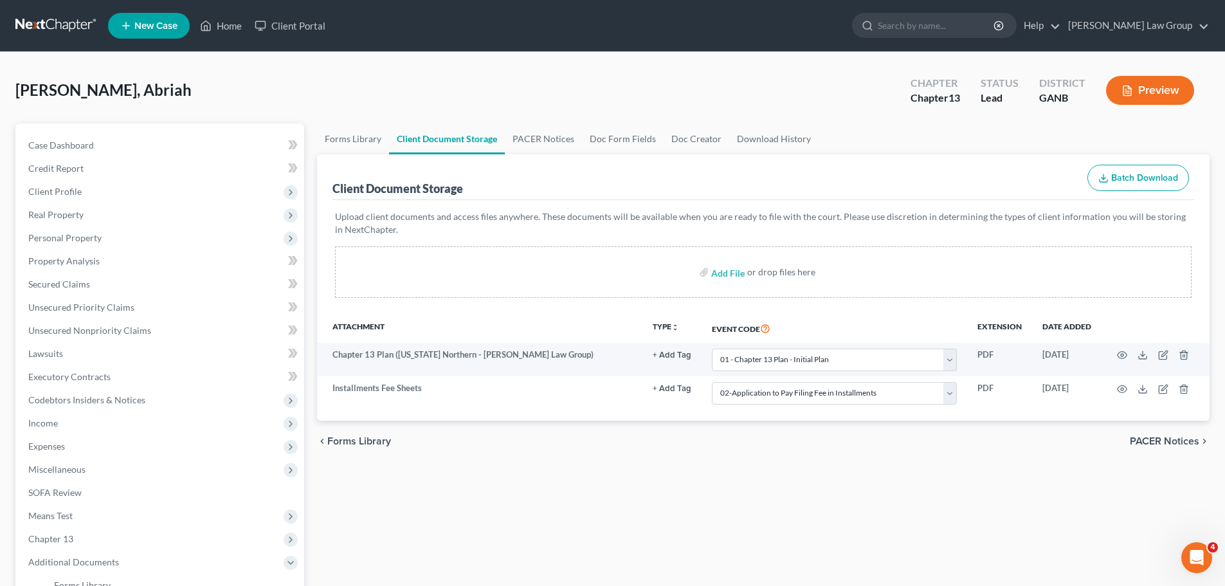
drag, startPoint x: 818, startPoint y: 492, endPoint x: 775, endPoint y: 494, distance: 43.1
click at [818, 492] on div "Forms Library Client Document Storage PACER Notices Doc Form Fields Doc Creator…" at bounding box center [764, 471] width 906 height 697
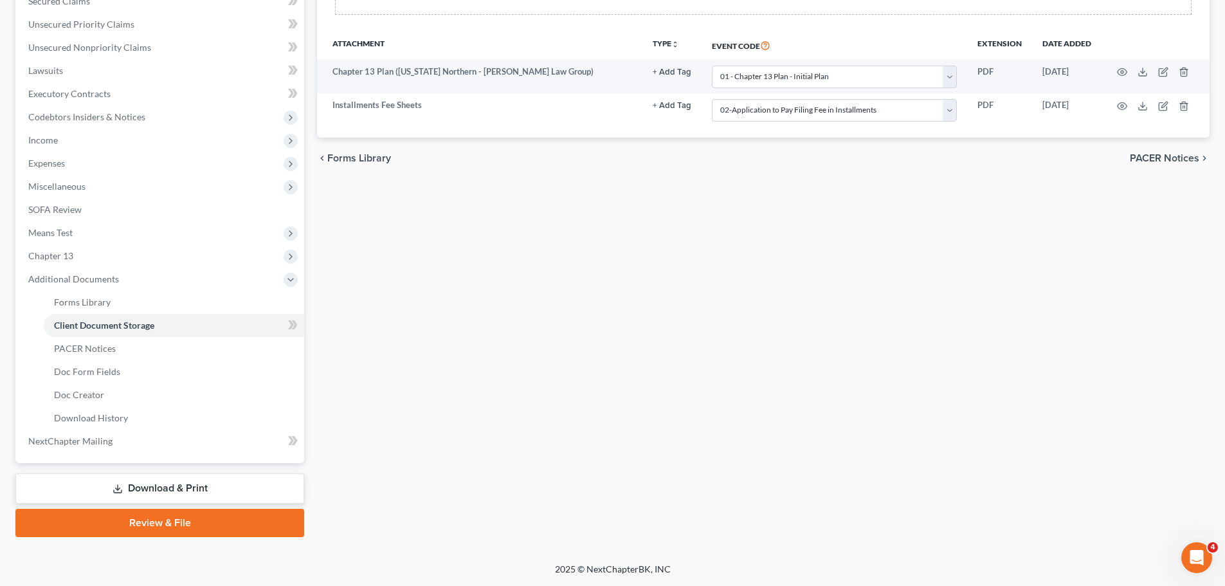
click at [165, 489] on link "Download & Print" at bounding box center [159, 488] width 289 height 30
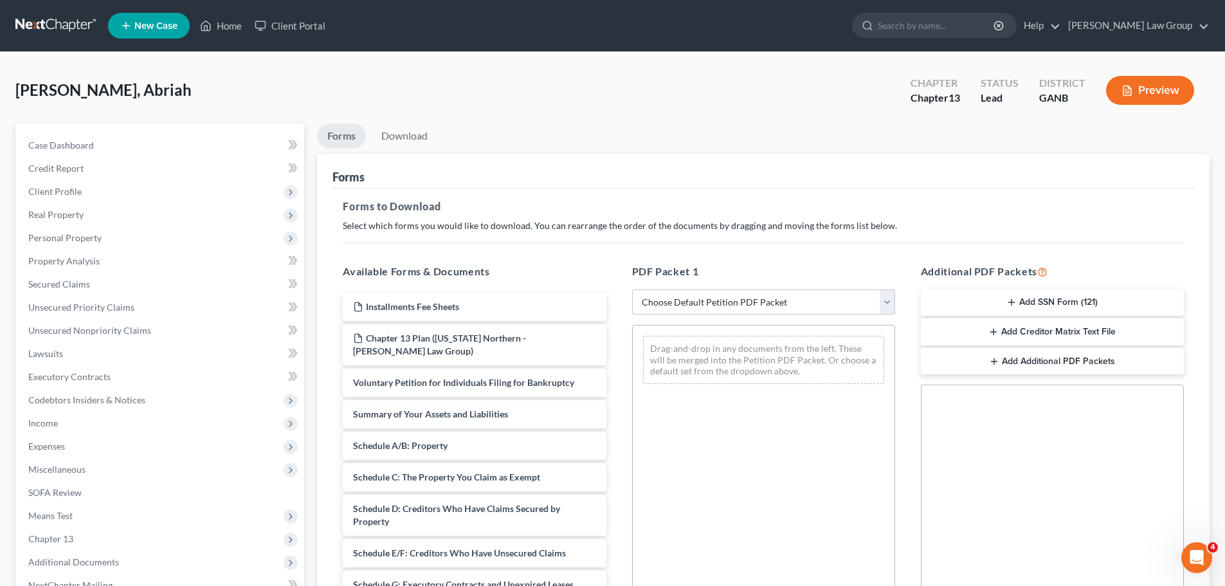
click at [702, 302] on select "Choose Default Petition PDF Packet Complete Bankruptcy Petition (all forms and …" at bounding box center [763, 302] width 263 height 26
select select "0"
click at [632, 289] on select "Choose Default Petition PDF Packet Complete Bankruptcy Petition (all forms and …" at bounding box center [763, 302] width 263 height 26
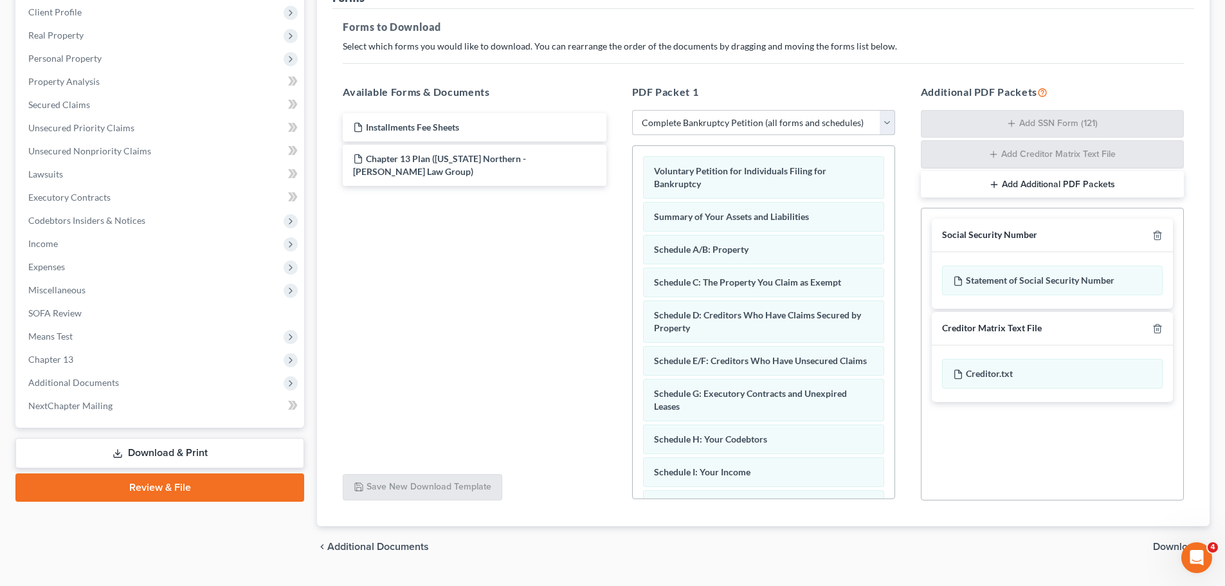
scroll to position [210, 0]
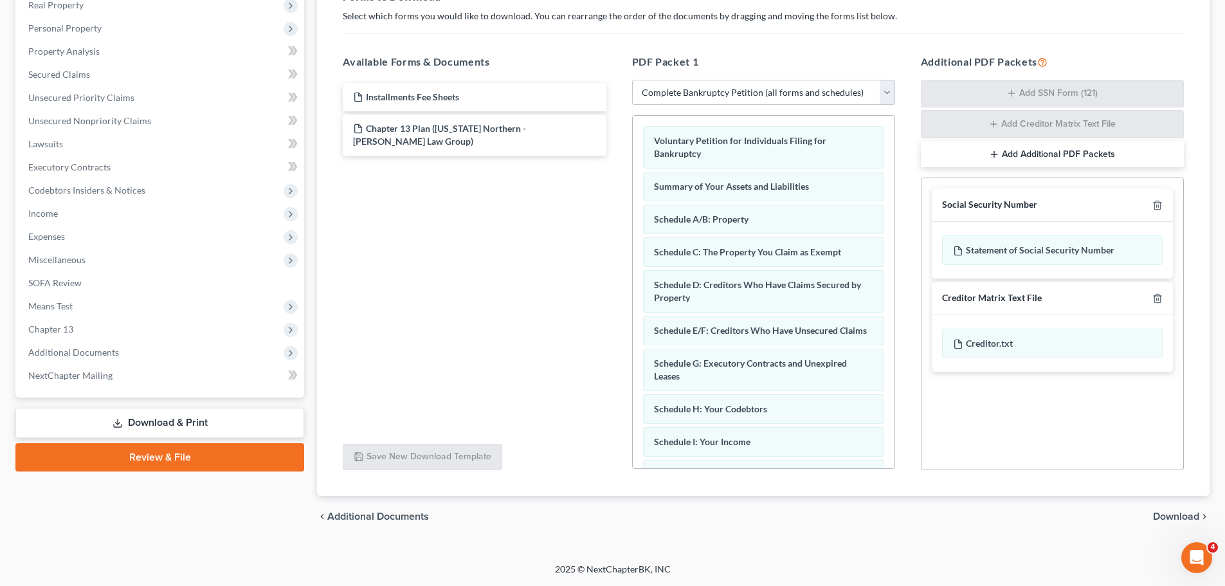
click at [183, 451] on link "Review & File" at bounding box center [159, 457] width 289 height 28
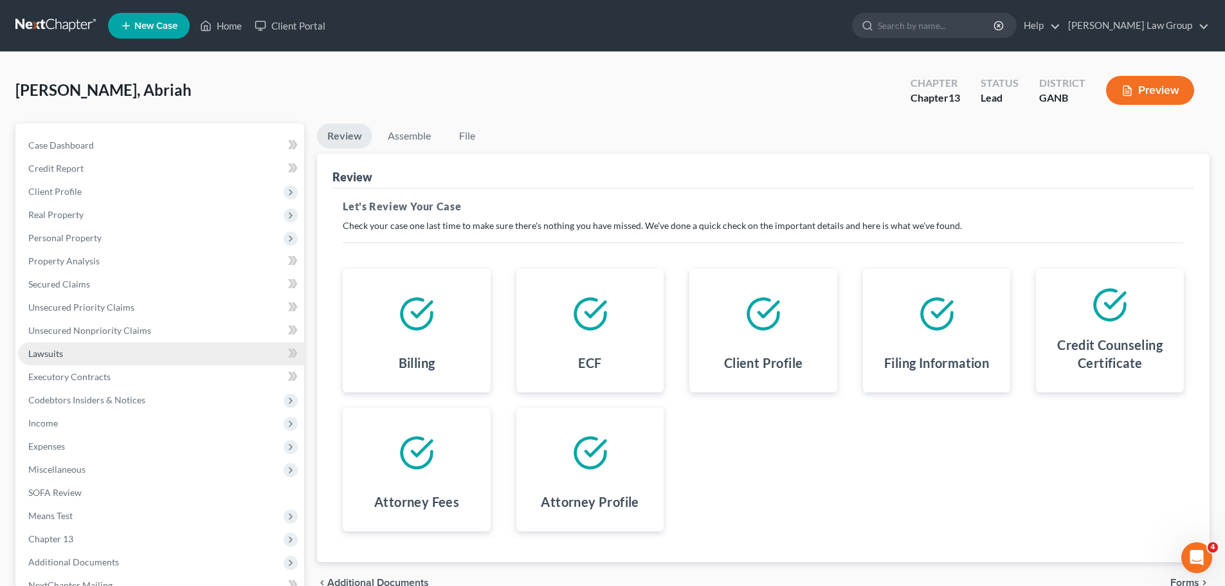
click at [77, 349] on link "Lawsuits" at bounding box center [161, 353] width 286 height 23
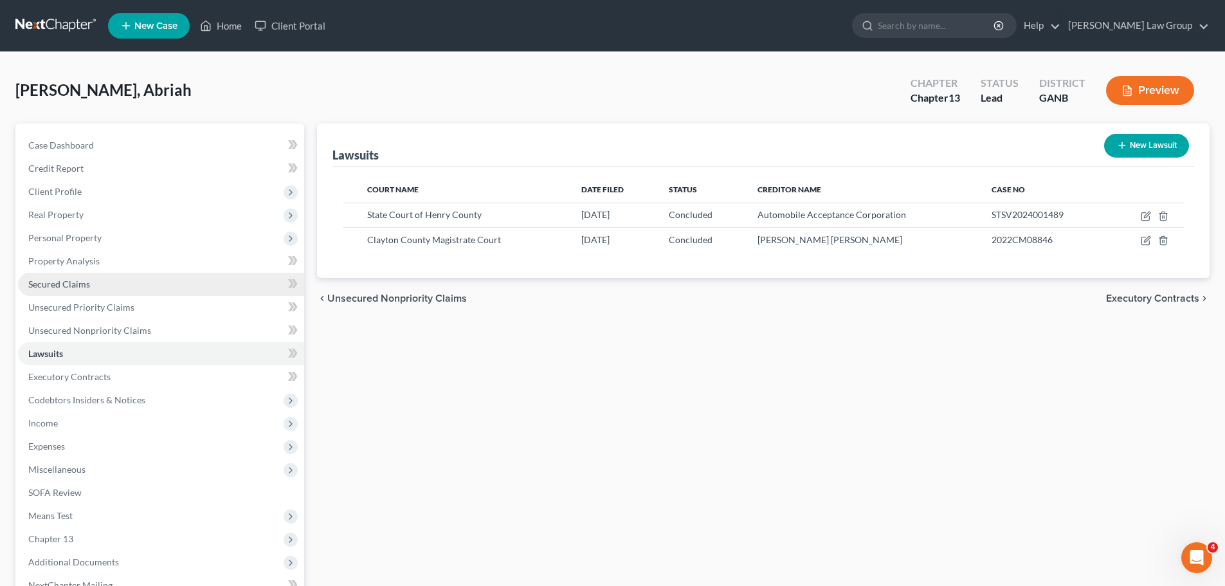
click at [96, 280] on link "Secured Claims" at bounding box center [161, 284] width 286 height 23
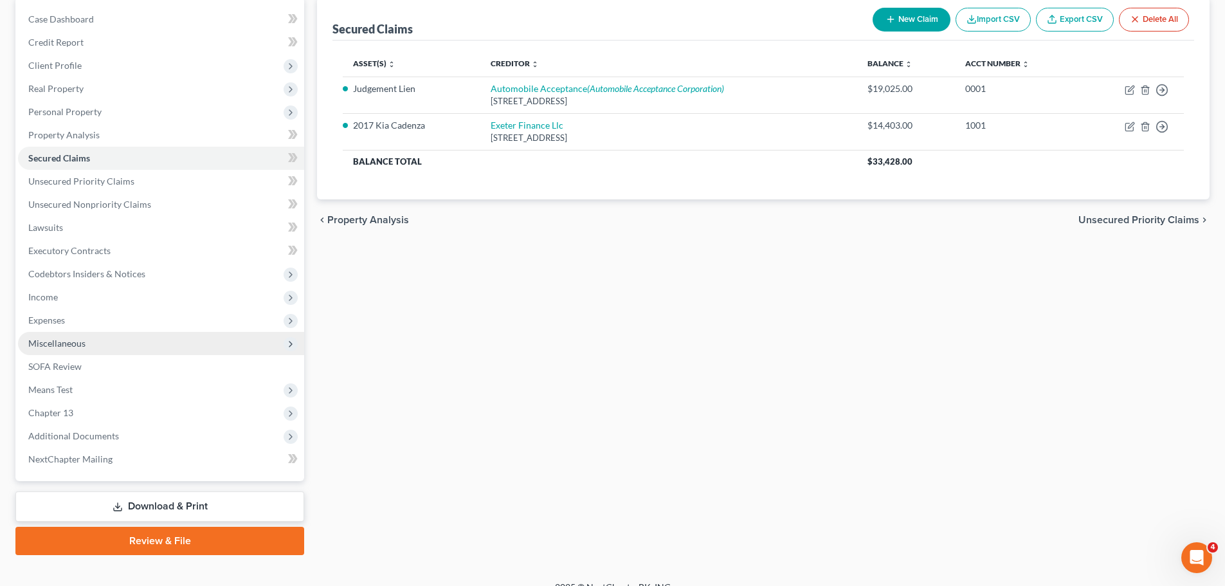
scroll to position [144, 0]
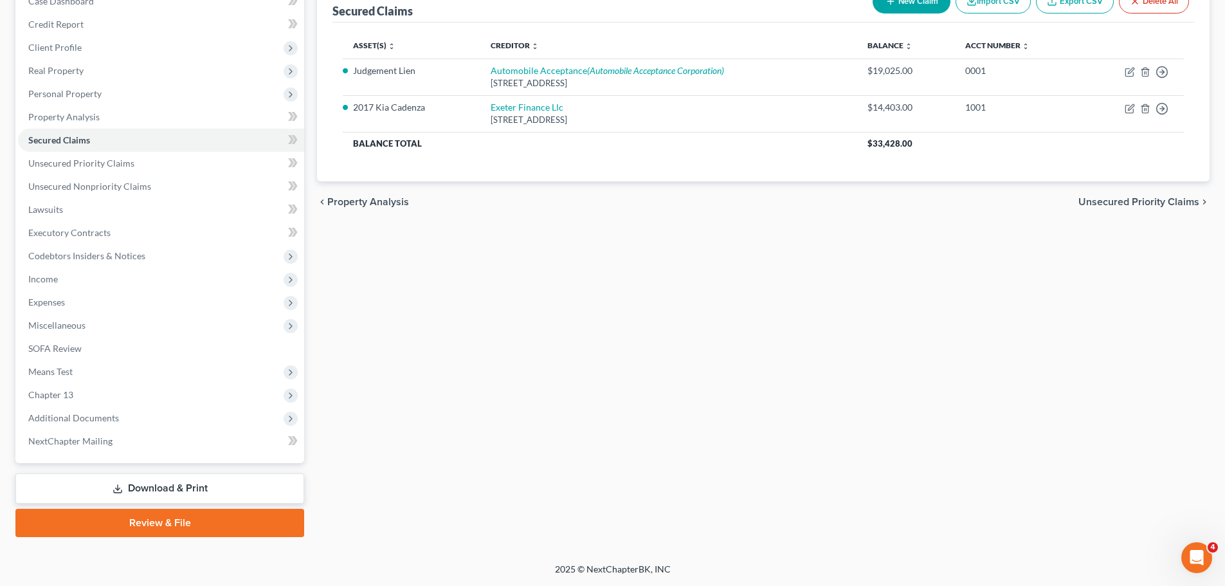
click at [144, 517] on link "Review & File" at bounding box center [159, 523] width 289 height 28
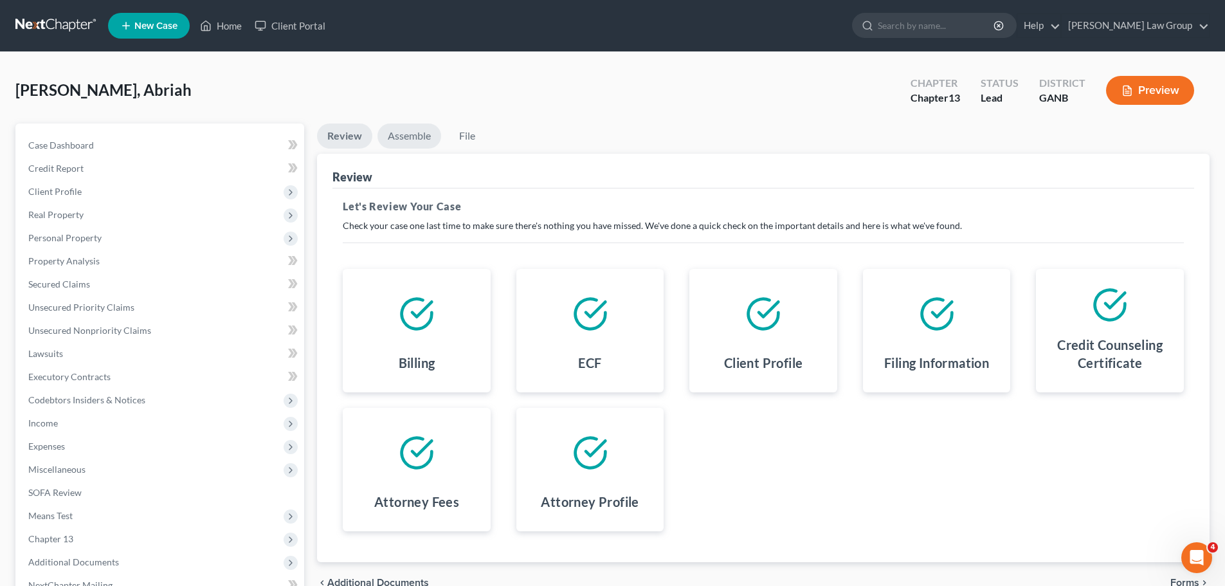
click at [412, 142] on link "Assemble" at bounding box center [410, 135] width 64 height 25
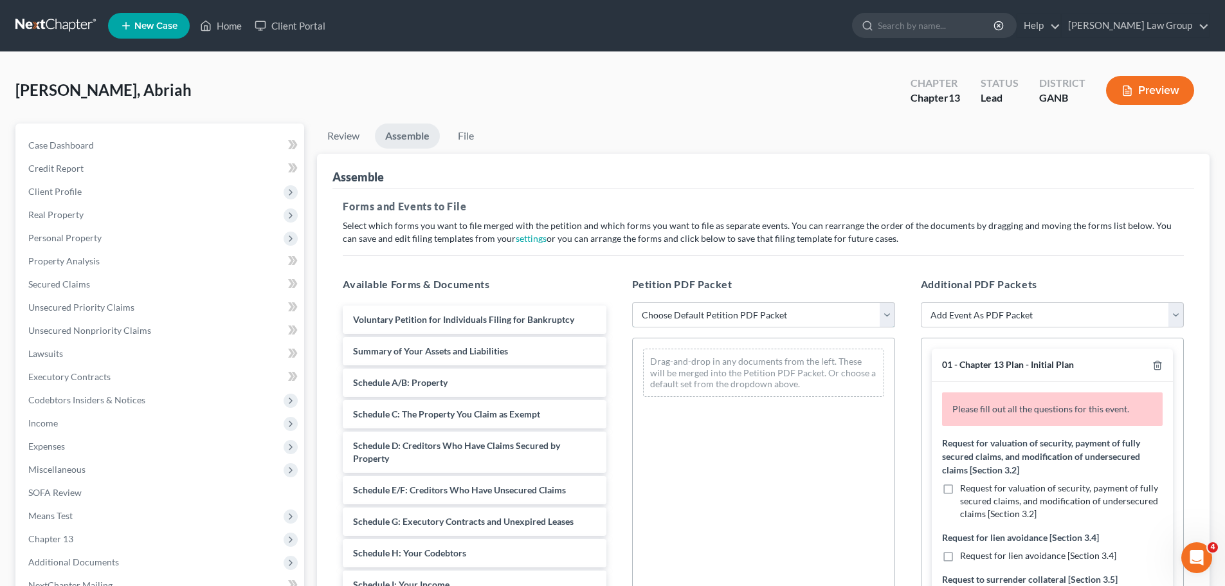
click at [756, 314] on select "Choose Default Petition PDF Packet Complete Bankruptcy Petition (all forms and …" at bounding box center [763, 315] width 263 height 26
select select "0"
click at [632, 302] on select "Choose Default Petition PDF Packet Complete Bankruptcy Petition (all forms and …" at bounding box center [763, 315] width 263 height 26
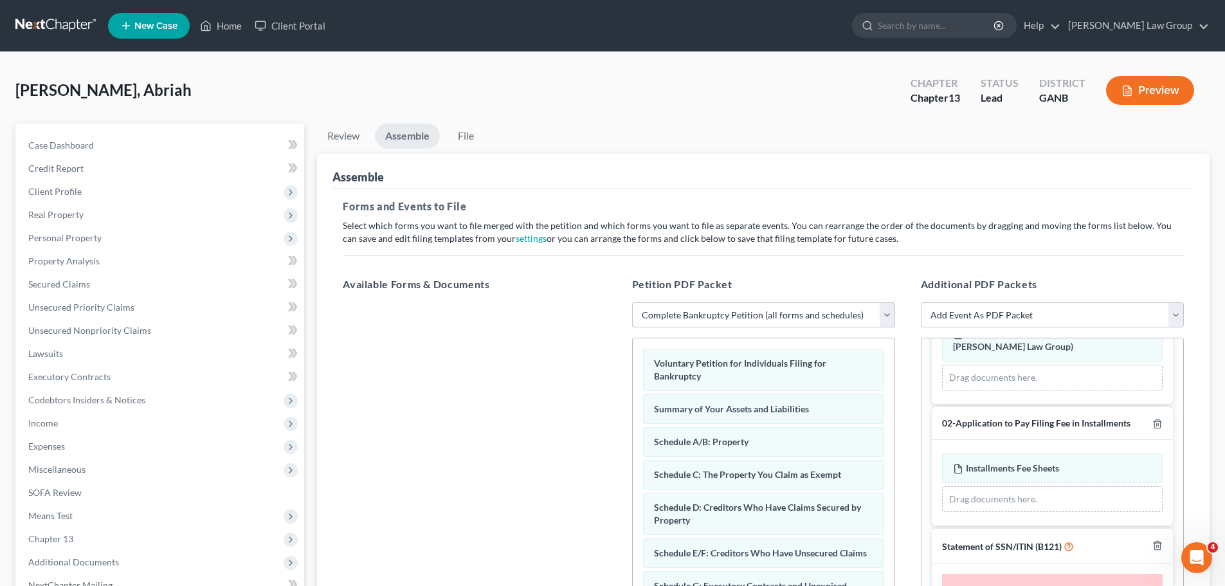
scroll to position [322, 0]
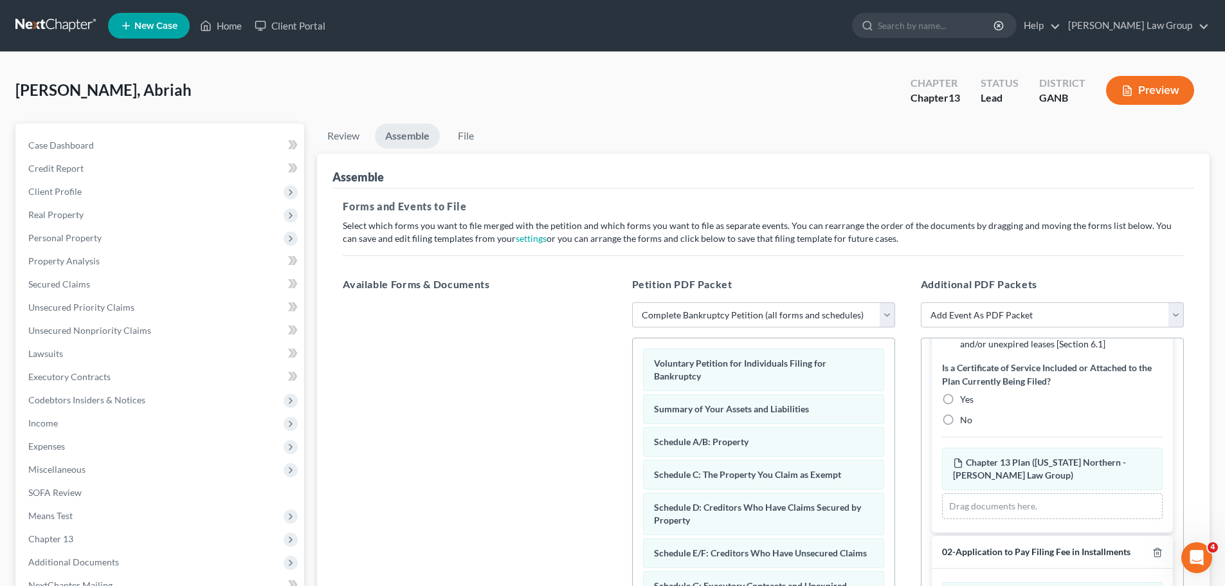
click at [960, 425] on label "No" at bounding box center [966, 420] width 12 height 13
click at [965, 422] on input "No" at bounding box center [969, 418] width 8 height 8
radio input "true"
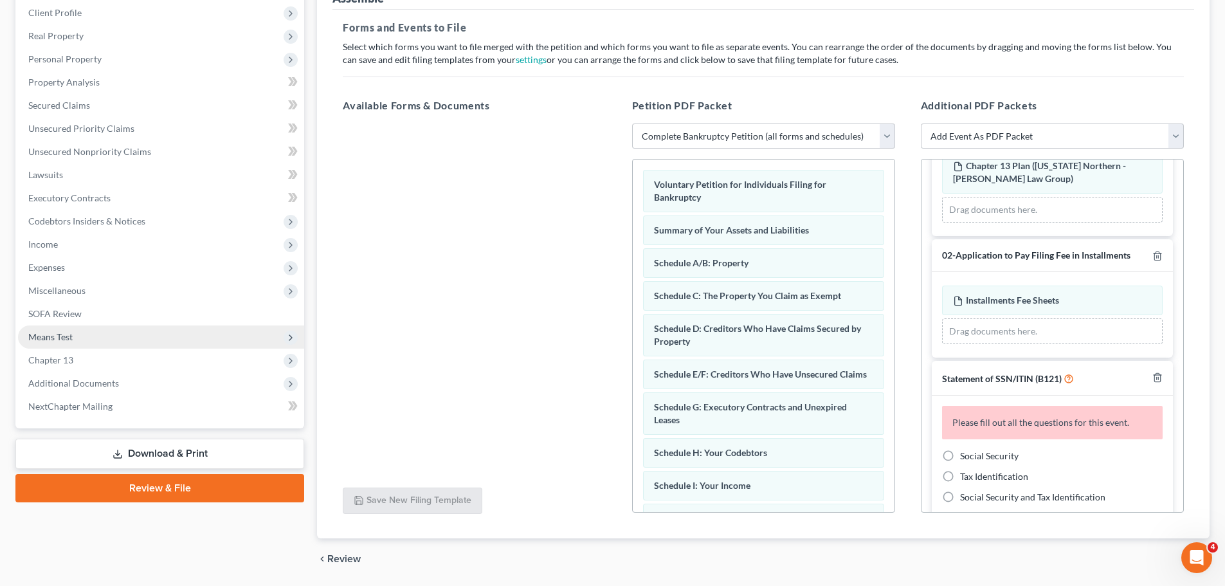
scroll to position [221, 0]
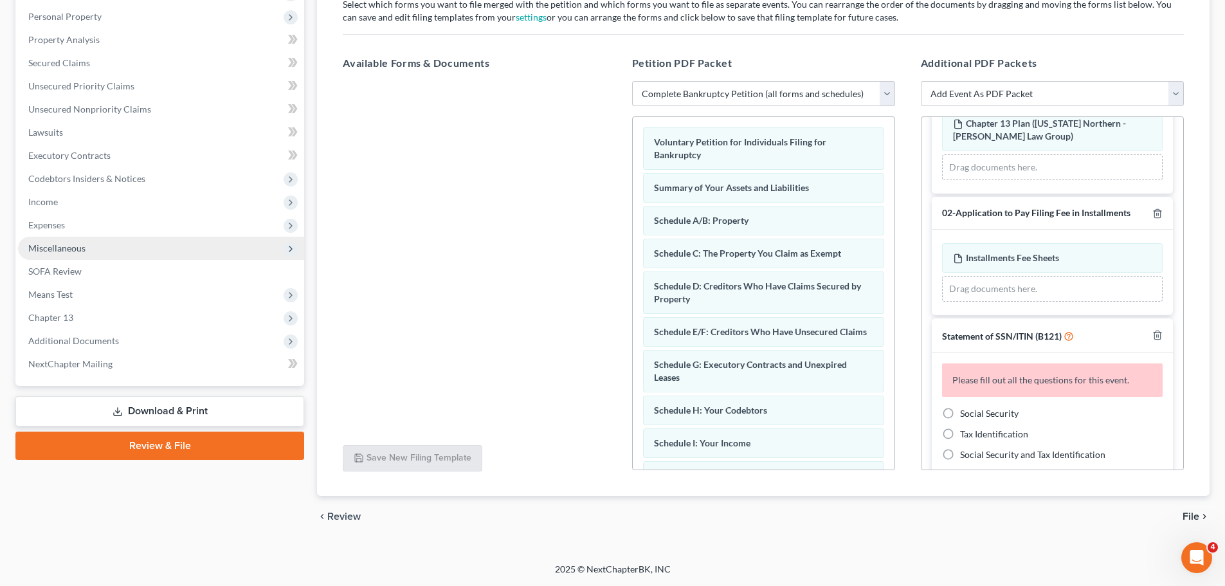
click at [102, 244] on span "Miscellaneous" at bounding box center [161, 248] width 286 height 23
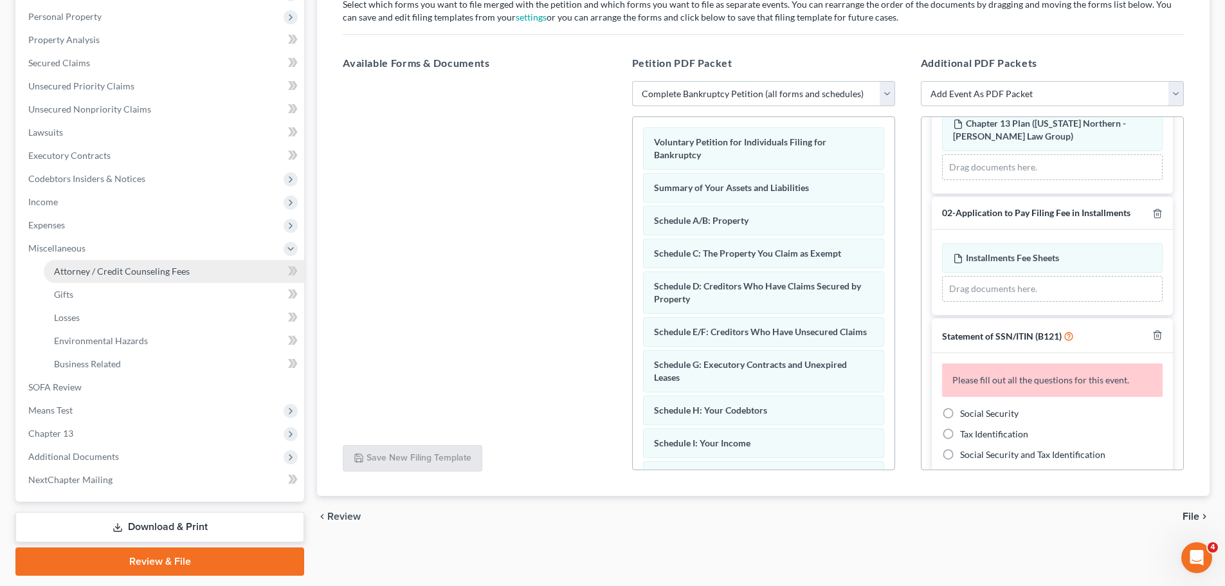
click at [134, 266] on span "Attorney / Credit Counseling Fees" at bounding box center [122, 271] width 136 height 11
select select "1"
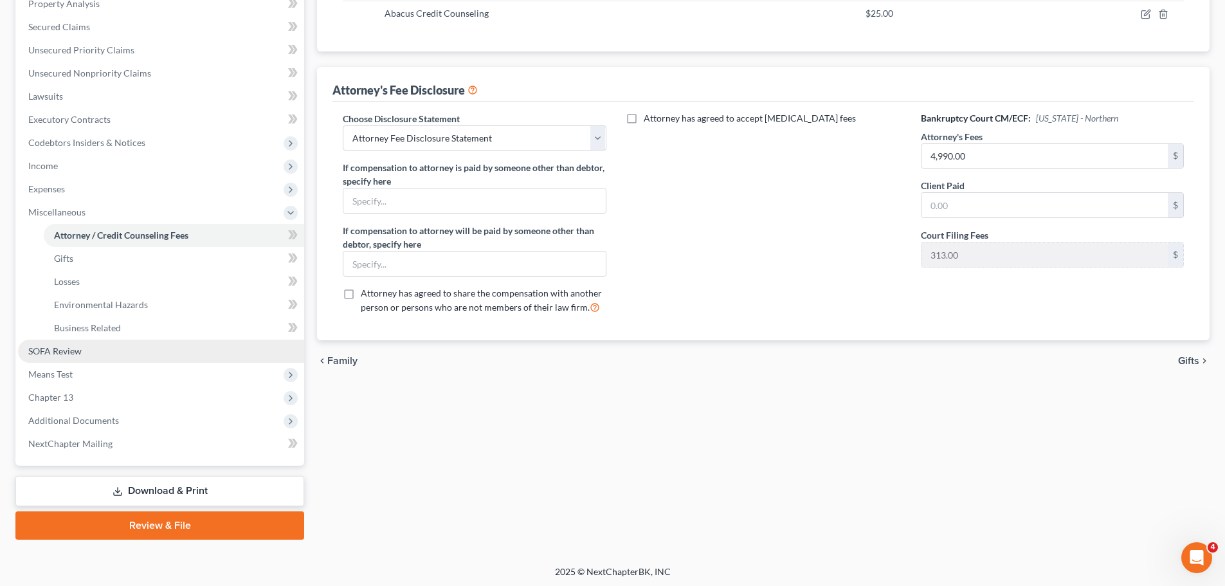
scroll to position [260, 0]
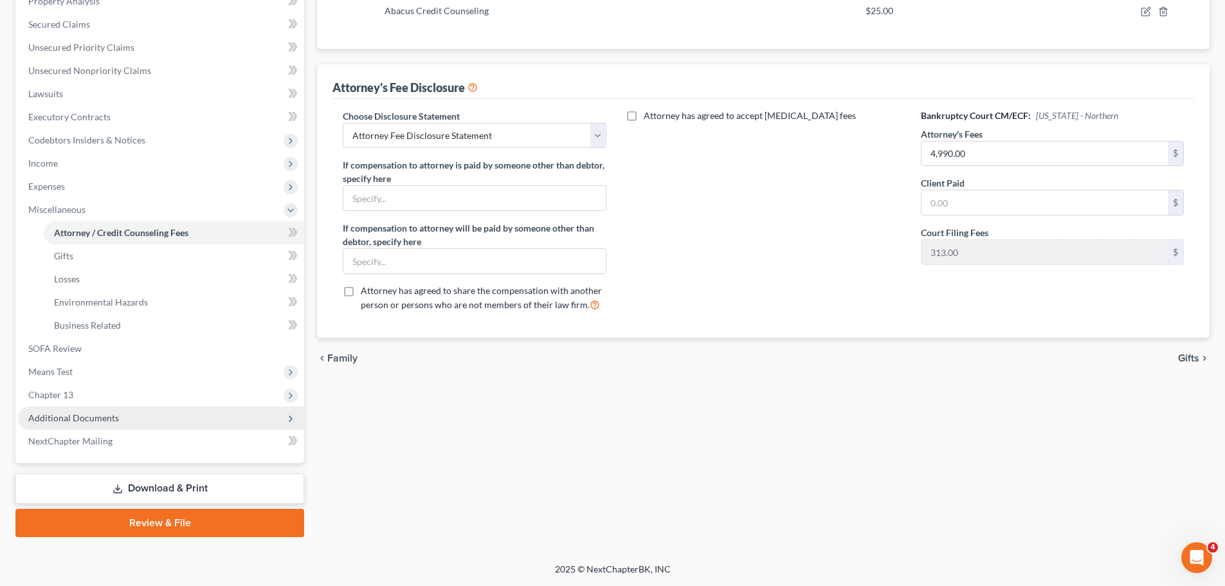
click at [114, 421] on span "Additional Documents" at bounding box center [73, 417] width 91 height 11
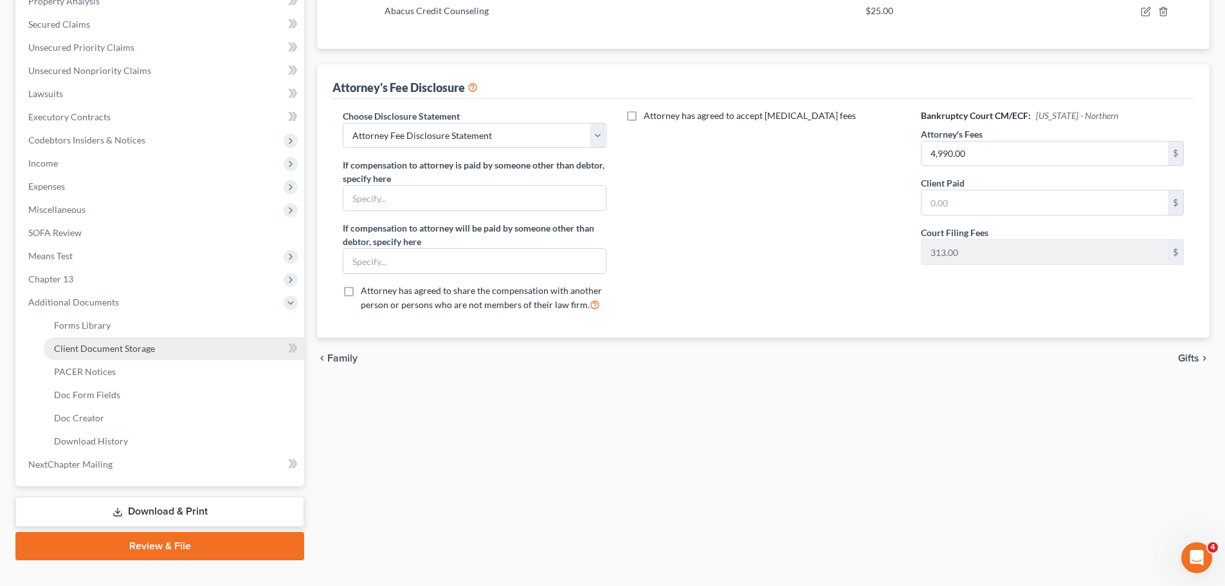
click at [155, 352] on link "Client Document Storage" at bounding box center [174, 348] width 261 height 23
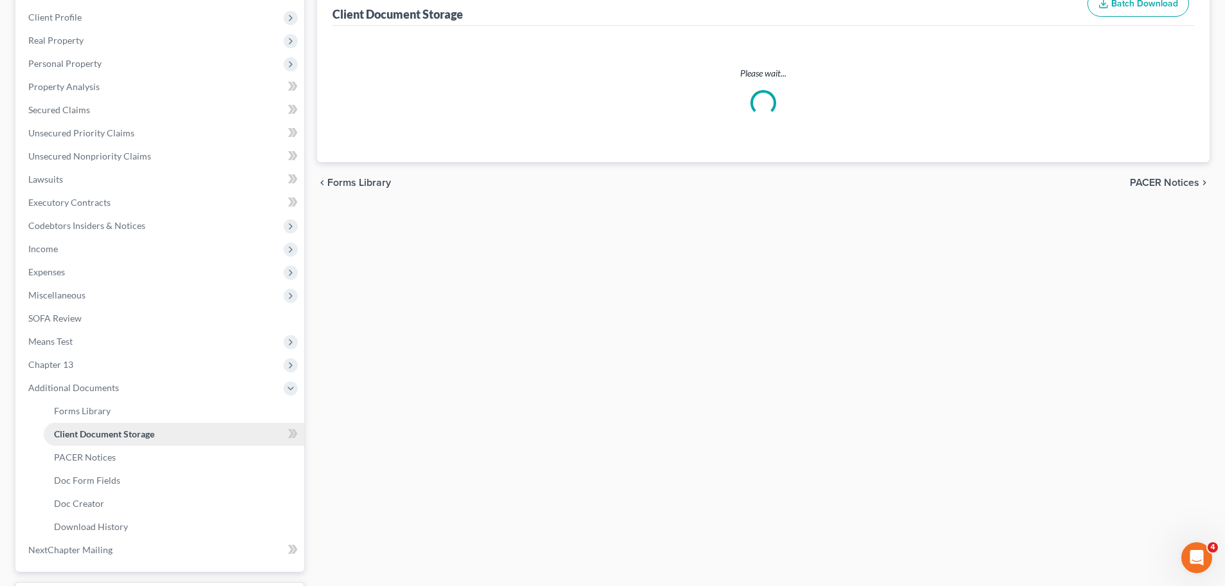
select select "0"
select select "1"
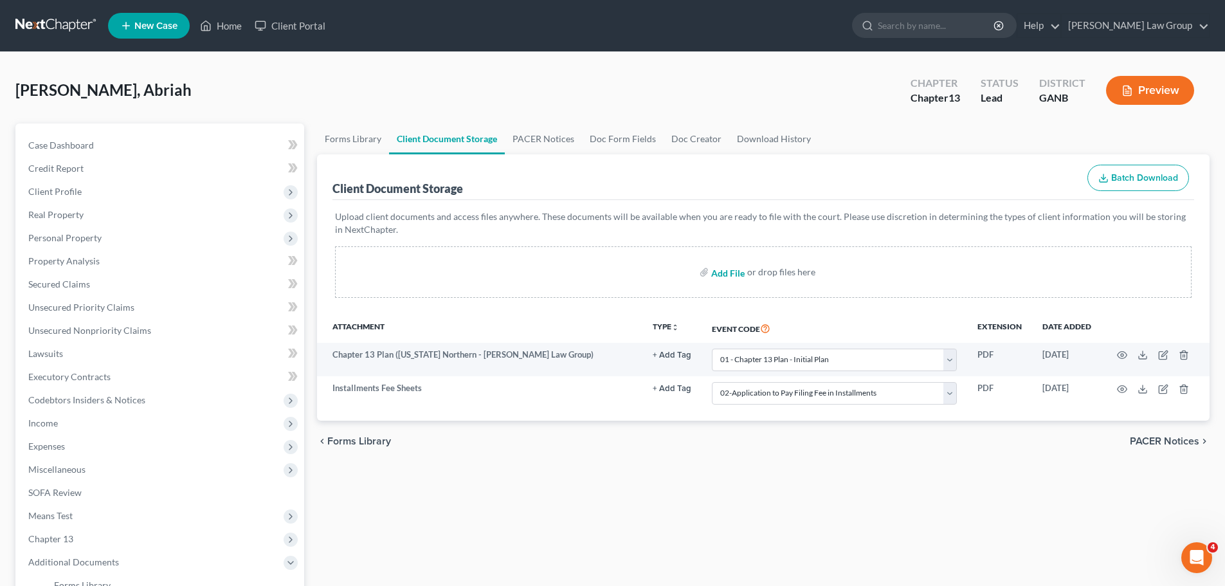
click at [729, 276] on input "file" at bounding box center [726, 272] width 31 height 23
click at [241, 25] on link "Home" at bounding box center [221, 25] width 55 height 23
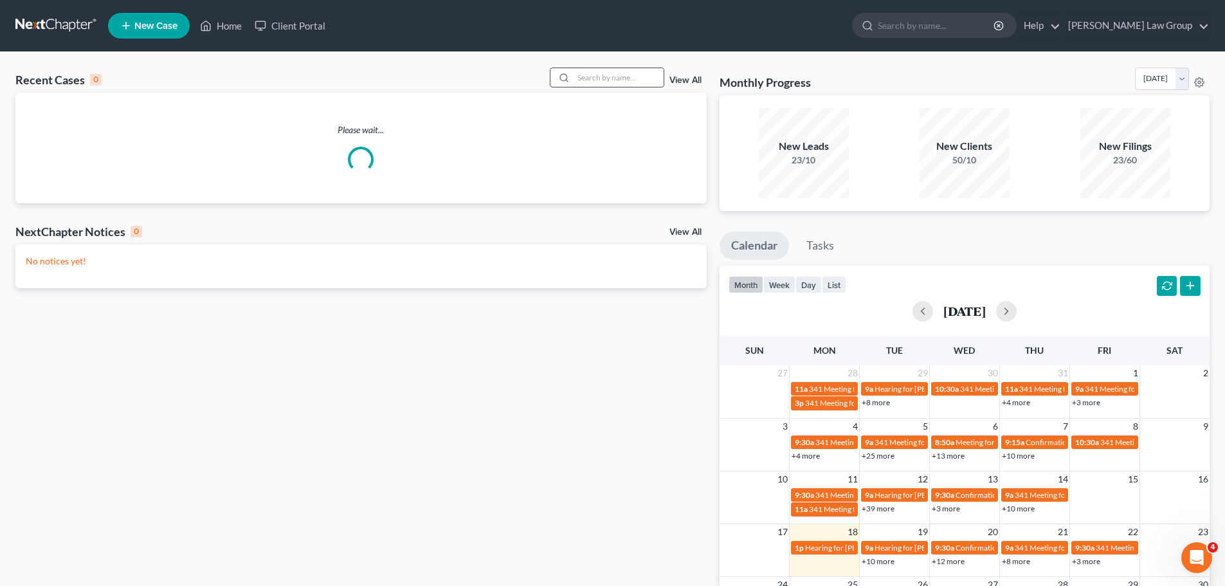
click at [638, 71] on input "search" at bounding box center [619, 77] width 90 height 19
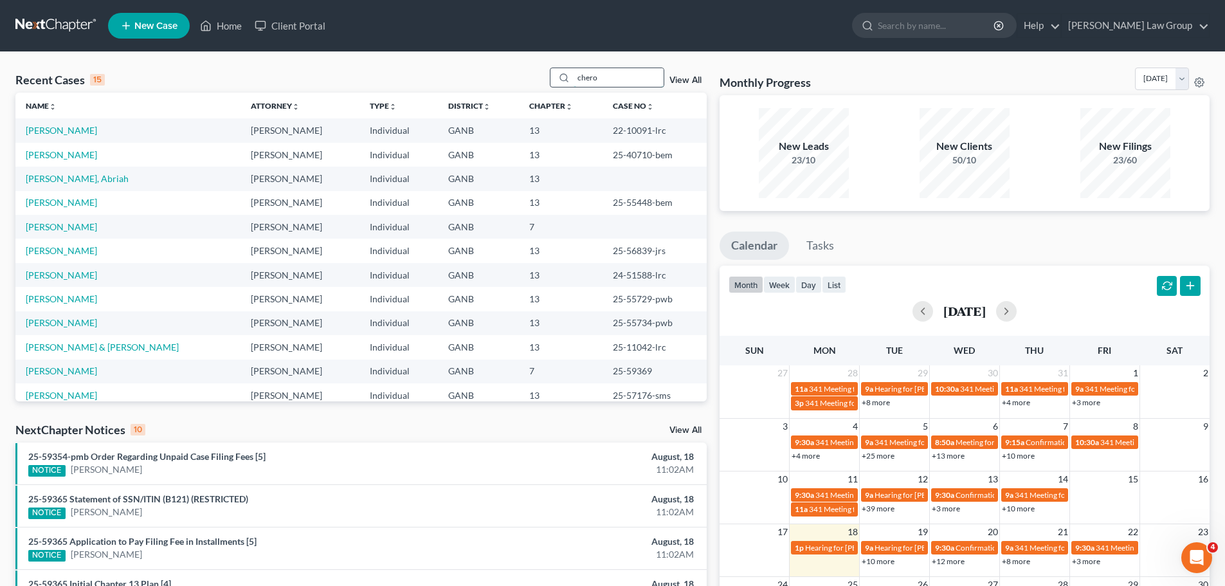
type input "chero"
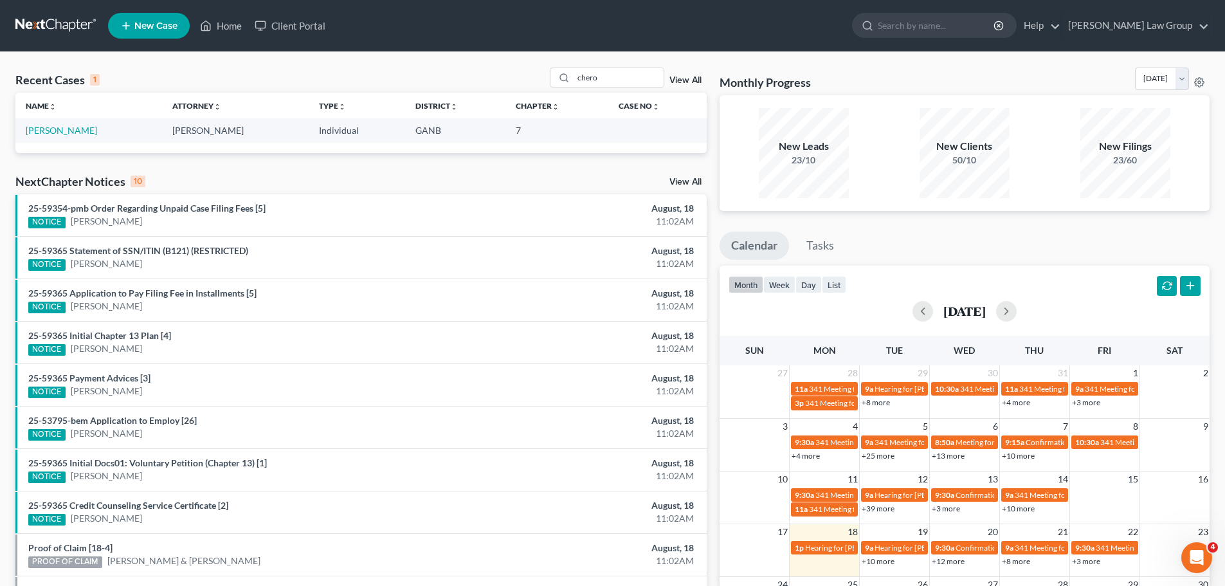
click at [22, 131] on td "[PERSON_NAME]" at bounding box center [88, 130] width 147 height 24
click at [40, 135] on link "[PERSON_NAME]" at bounding box center [61, 130] width 71 height 11
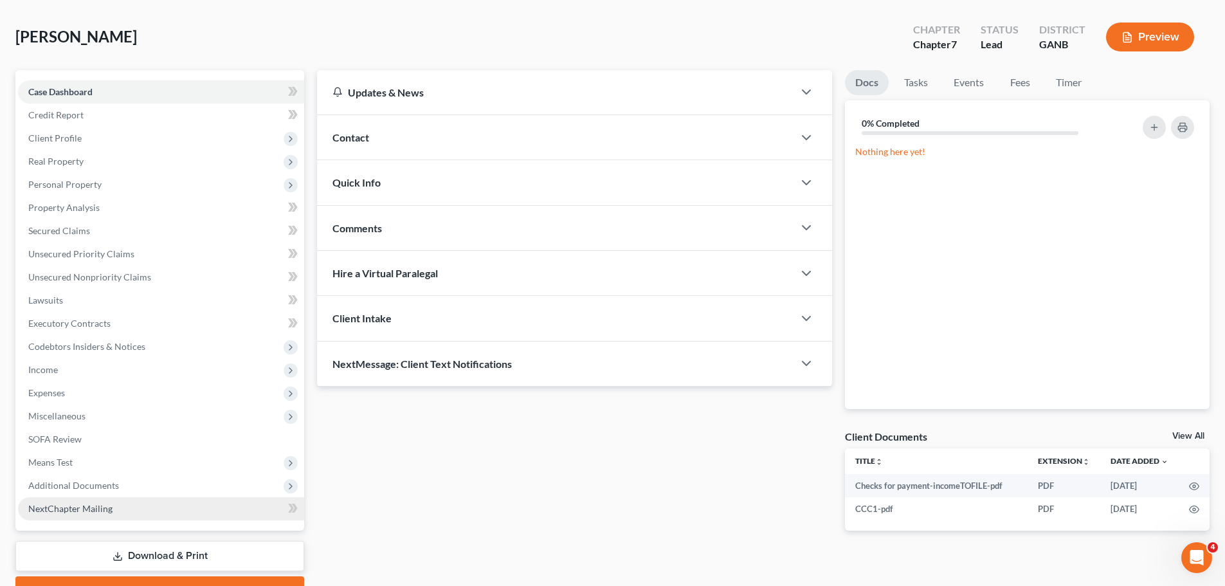
scroll to position [121, 0]
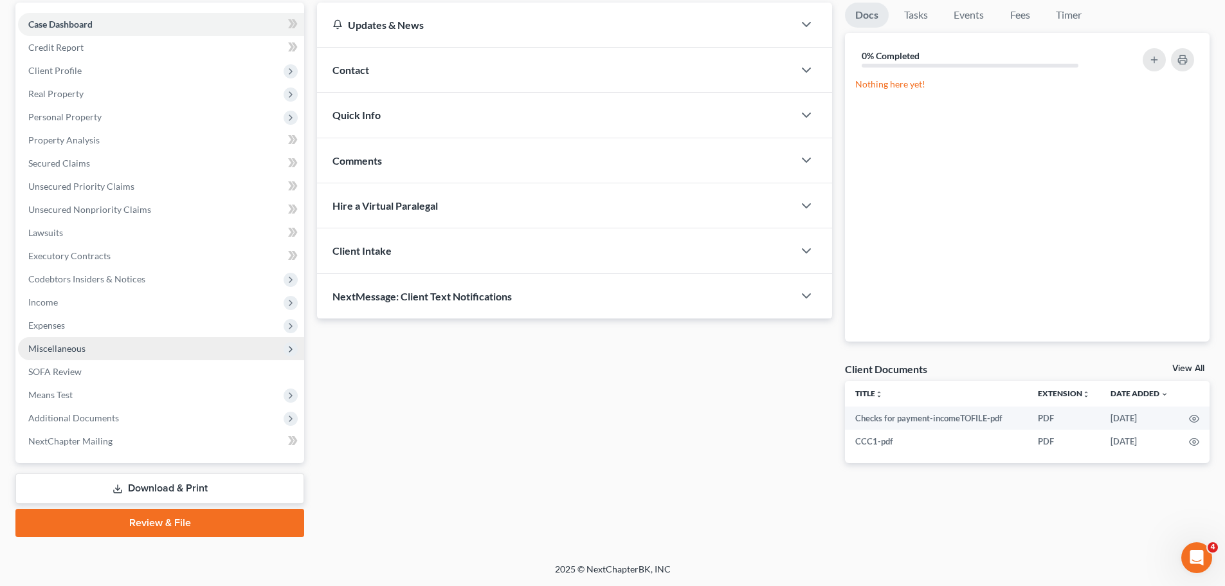
click at [115, 353] on span "Miscellaneous" at bounding box center [161, 348] width 286 height 23
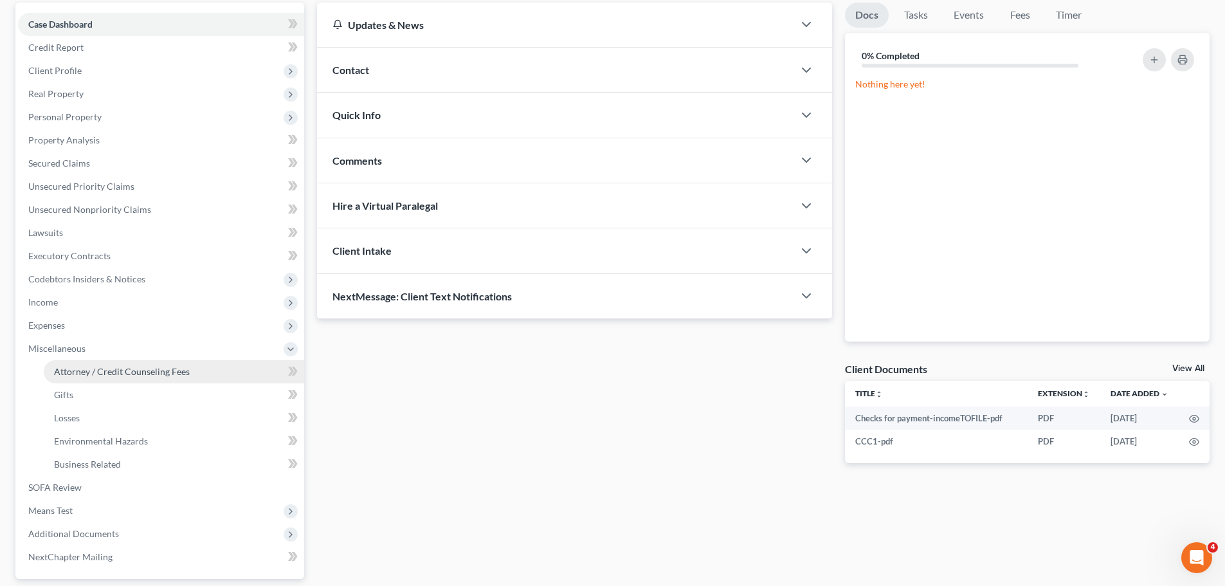
click at [166, 379] on link "Attorney / Credit Counseling Fees" at bounding box center [174, 371] width 261 height 23
select select "0"
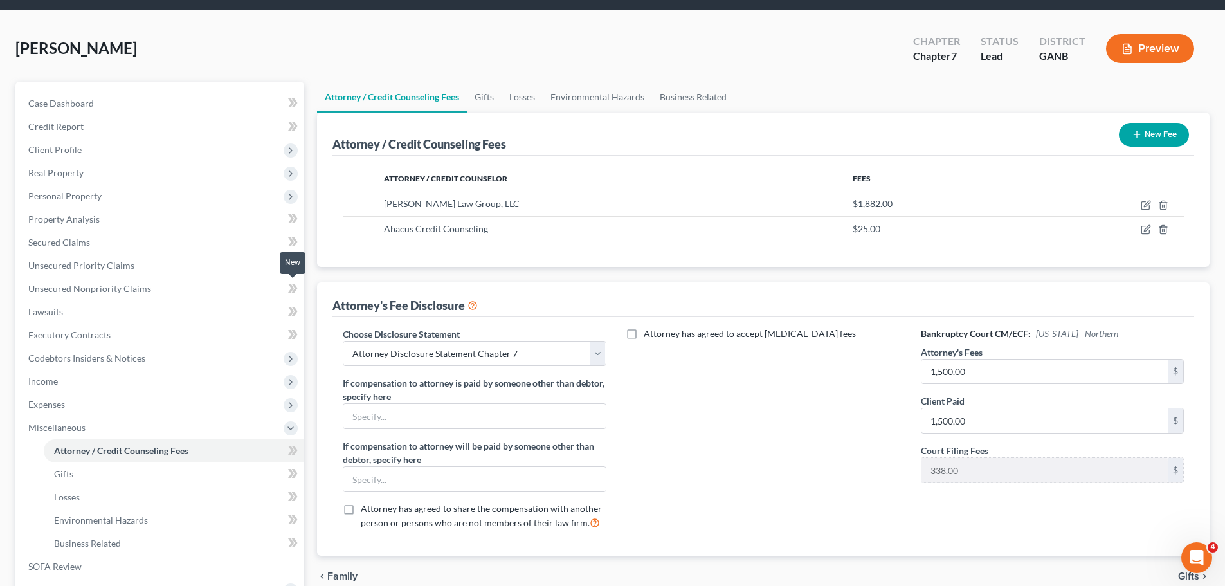
scroll to position [64, 0]
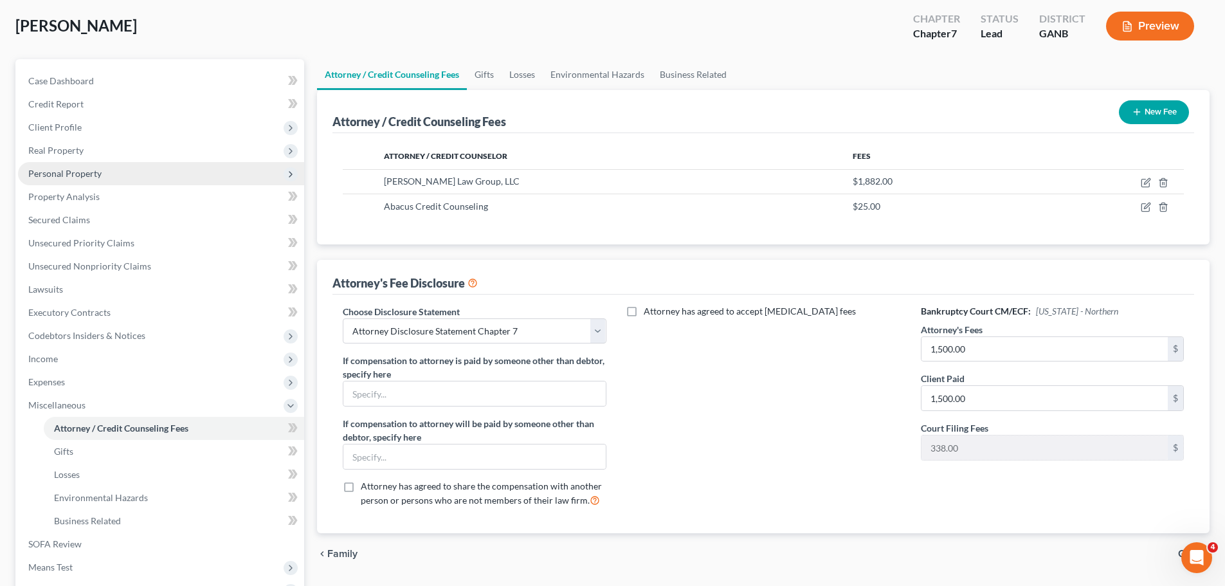
click at [85, 168] on span "Personal Property" at bounding box center [64, 173] width 73 height 11
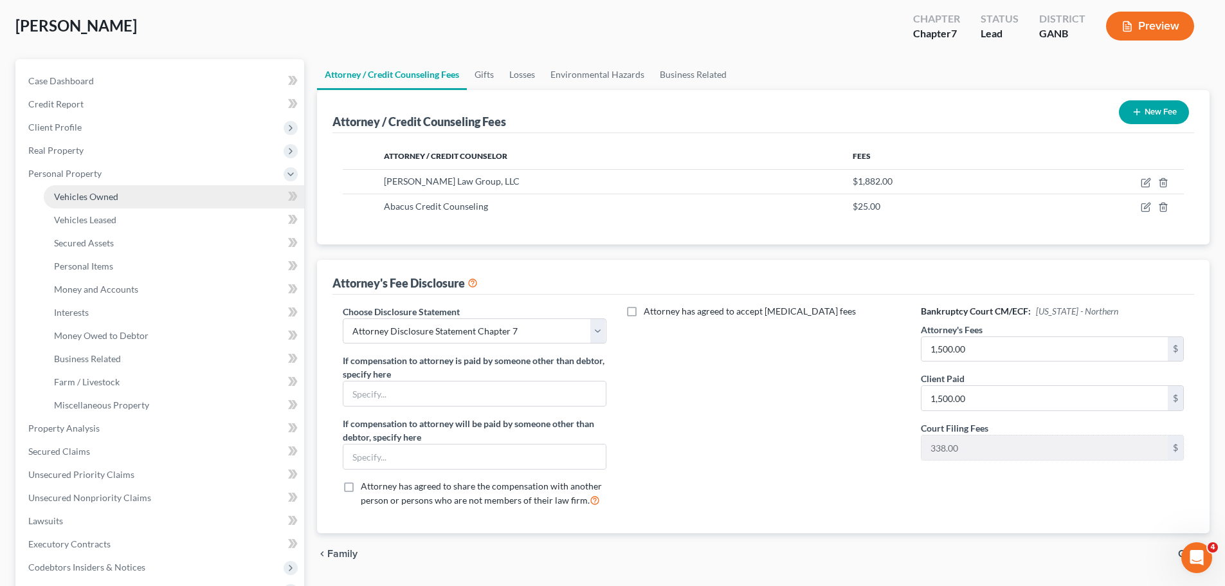
click at [135, 202] on link "Vehicles Owned" at bounding box center [174, 196] width 261 height 23
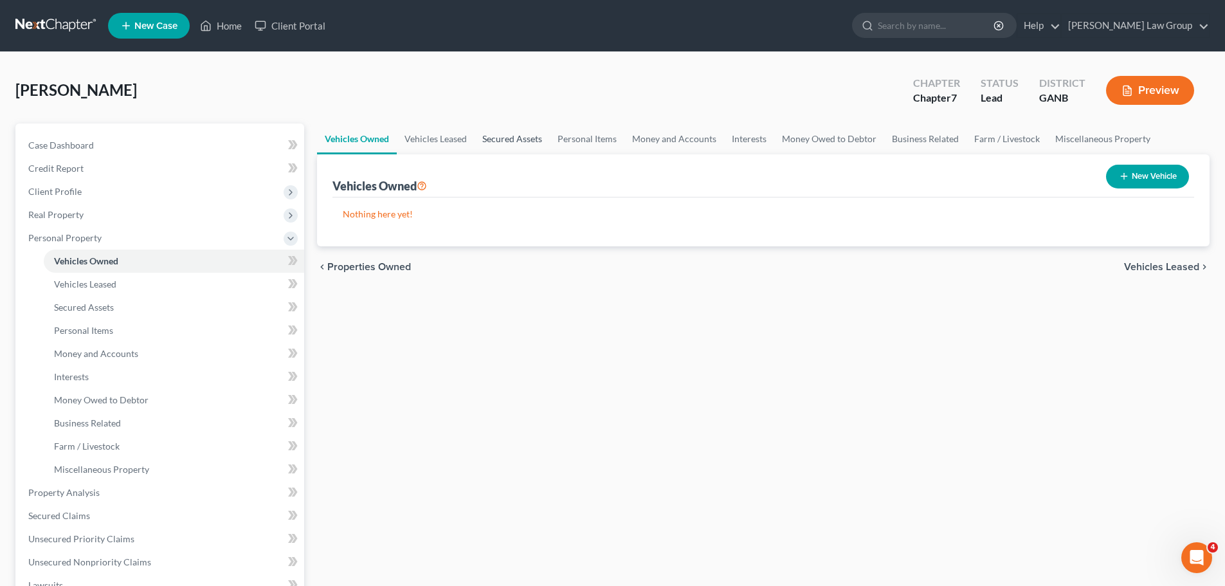
click at [543, 131] on link "Secured Assets" at bounding box center [512, 138] width 75 height 31
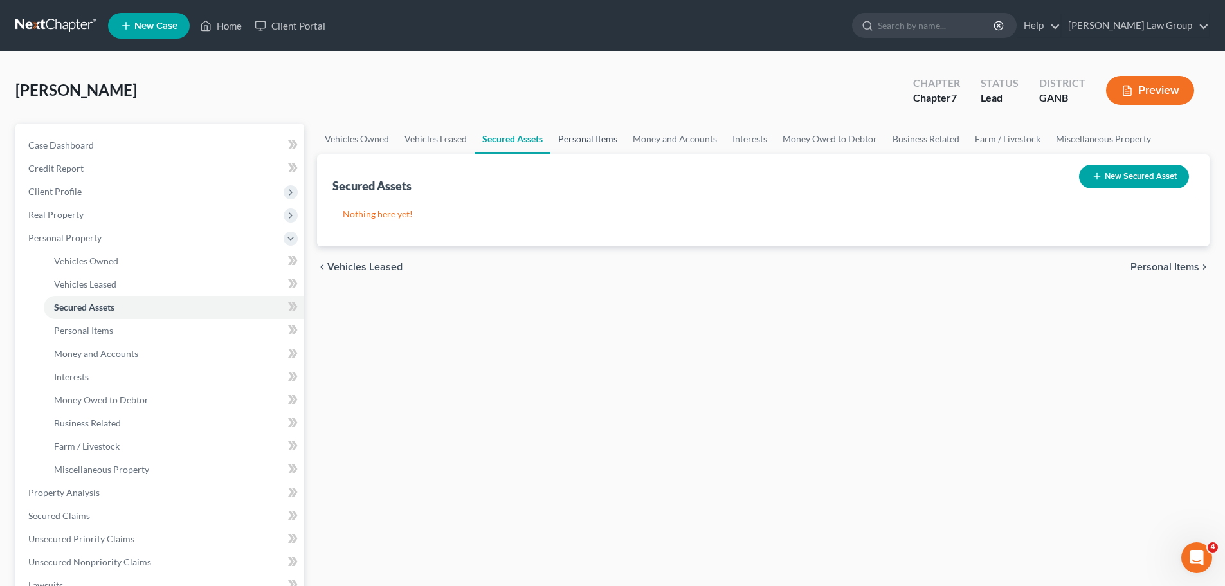
click at [598, 134] on link "Personal Items" at bounding box center [588, 138] width 75 height 31
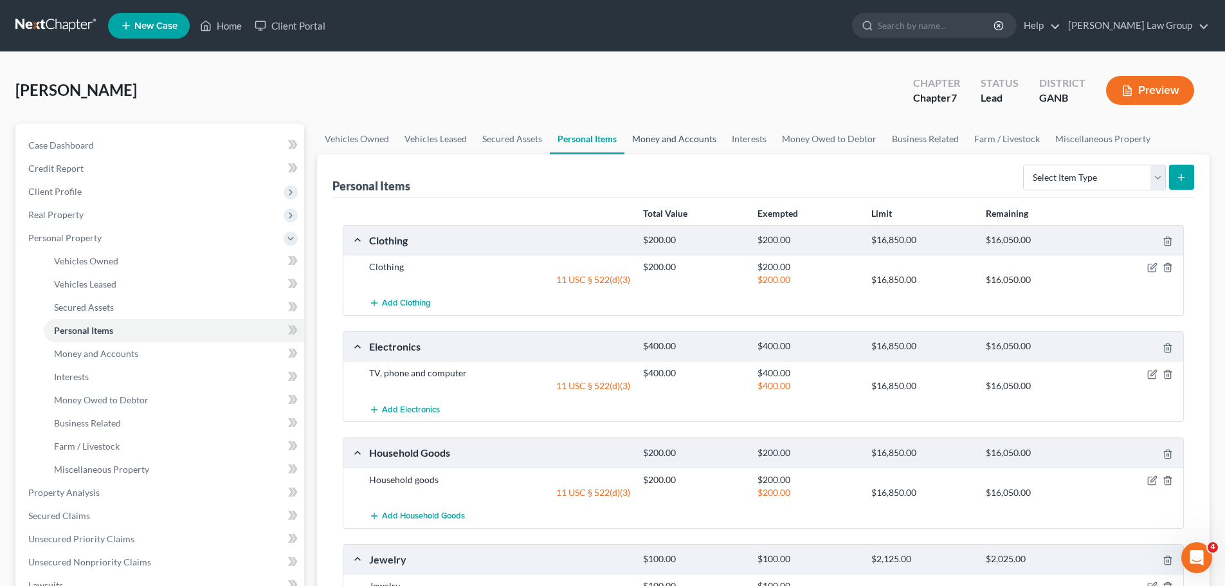
click at [665, 143] on link "Money and Accounts" at bounding box center [675, 138] width 100 height 31
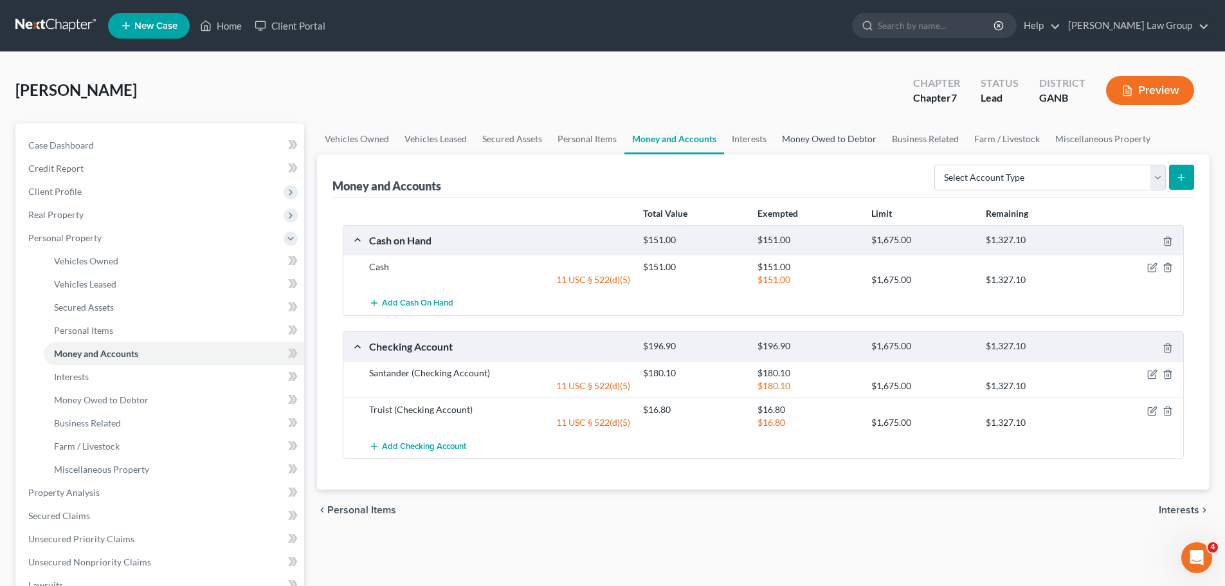
click at [780, 145] on link "Money Owed to Debtor" at bounding box center [829, 138] width 110 height 31
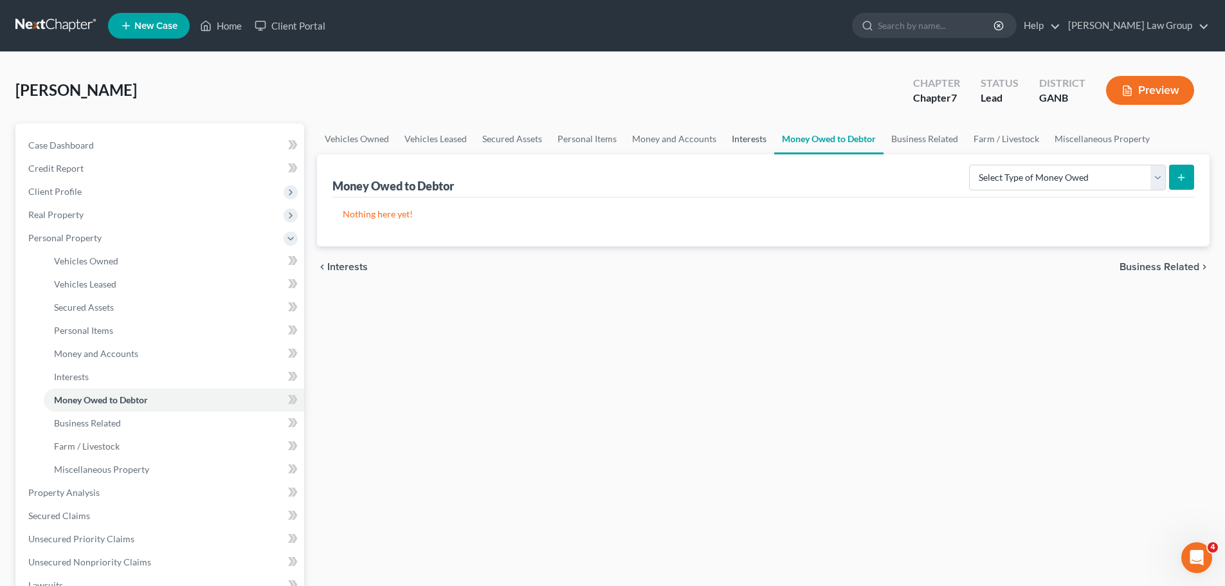
click at [764, 145] on link "Interests" at bounding box center [749, 138] width 50 height 31
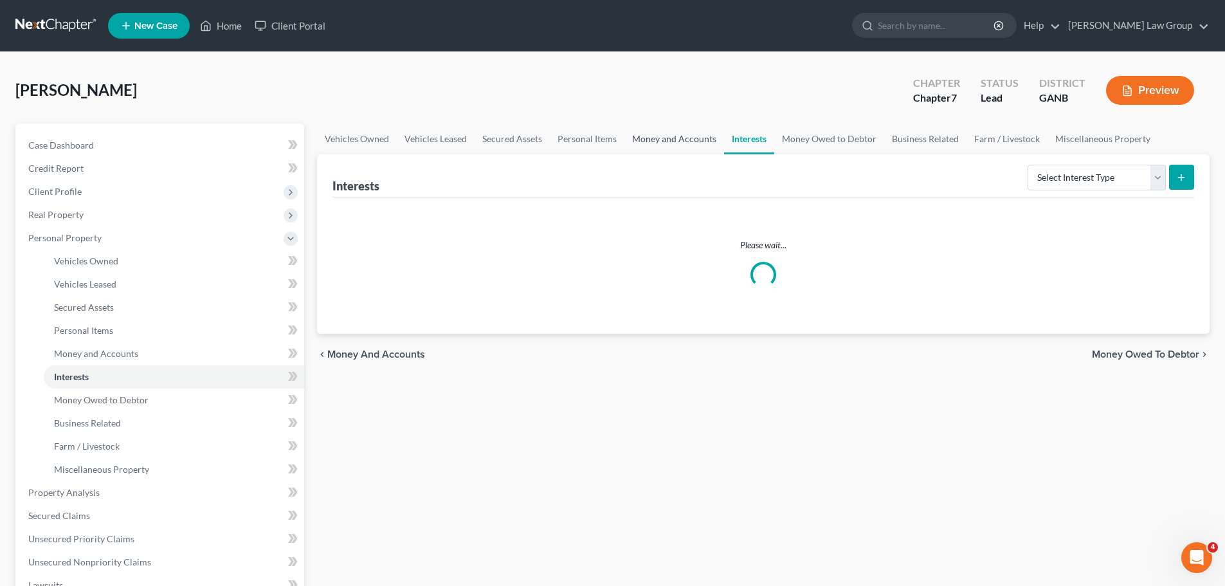
click at [657, 145] on link "Money and Accounts" at bounding box center [675, 138] width 100 height 31
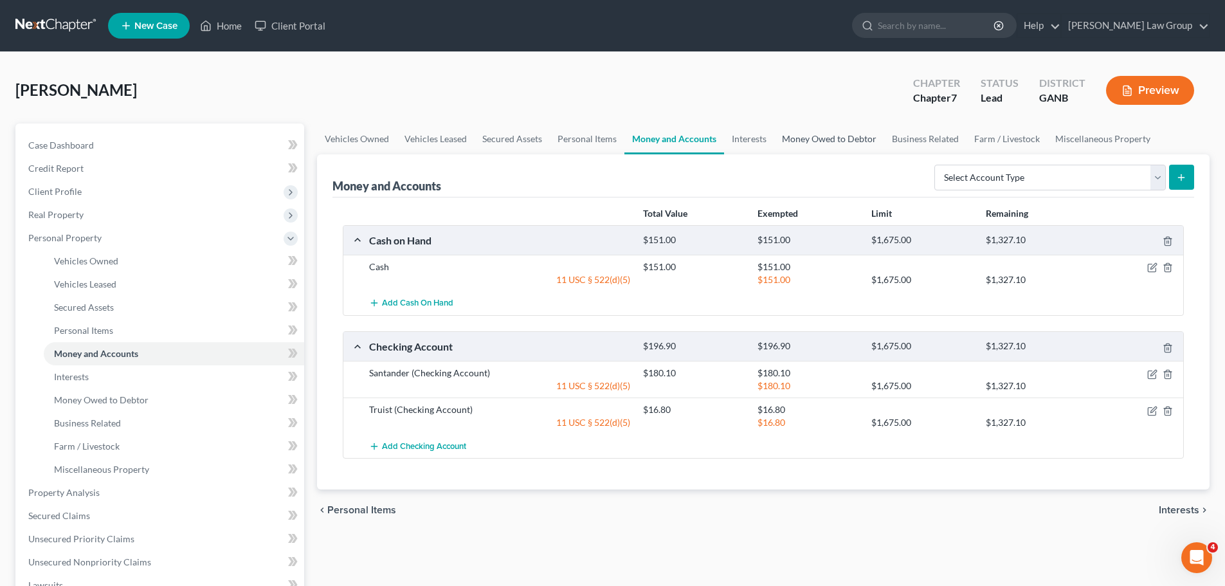
click at [840, 139] on link "Money Owed to Debtor" at bounding box center [829, 138] width 110 height 31
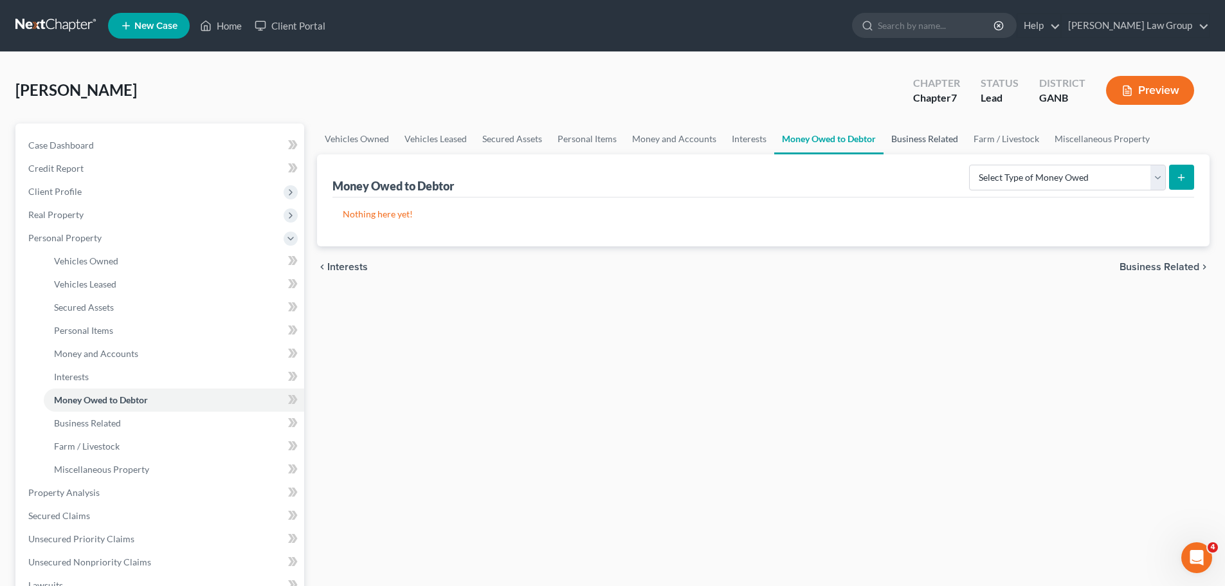
click at [930, 136] on link "Business Related" at bounding box center [925, 138] width 82 height 31
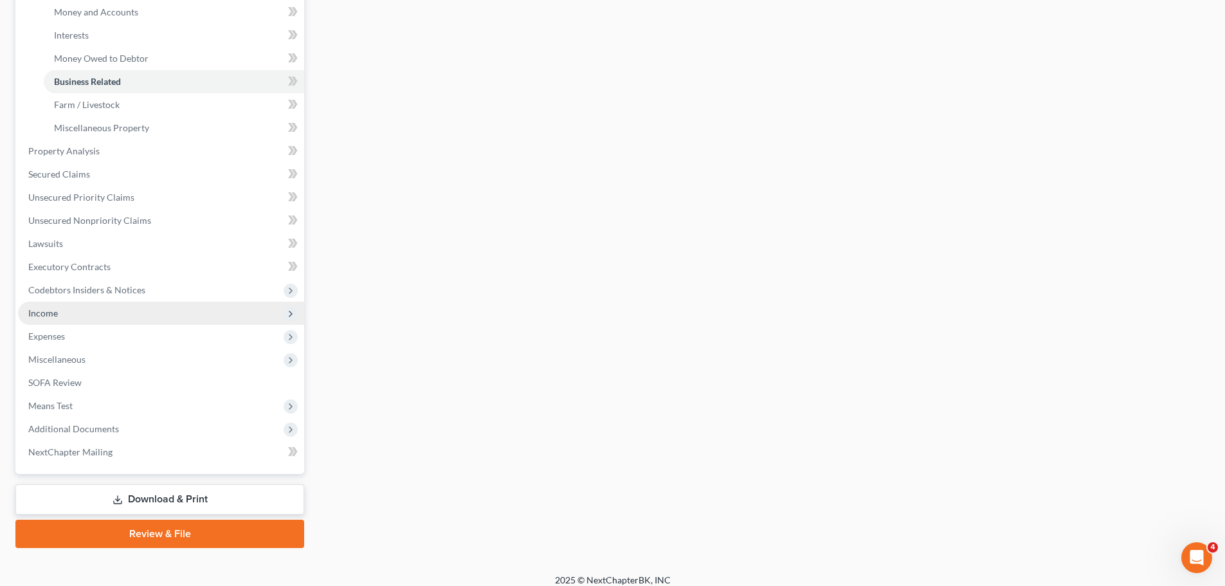
scroll to position [352, 0]
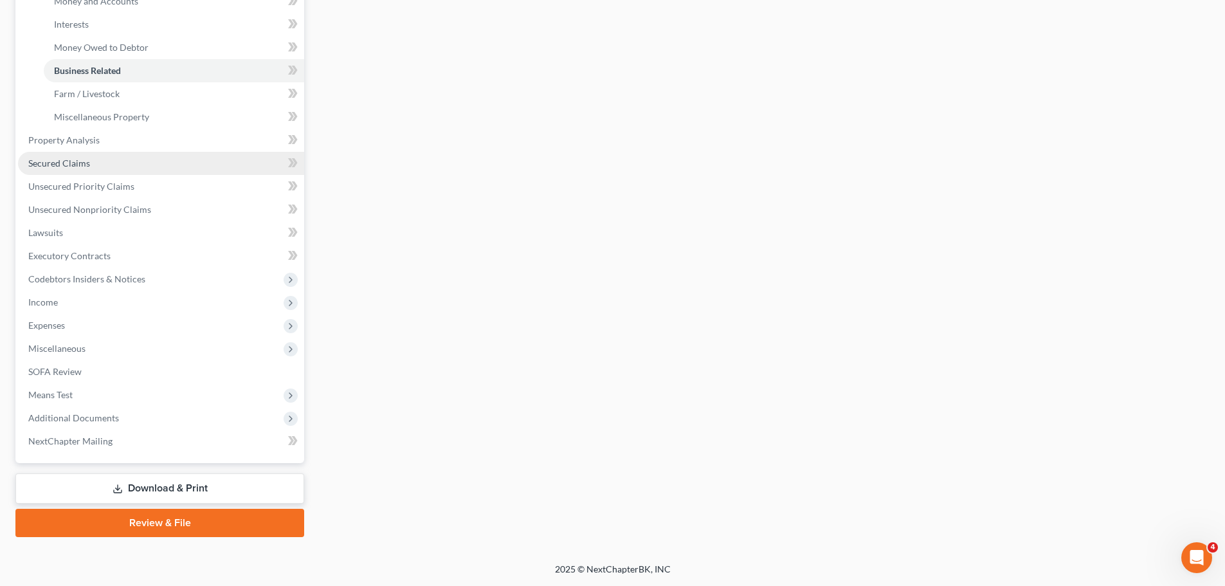
click at [109, 156] on link "Secured Claims" at bounding box center [161, 163] width 286 height 23
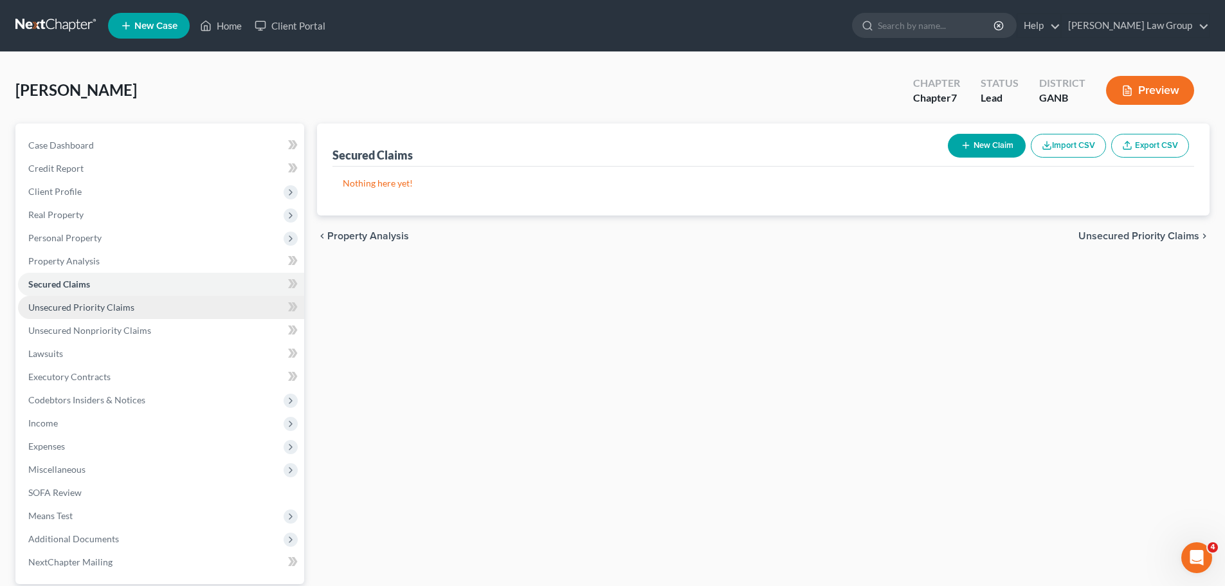
click at [109, 302] on span "Unsecured Priority Claims" at bounding box center [81, 307] width 106 height 11
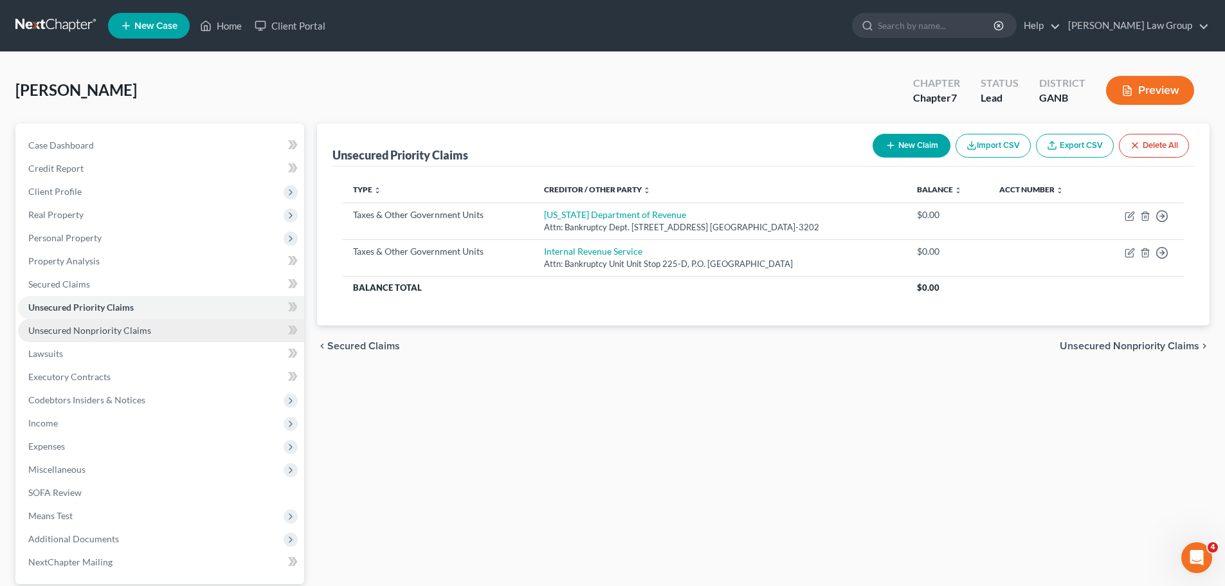
click at [145, 327] on span "Unsecured Nonpriority Claims" at bounding box center [89, 330] width 123 height 11
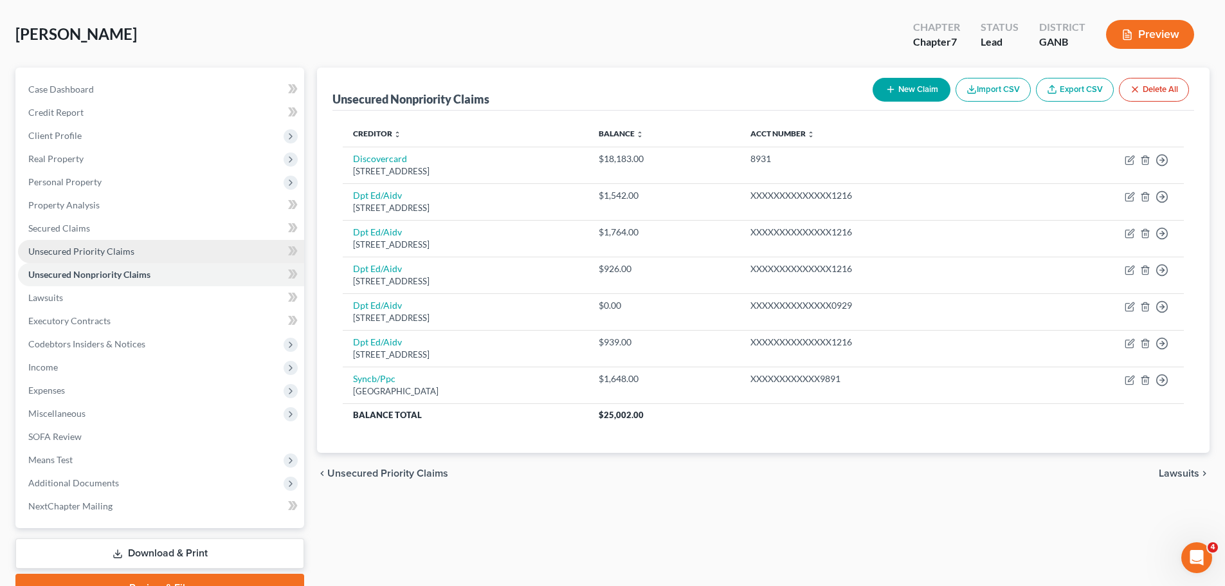
scroll to position [121, 0]
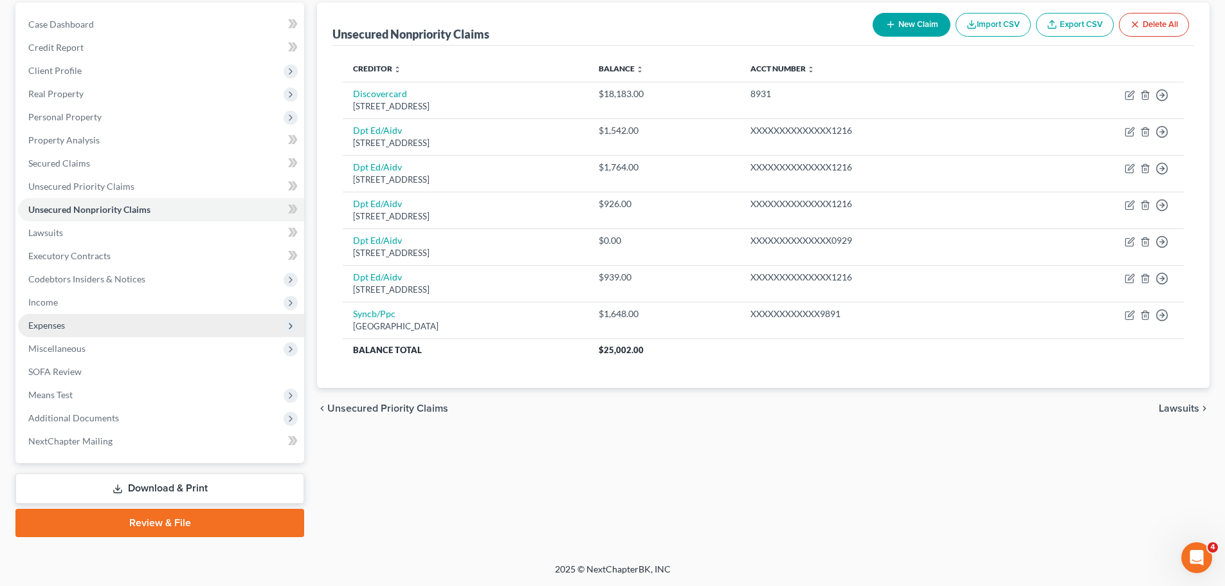
click at [113, 331] on span "Expenses" at bounding box center [161, 325] width 286 height 23
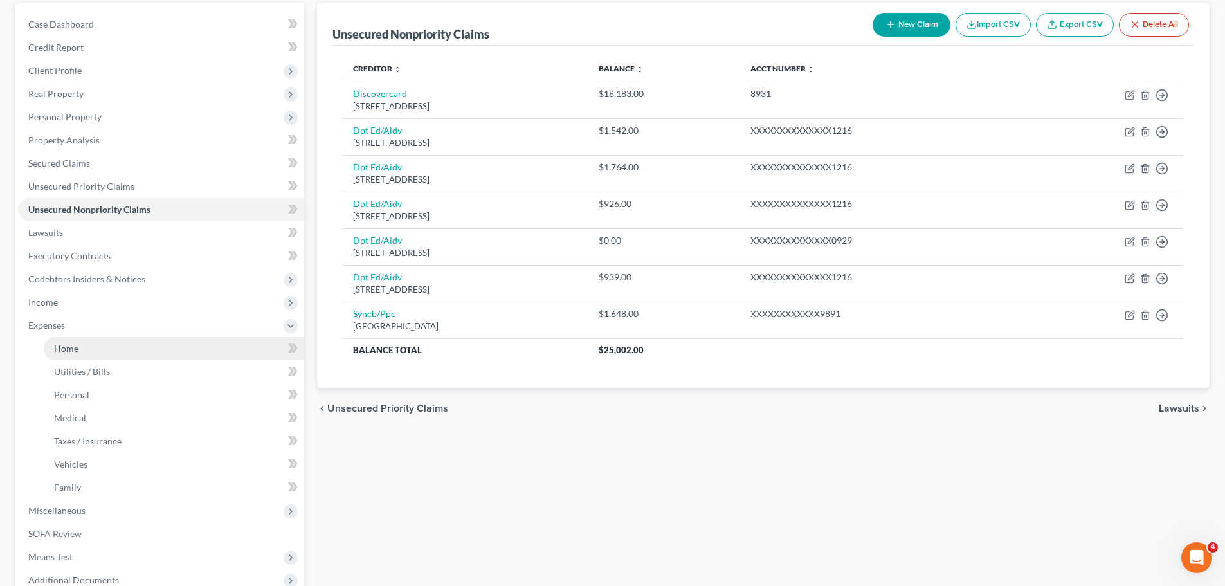
click at [110, 348] on link "Home" at bounding box center [174, 348] width 261 height 23
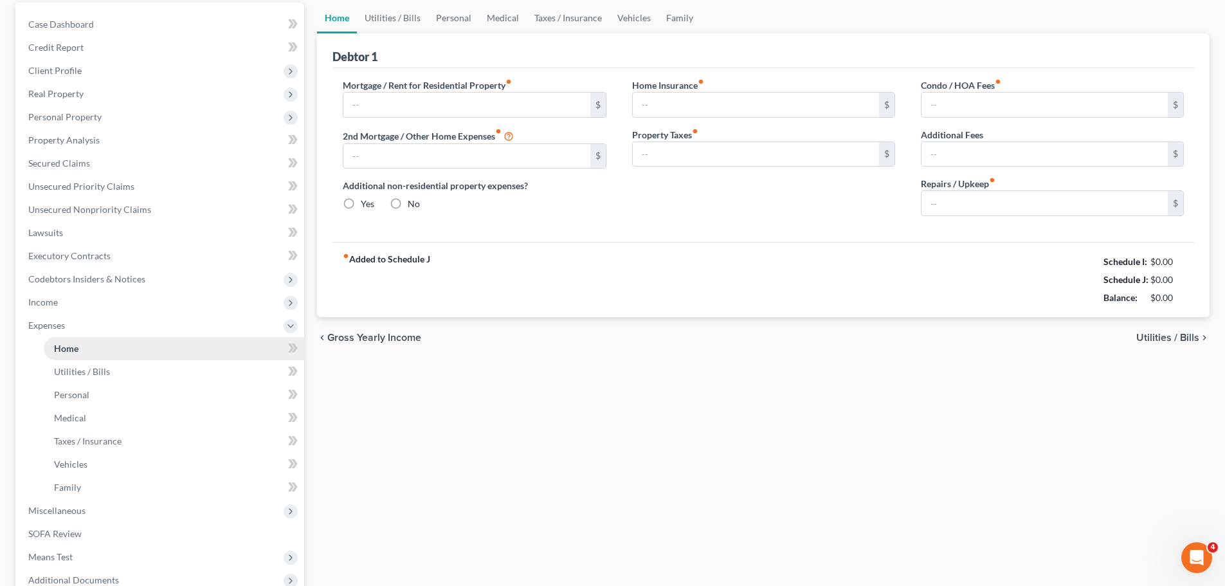
scroll to position [59, 0]
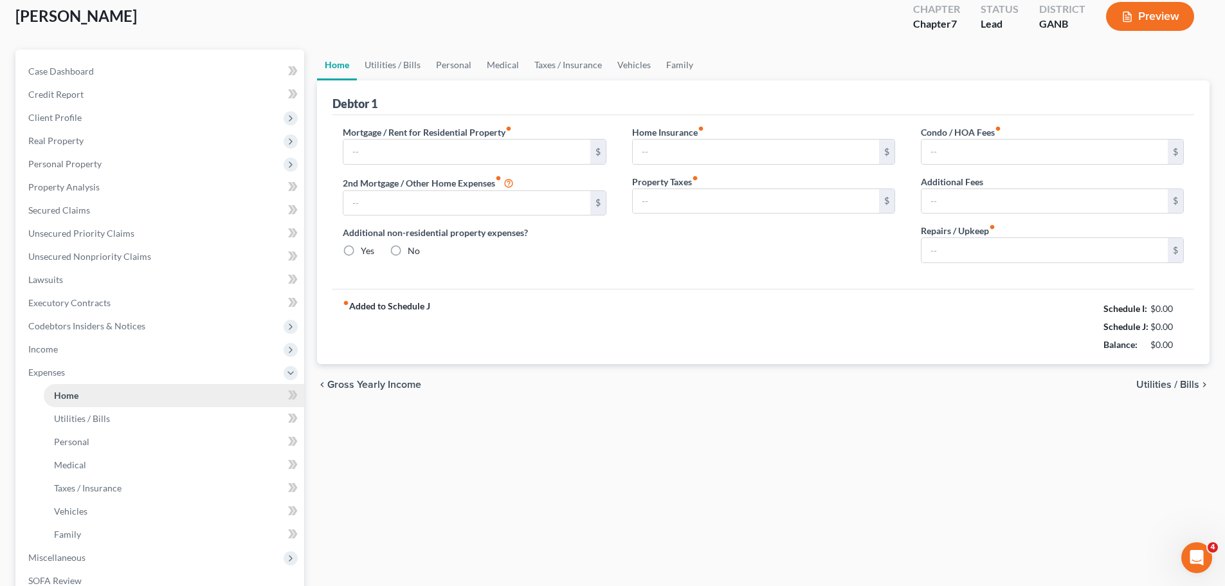
type input "300.00"
type input "0.00"
radio input "true"
type input "0.00"
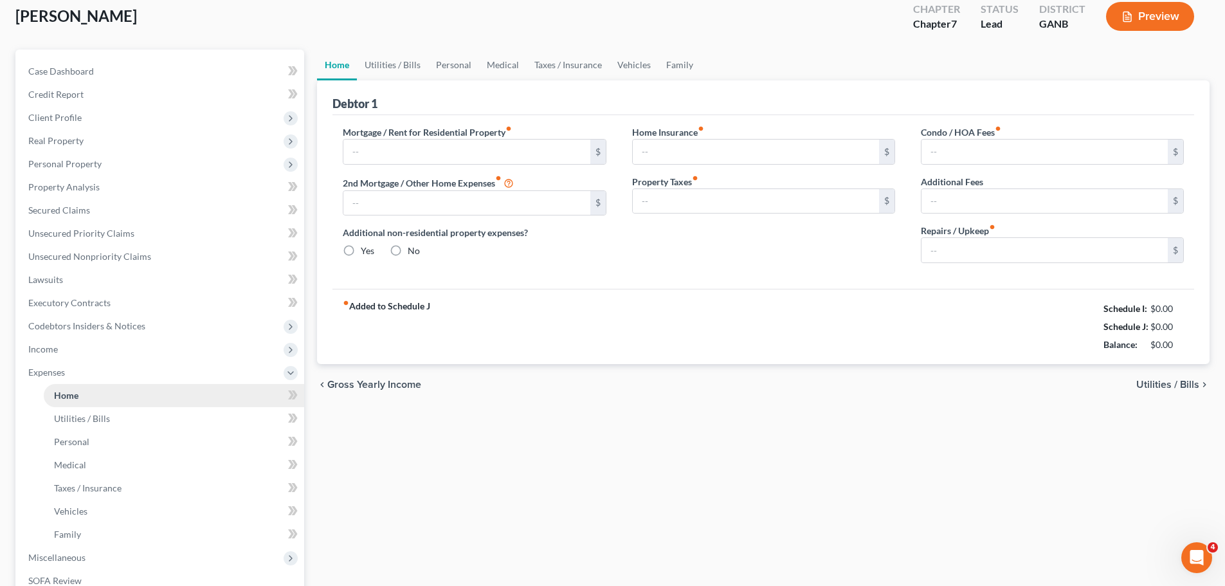
type input "0.00"
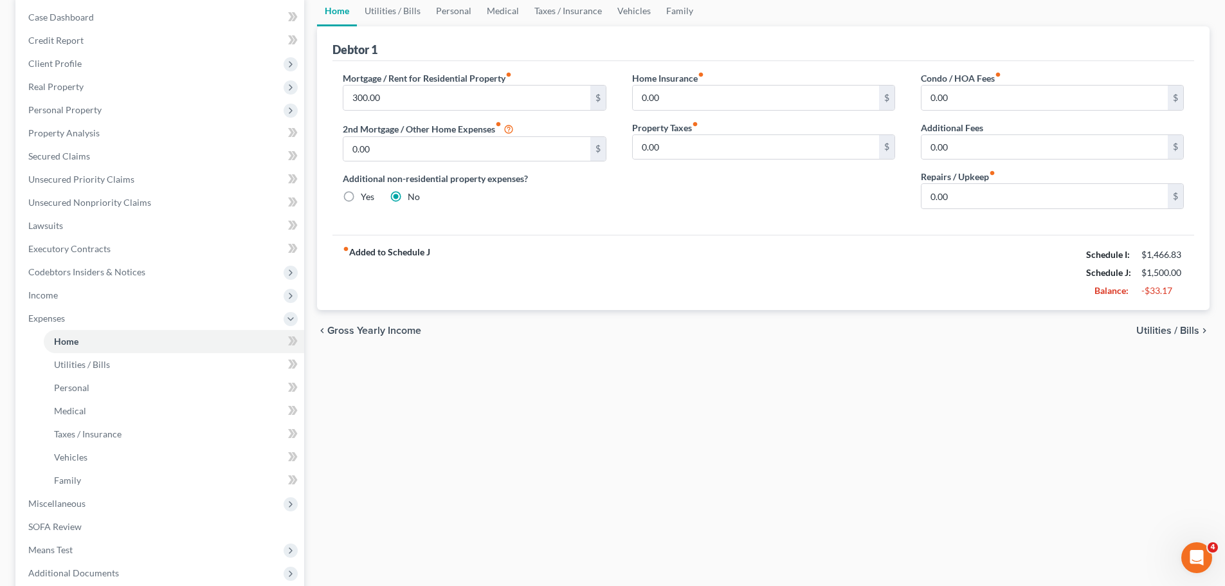
scroll to position [129, 0]
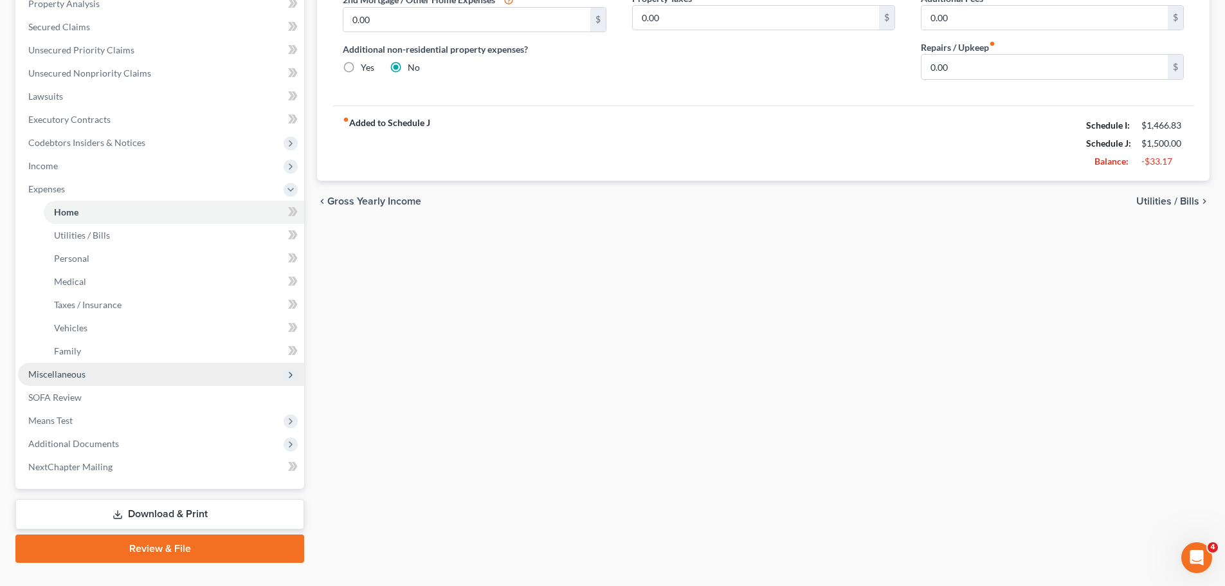
click at [106, 376] on span "Miscellaneous" at bounding box center [161, 374] width 286 height 23
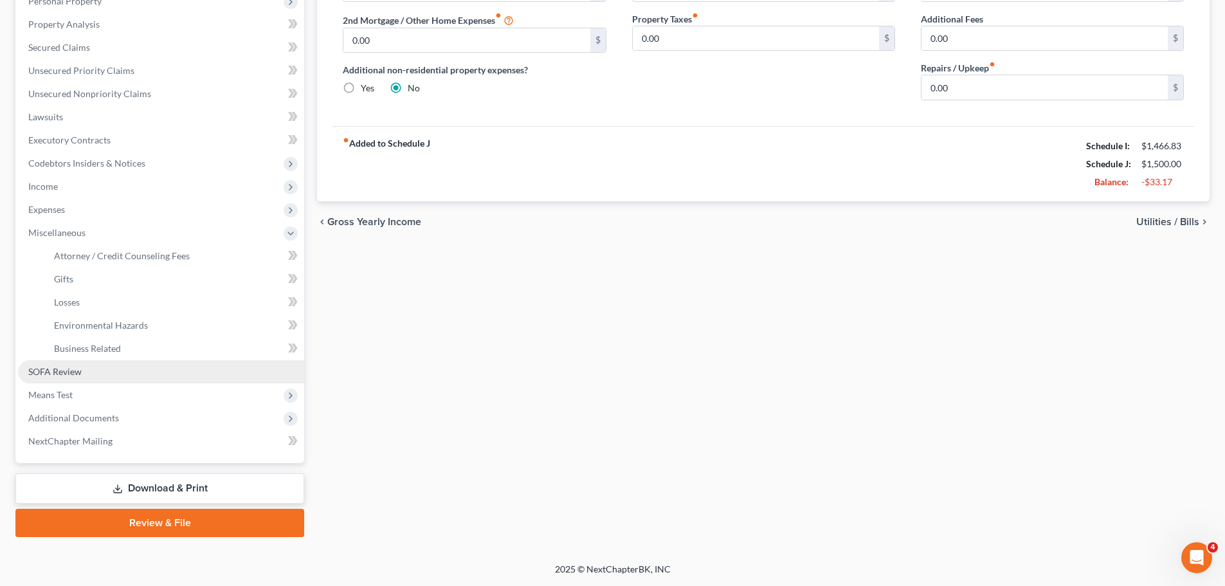
scroll to position [237, 0]
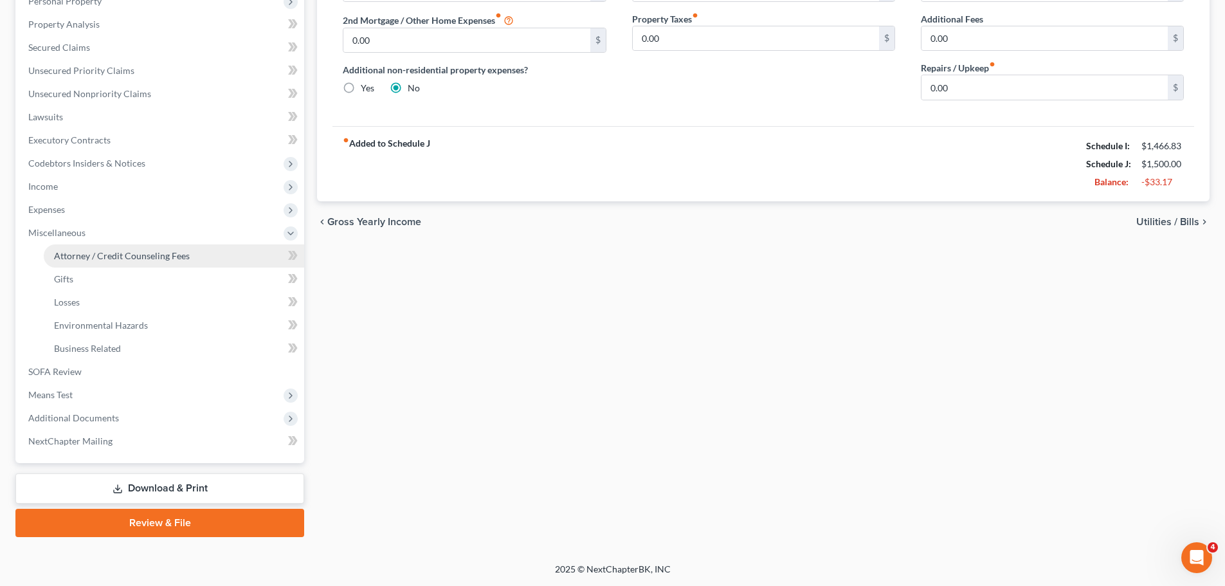
click at [138, 260] on span "Attorney / Credit Counseling Fees" at bounding box center [122, 255] width 136 height 11
select select "0"
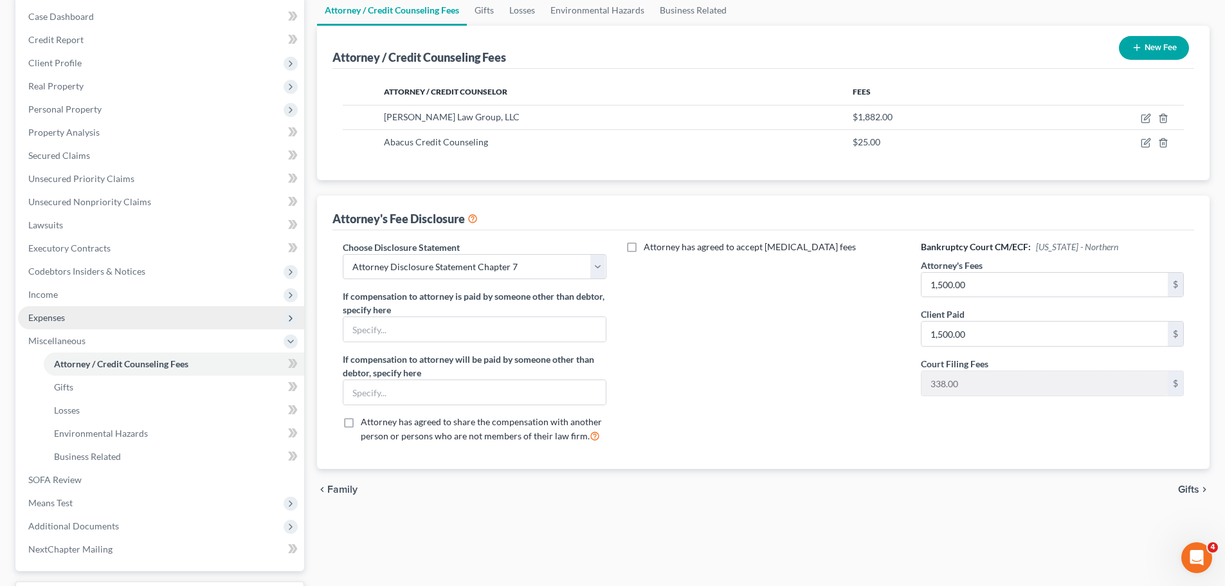
scroll to position [237, 0]
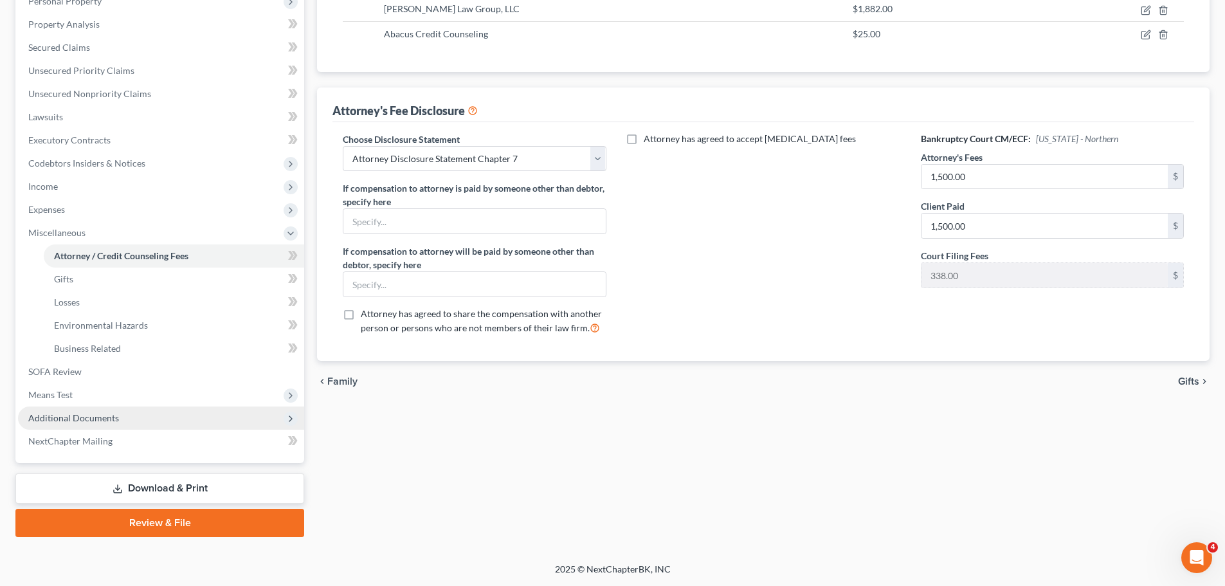
click at [149, 421] on span "Additional Documents" at bounding box center [161, 418] width 286 height 23
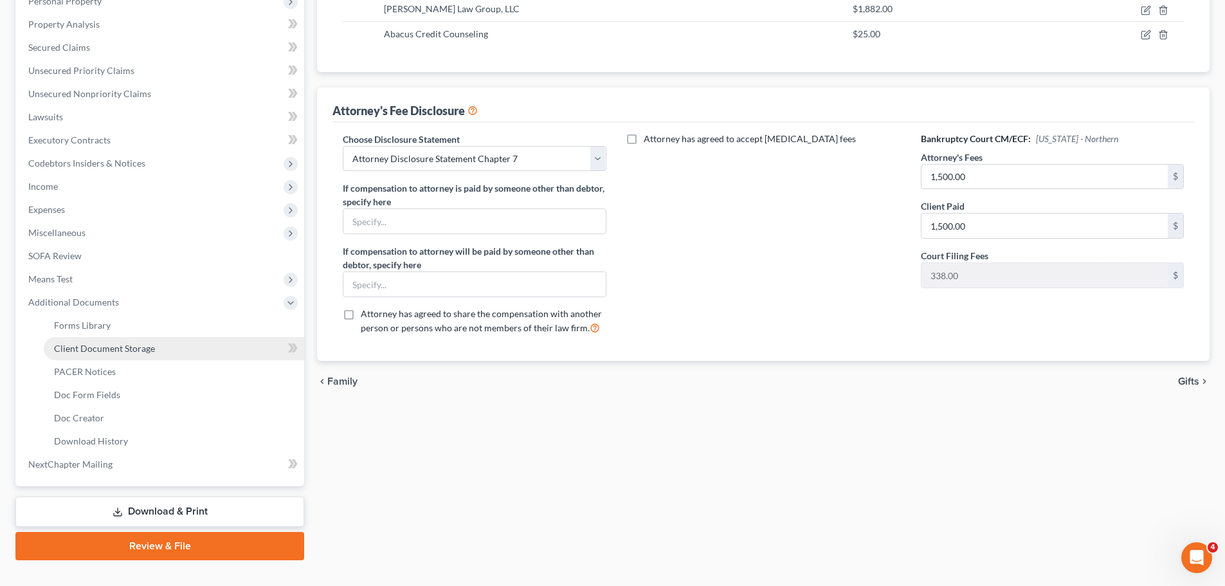
click at [160, 348] on link "Client Document Storage" at bounding box center [174, 348] width 261 height 23
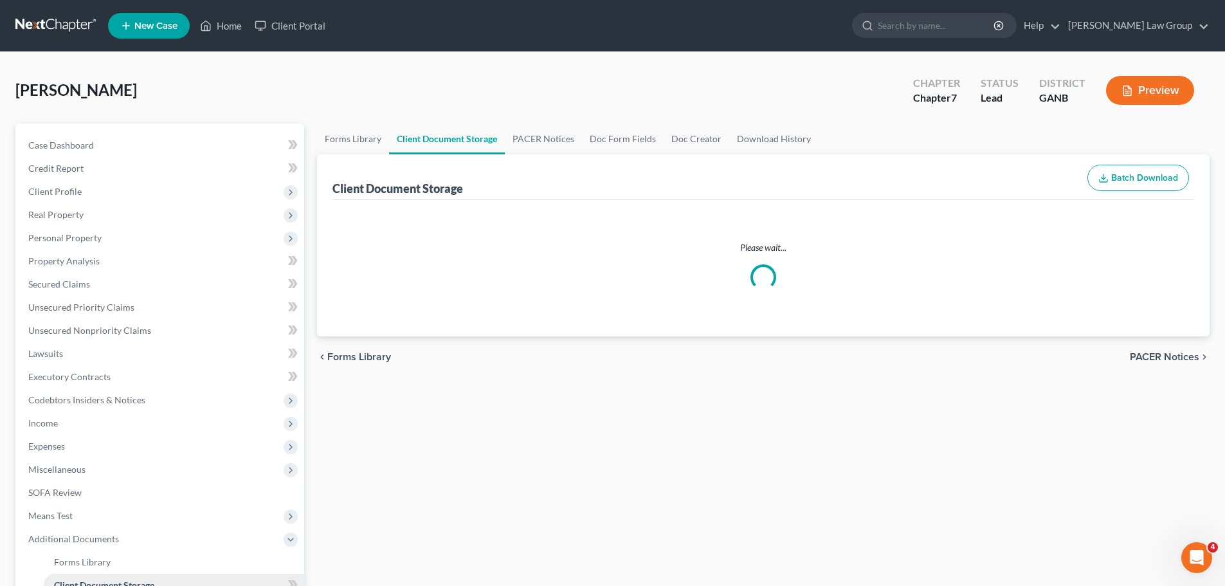
select select "5"
select select "35"
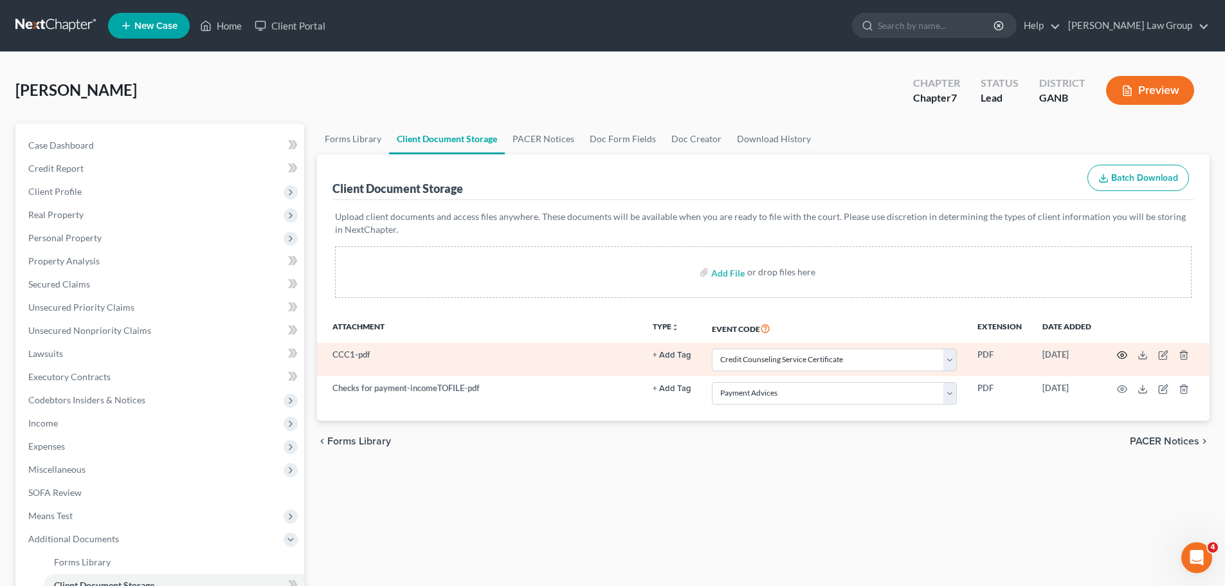
click at [1121, 354] on icon "button" at bounding box center [1122, 355] width 10 height 10
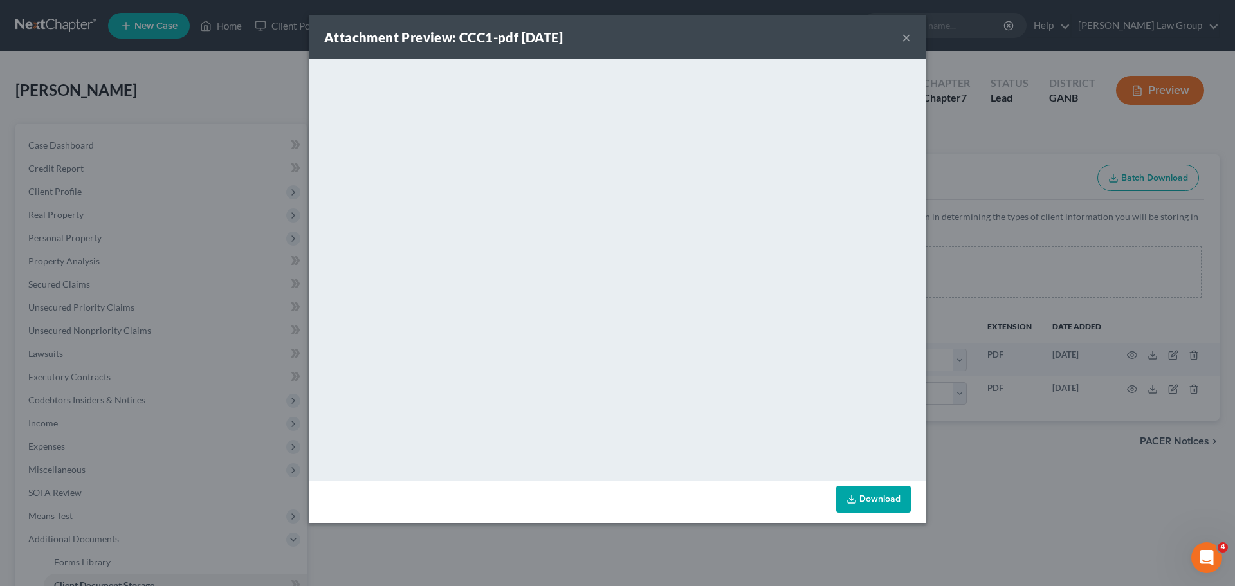
click at [904, 33] on button "×" at bounding box center [906, 37] width 9 height 15
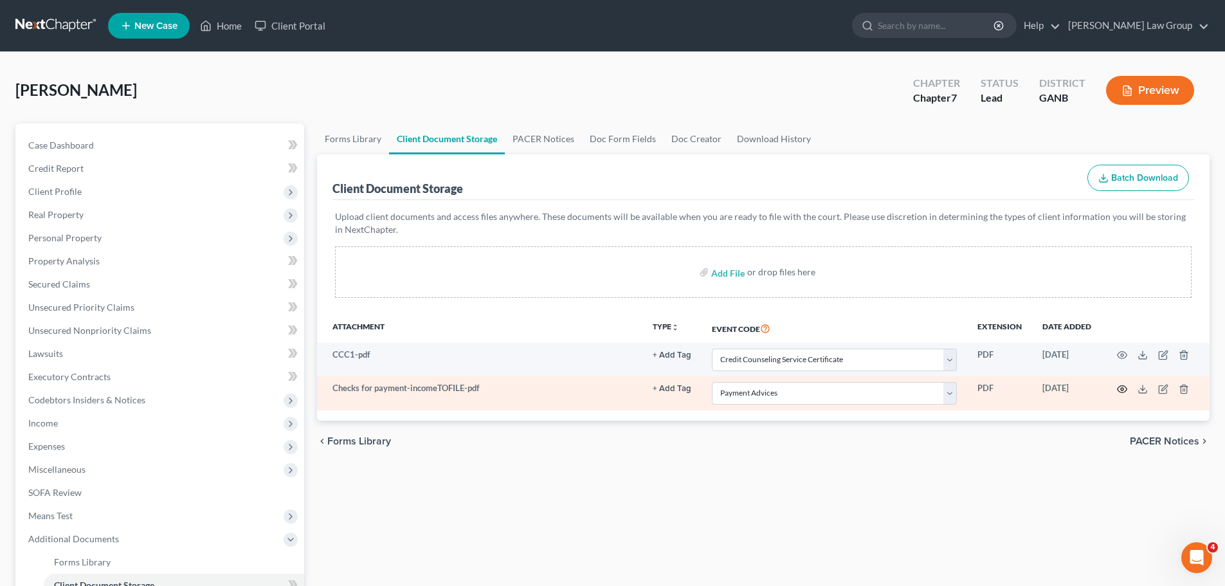
click at [1120, 389] on icon "button" at bounding box center [1122, 389] width 10 height 10
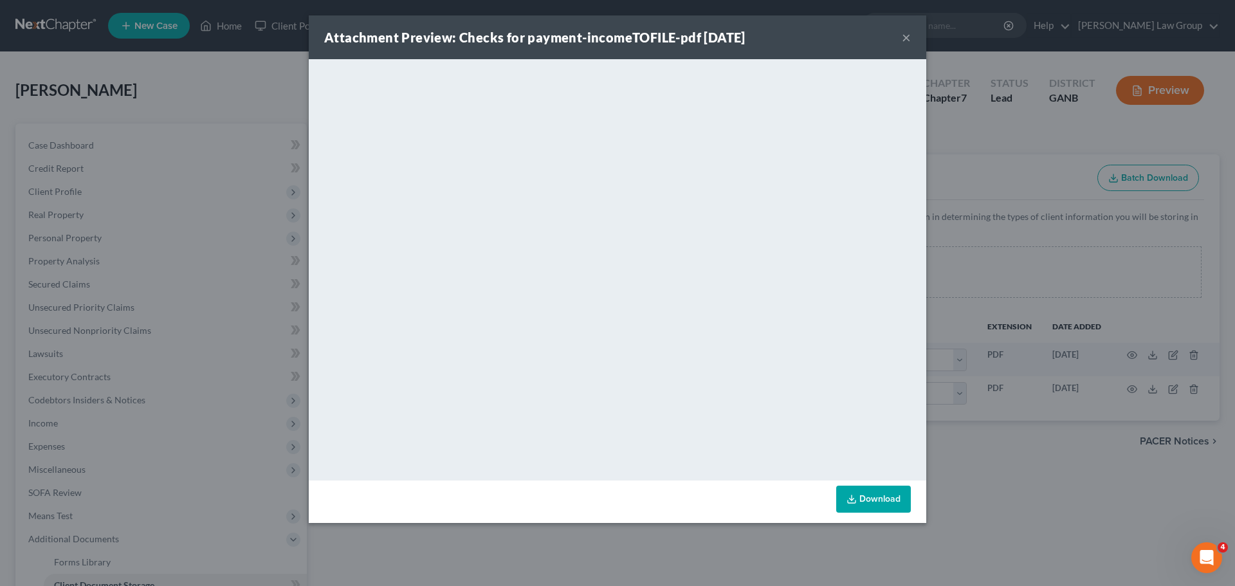
click at [902, 39] on button "×" at bounding box center [906, 37] width 9 height 15
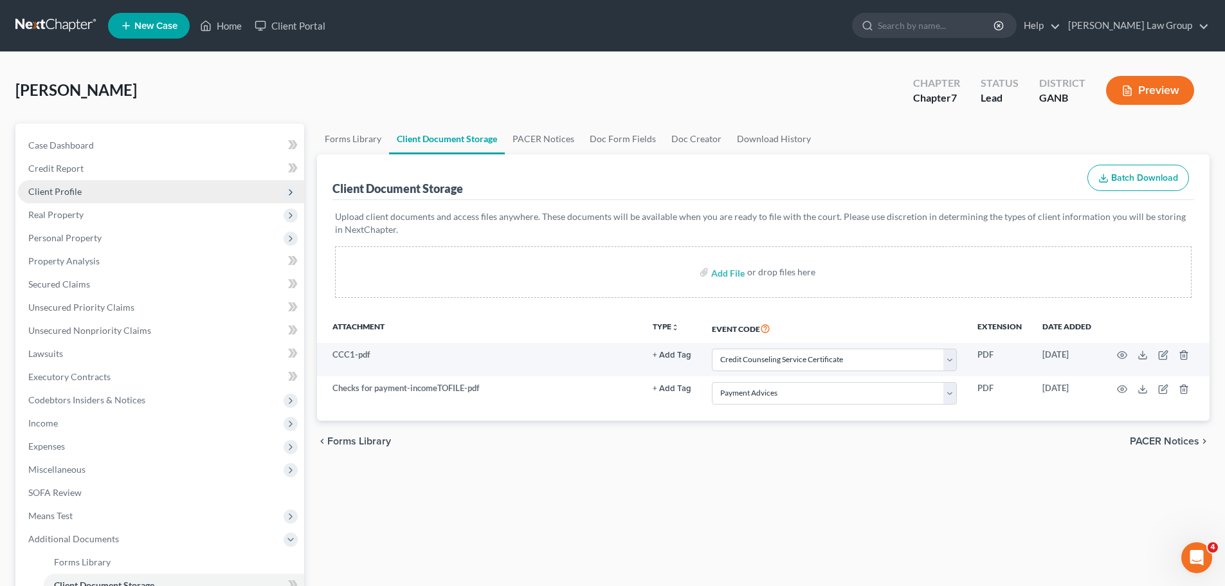
click at [92, 193] on span "Client Profile" at bounding box center [161, 191] width 286 height 23
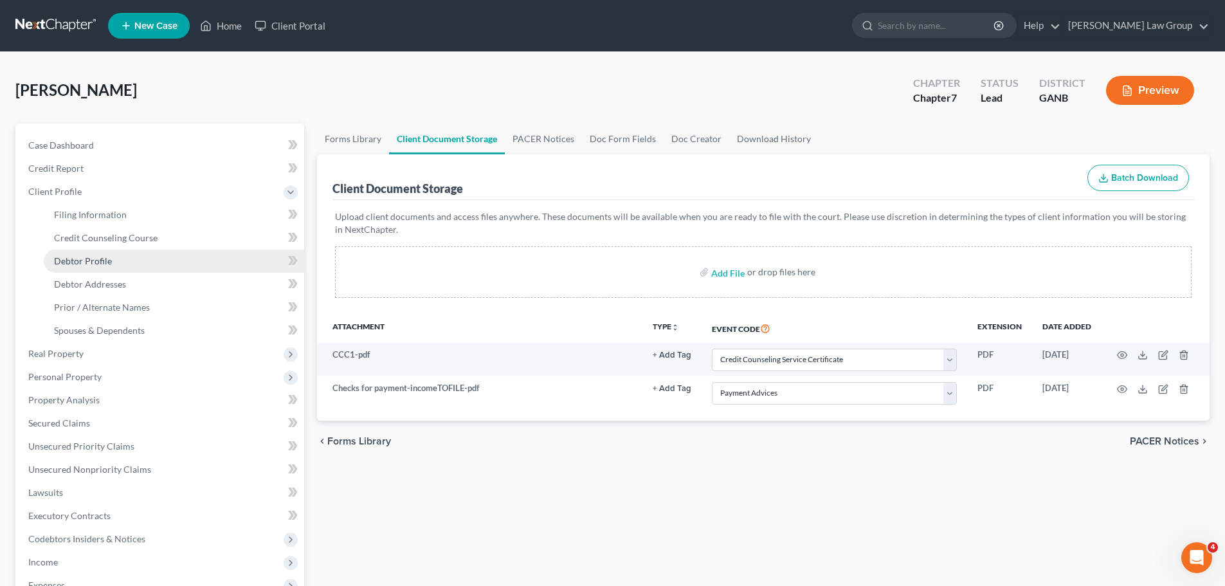
click at [117, 256] on link "Debtor Profile" at bounding box center [174, 261] width 261 height 23
select select "0"
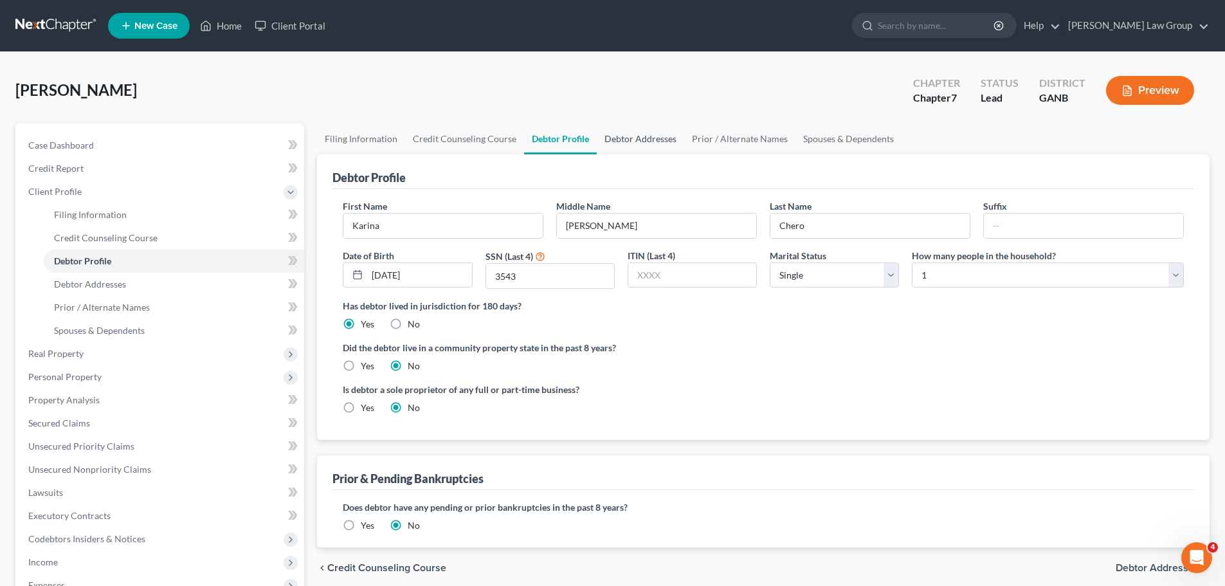
click at [650, 143] on link "Debtor Addresses" at bounding box center [640, 138] width 87 height 31
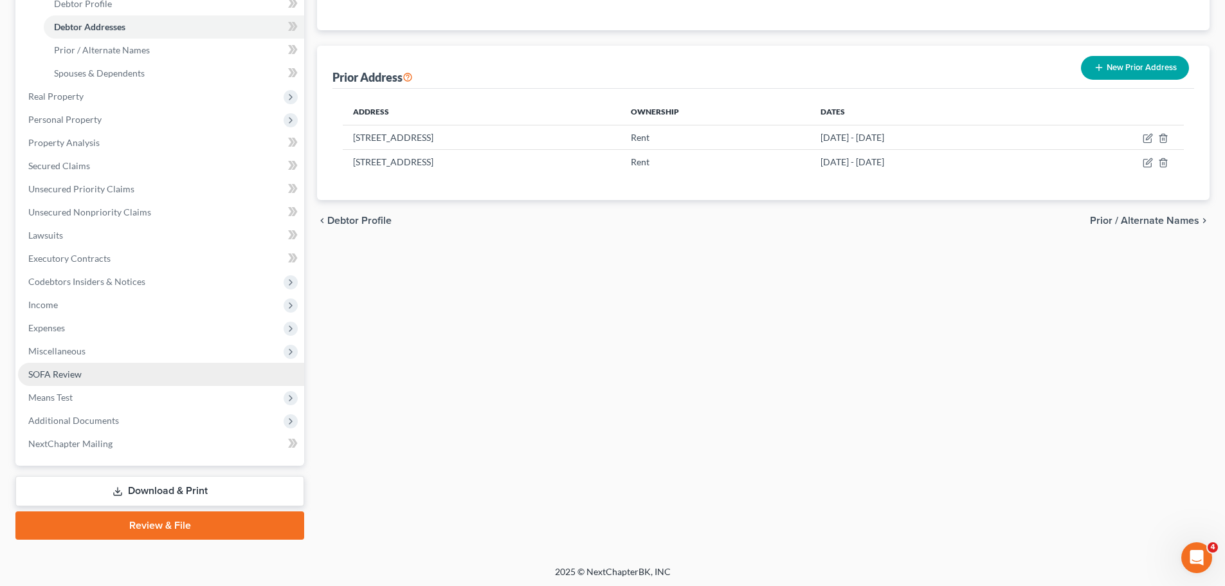
scroll to position [260, 0]
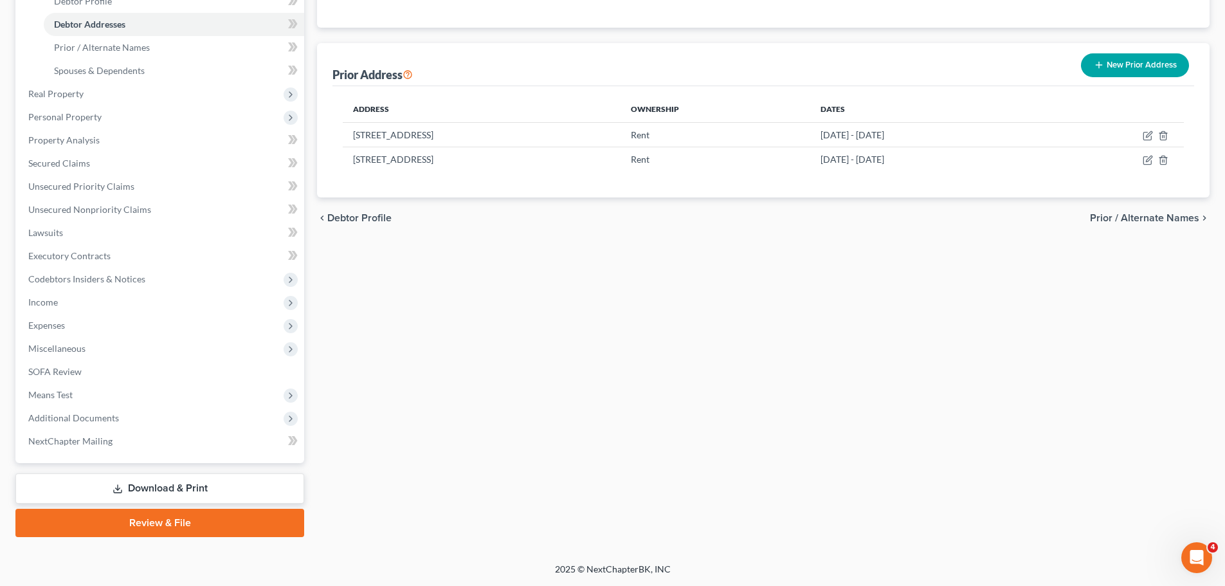
click at [115, 520] on link "Review & File" at bounding box center [159, 523] width 289 height 28
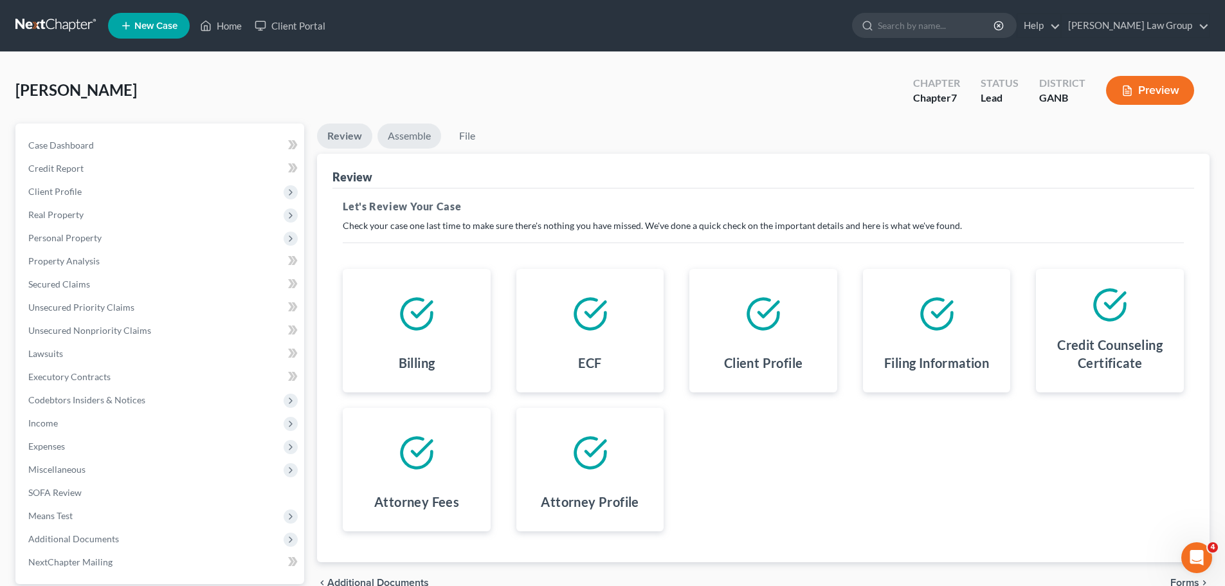
click at [405, 143] on link "Assemble" at bounding box center [410, 135] width 64 height 25
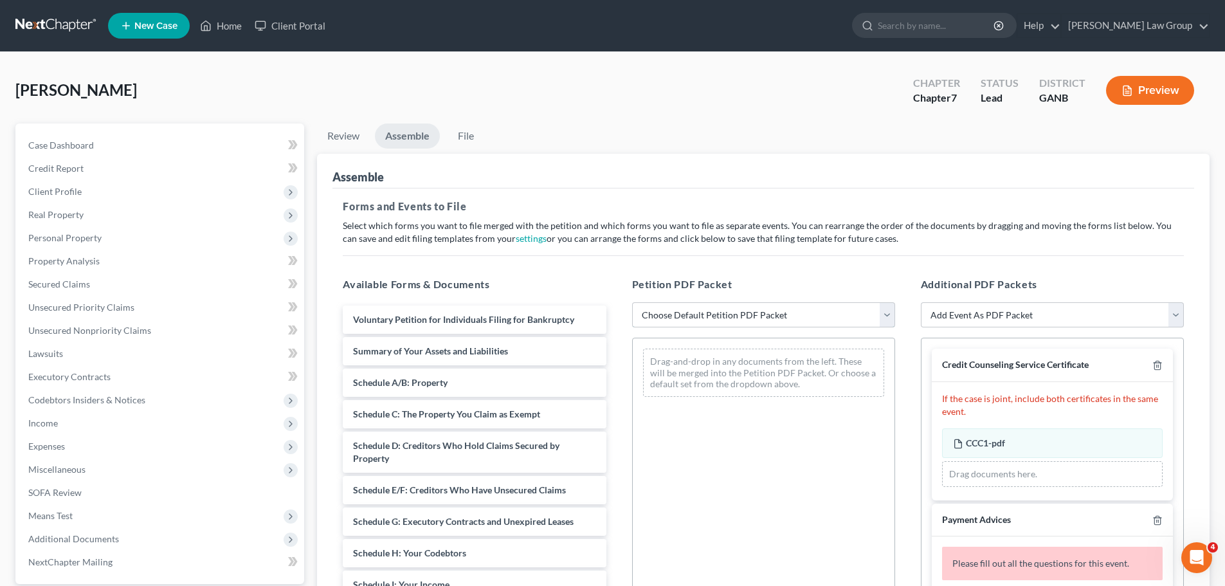
click at [725, 318] on select "Choose Default Petition PDF Packet Complete Bankruptcy Petition (all forms and …" at bounding box center [763, 315] width 263 height 26
select select "0"
click at [632, 302] on select "Choose Default Petition PDF Packet Complete Bankruptcy Petition (all forms and …" at bounding box center [763, 315] width 263 height 26
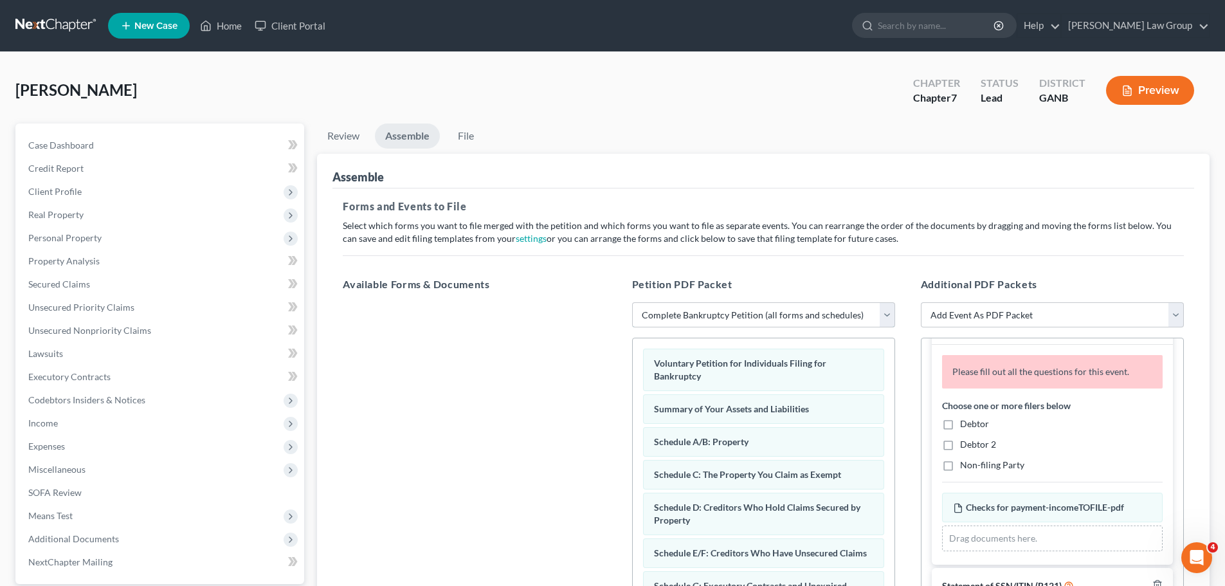
scroll to position [193, 0]
click at [960, 428] on label "Debtor" at bounding box center [974, 422] width 29 height 13
click at [965, 425] on input "Debtor" at bounding box center [969, 420] width 8 height 8
checkbox input "true"
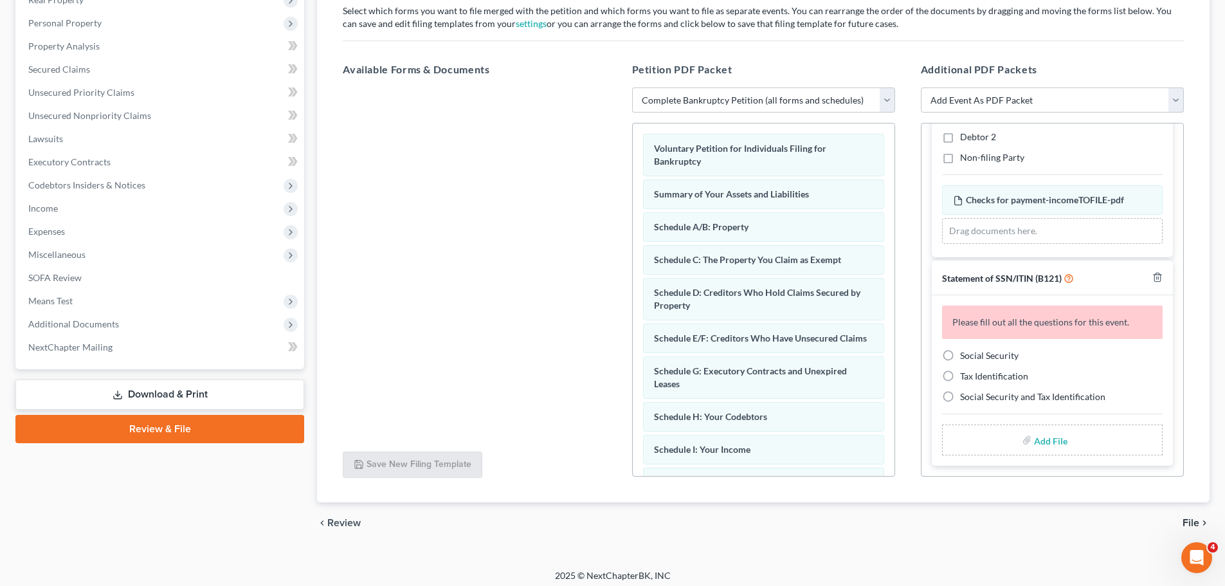
scroll to position [221, 0]
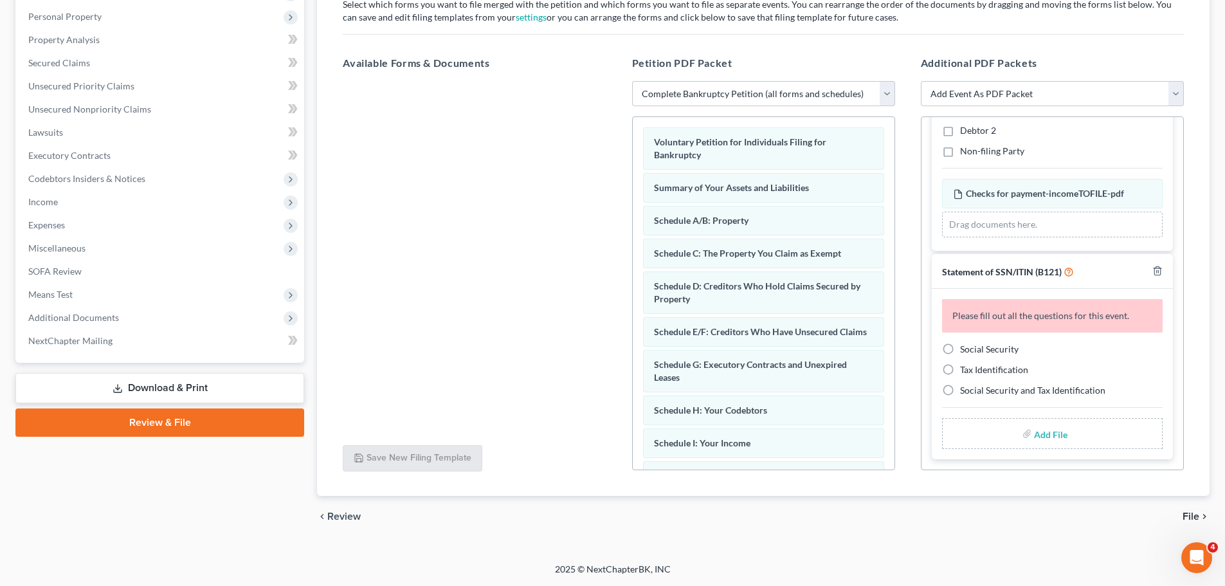
click at [960, 355] on label "Social Security" at bounding box center [989, 349] width 59 height 13
click at [965, 351] on input "Social Security" at bounding box center [969, 347] width 8 height 8
radio input "true"
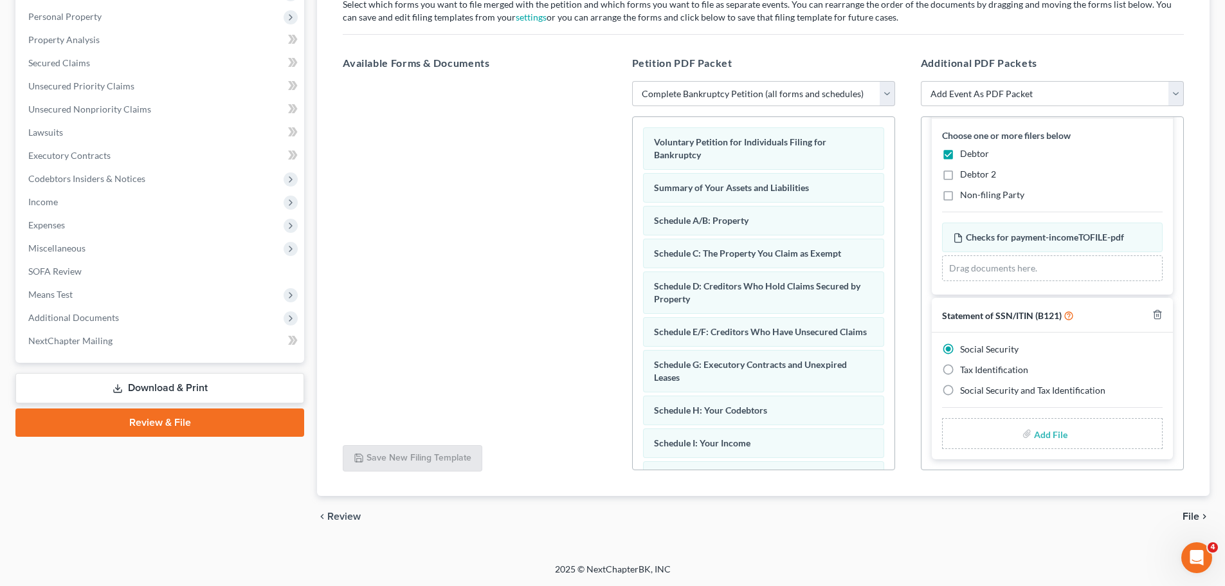
scroll to position [197, 0]
click at [1040, 437] on input "file" at bounding box center [1049, 433] width 31 height 23
type input "C:\fakepath\SSN to file in case CHERO.pdf"
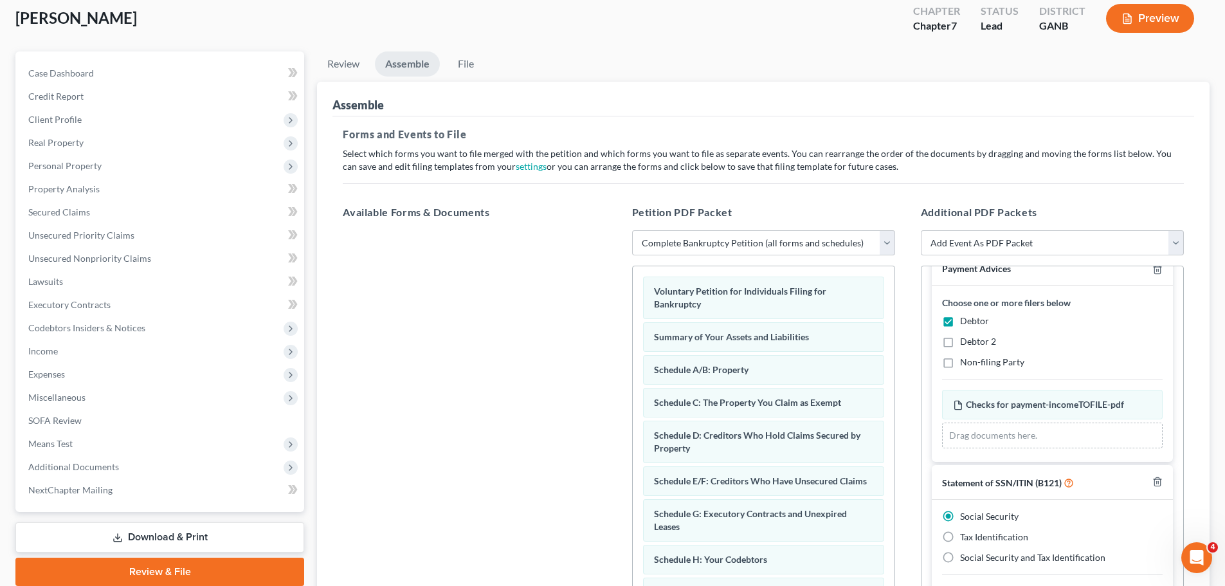
scroll to position [28, 0]
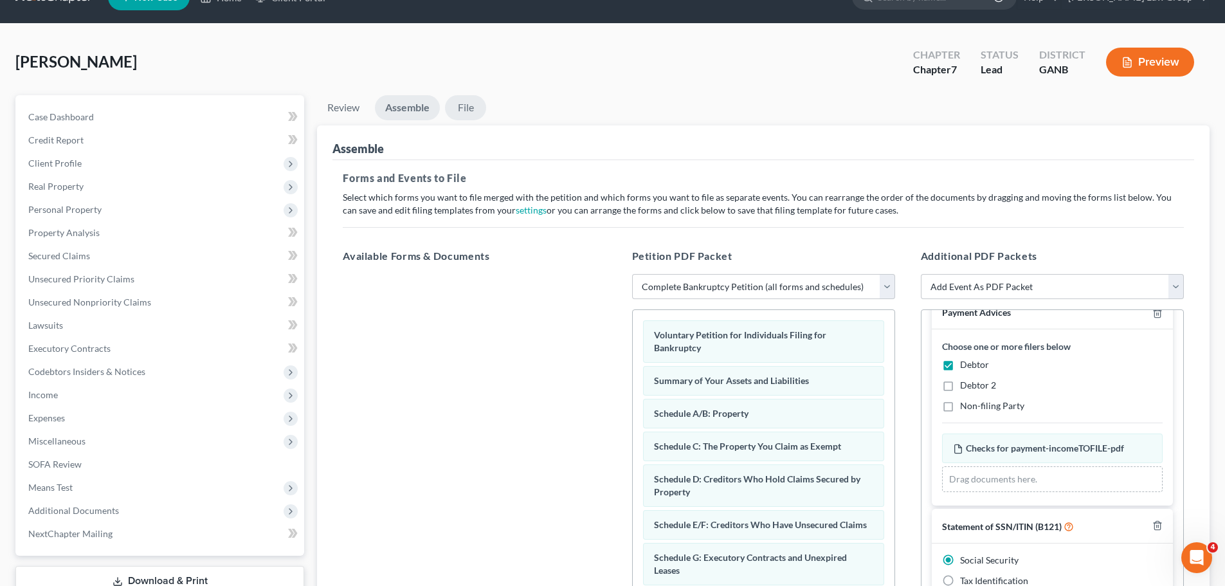
click at [470, 111] on link "File" at bounding box center [465, 107] width 41 height 25
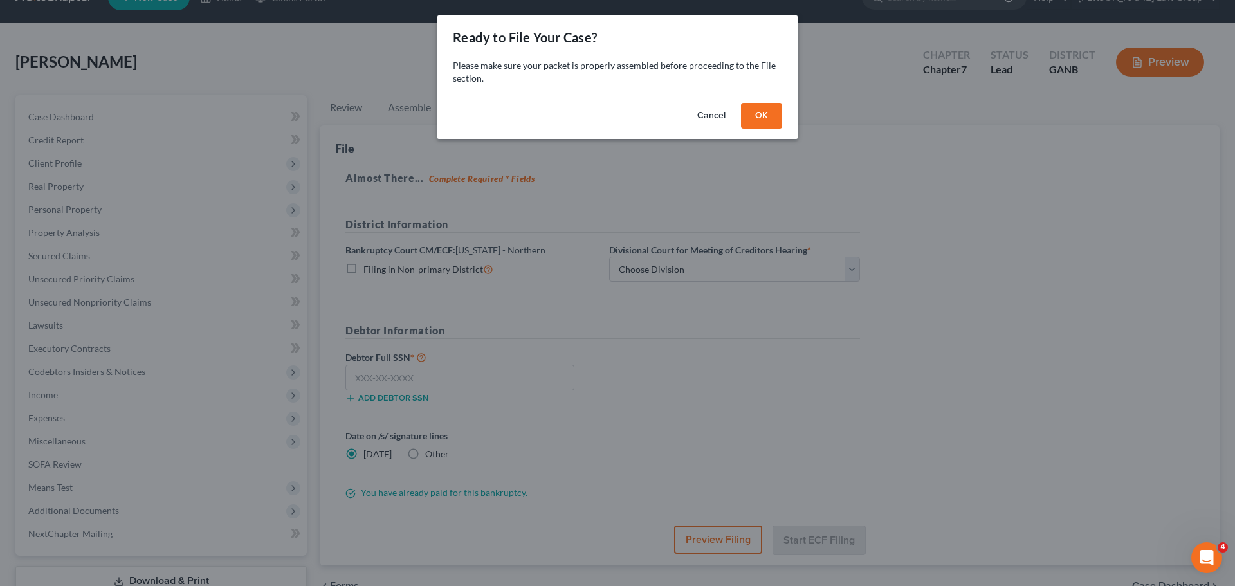
click at [753, 120] on button "OK" at bounding box center [761, 116] width 41 height 26
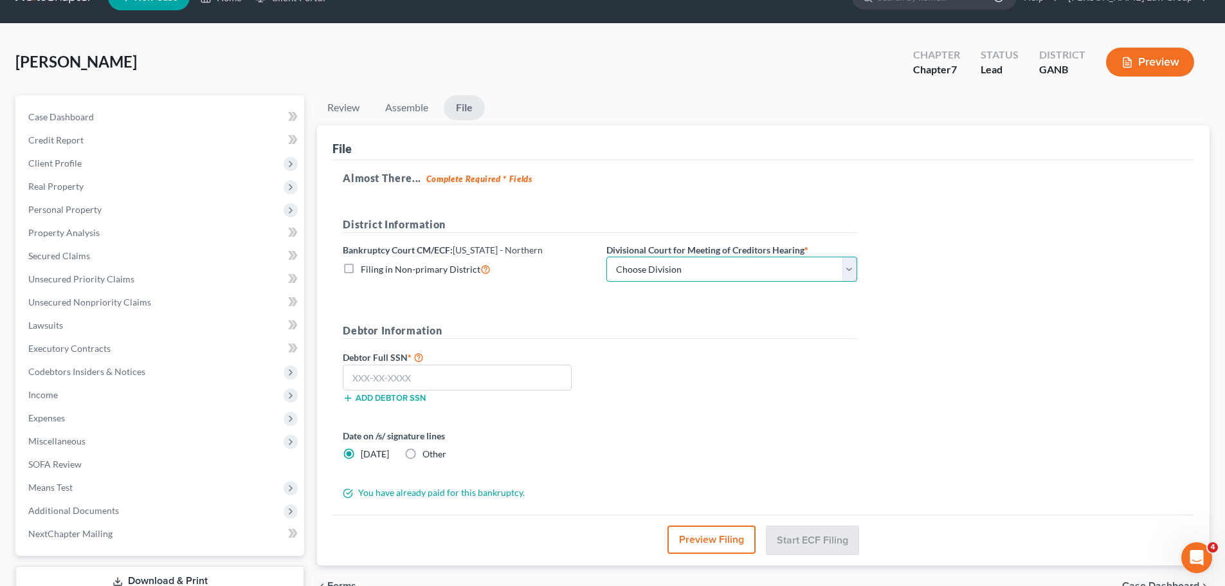
click at [675, 266] on select "Choose Division [GEOGRAPHIC_DATA] [GEOGRAPHIC_DATA] [GEOGRAPHIC_DATA] [GEOGRAPH…" at bounding box center [732, 270] width 251 height 26
select select "0"
click at [607, 257] on select "Choose Division [GEOGRAPHIC_DATA] [GEOGRAPHIC_DATA] [GEOGRAPHIC_DATA] [GEOGRAPH…" at bounding box center [732, 270] width 251 height 26
click at [444, 380] on input "text" at bounding box center [457, 378] width 229 height 26
paste input "300-76-3543"
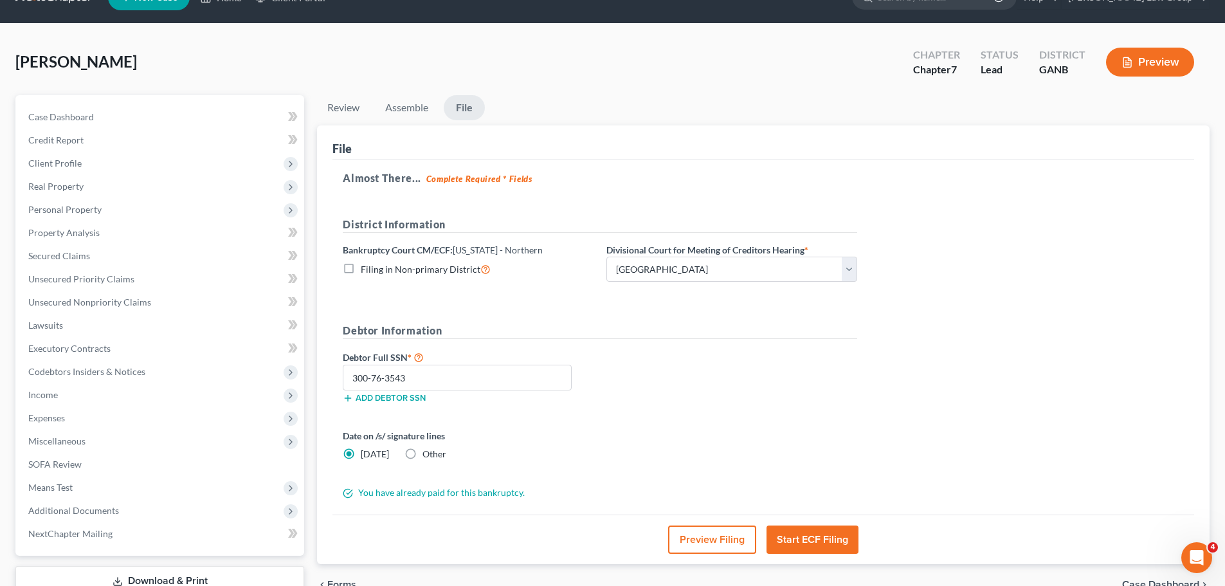
click at [769, 369] on div "Debtor Full SSN * 300-76-3543 Add debtor SSN" at bounding box center [599, 381] width 527 height 64
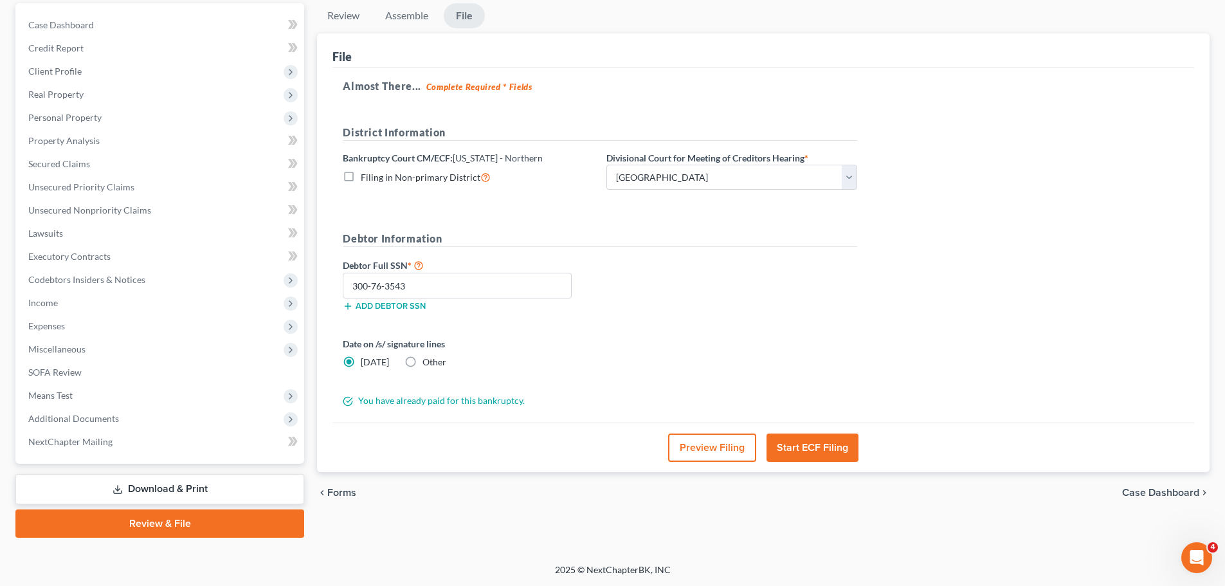
scroll to position [121, 0]
click at [354, 285] on input "300-76-3543" at bounding box center [457, 285] width 229 height 26
drag, startPoint x: 356, startPoint y: 285, endPoint x: 345, endPoint y: 283, distance: 11.7
click at [345, 283] on input "300-76-3543" at bounding box center [457, 285] width 229 height 26
click at [482, 279] on input "200-76-3543" at bounding box center [457, 285] width 229 height 26
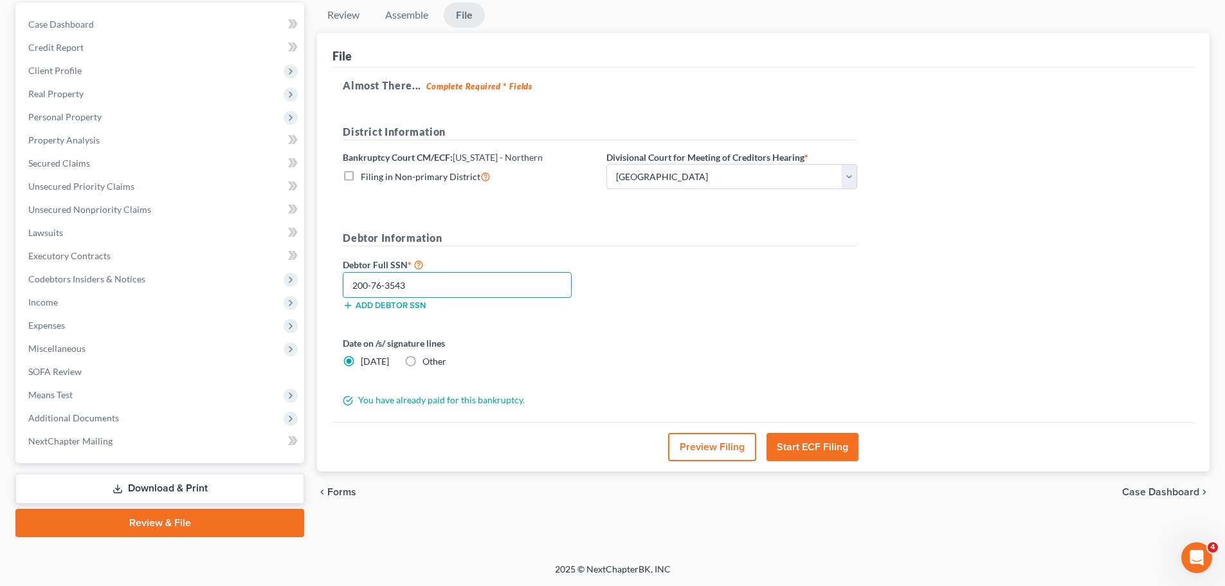
drag, startPoint x: 446, startPoint y: 284, endPoint x: 305, endPoint y: 291, distance: 141.0
click at [305, 291] on div "Petition Navigation Case Dashboard Payments Invoices Payments Payments Credit R…" at bounding box center [612, 270] width 1207 height 535
type input "200-76-3543"
drag, startPoint x: 444, startPoint y: 280, endPoint x: 441, endPoint y: 289, distance: 9.6
click at [444, 281] on input "200-76-3543" at bounding box center [457, 285] width 229 height 26
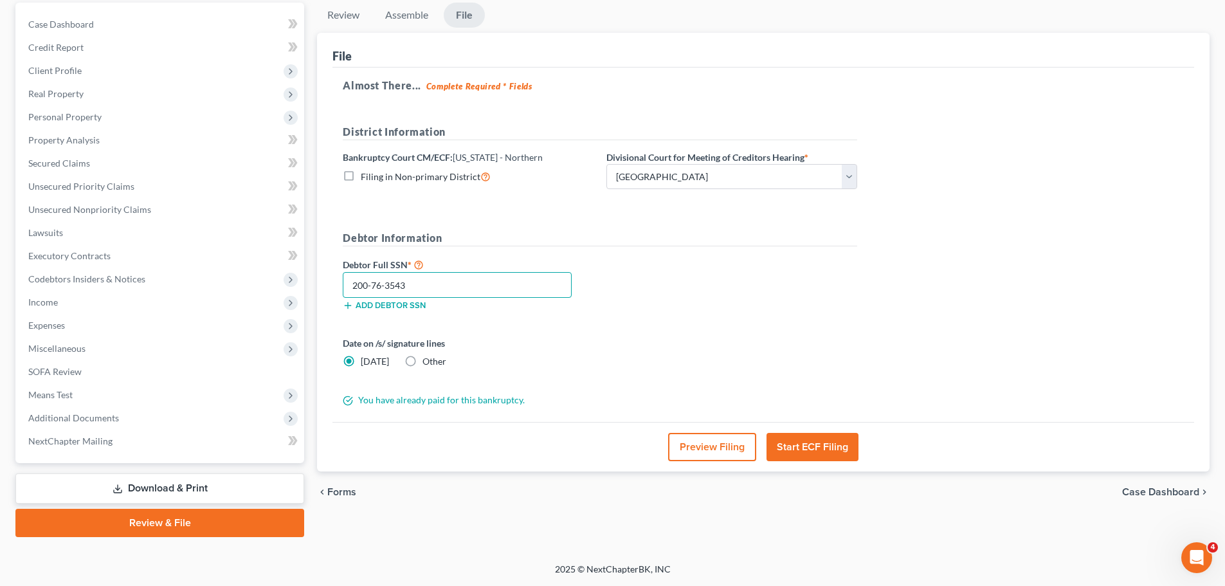
click at [411, 282] on input "200-76-3543" at bounding box center [457, 285] width 229 height 26
click at [437, 292] on input "200-76-3543" at bounding box center [457, 285] width 229 height 26
drag, startPoint x: 434, startPoint y: 289, endPoint x: 324, endPoint y: 293, distance: 110.7
click at [318, 288] on div "File Almost There... Complete Required * Fields District Information Bankruptcy…" at bounding box center [763, 252] width 893 height 439
click at [664, 362] on div "Date on /s/ signature lines [DATE] Other" at bounding box center [599, 357] width 527 height 42
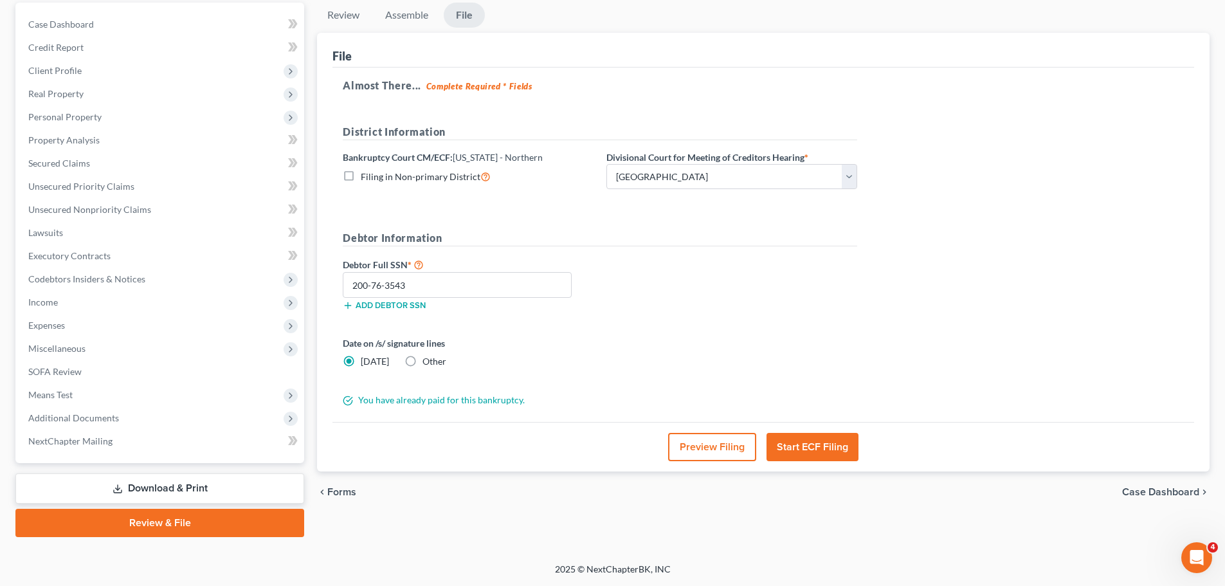
click at [151, 474] on link "Download & Print" at bounding box center [159, 488] width 289 height 30
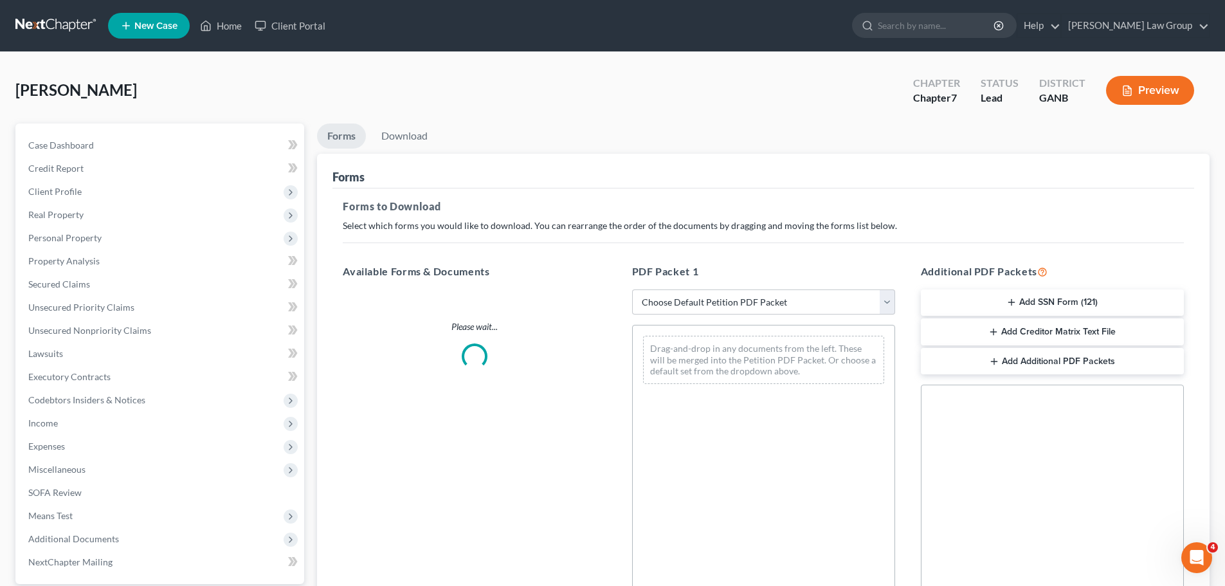
click at [154, 489] on ul "Case Dashboard Payments Invoices Payments Payments Credit Report Client Profile" at bounding box center [161, 354] width 286 height 440
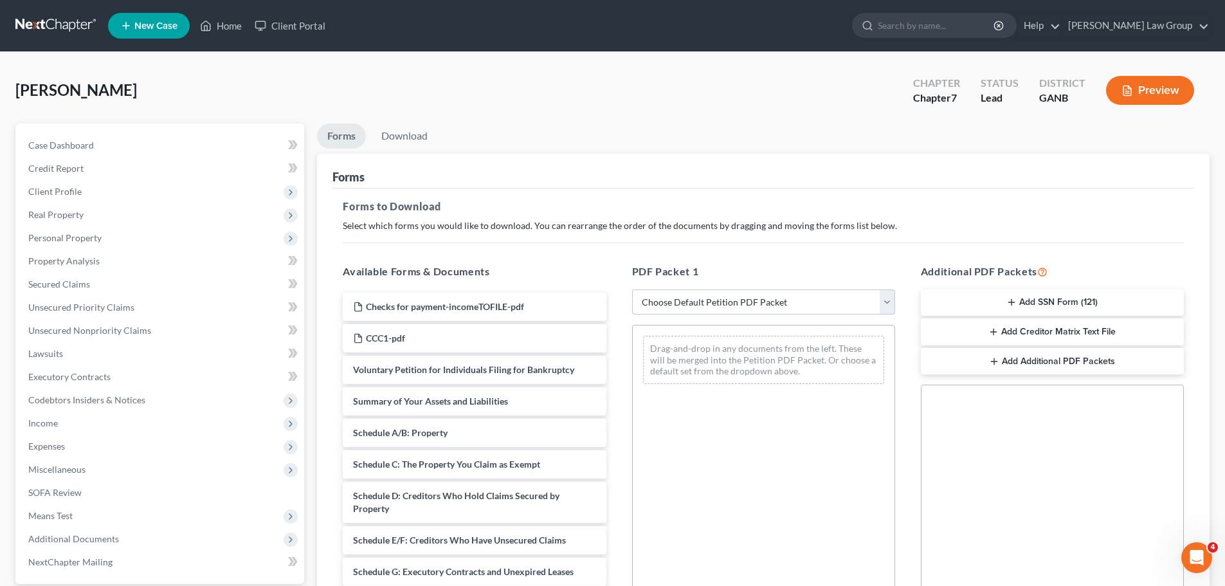
click at [675, 310] on select "Choose Default Petition PDF Packet Complete Bankruptcy Petition (all forms and …" at bounding box center [763, 302] width 263 height 26
select select "0"
click at [632, 289] on select "Choose Default Petition PDF Packet Complete Bankruptcy Petition (all forms and …" at bounding box center [763, 302] width 263 height 26
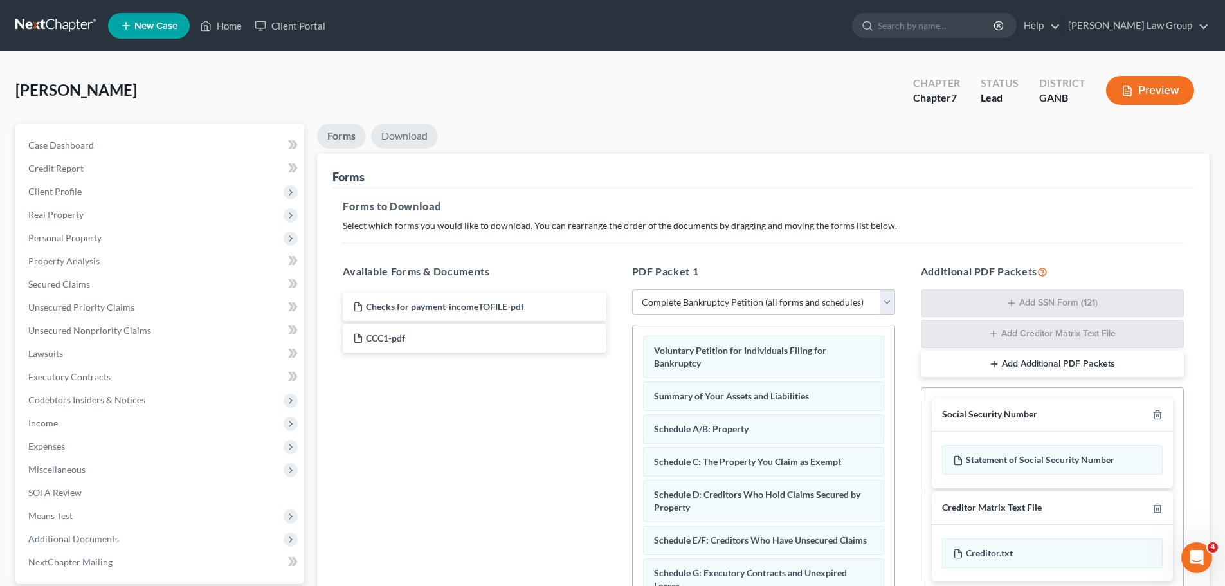
click at [411, 134] on link "Download" at bounding box center [404, 135] width 67 height 25
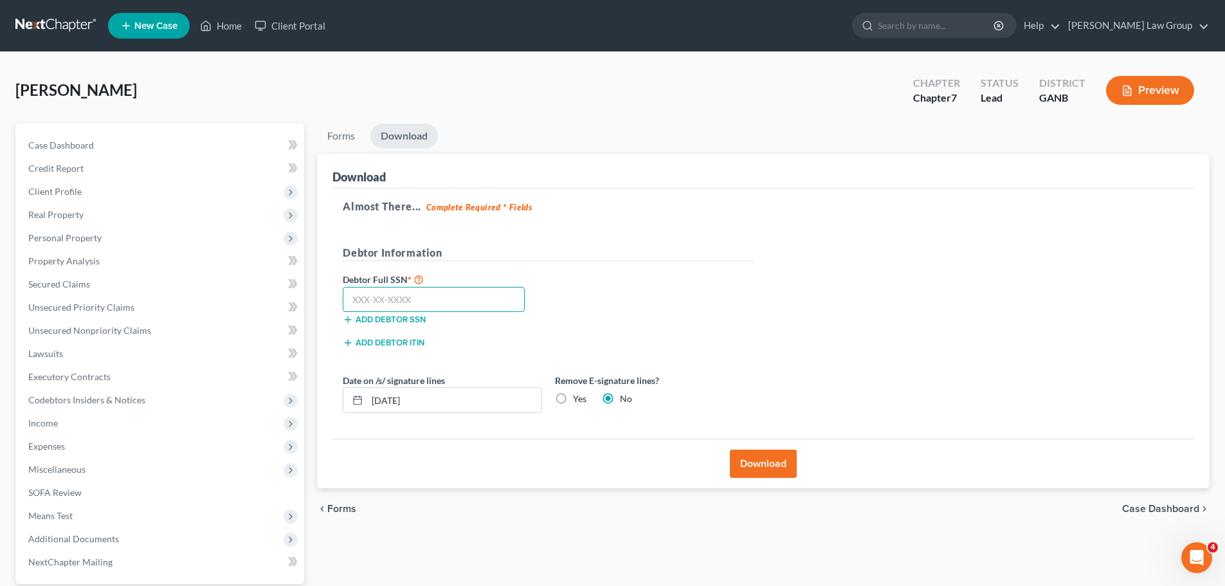
click at [446, 298] on input "text" at bounding box center [434, 300] width 182 height 26
paste input "200-76-3543"
type input "200-76-3543"
click at [767, 463] on button "Download" at bounding box center [763, 464] width 67 height 28
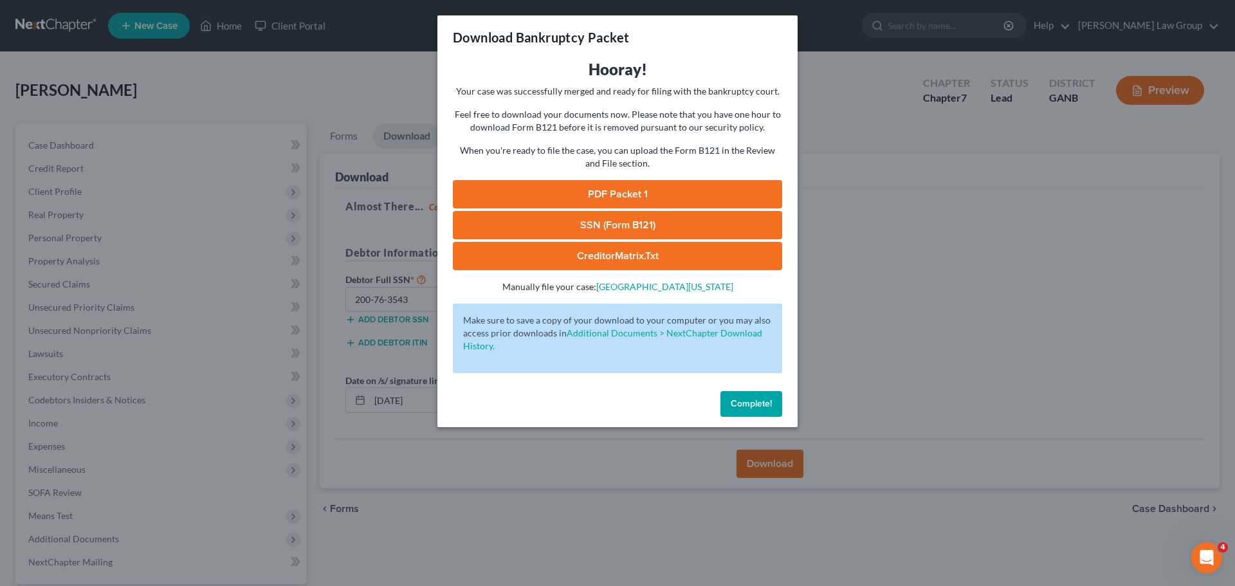
click at [741, 403] on span "Complete!" at bounding box center [751, 403] width 41 height 11
